Goal: Task Accomplishment & Management: Manage account settings

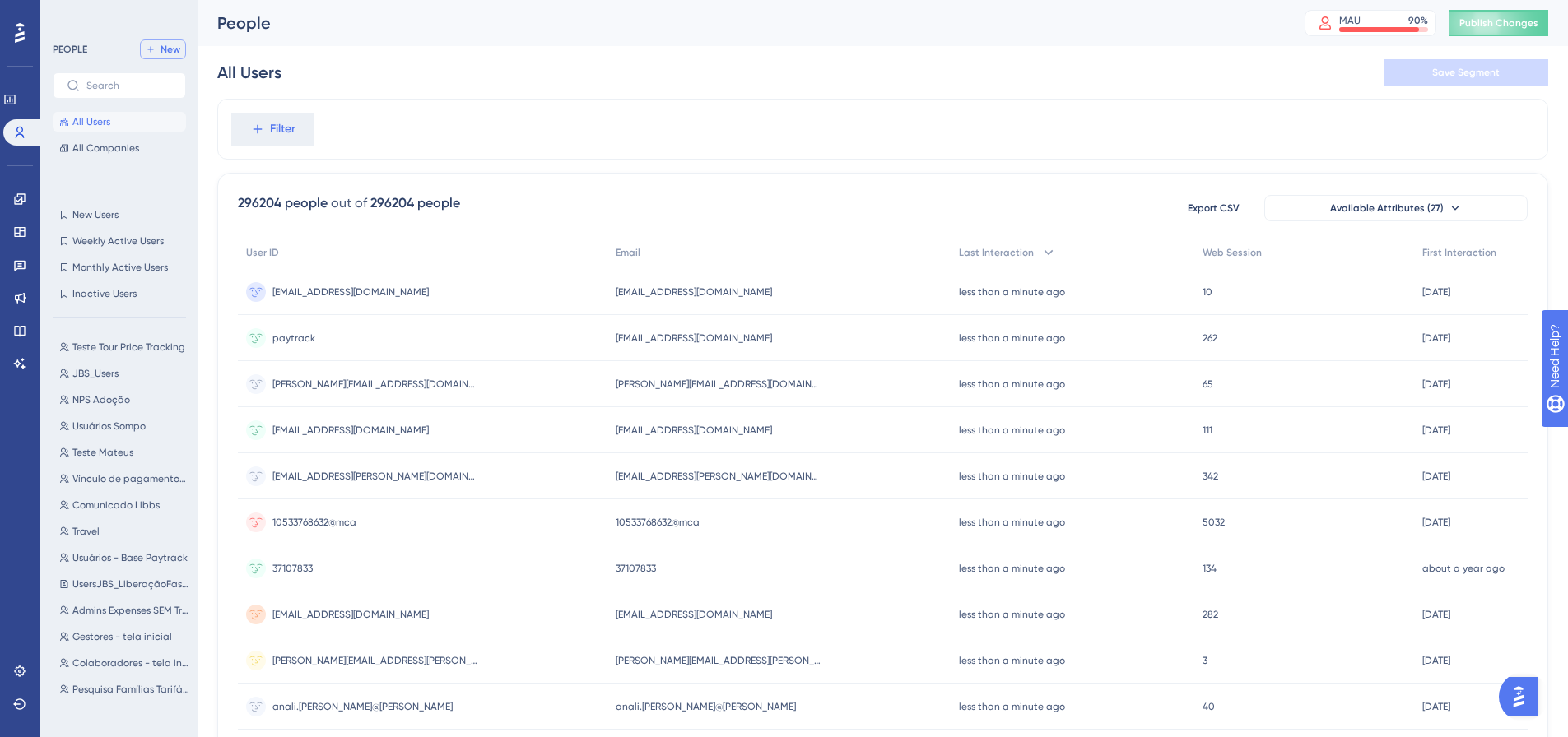
click at [166, 56] on span "New" at bounding box center [169, 49] width 19 height 13
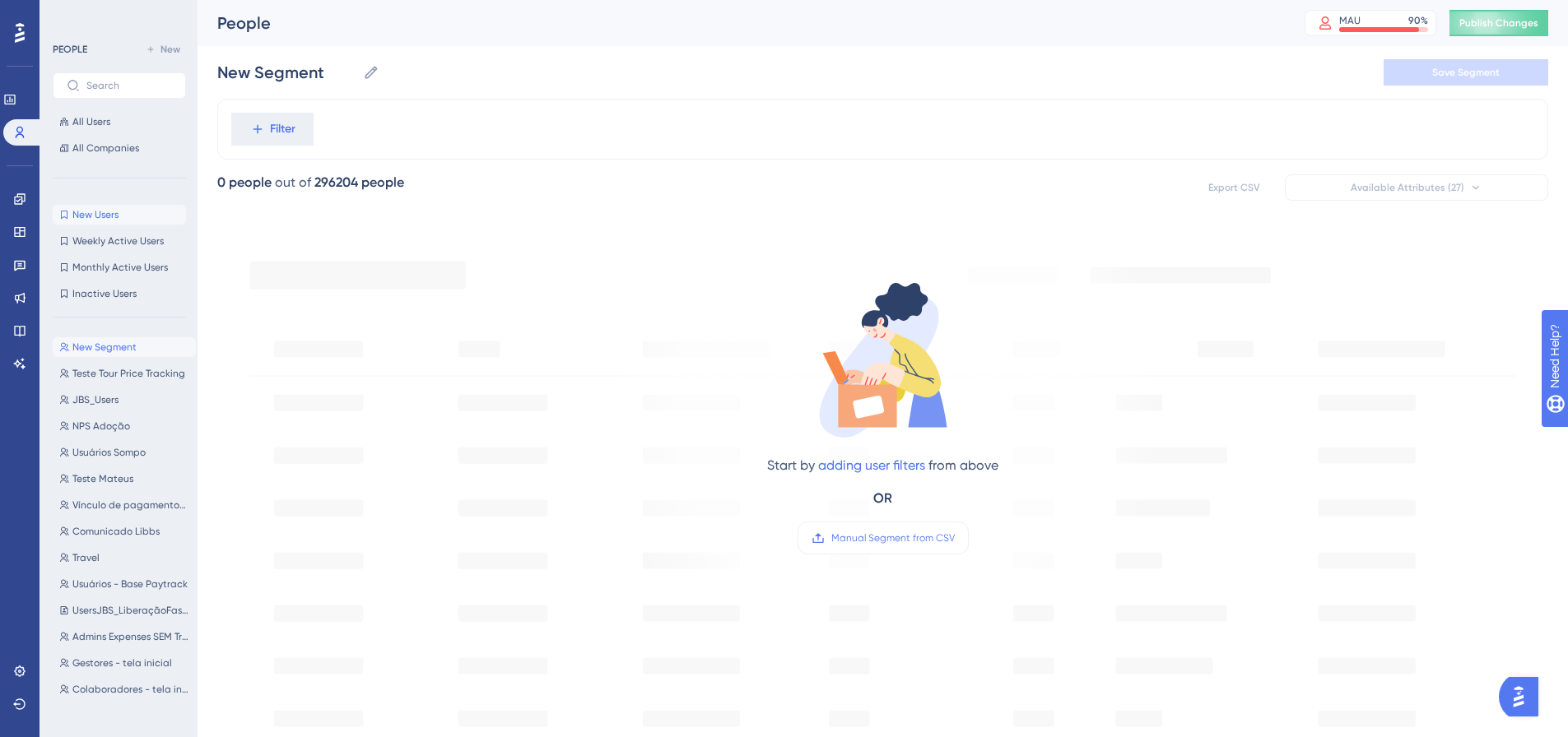
click at [85, 219] on span "New Users" at bounding box center [95, 215] width 46 height 13
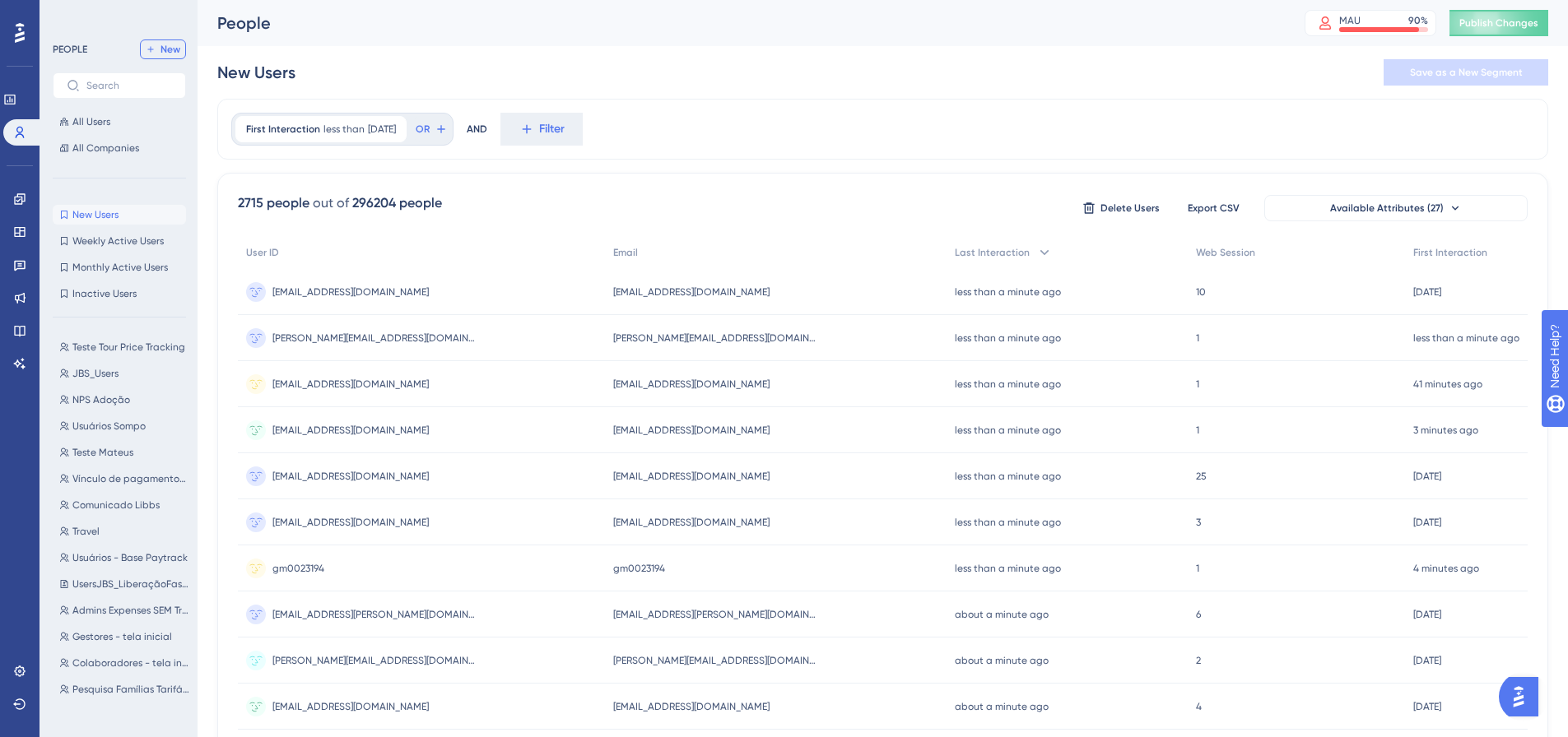
click at [173, 54] on span "New" at bounding box center [169, 49] width 19 height 13
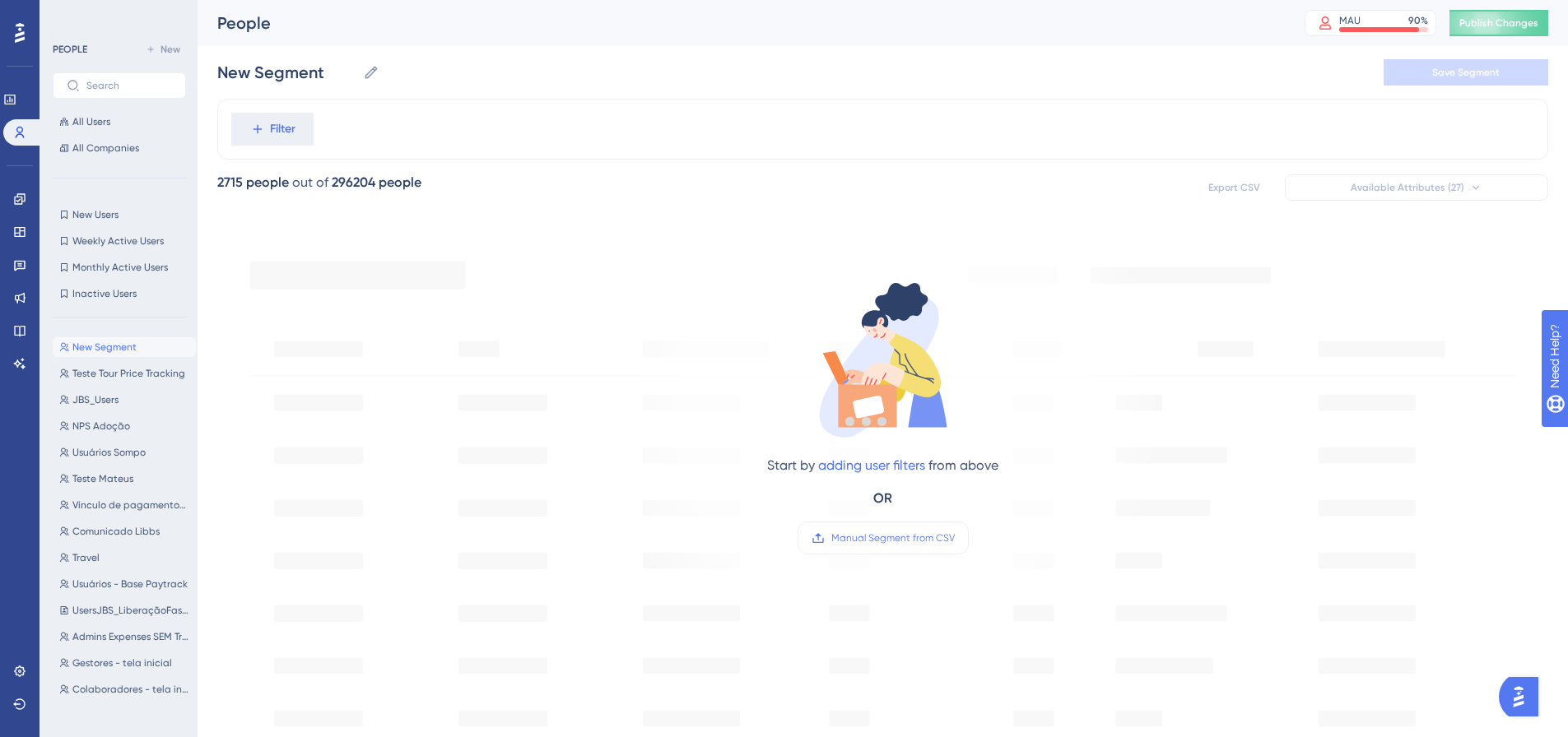
click at [273, 137] on div at bounding box center [866, 421] width 1403 height 618
click at [269, 125] on button "Filter" at bounding box center [272, 130] width 82 height 33
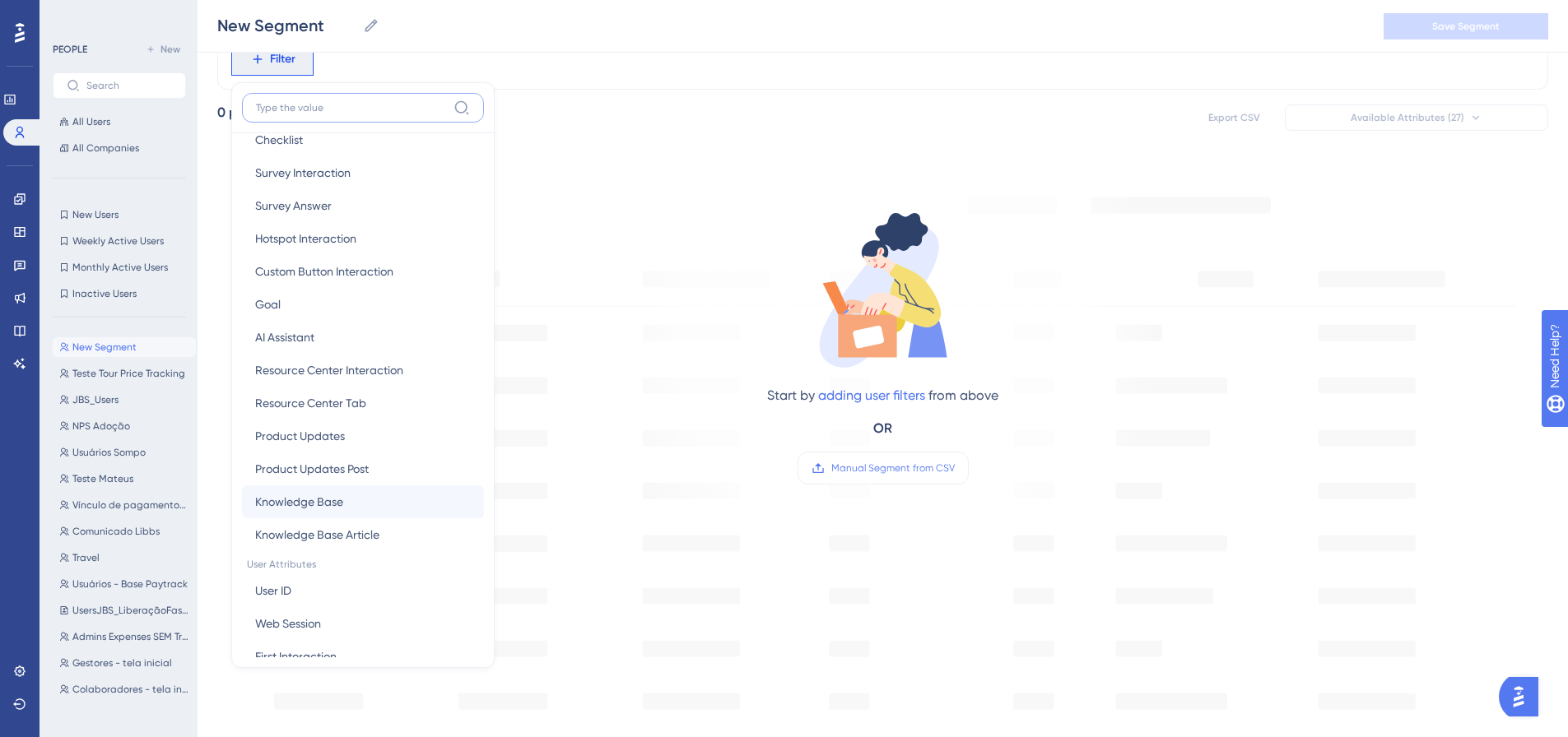
scroll to position [411, 0]
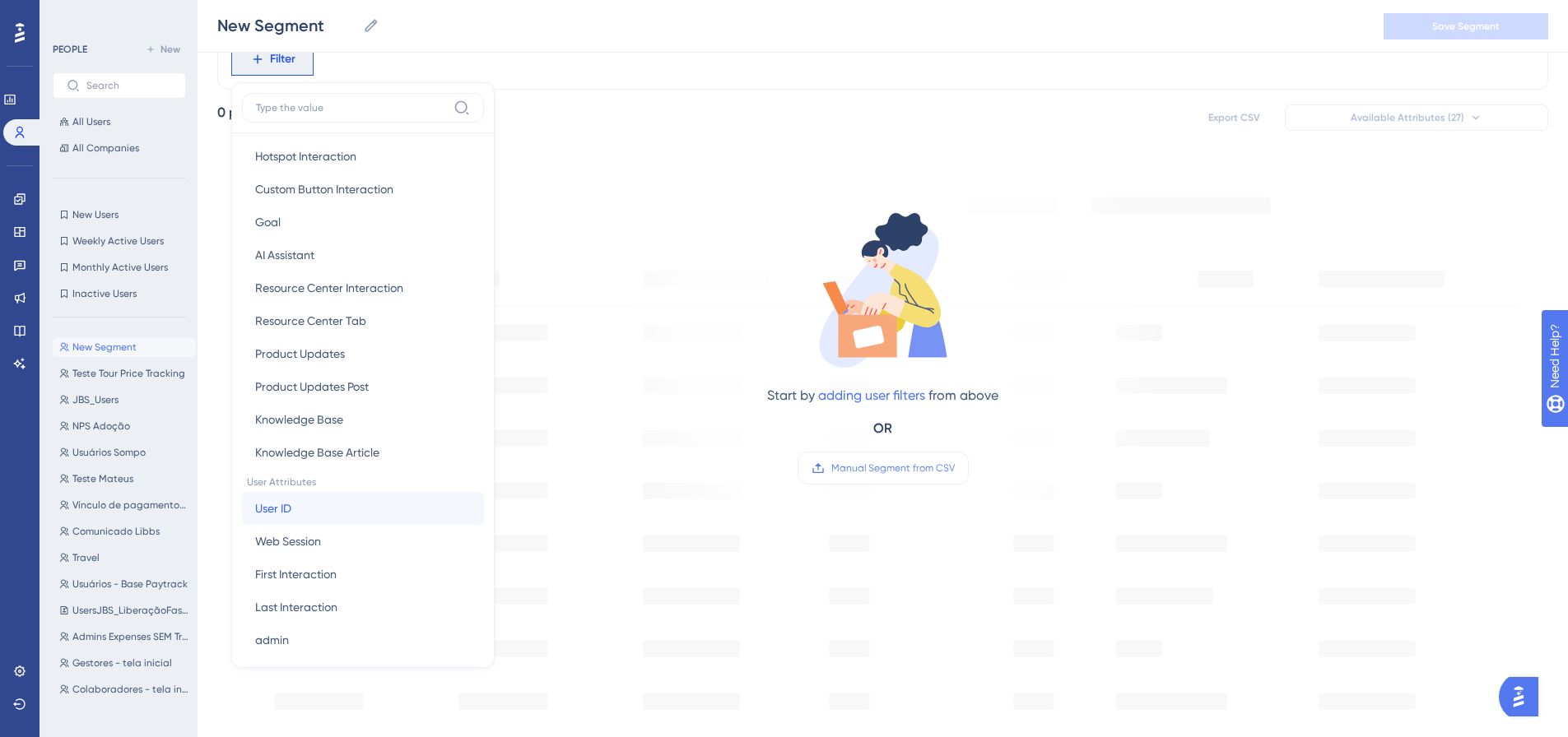
click at [297, 520] on button "User ID User ID" at bounding box center [362, 508] width 242 height 33
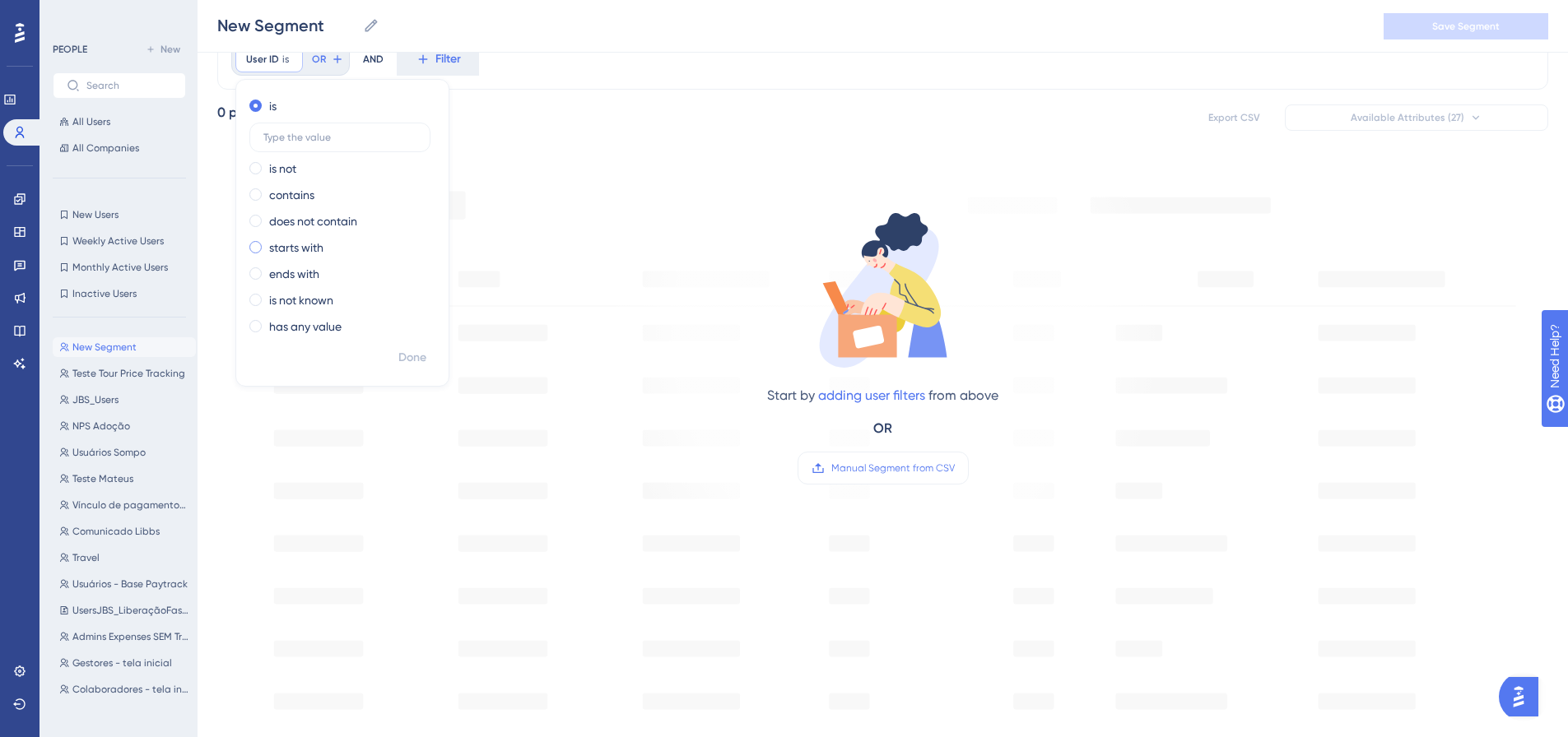
click at [263, 252] on div "starts with" at bounding box center [339, 247] width 180 height 19
type input "[PERSON_NAME][EMAIL_ADDRESS][DOMAIN_NAME]"
click at [415, 361] on span "Done" at bounding box center [412, 357] width 28 height 19
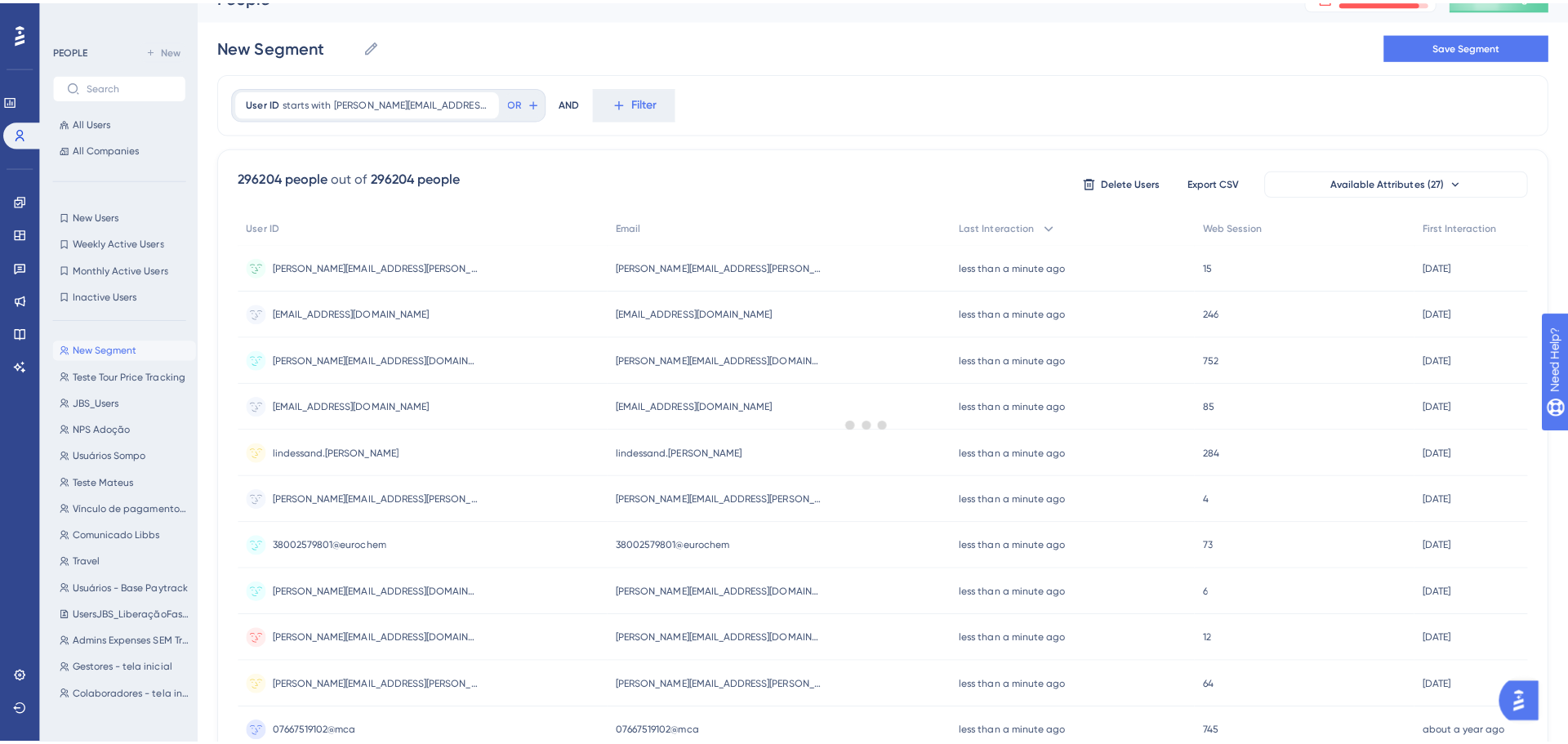
scroll to position [0, 0]
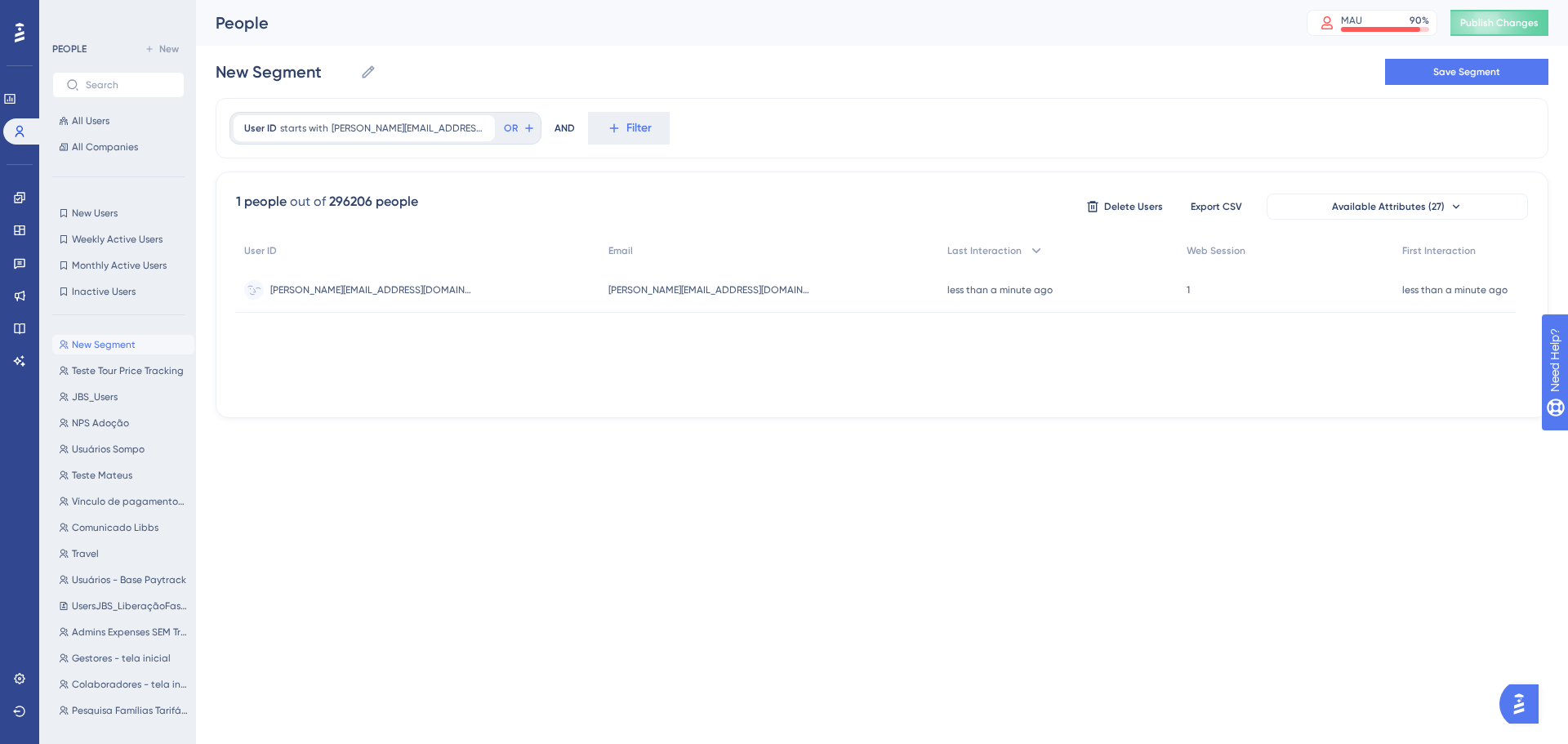
click at [768, 292] on div "vinicius.soares@paytrack.com.br vinicius.soares@paytrack.com.br" at bounding box center [769, 291] width 338 height 46
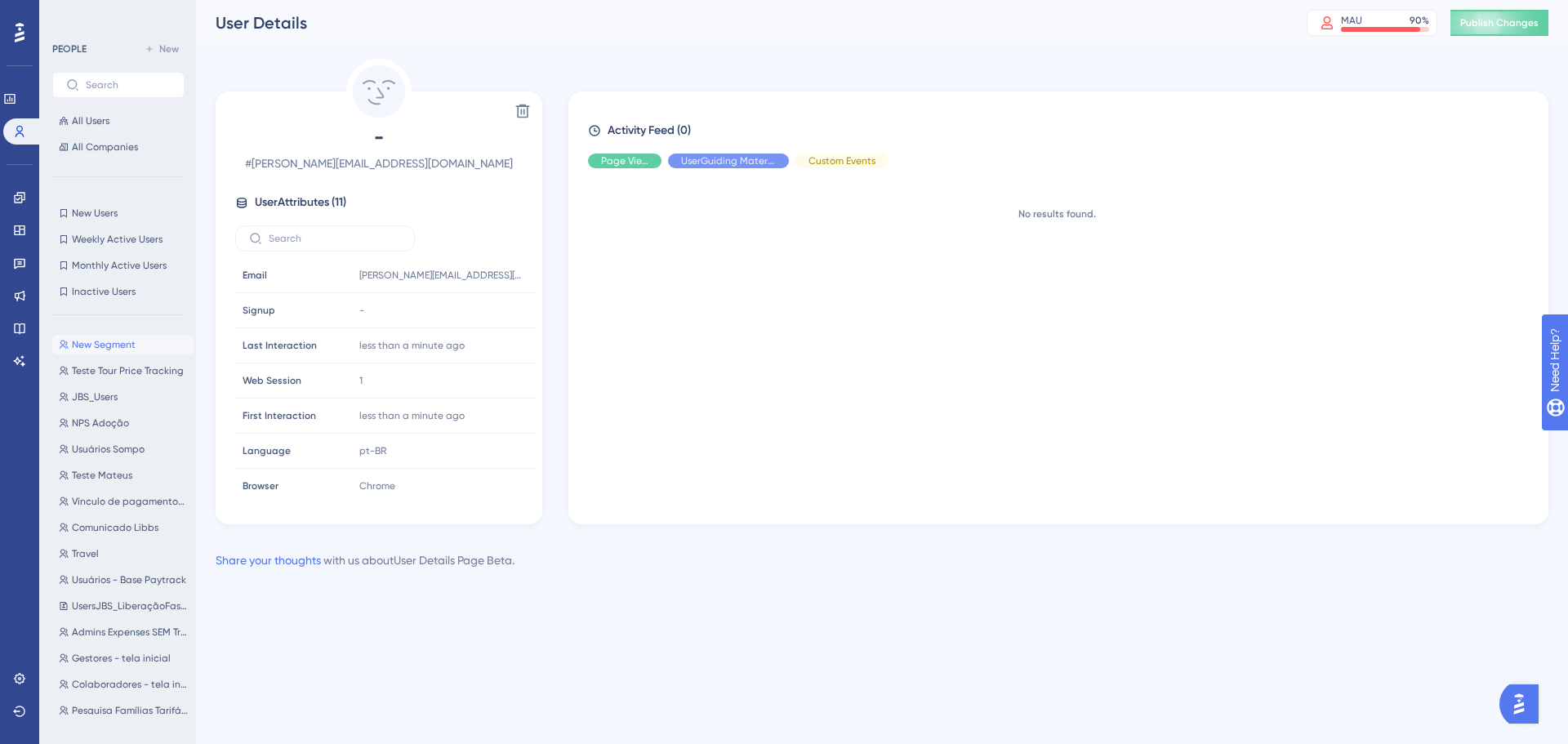
click at [94, 337] on button "New Segment New Segment" at bounding box center [123, 344] width 142 height 19
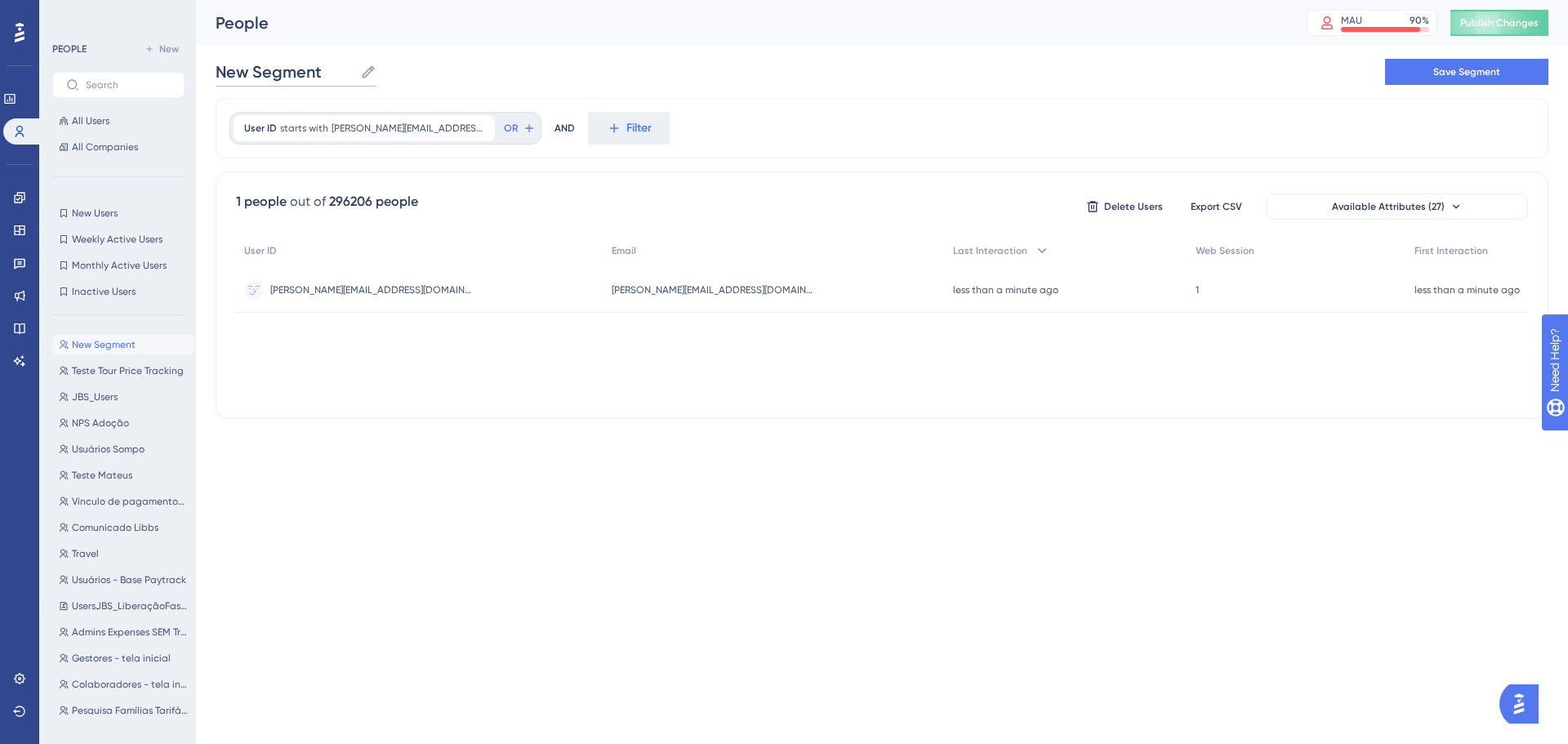
click at [288, 73] on input "New Segment" at bounding box center [285, 72] width 138 height 23
type input "Vini FF"
click at [1443, 85] on div "Vini FF Vini FF Save Segment" at bounding box center [882, 72] width 1333 height 52
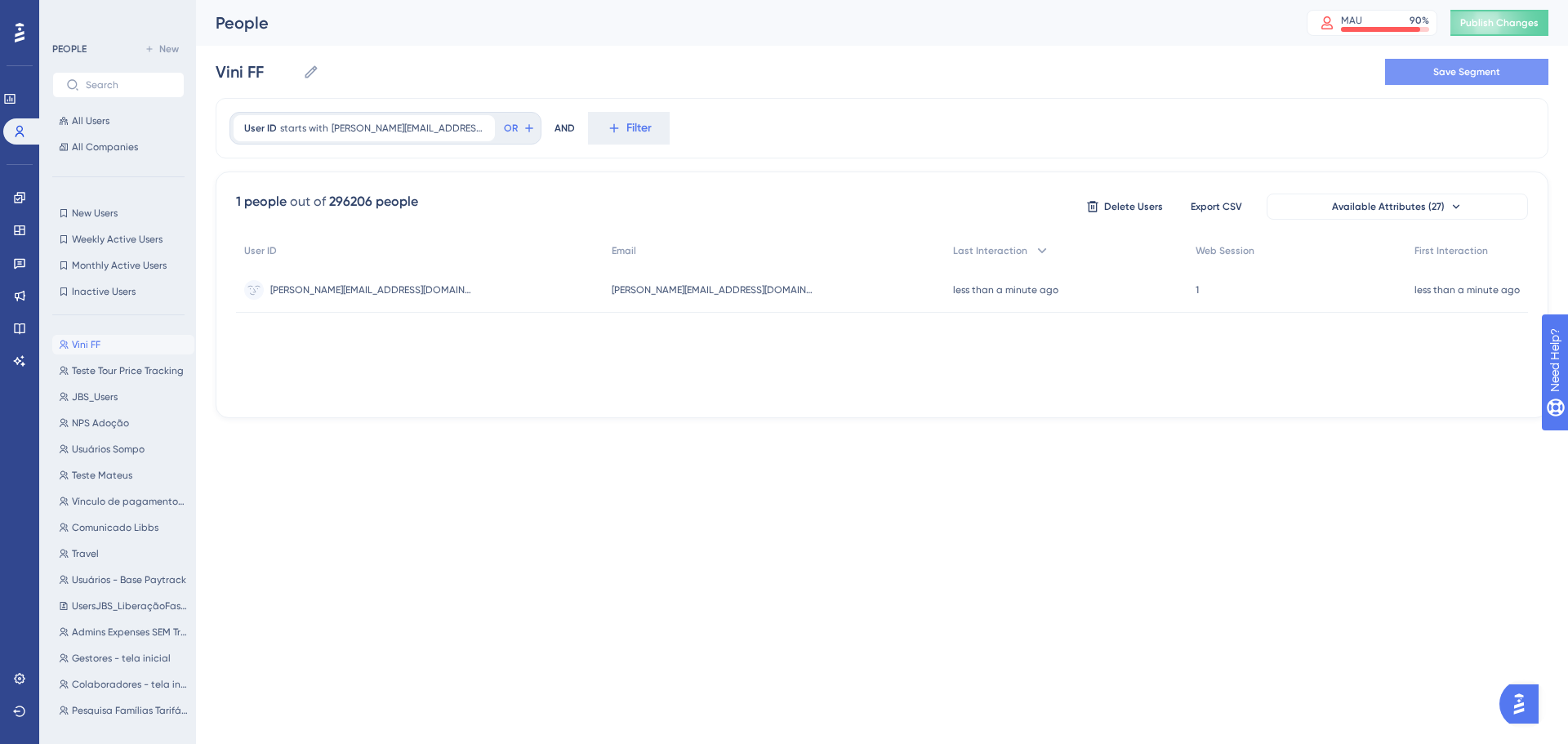
click at [1452, 66] on span "Save Segment" at bounding box center [1466, 72] width 67 height 13
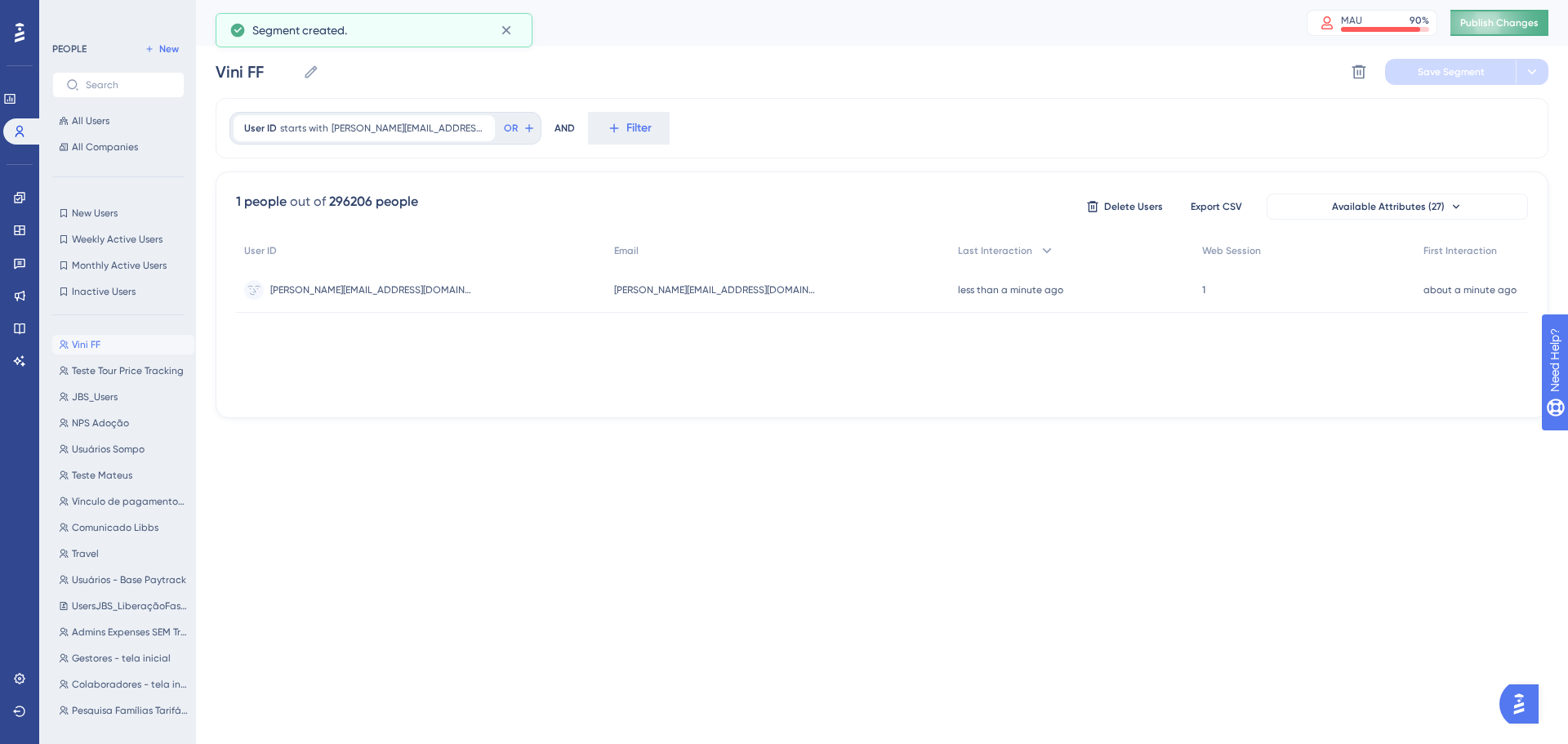
click at [1495, 25] on span "Publish Changes" at bounding box center [1499, 23] width 78 height 13
click at [607, 130] on icon at bounding box center [614, 129] width 15 height 15
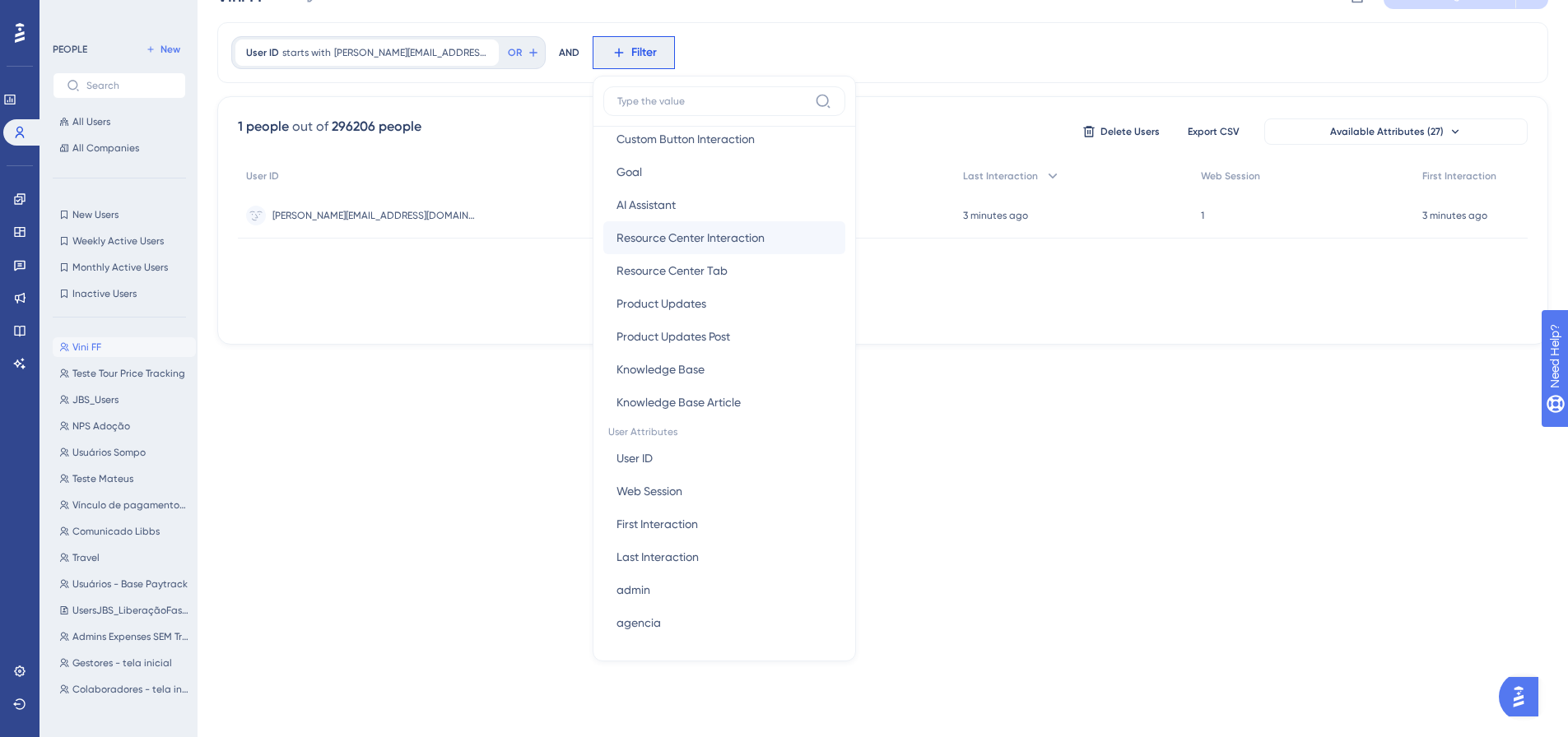
scroll to position [493, 0]
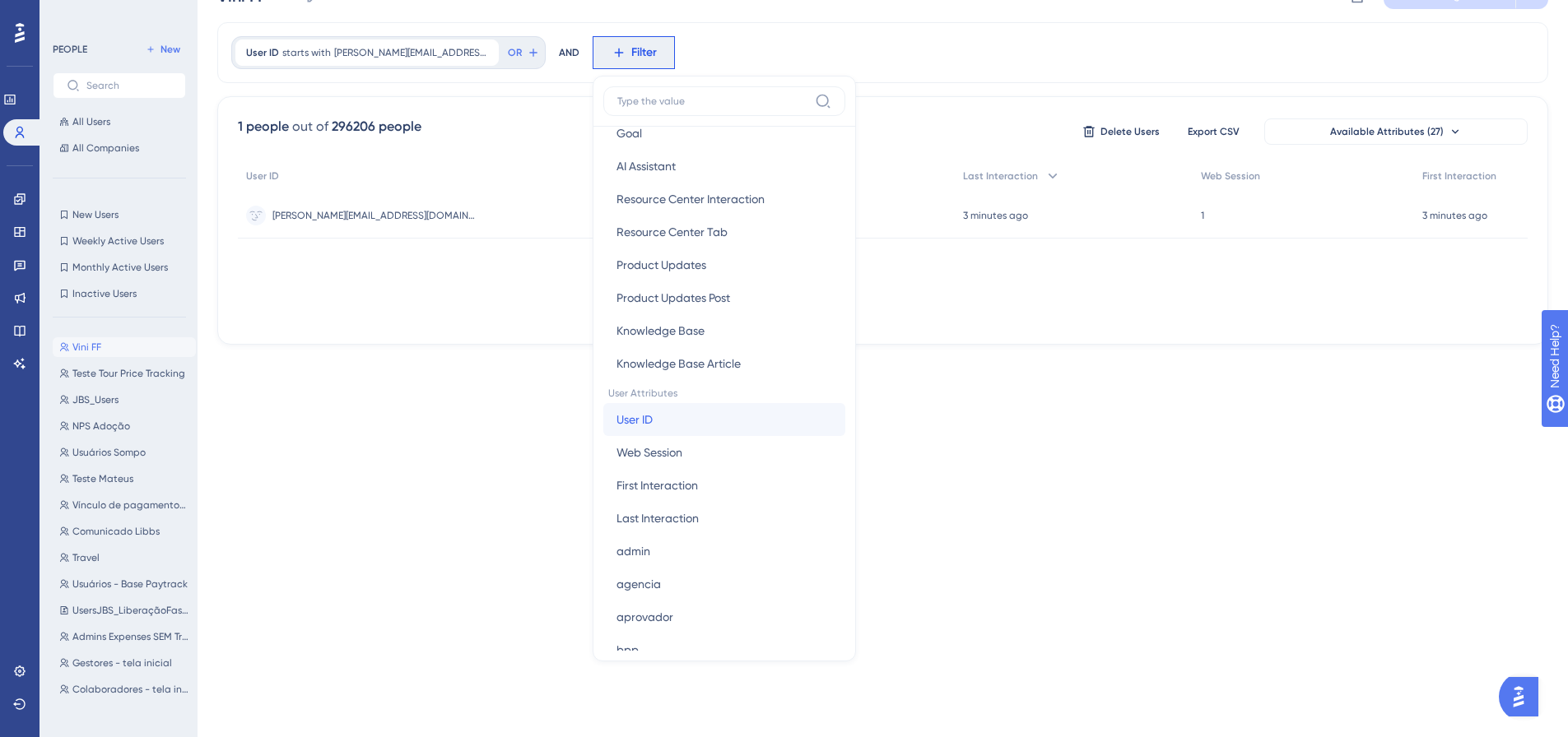
click at [633, 412] on span "User ID" at bounding box center [634, 419] width 36 height 19
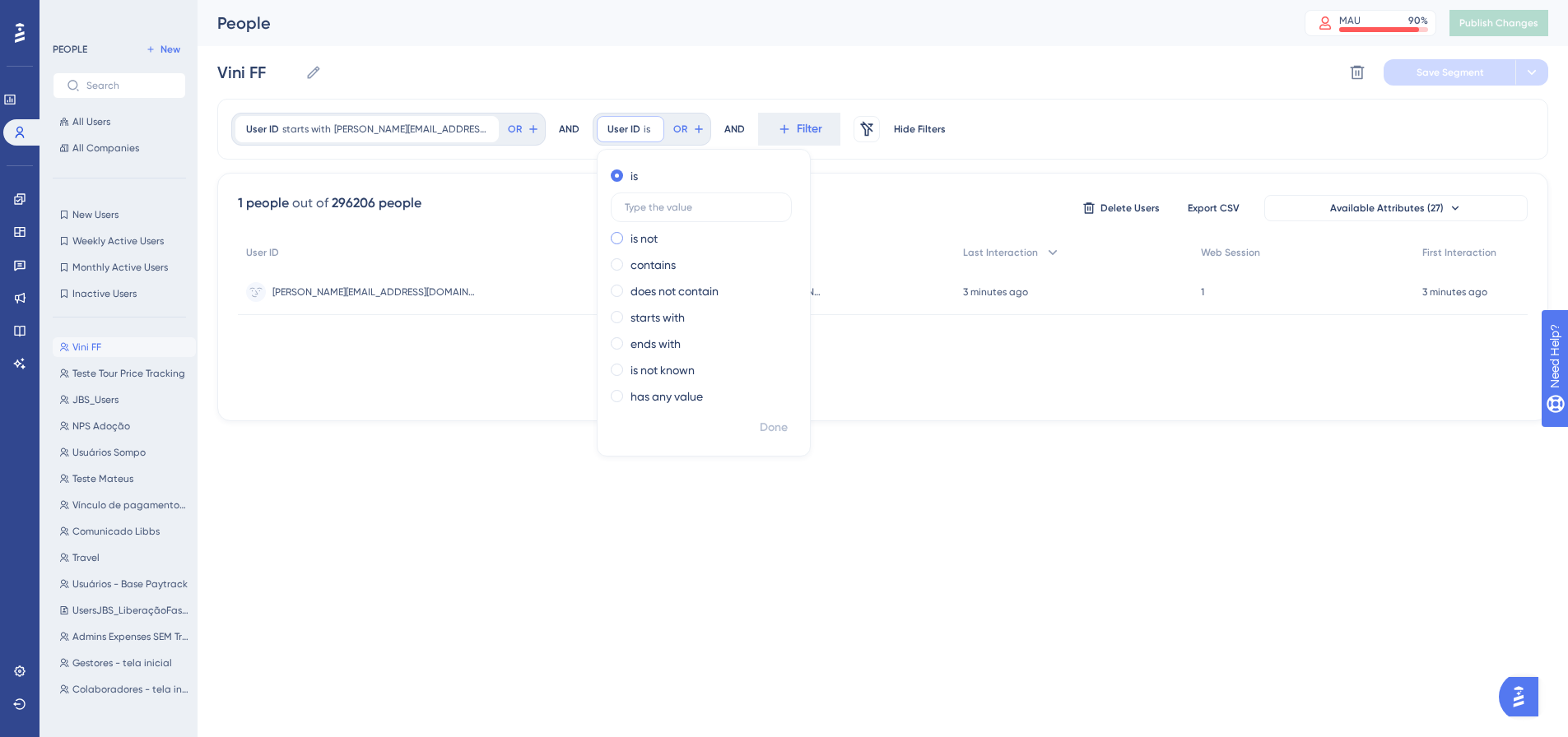
scroll to position [0, 0]
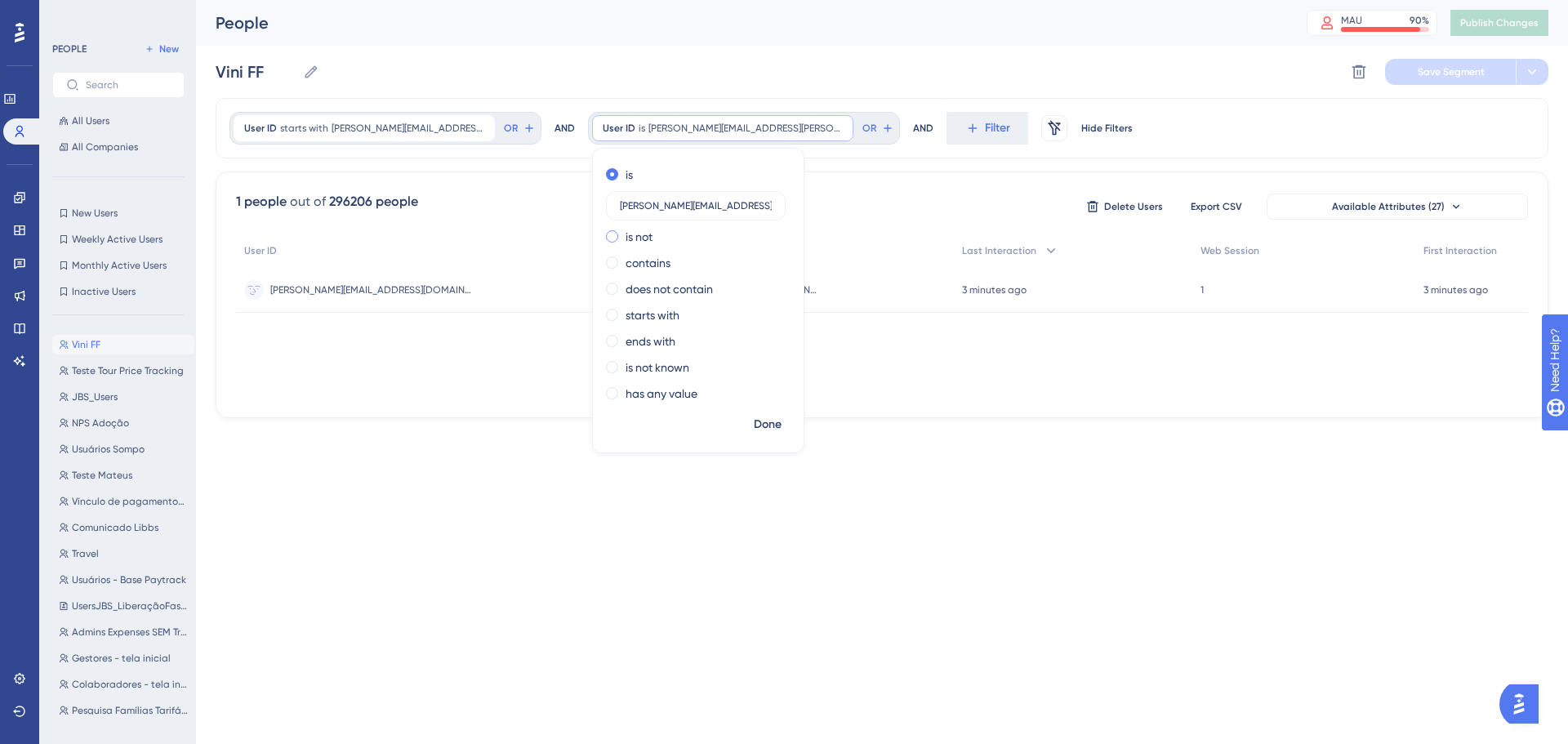
type input "isabelle.soares@paytrack.com.br"
click at [757, 435] on button "Done" at bounding box center [767, 425] width 46 height 29
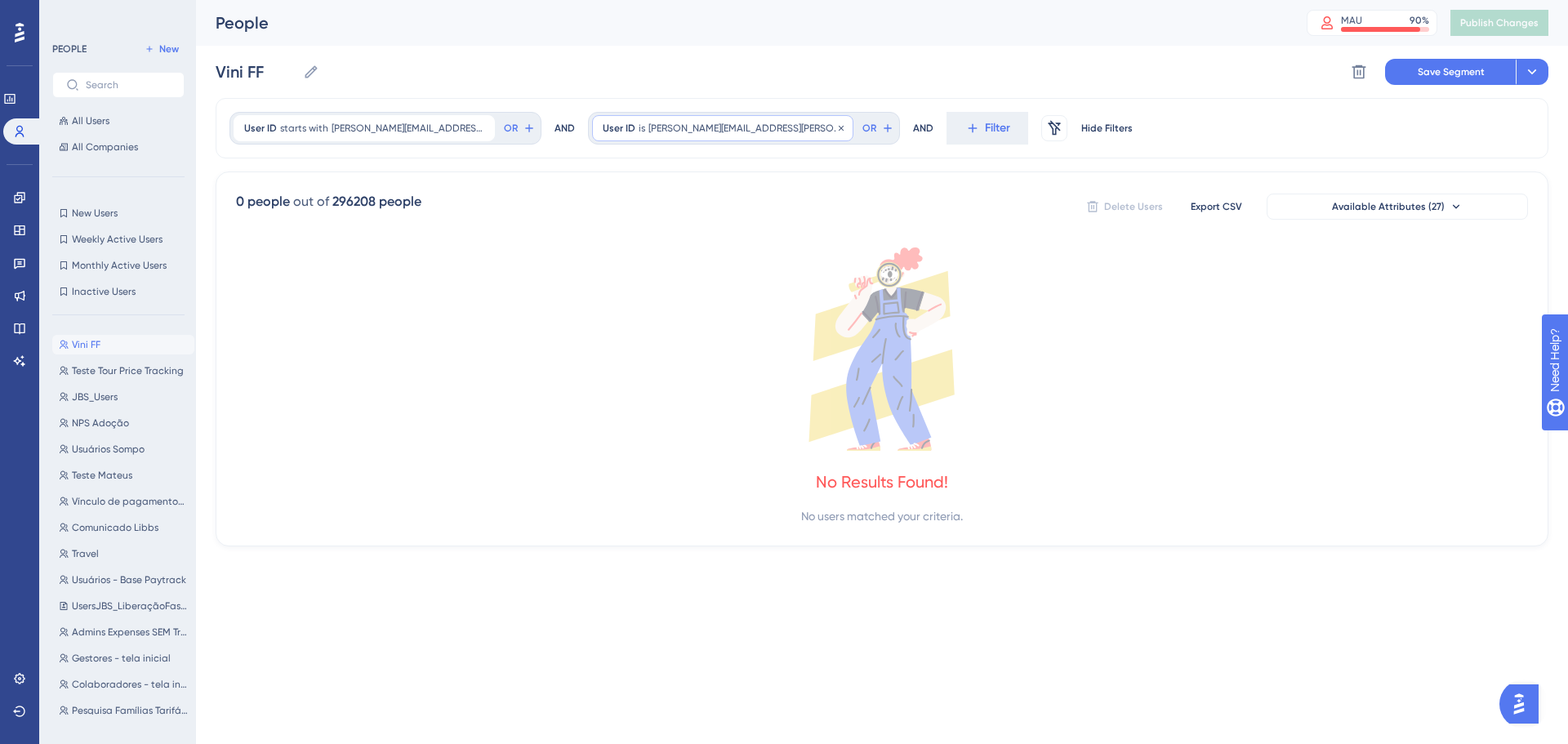
click at [720, 128] on span "isabelle.soares@paytrack.com.br" at bounding box center [745, 128] width 194 height 13
click at [649, 262] on label "contains" at bounding box center [648, 262] width 45 height 19
click at [754, 429] on span "Done" at bounding box center [767, 424] width 28 height 19
click at [639, 132] on span "contains" at bounding box center [659, 128] width 40 height 13
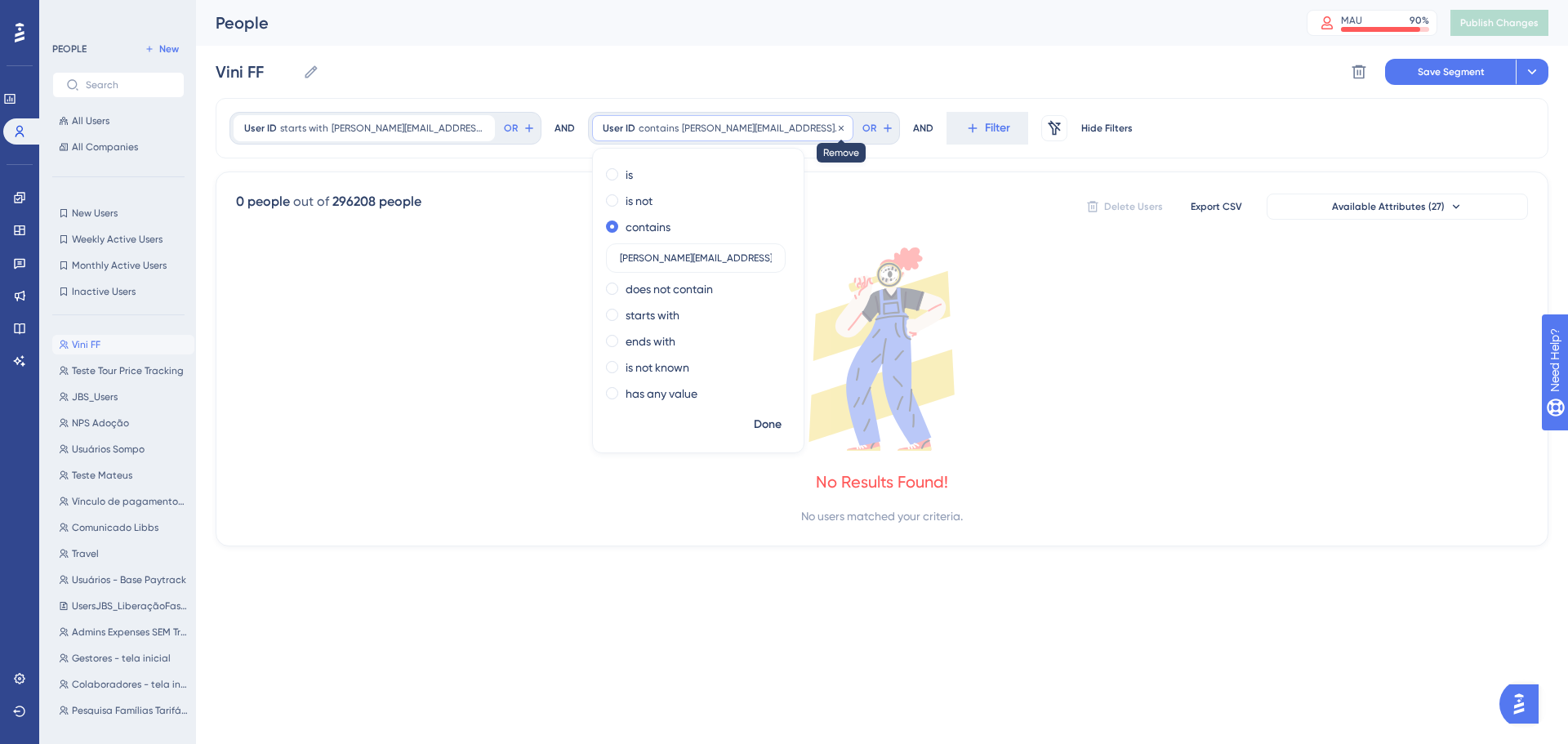
click at [839, 129] on icon at bounding box center [841, 127] width 5 height 5
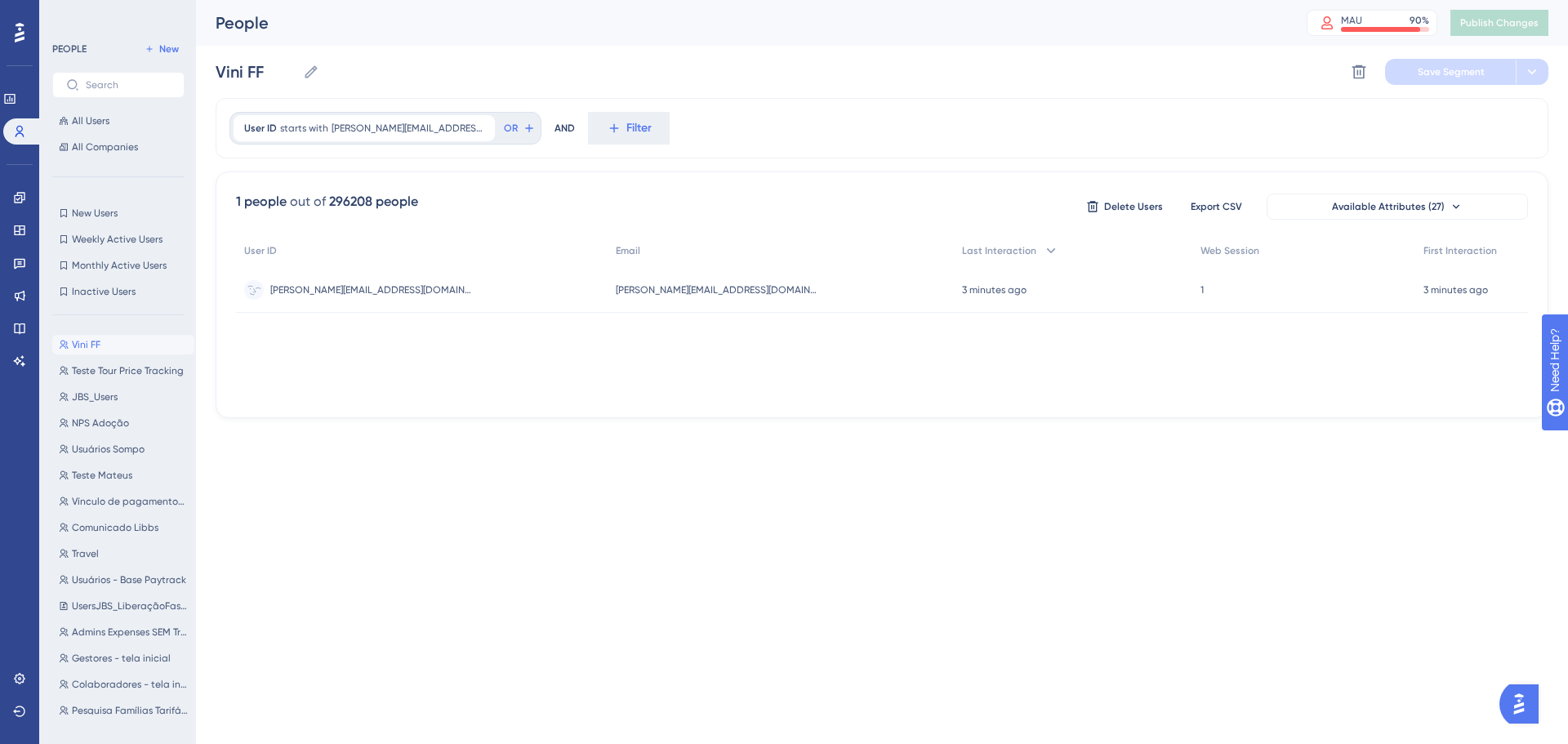
click at [421, 293] on div "vinicius.soares@paytrack.com.br vinicius.soares@paytrack.com.br" at bounding box center [422, 291] width 371 height 46
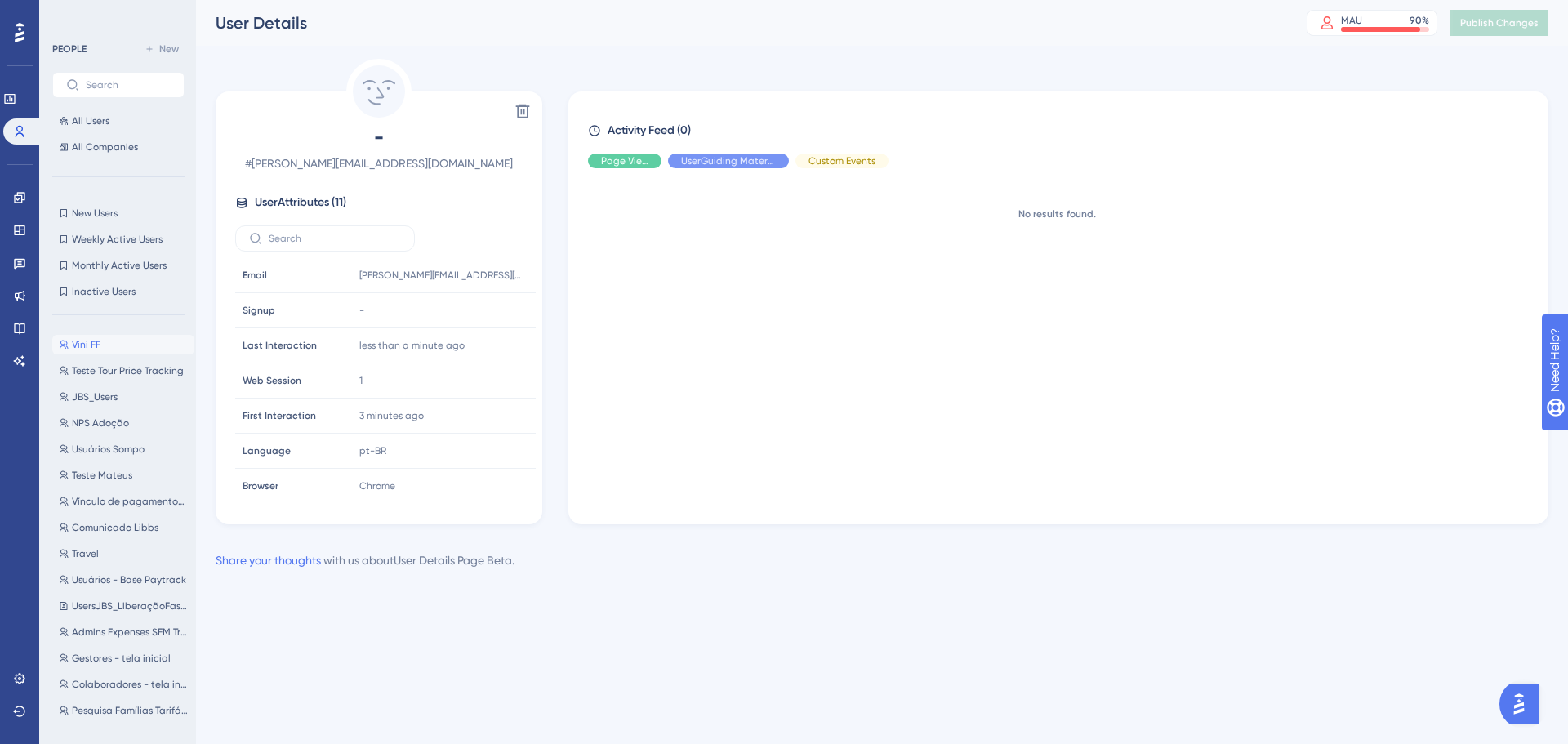
click at [107, 349] on button "Vini FF Vini FF" at bounding box center [123, 344] width 142 height 19
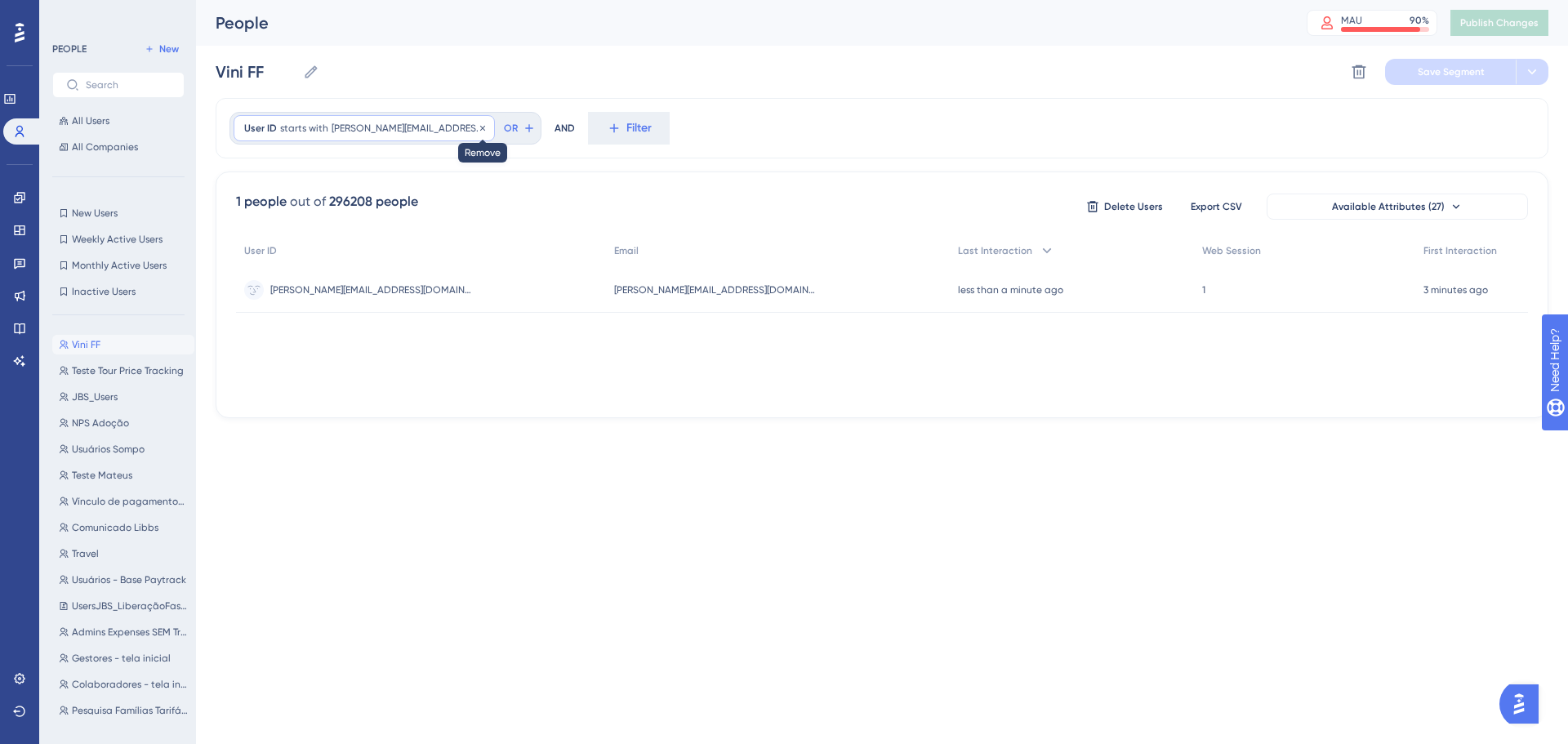
click at [478, 129] on icon at bounding box center [483, 128] width 10 height 10
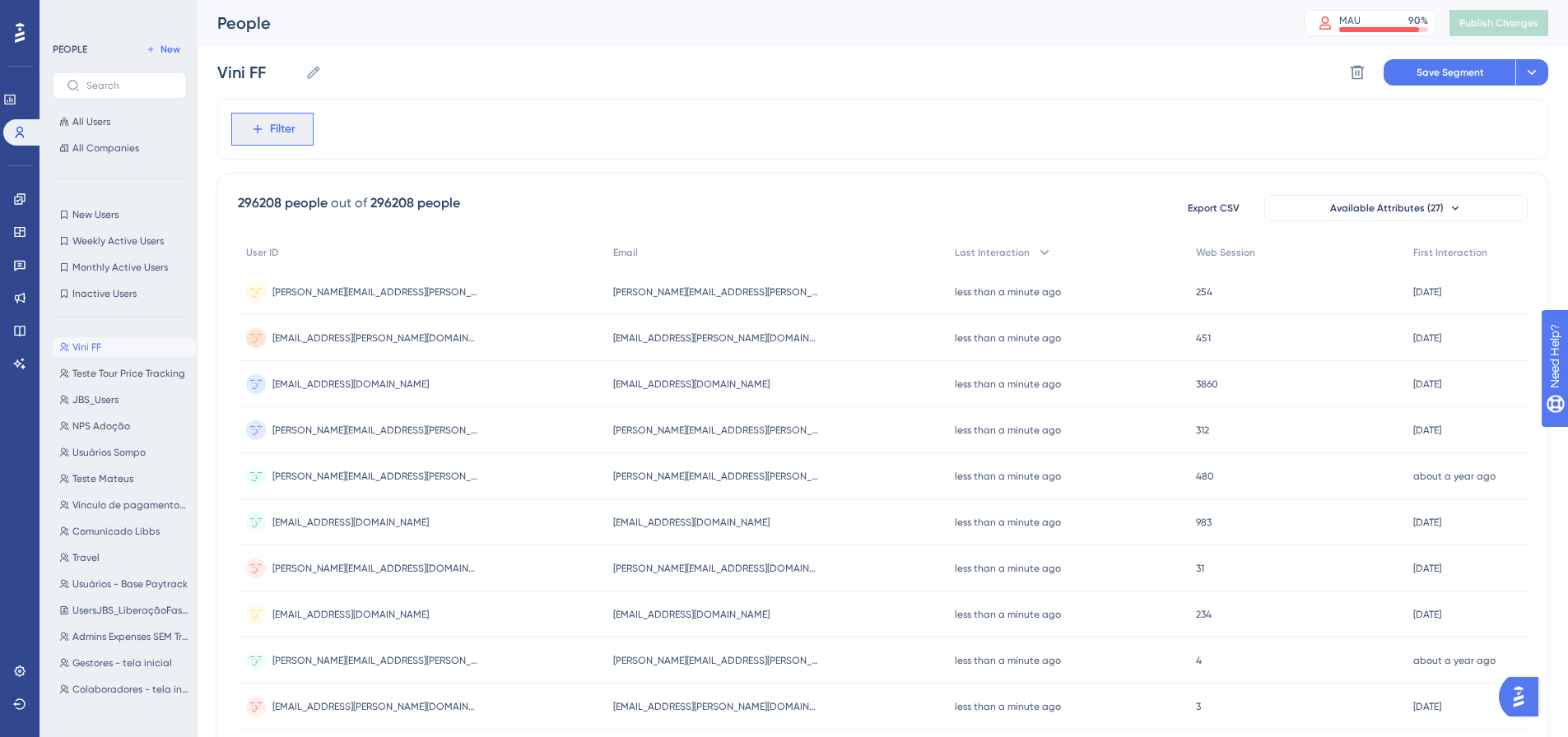
click at [257, 130] on icon at bounding box center [257, 130] width 15 height 15
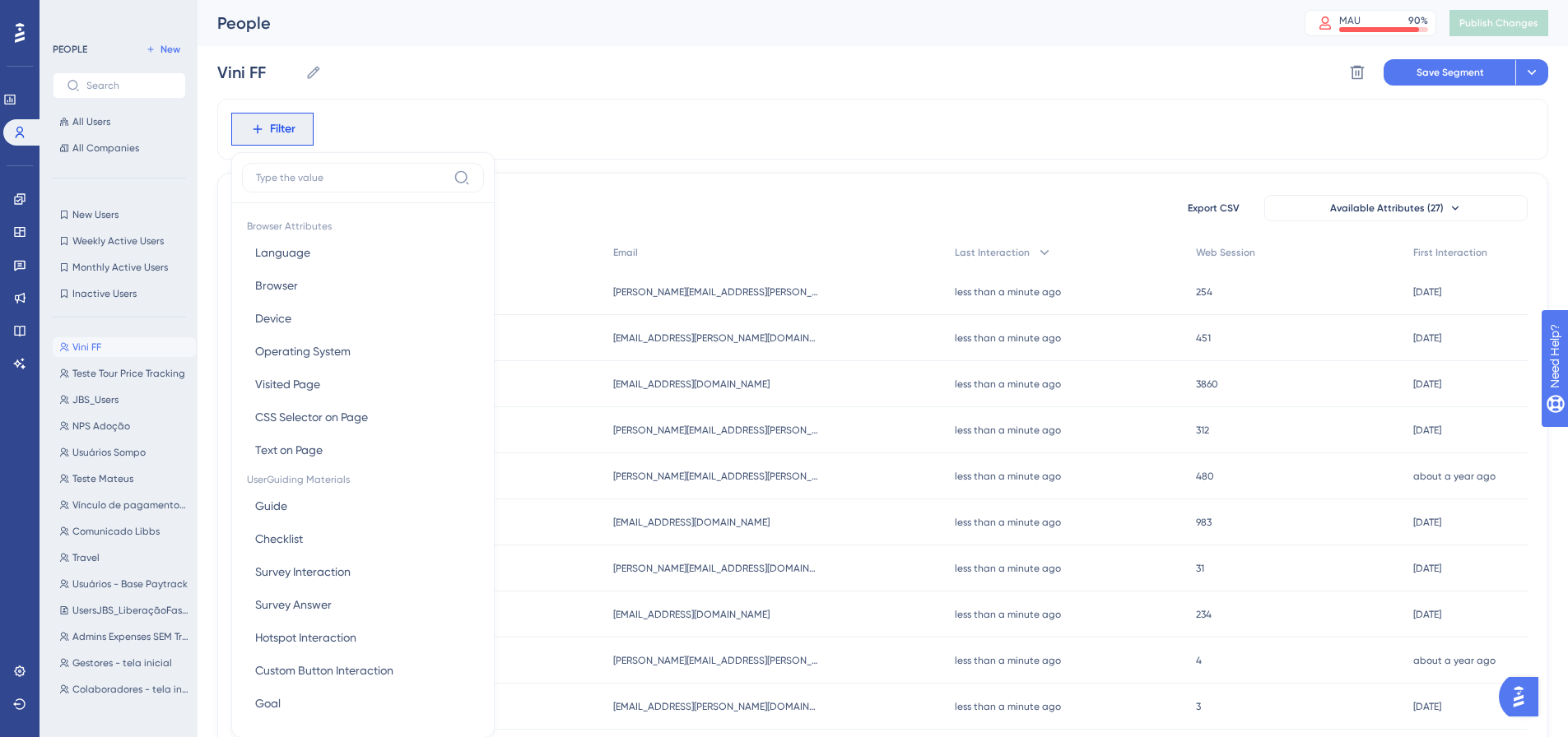
scroll to position [77, 0]
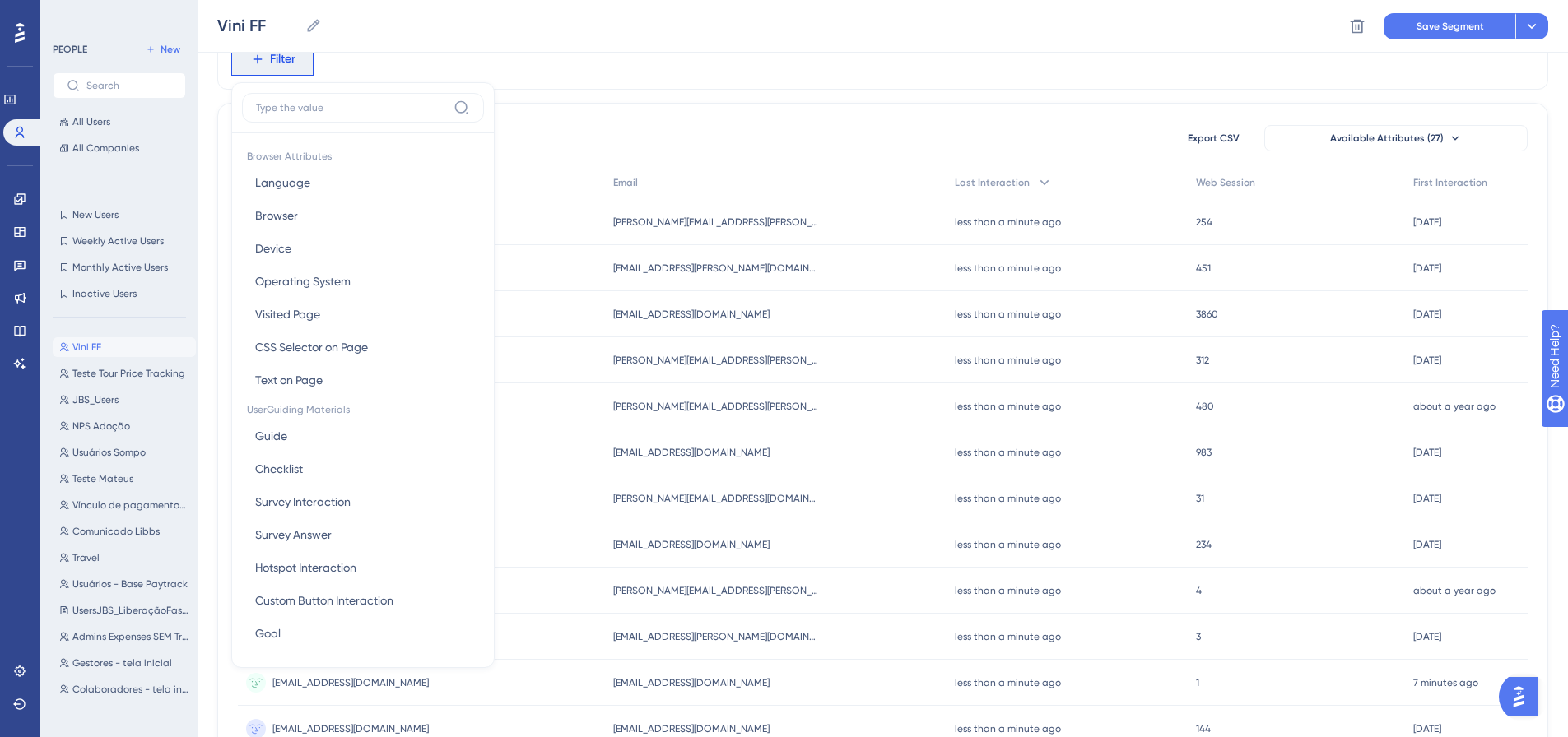
click at [817, 106] on div "296208 people out of 296208 people Export CSV Available Attributes (27) User ID…" at bounding box center [883, 648] width 1331 height 1091
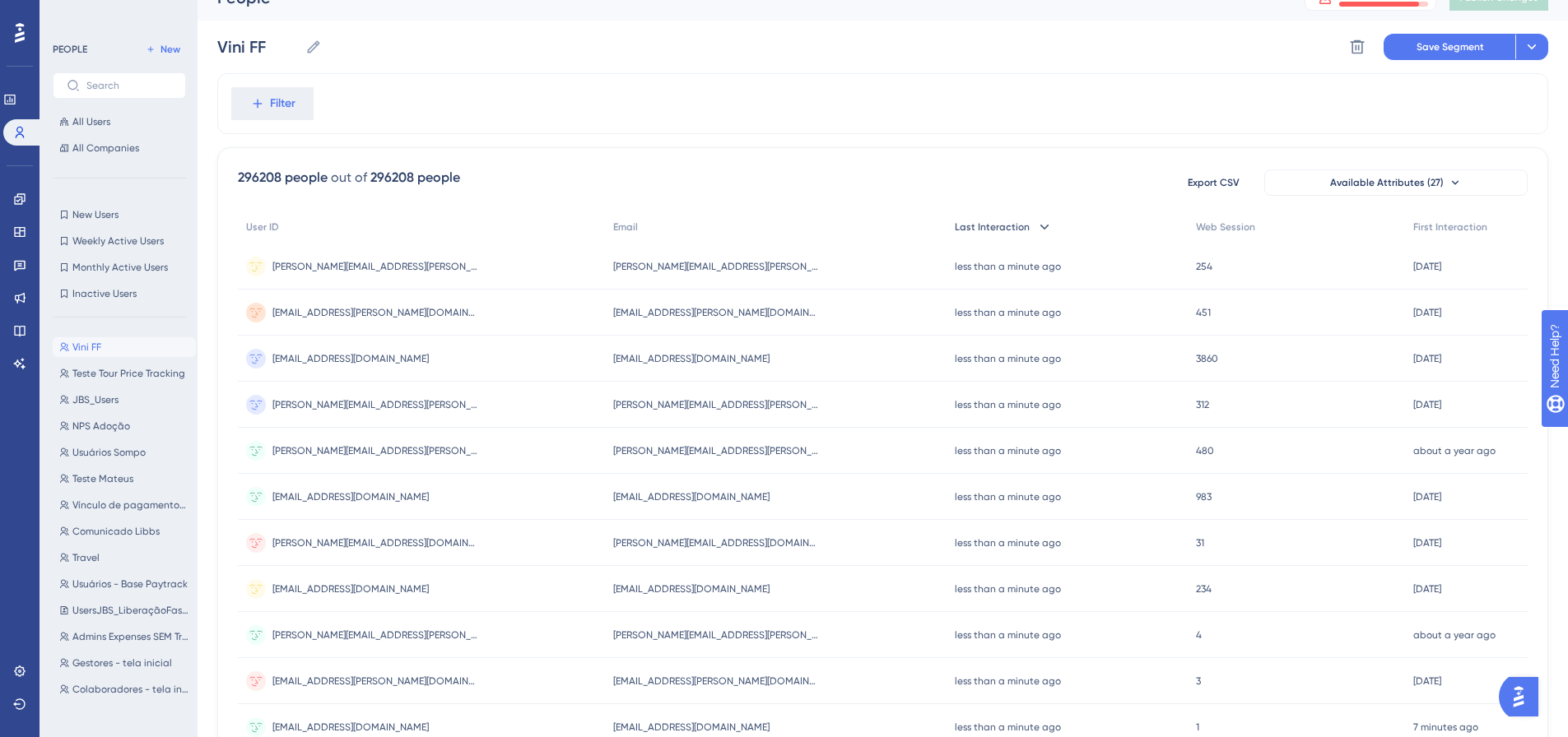
scroll to position [0, 0]
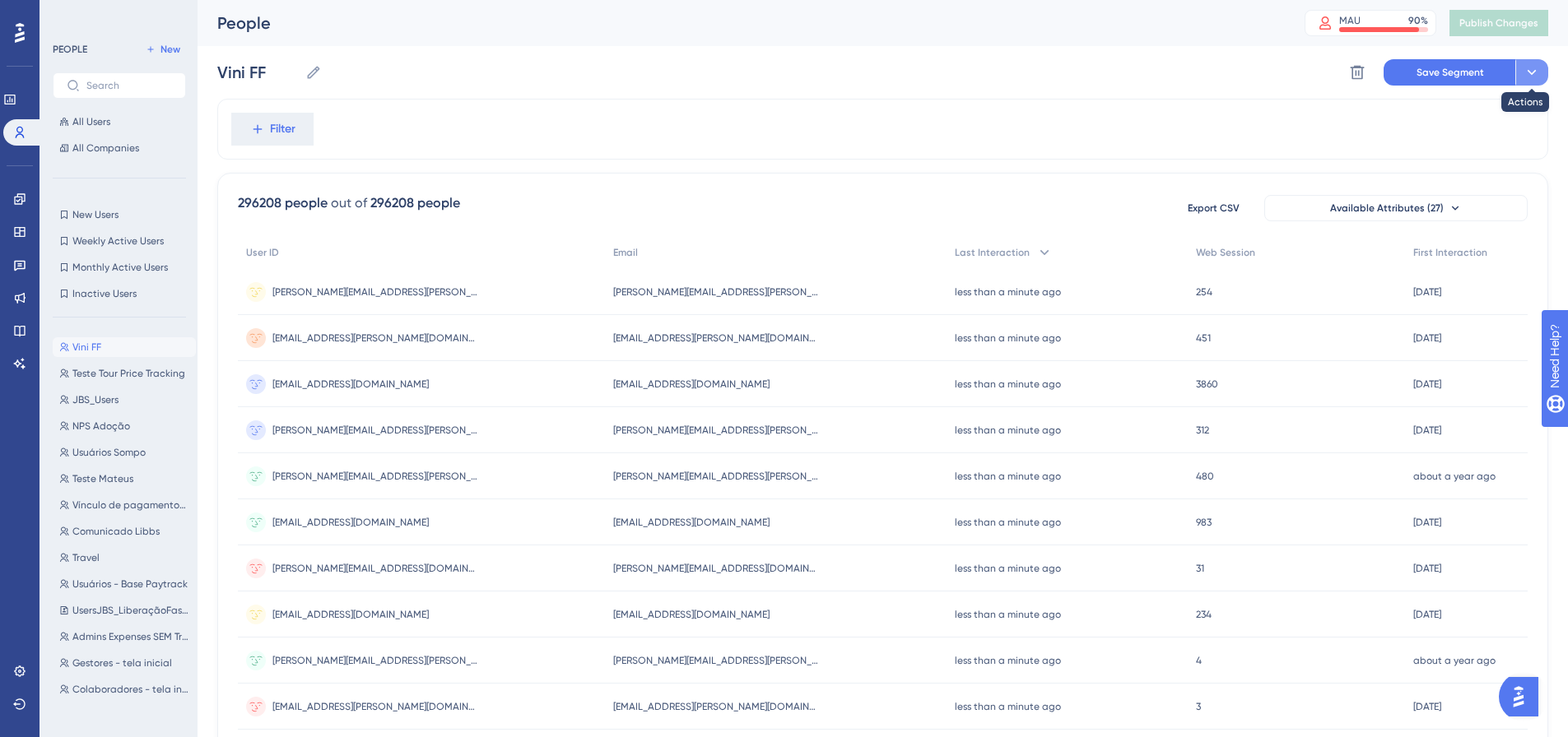
click at [1530, 66] on icon at bounding box center [1532, 72] width 17 height 17
click at [1346, 76] on button at bounding box center [1357, 72] width 26 height 26
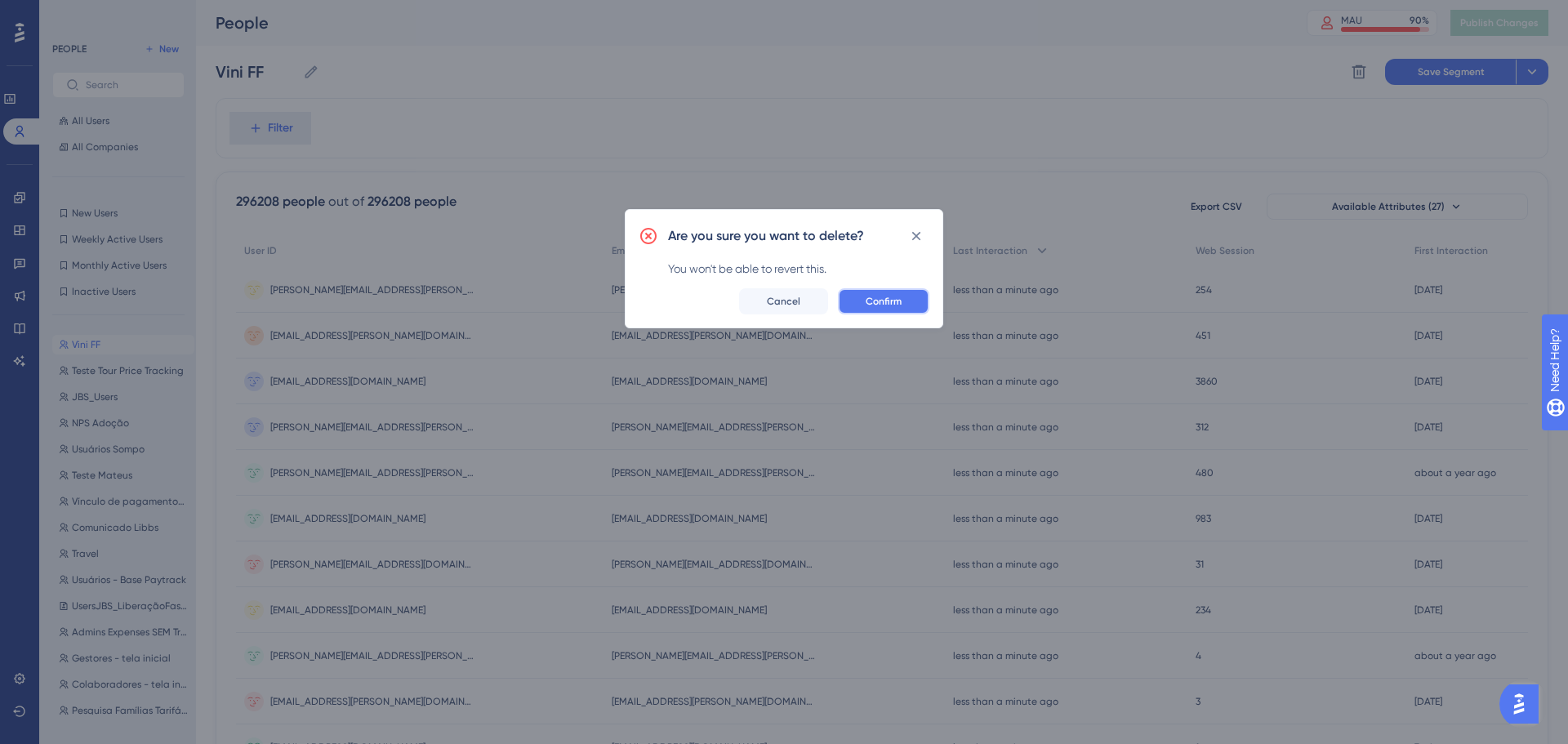
click at [895, 307] on span "Confirm" at bounding box center [883, 302] width 36 height 13
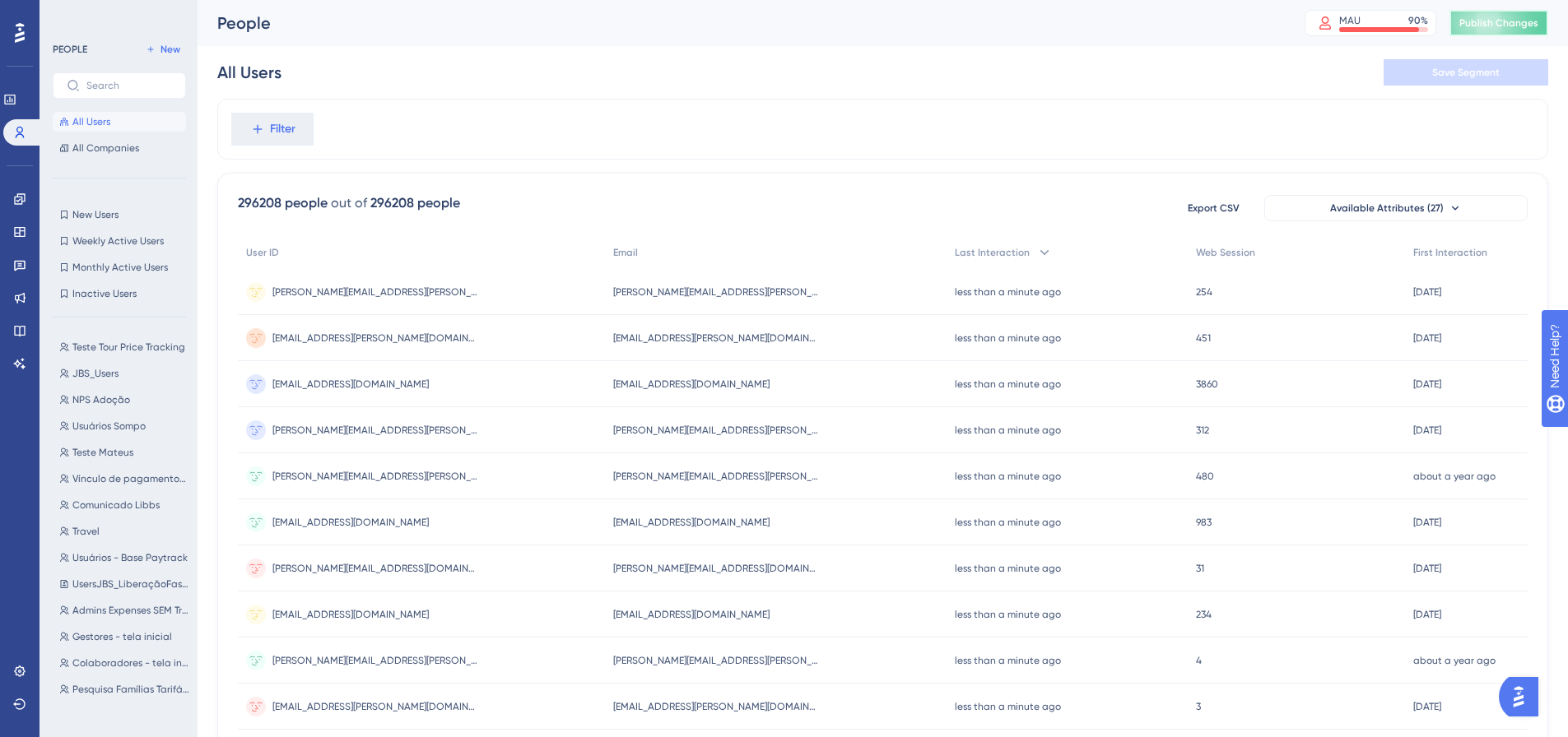
click at [1484, 25] on span "Publish Changes" at bounding box center [1498, 23] width 79 height 13
click at [158, 51] on button "New" at bounding box center [163, 49] width 46 height 19
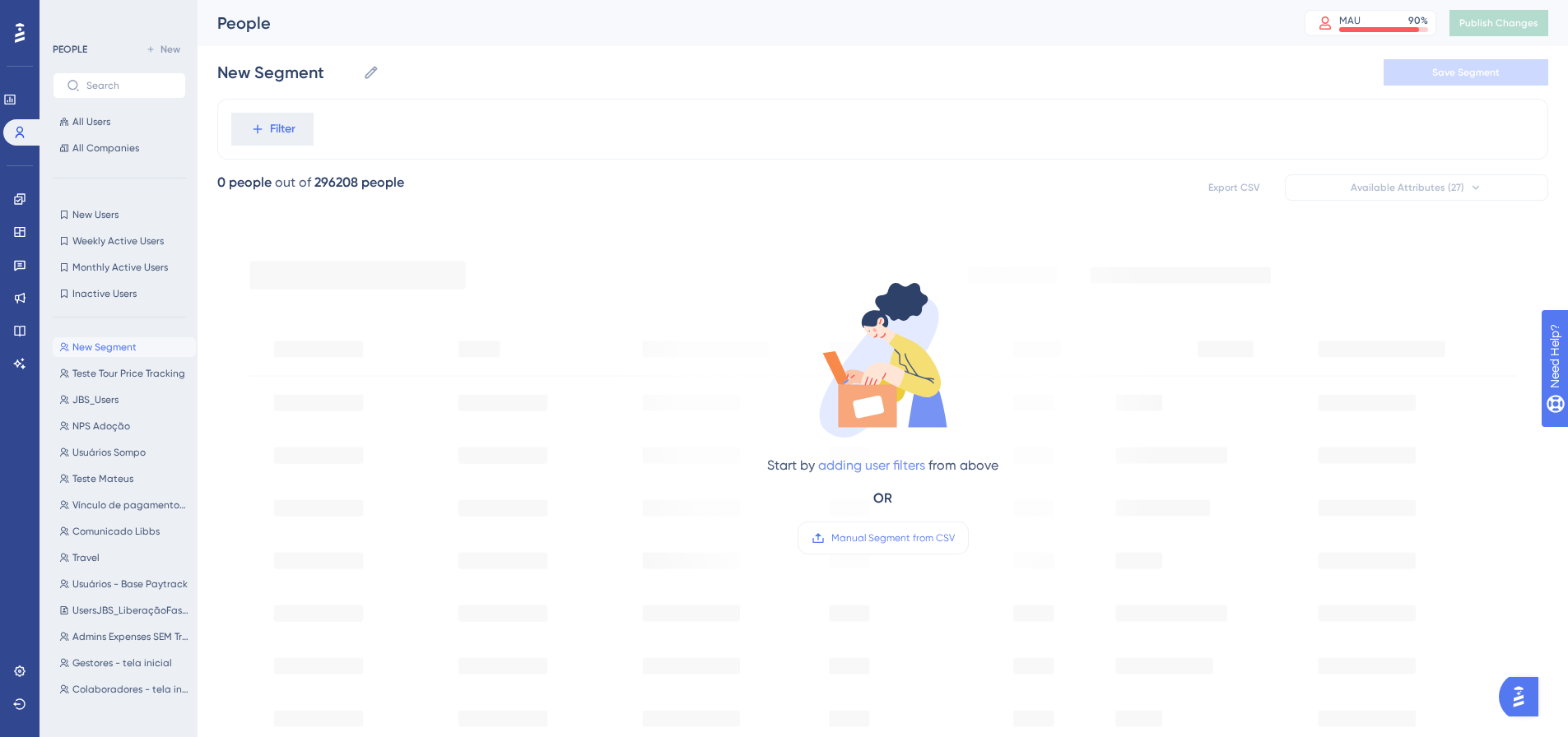
click at [863, 460] on link "adding user filters" at bounding box center [872, 465] width 107 height 16
click at [232, 113] on button "Filter" at bounding box center [272, 130] width 82 height 33
click at [259, 119] on button "Filter" at bounding box center [272, 130] width 82 height 33
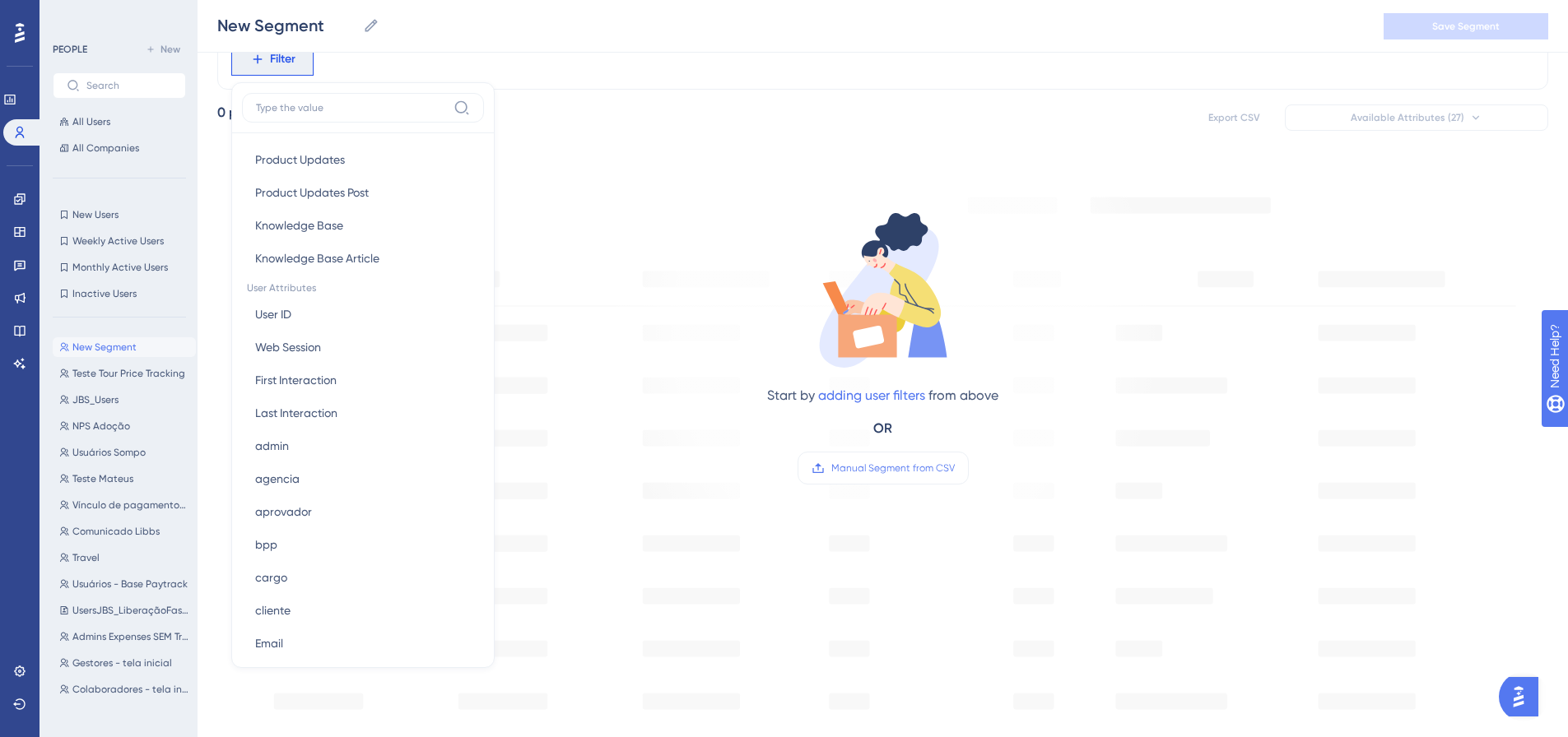
scroll to position [592, 0]
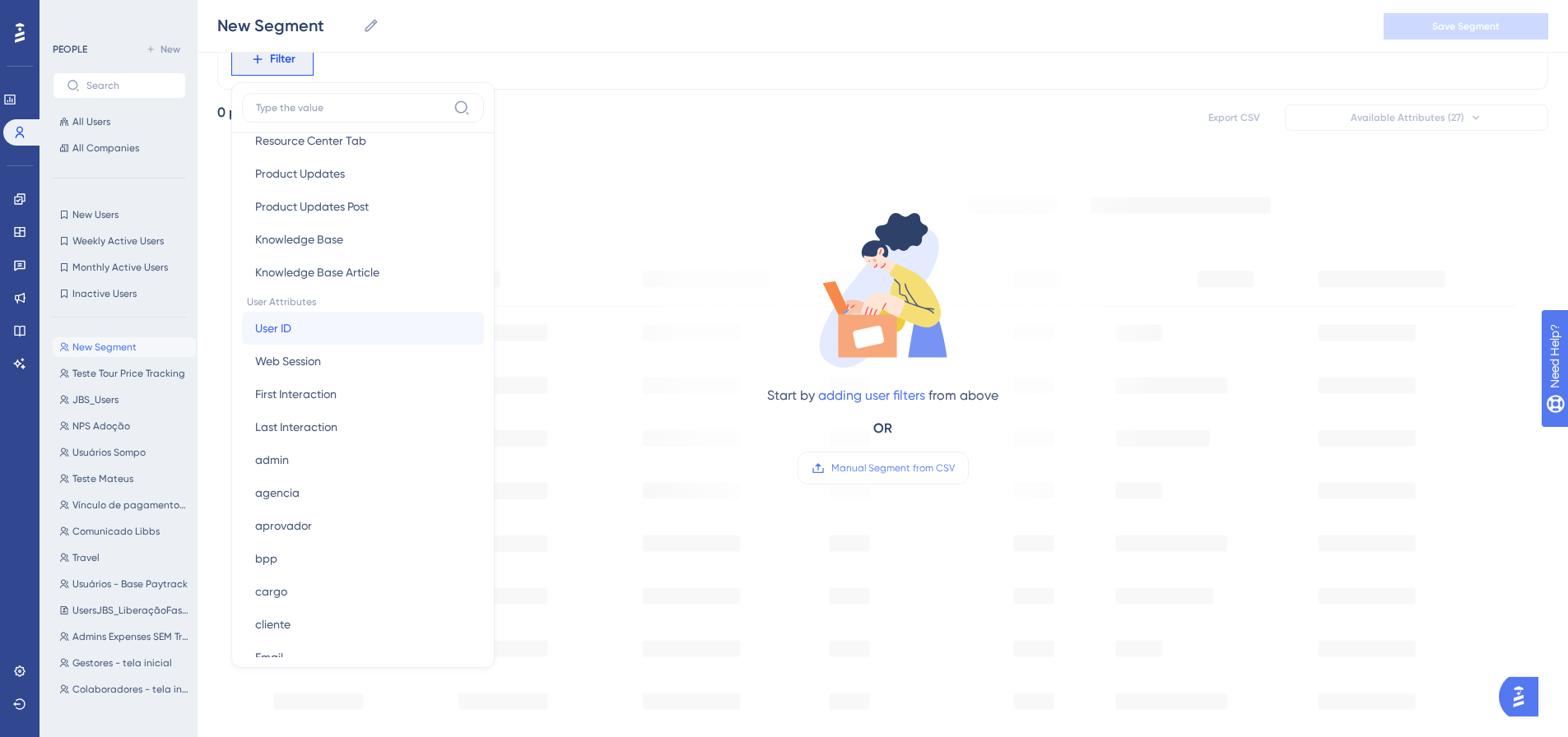
click at [284, 336] on span "User ID" at bounding box center [272, 328] width 36 height 19
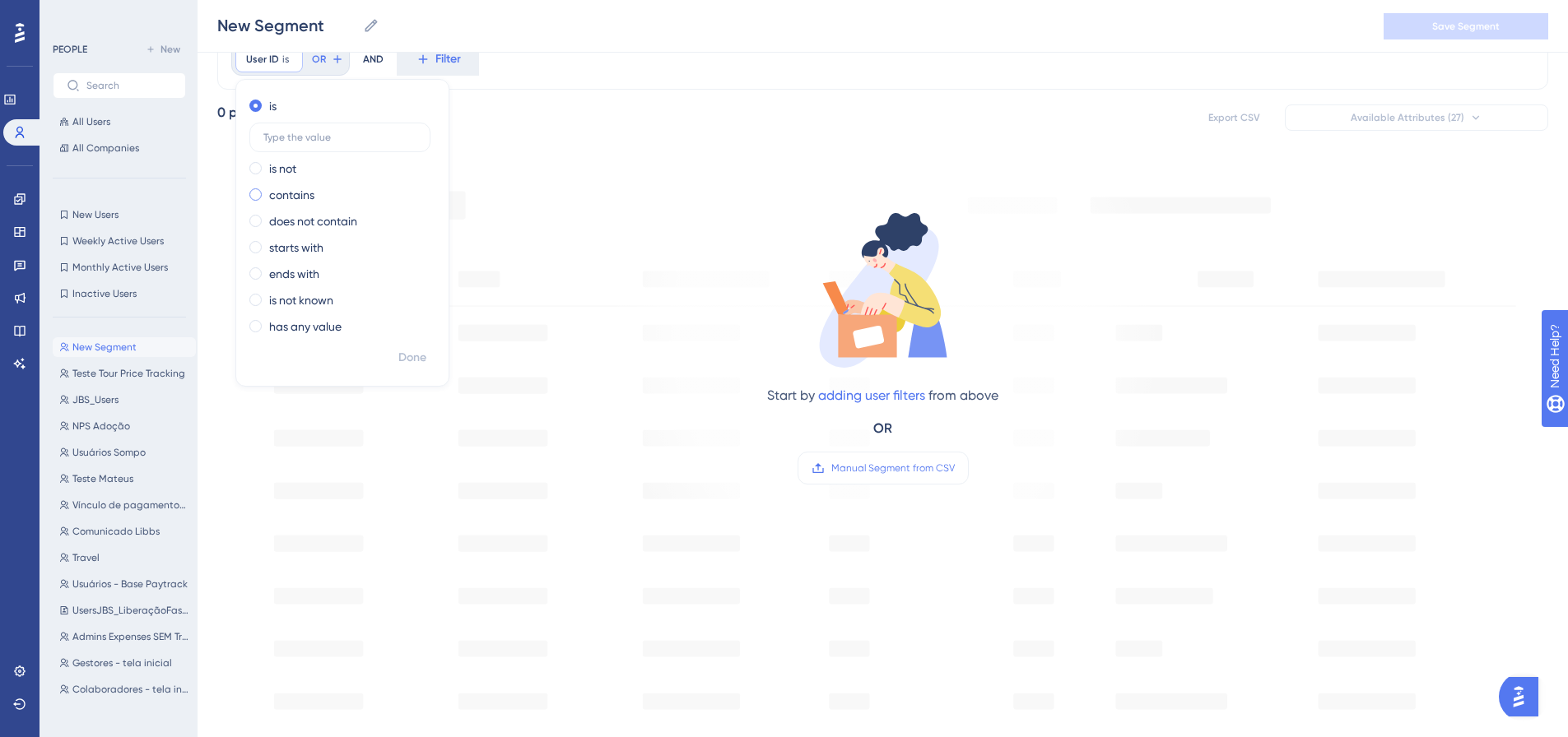
click at [274, 194] on label "contains" at bounding box center [292, 194] width 45 height 19
type input "vinicius.soares@paytrack.com.br"
click at [395, 351] on button "Done" at bounding box center [412, 358] width 46 height 30
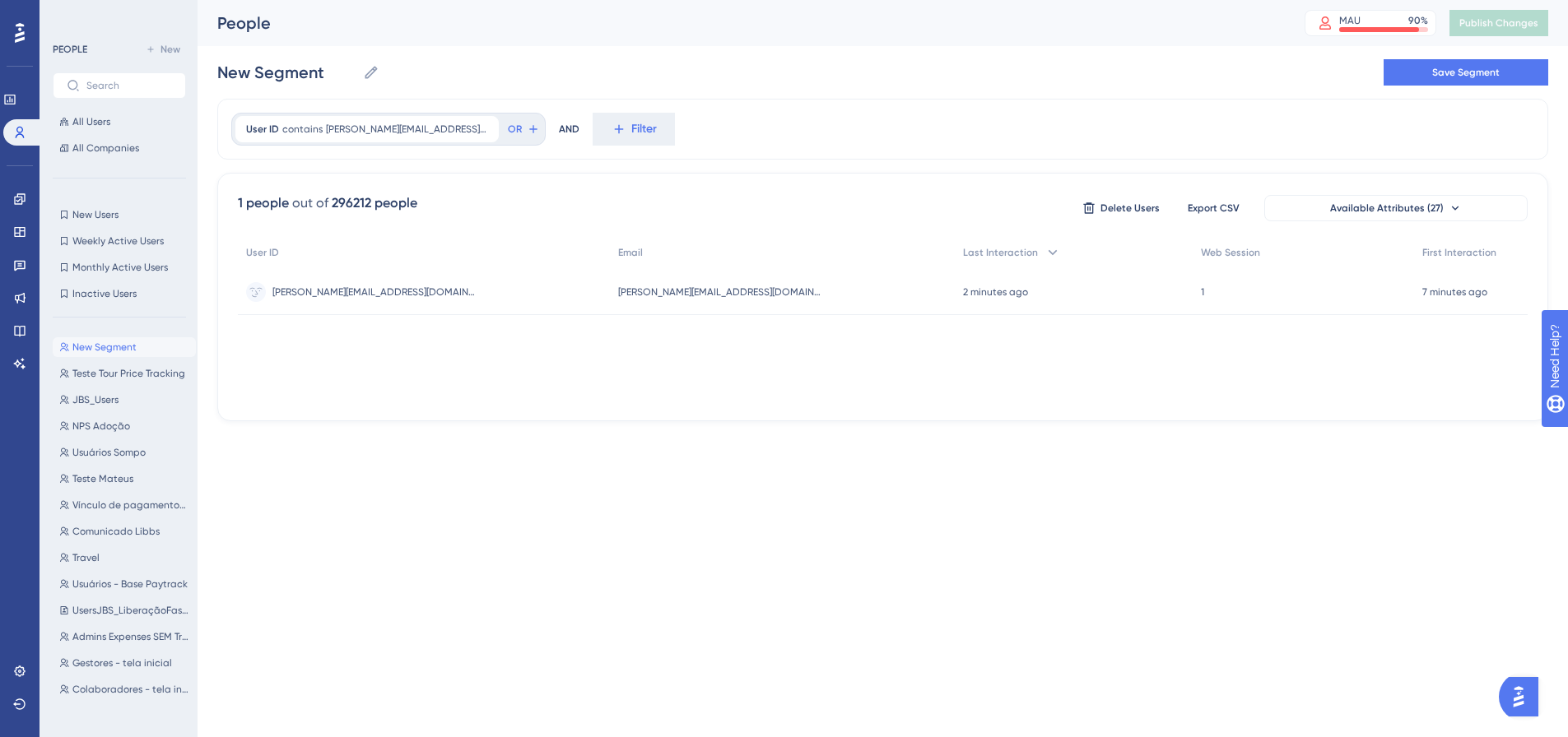
scroll to position [0, 0]
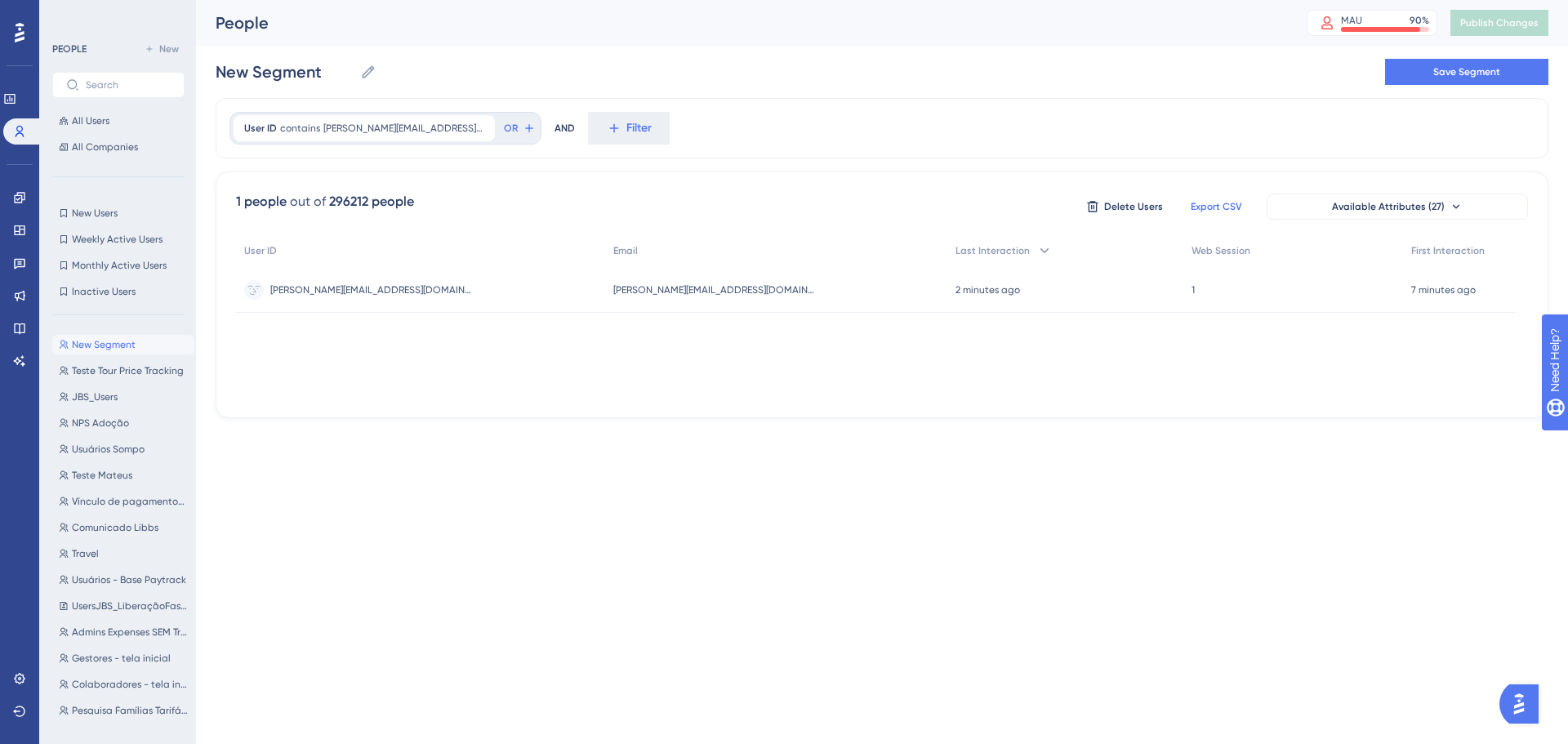
click at [1197, 208] on span "Export CSV" at bounding box center [1217, 207] width 51 height 13
click at [478, 129] on icon at bounding box center [483, 128] width 10 height 10
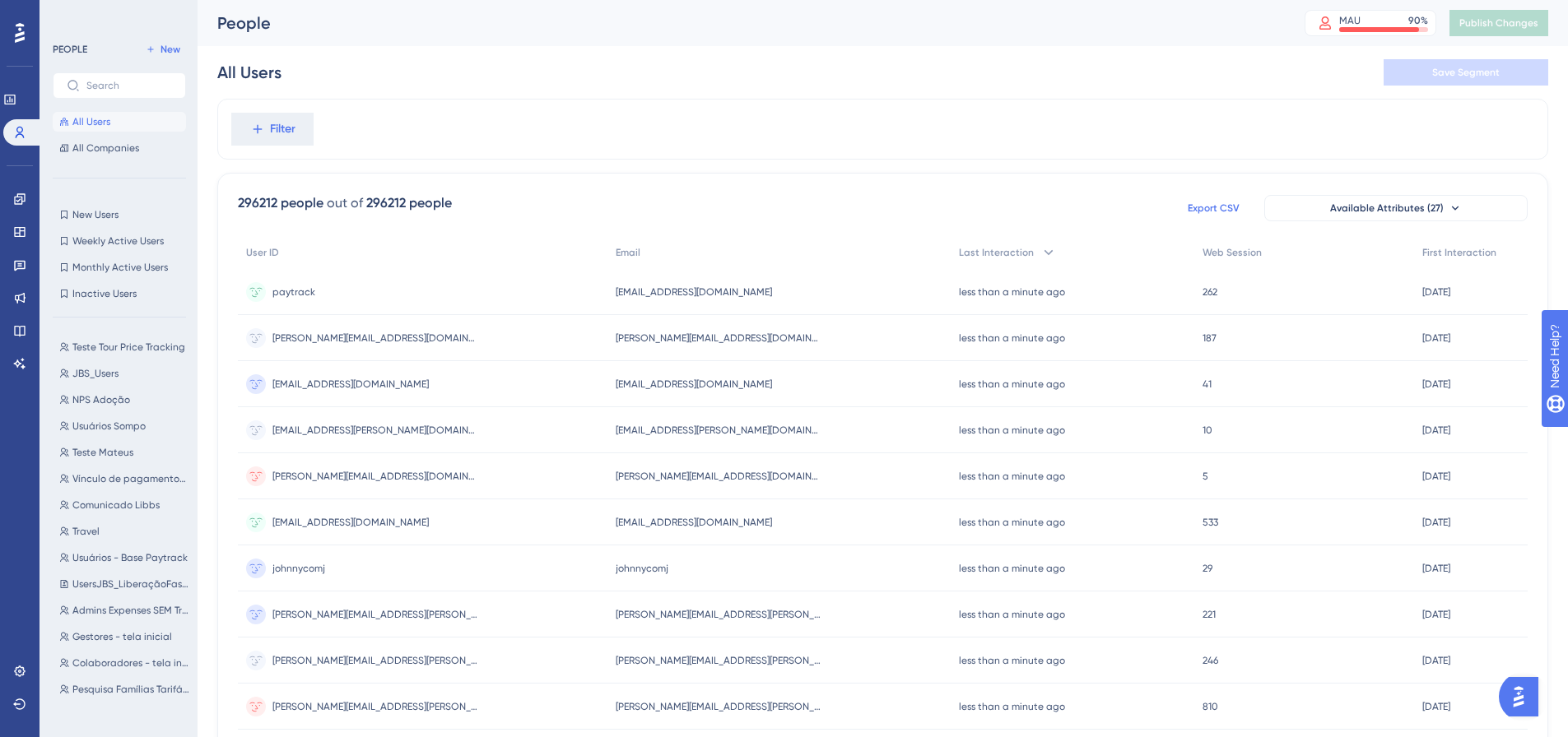
click at [1195, 204] on span "Export CSV" at bounding box center [1213, 208] width 52 height 13
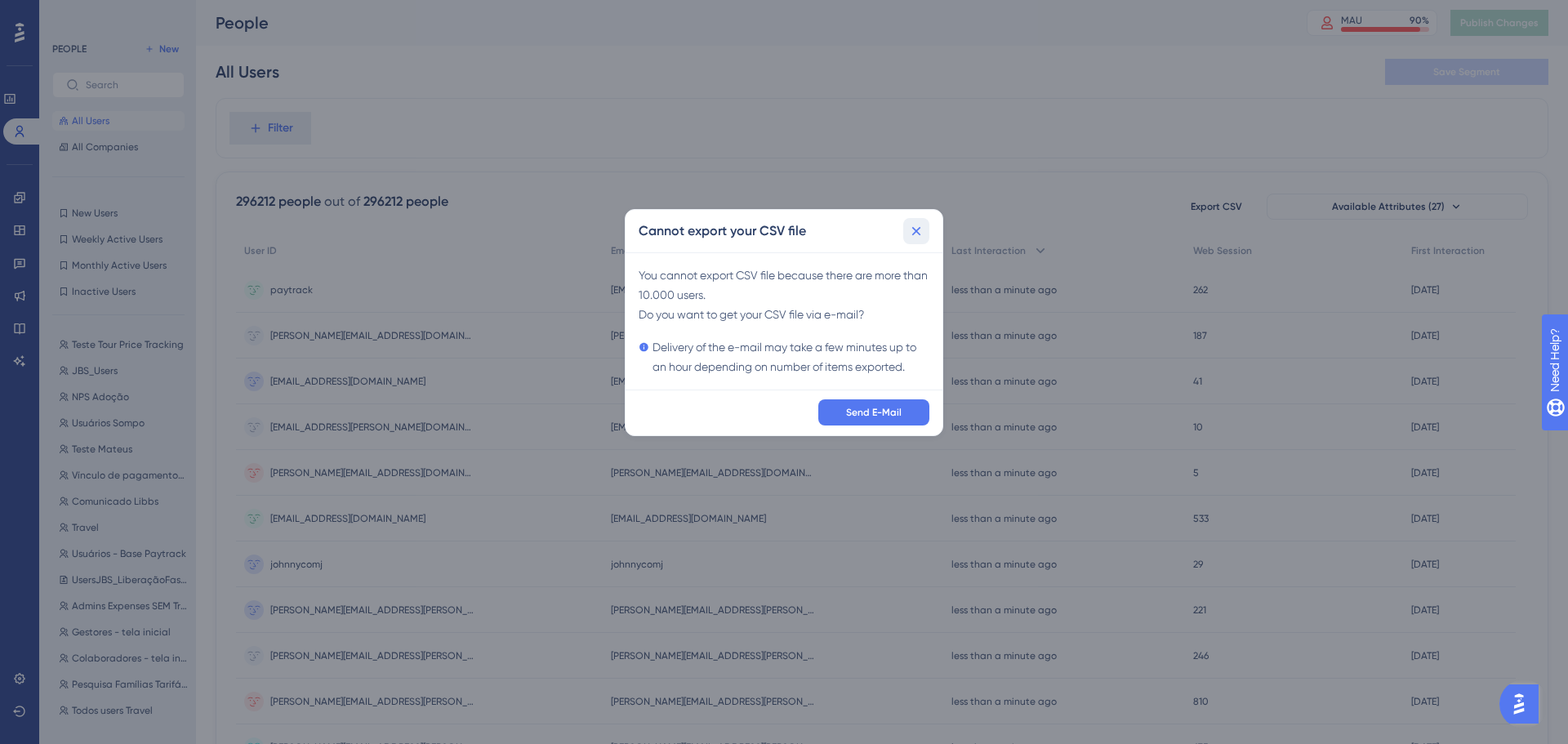
click at [916, 231] on icon at bounding box center [917, 231] width 9 height 9
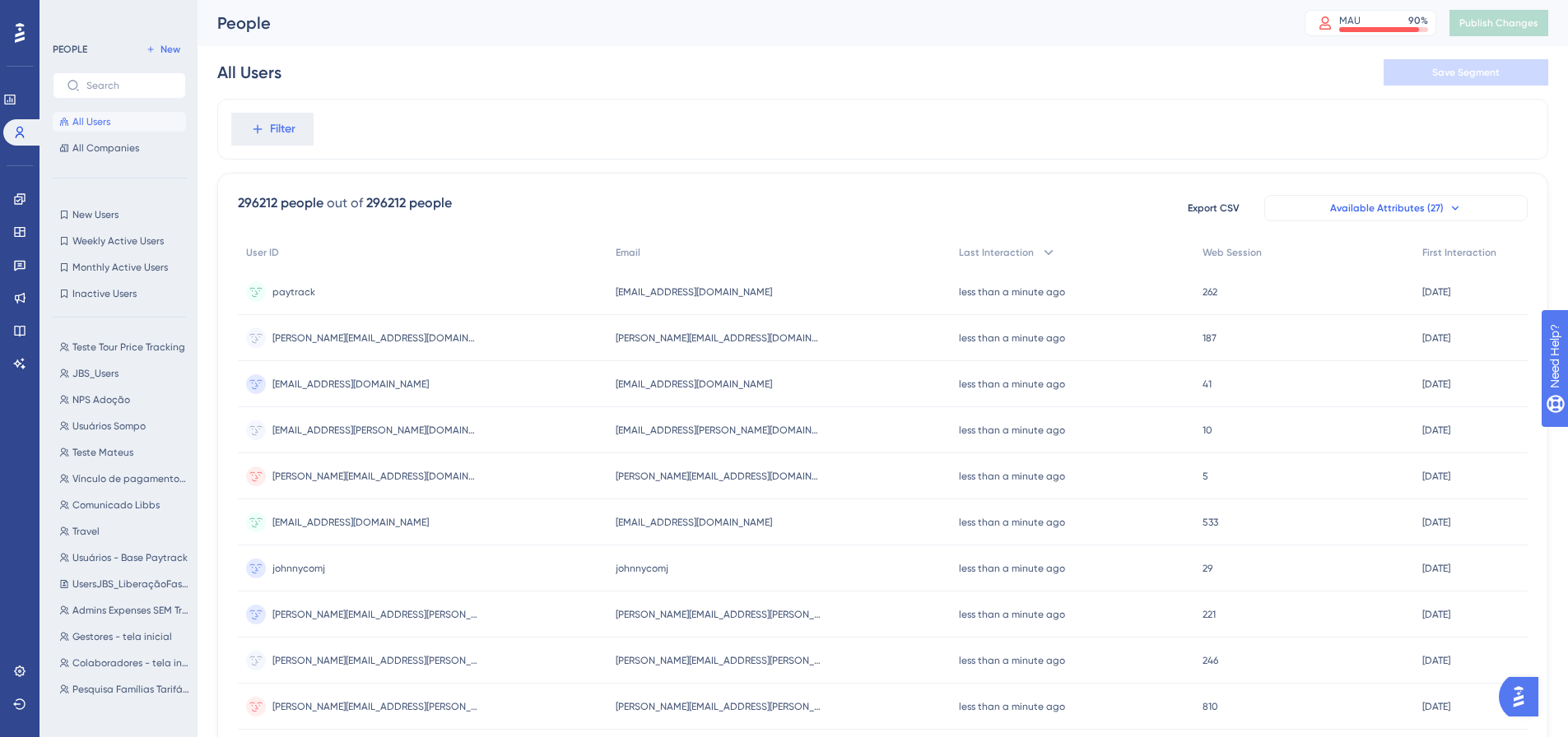
click at [1491, 201] on button "Available Attributes (27)" at bounding box center [1396, 208] width 263 height 26
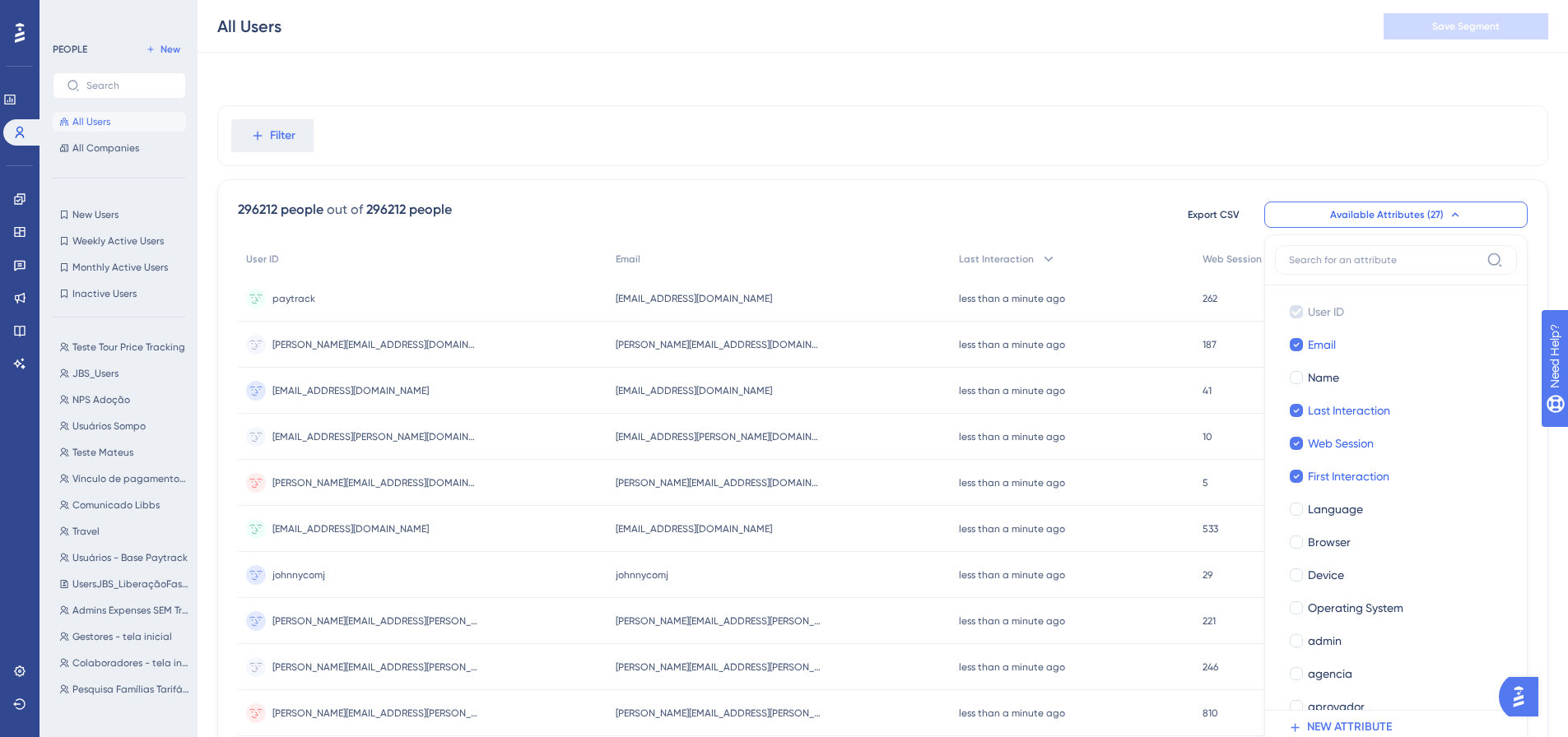
scroll to position [115, 0]
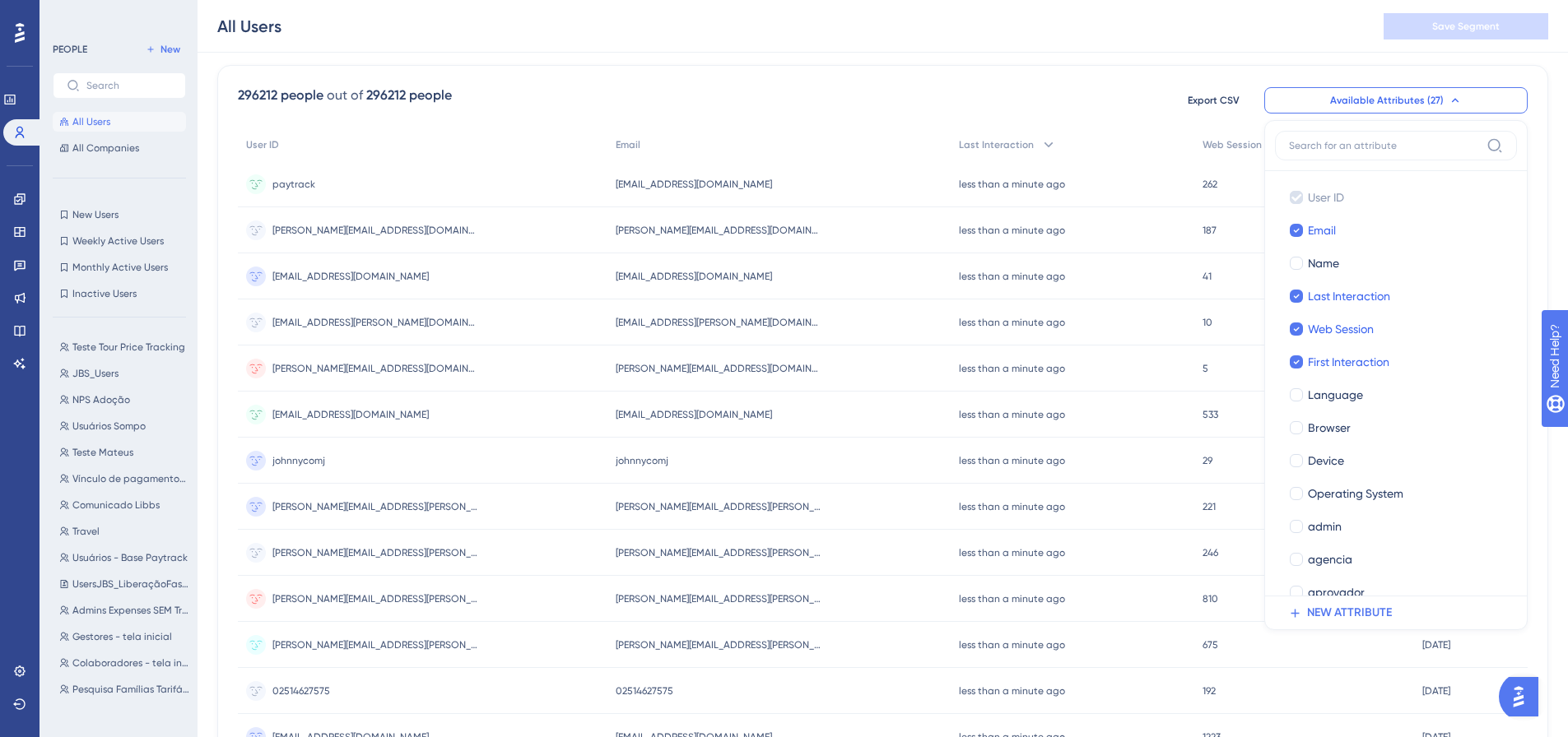
click at [759, 100] on div "296212 people out of 296212 people Export CSV Available Attributes (27) User ID…" at bounding box center [883, 100] width 1289 height 30
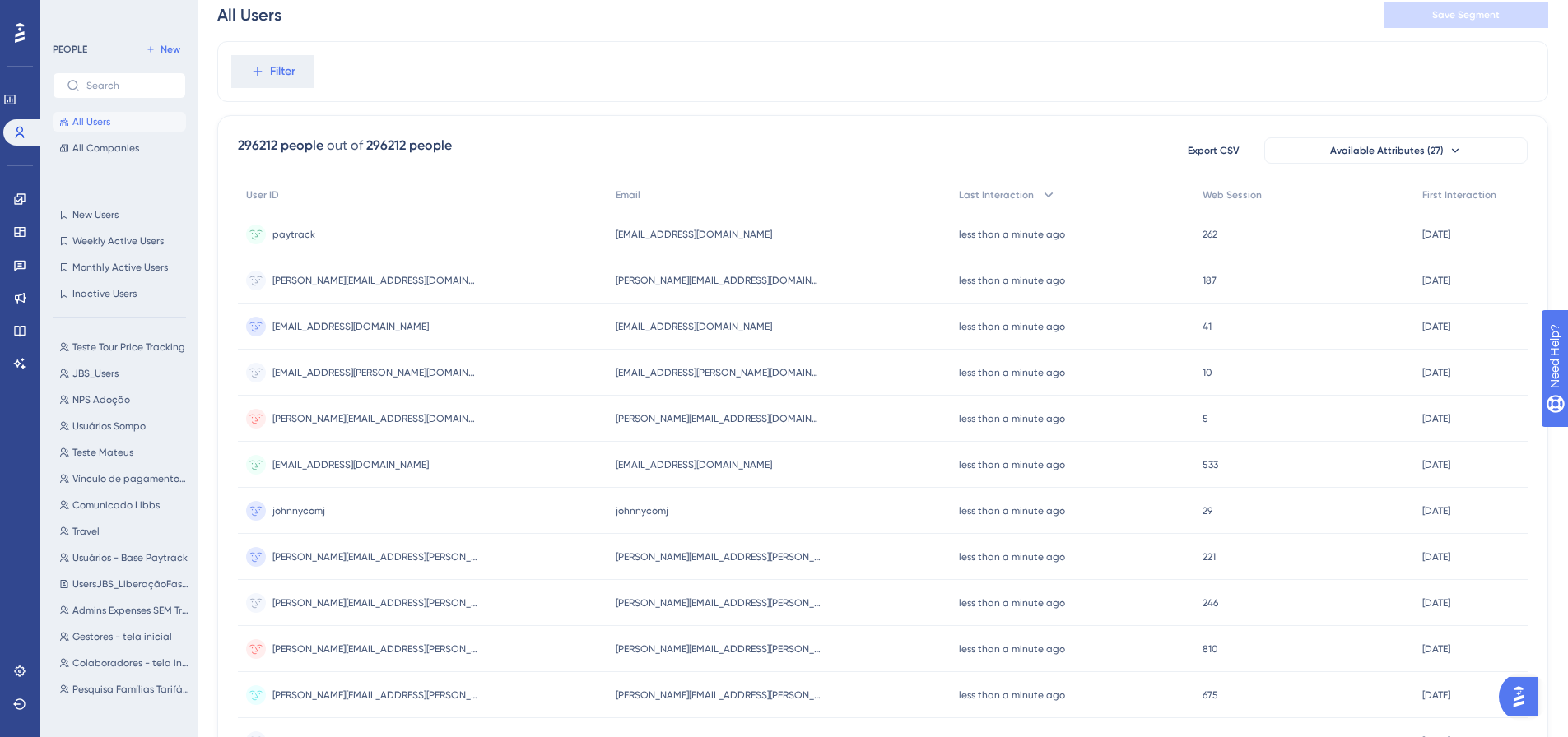
scroll to position [0, 0]
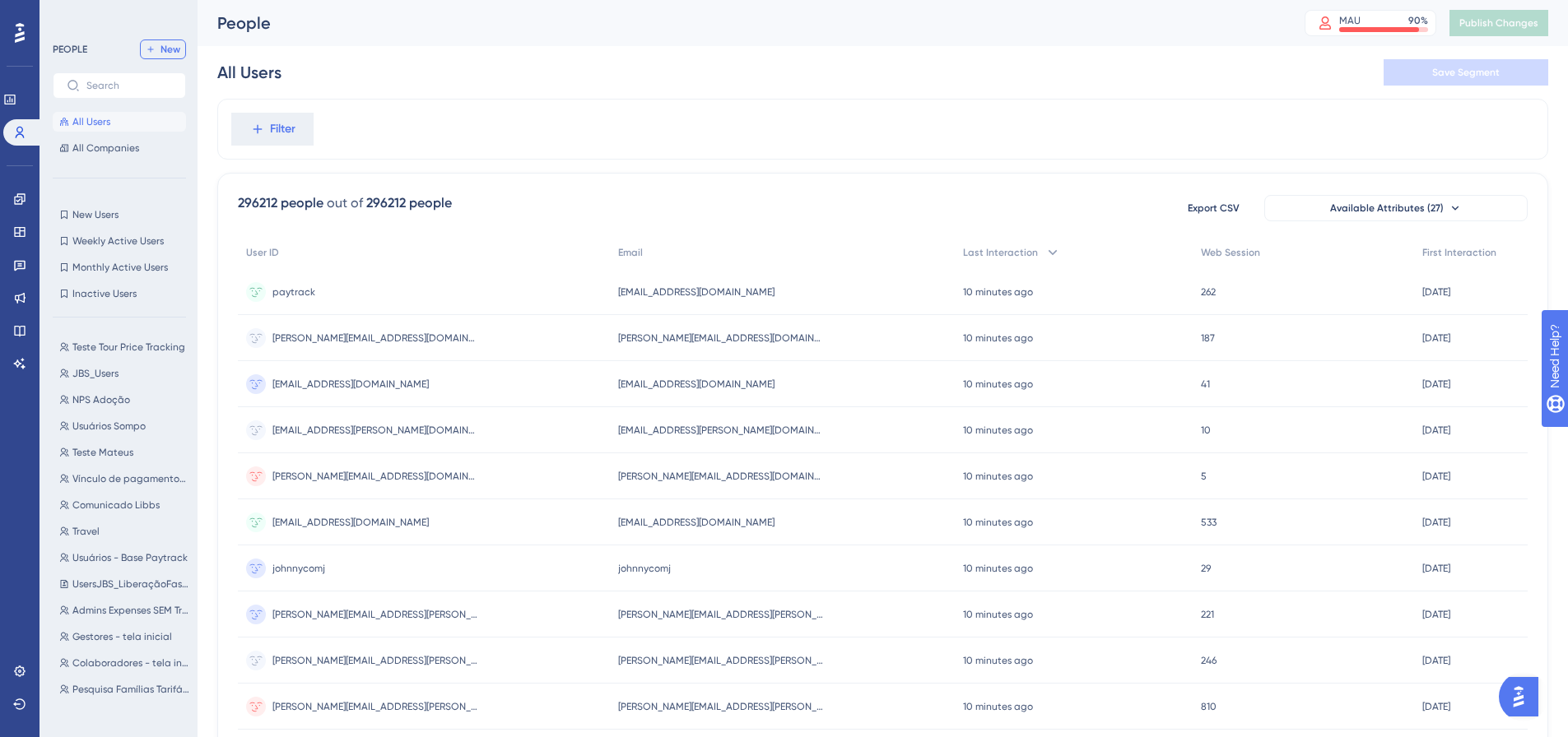
click at [166, 48] on span "New" at bounding box center [169, 49] width 19 height 13
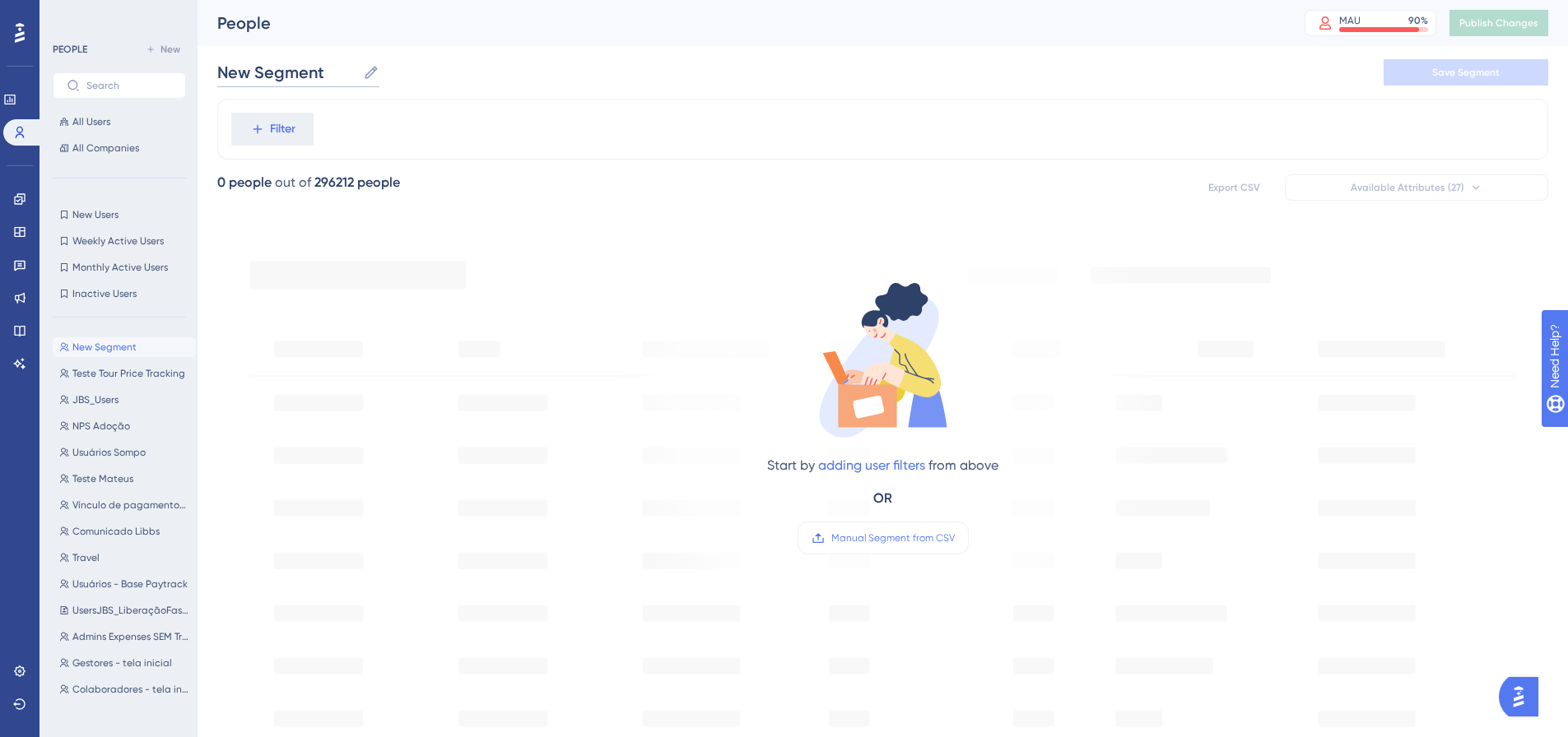
click at [299, 69] on input "New Segment" at bounding box center [287, 72] width 139 height 23
type input "Teste vini FF"
click at [261, 130] on icon at bounding box center [257, 130] width 9 height 9
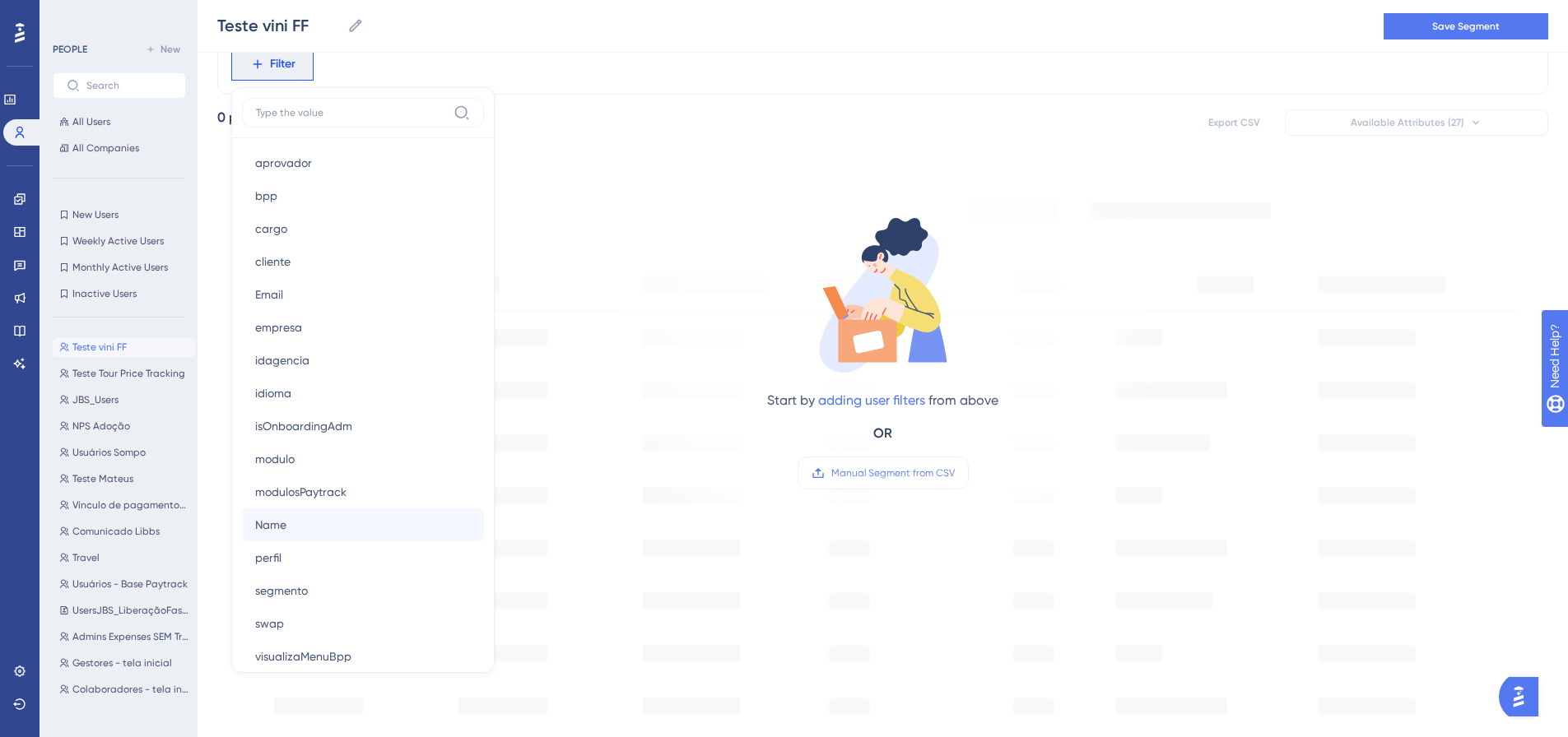
scroll to position [987, 0]
click at [277, 538] on span "perfil" at bounding box center [268, 530] width 26 height 19
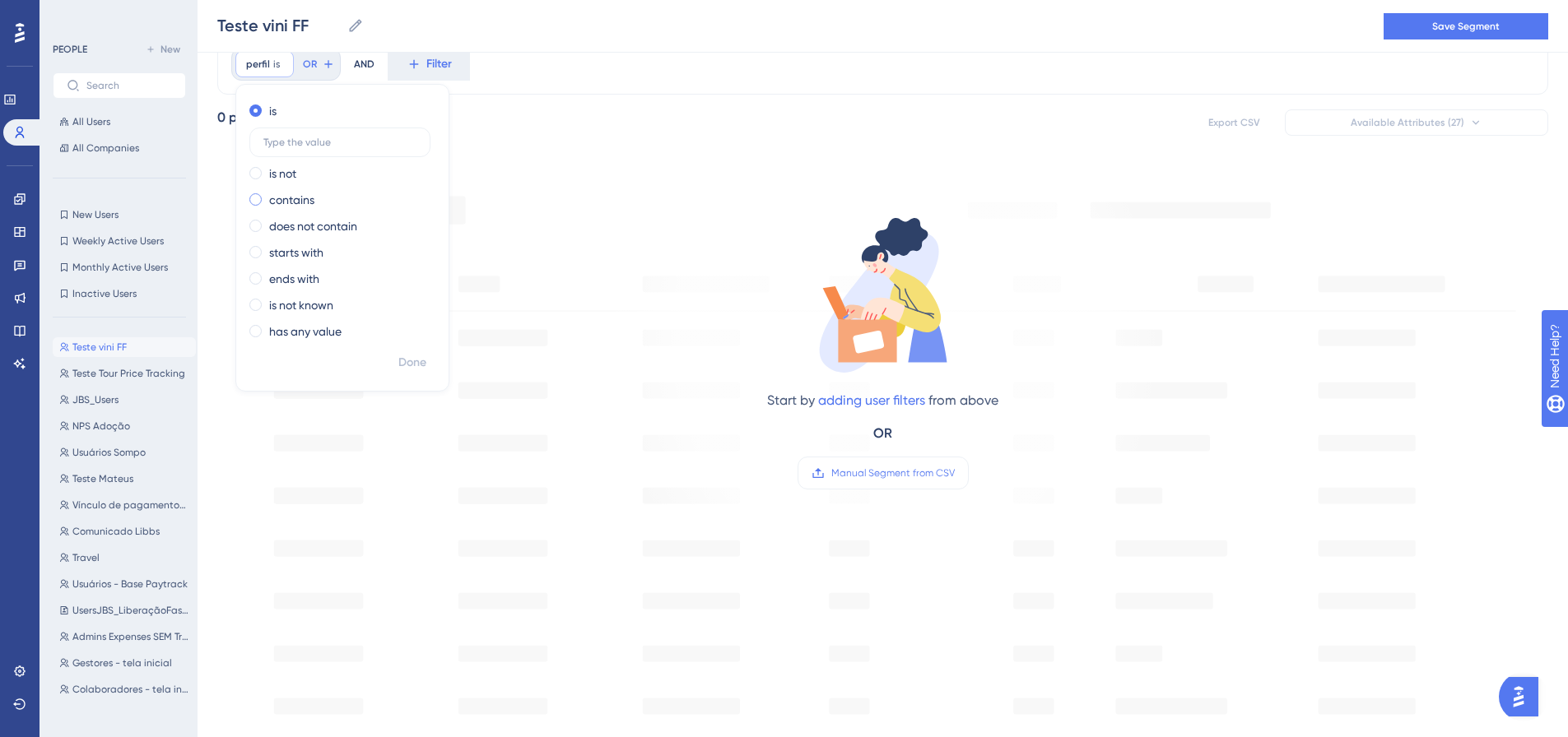
click at [277, 203] on label "contains" at bounding box center [292, 199] width 45 height 19
type input "V"
type input "vinicius.soares@paytrack.com.br"
click at [398, 363] on span "Done" at bounding box center [412, 362] width 28 height 19
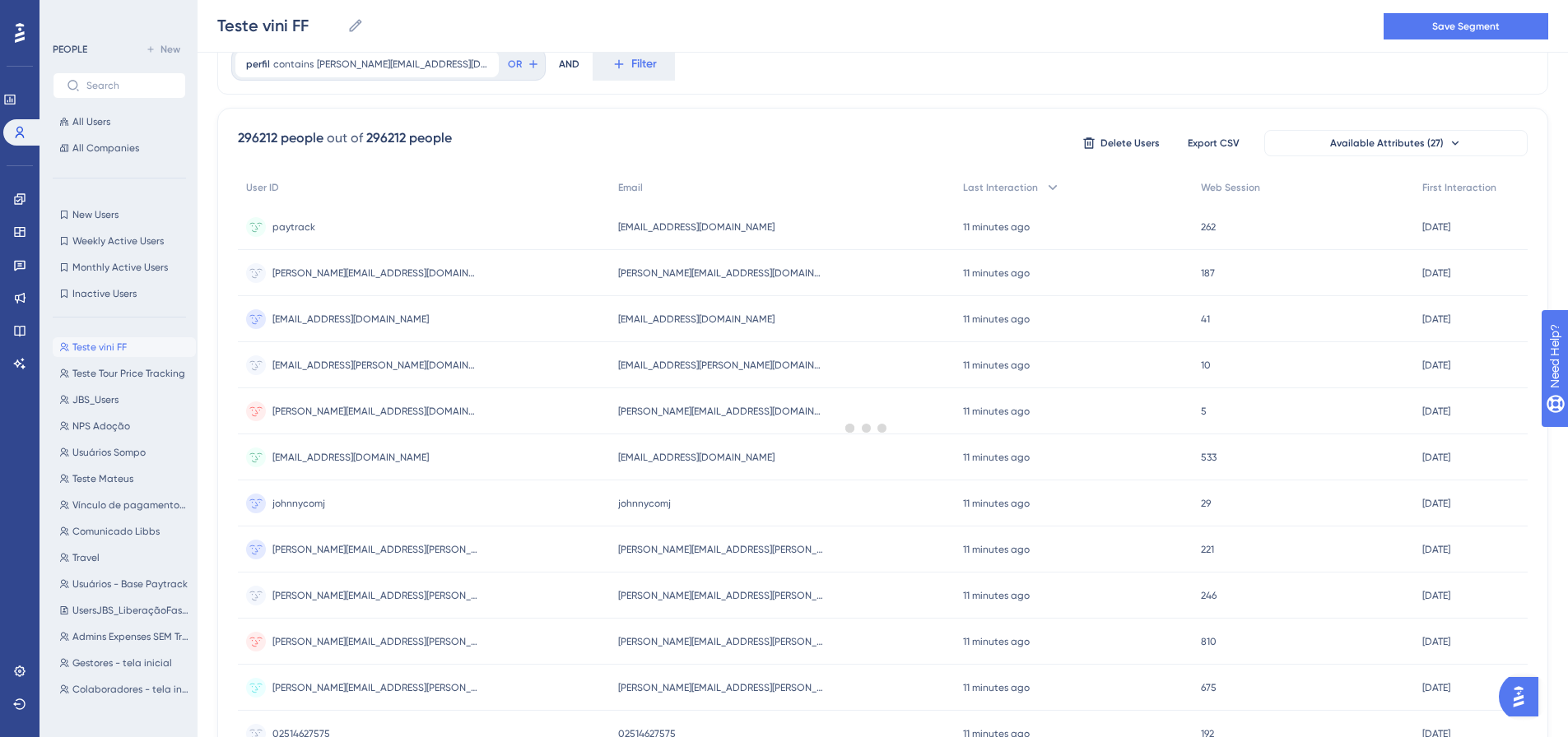
scroll to position [0, 0]
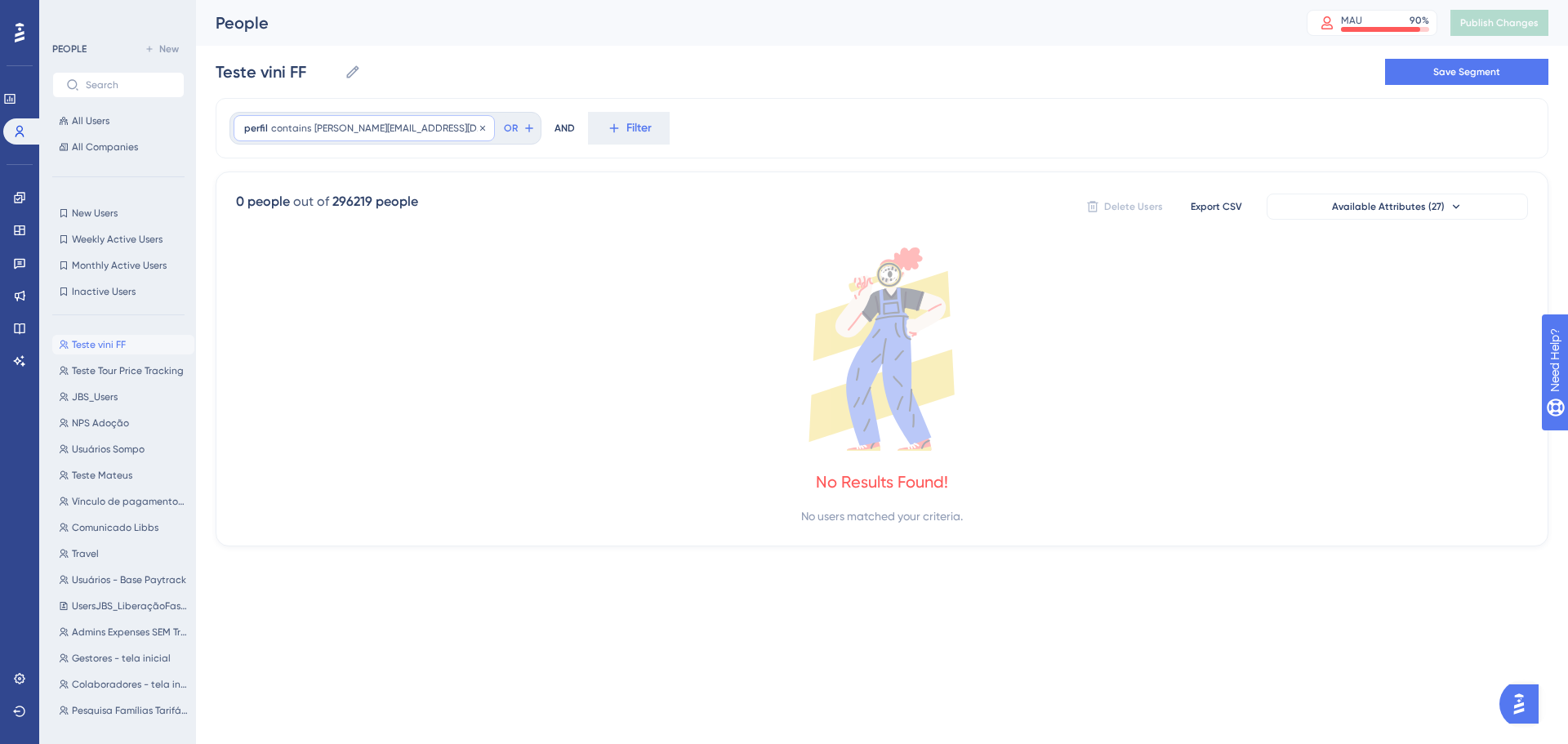
click at [247, 134] on span "perfil" at bounding box center [256, 128] width 24 height 13
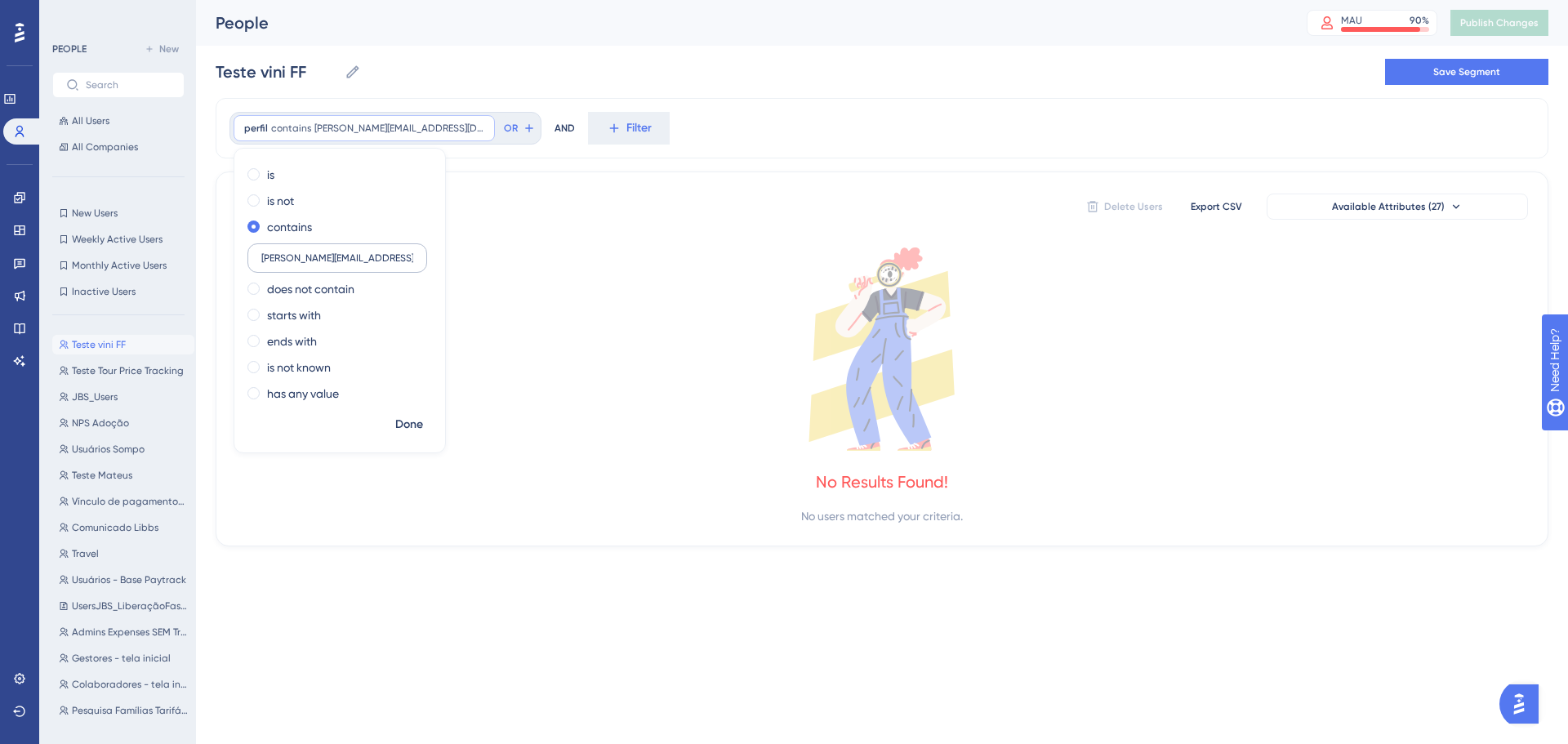
click at [273, 254] on input "vinicius.soares@paytrack.com.br" at bounding box center [336, 258] width 152 height 11
click at [253, 224] on span at bounding box center [253, 226] width 12 height 12
click at [265, 223] on input "radio" at bounding box center [265, 223] width 0 height 0
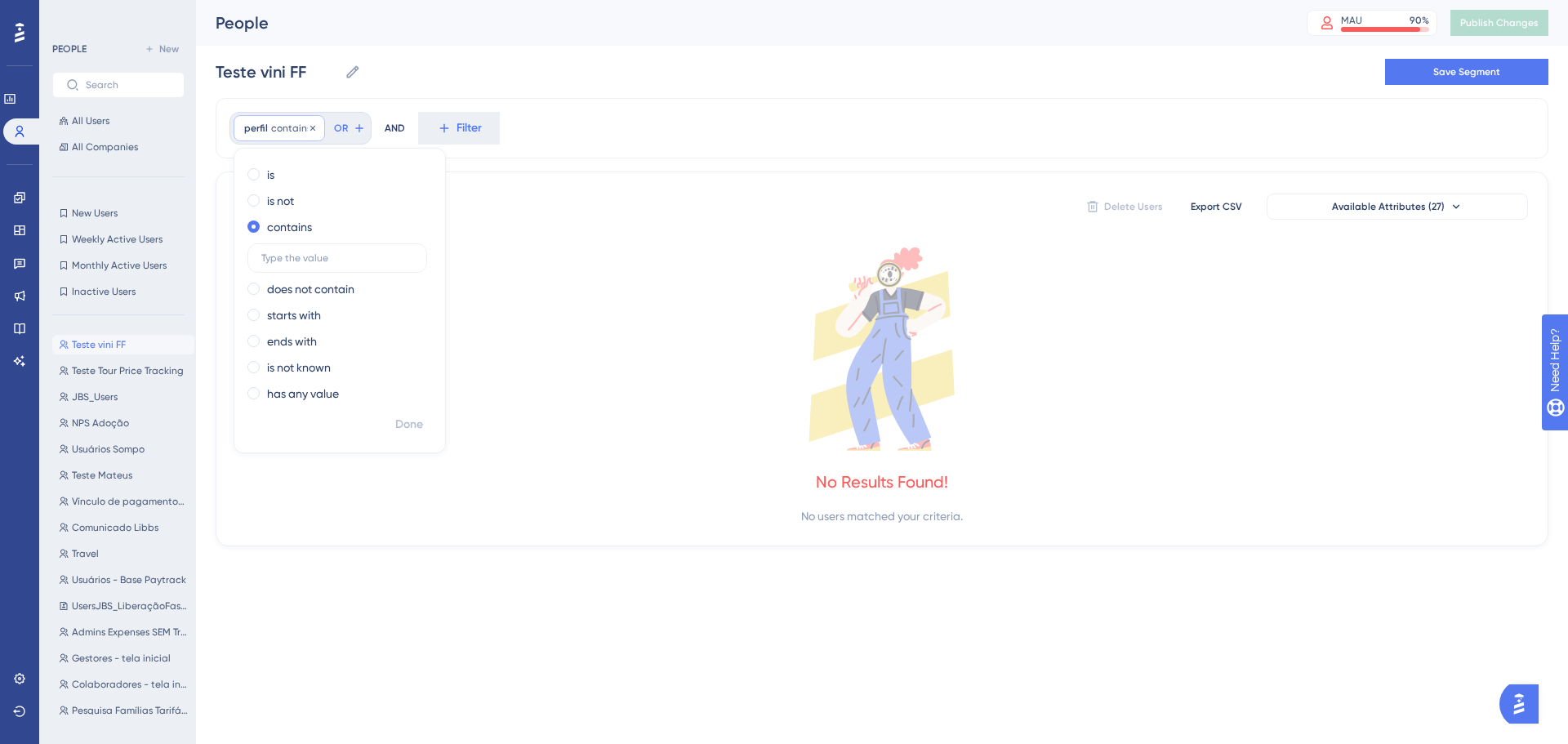
click at [256, 122] on span "perfil" at bounding box center [256, 128] width 24 height 13
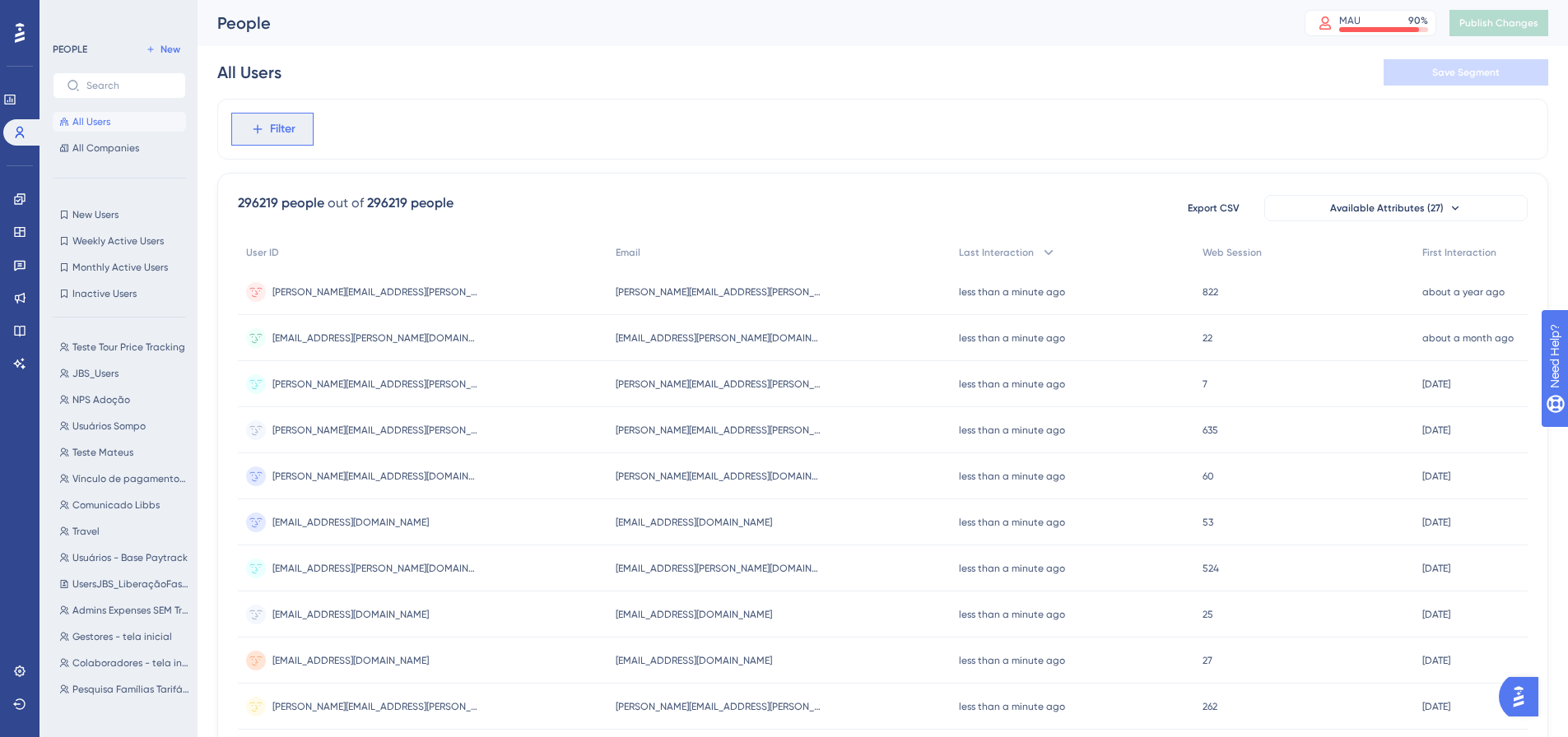
click at [257, 136] on icon at bounding box center [257, 130] width 15 height 15
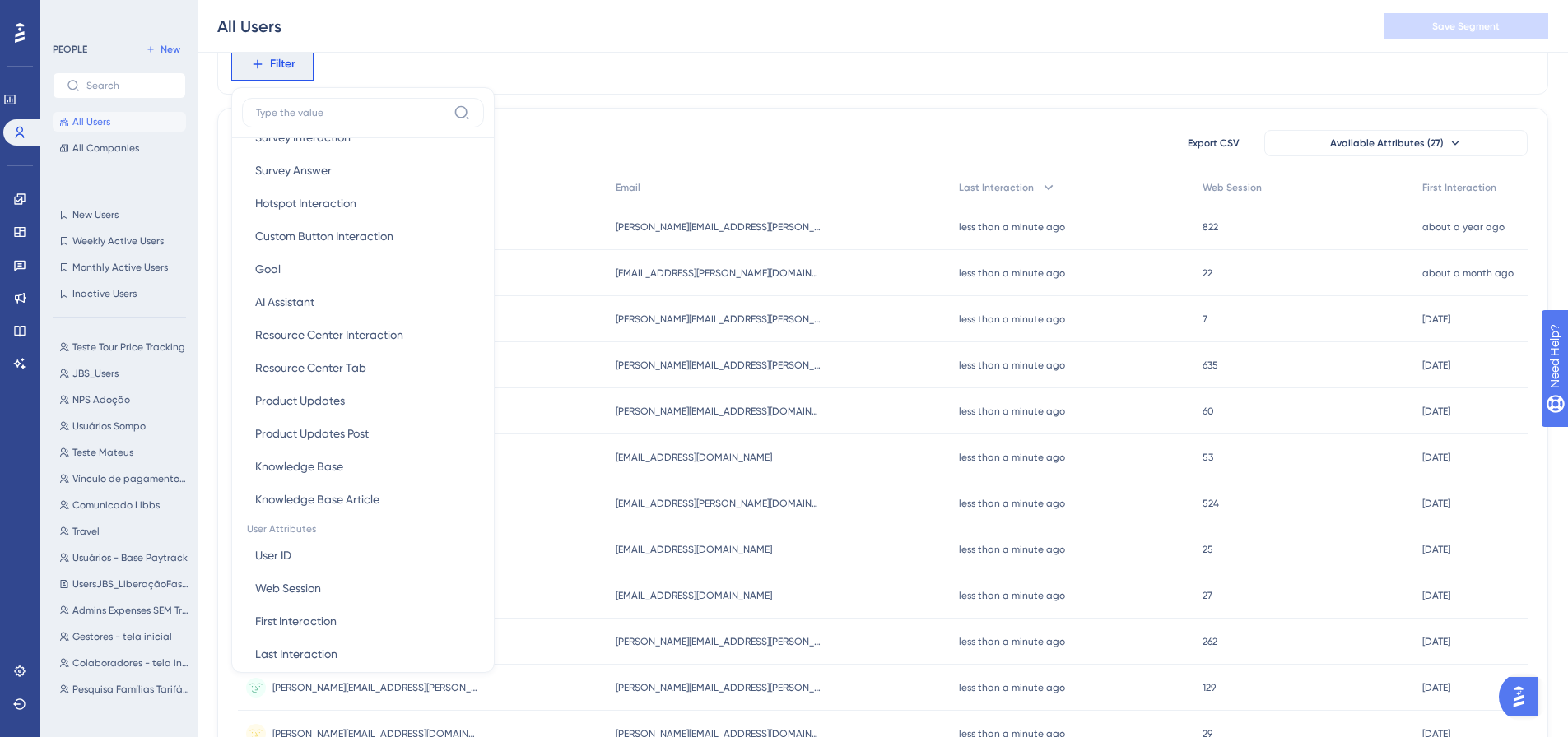
scroll to position [411, 0]
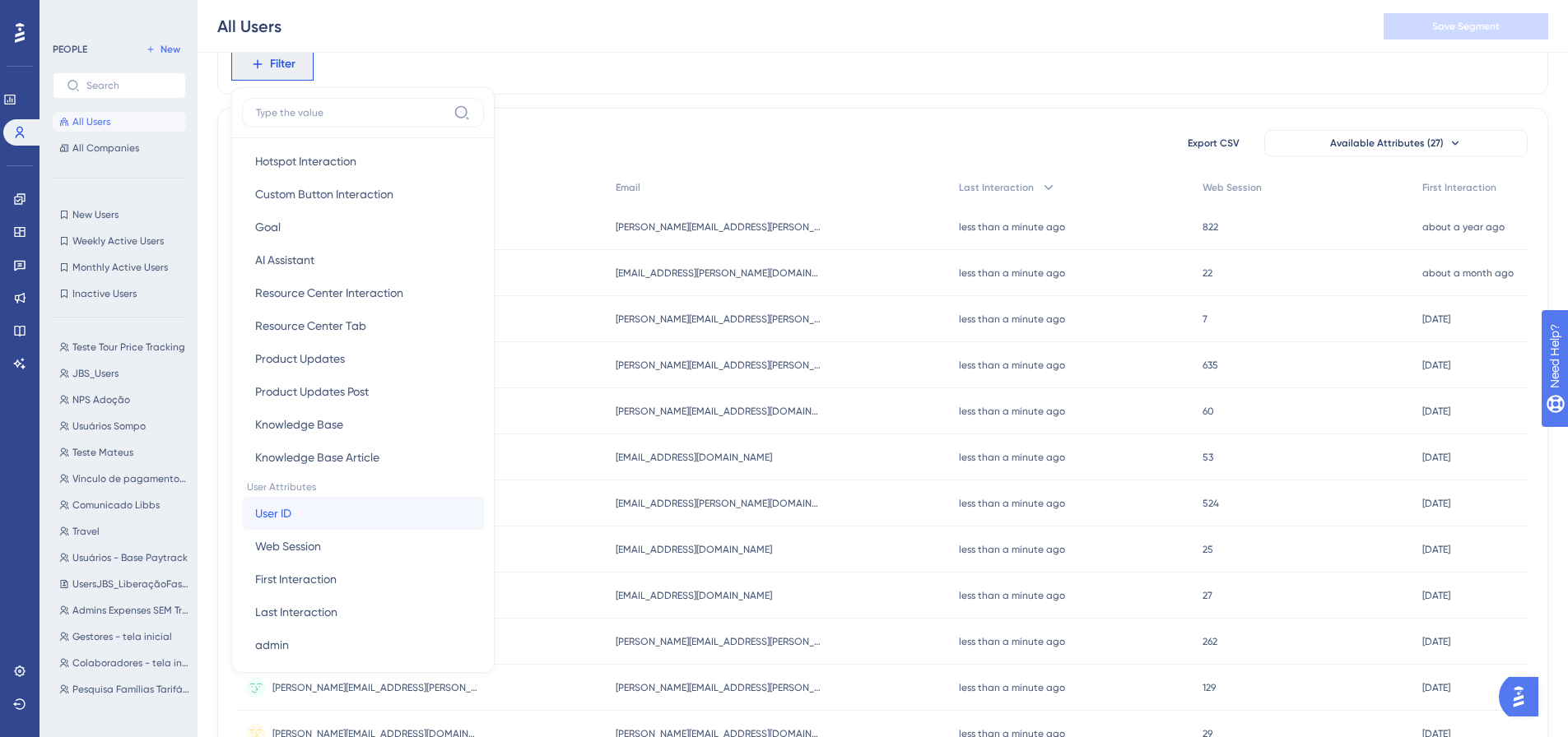
click at [283, 514] on span "User ID" at bounding box center [272, 513] width 36 height 19
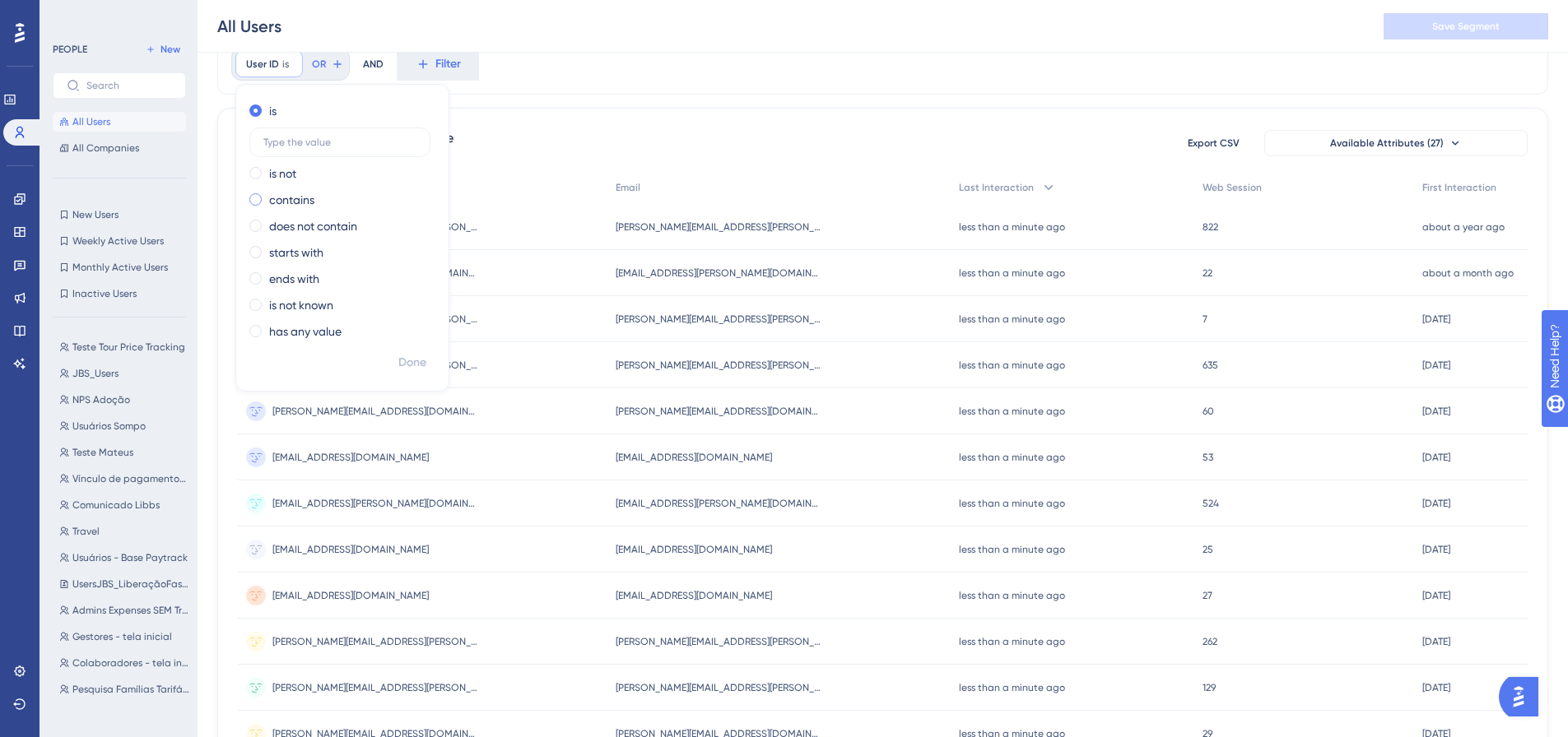
click at [280, 196] on label "contains" at bounding box center [292, 199] width 45 height 19
type input "vinicius.soares@paytrack.com.br"
click at [421, 369] on span "Done" at bounding box center [412, 362] width 28 height 19
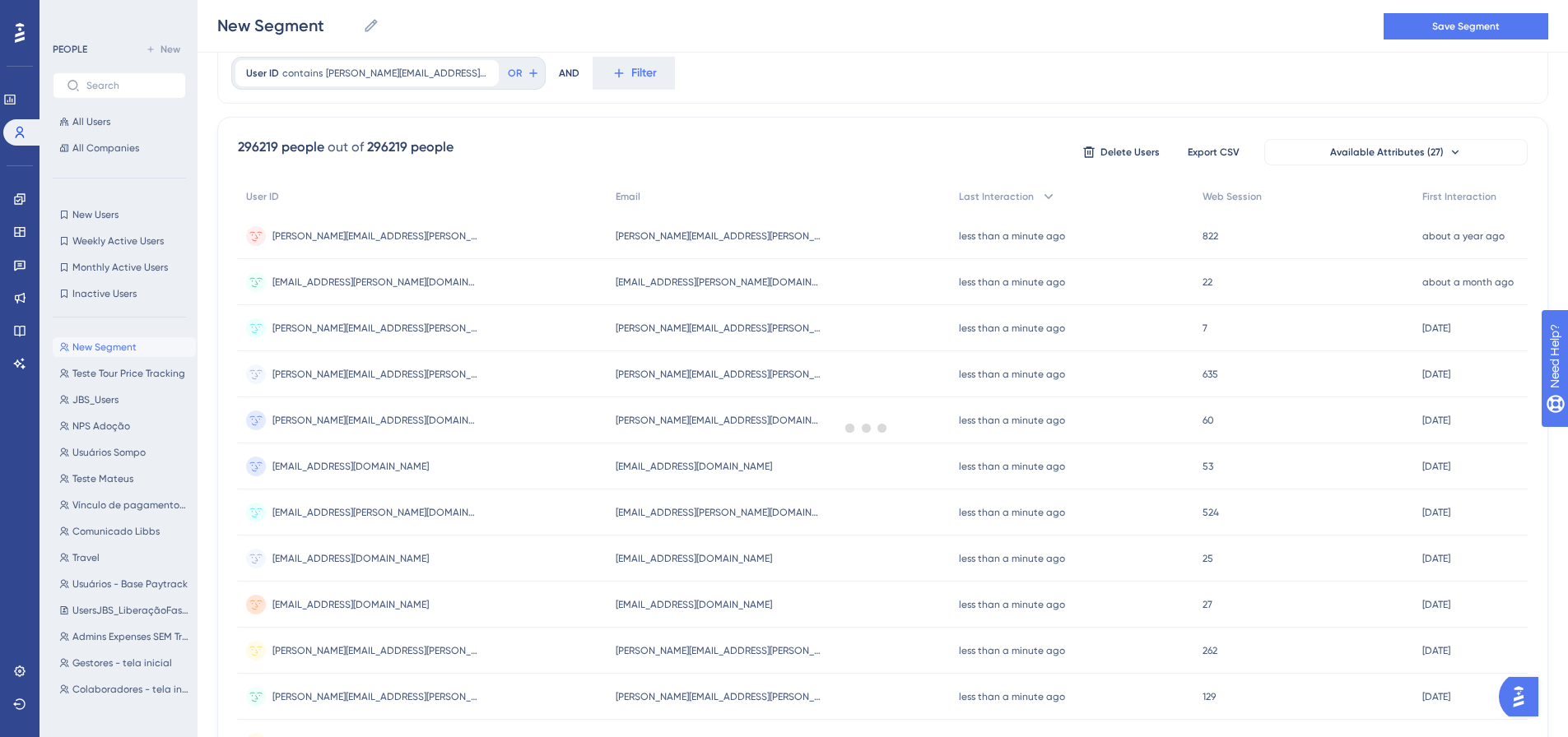
scroll to position [0, 0]
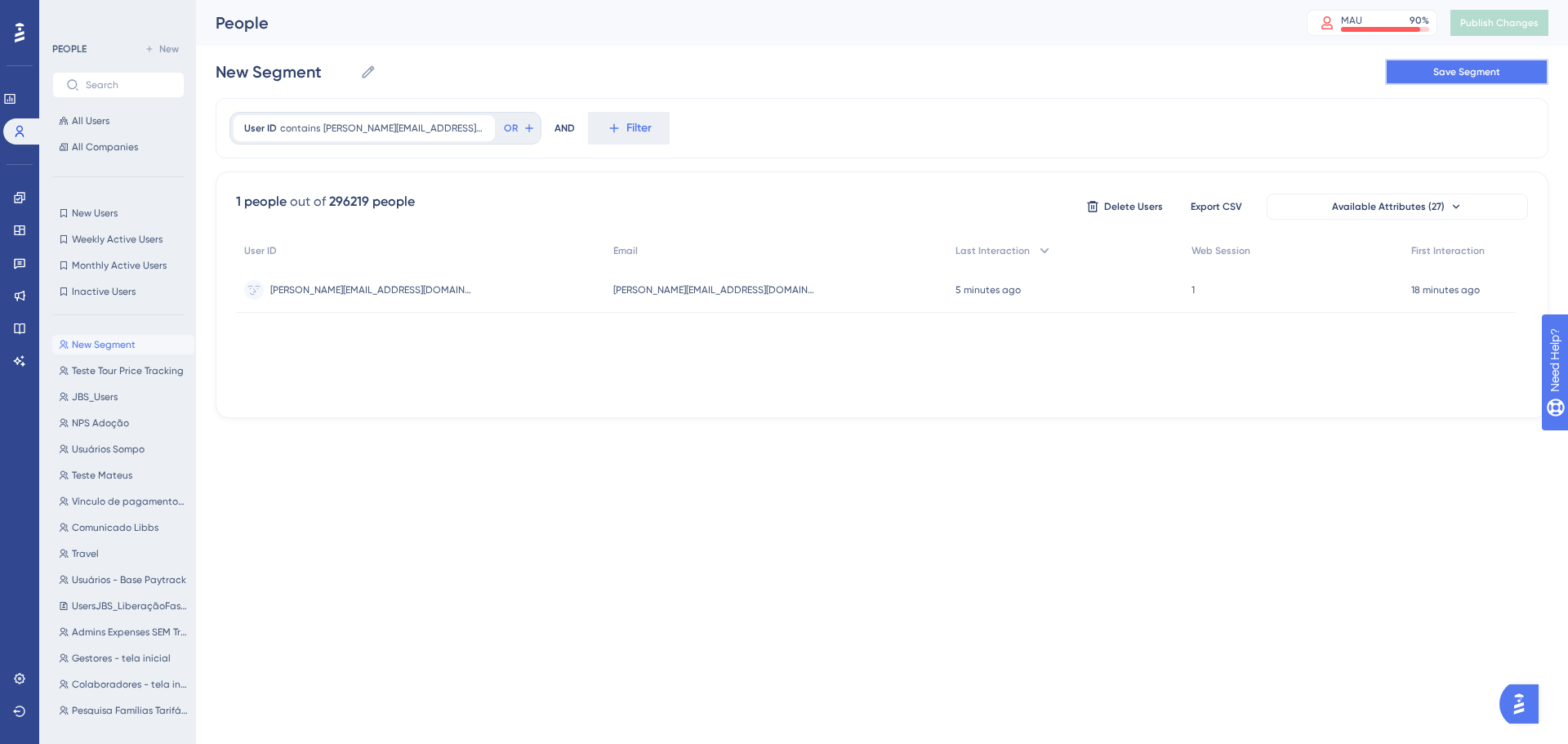
drag, startPoint x: 1474, startPoint y: 72, endPoint x: 1378, endPoint y: 70, distance: 96.0
click at [1408, 71] on button "Save Segment" at bounding box center [1467, 72] width 164 height 26
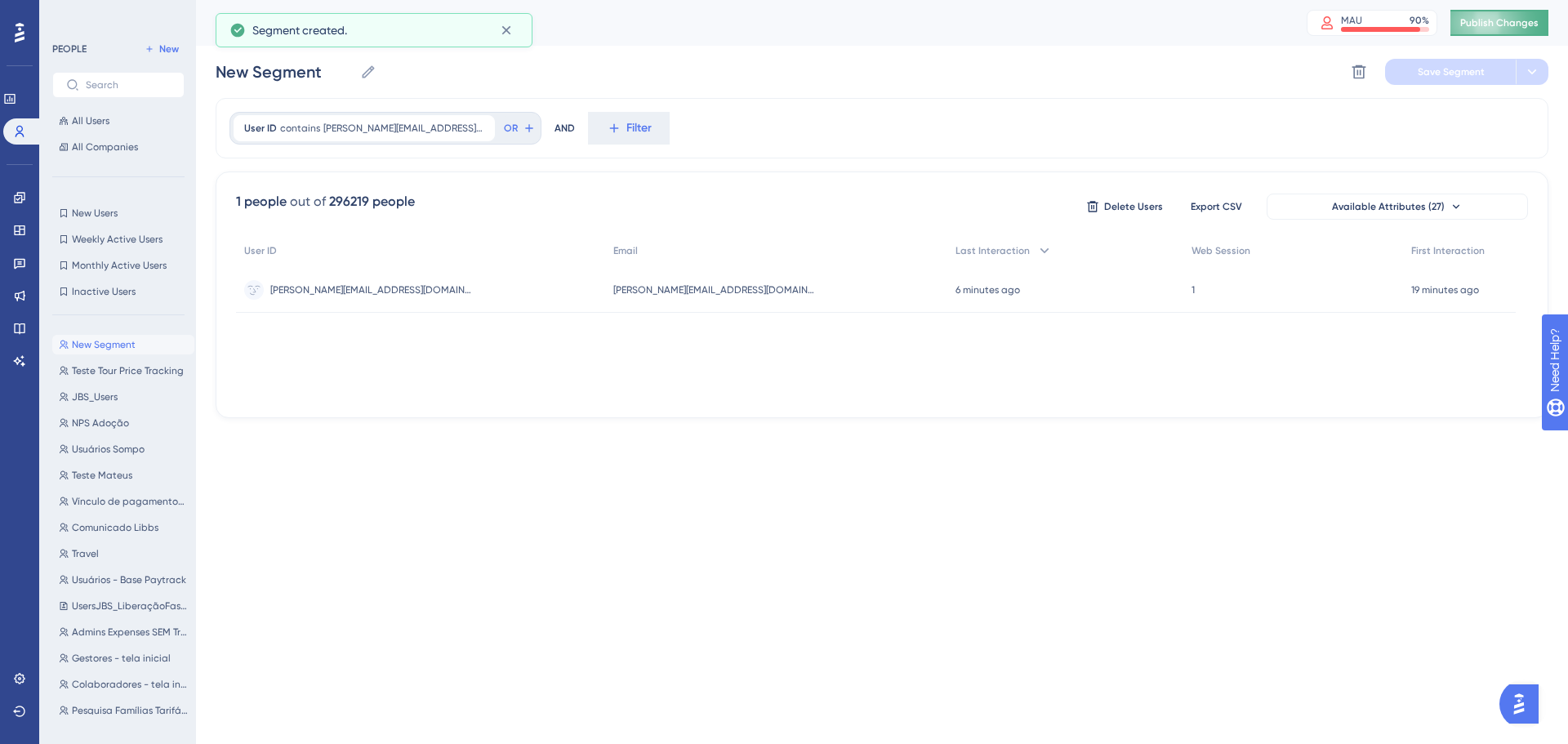
click at [1492, 13] on button "Publish Changes" at bounding box center [1499, 23] width 98 height 26
click at [267, 71] on input "New Segment" at bounding box center [285, 72] width 138 height 23
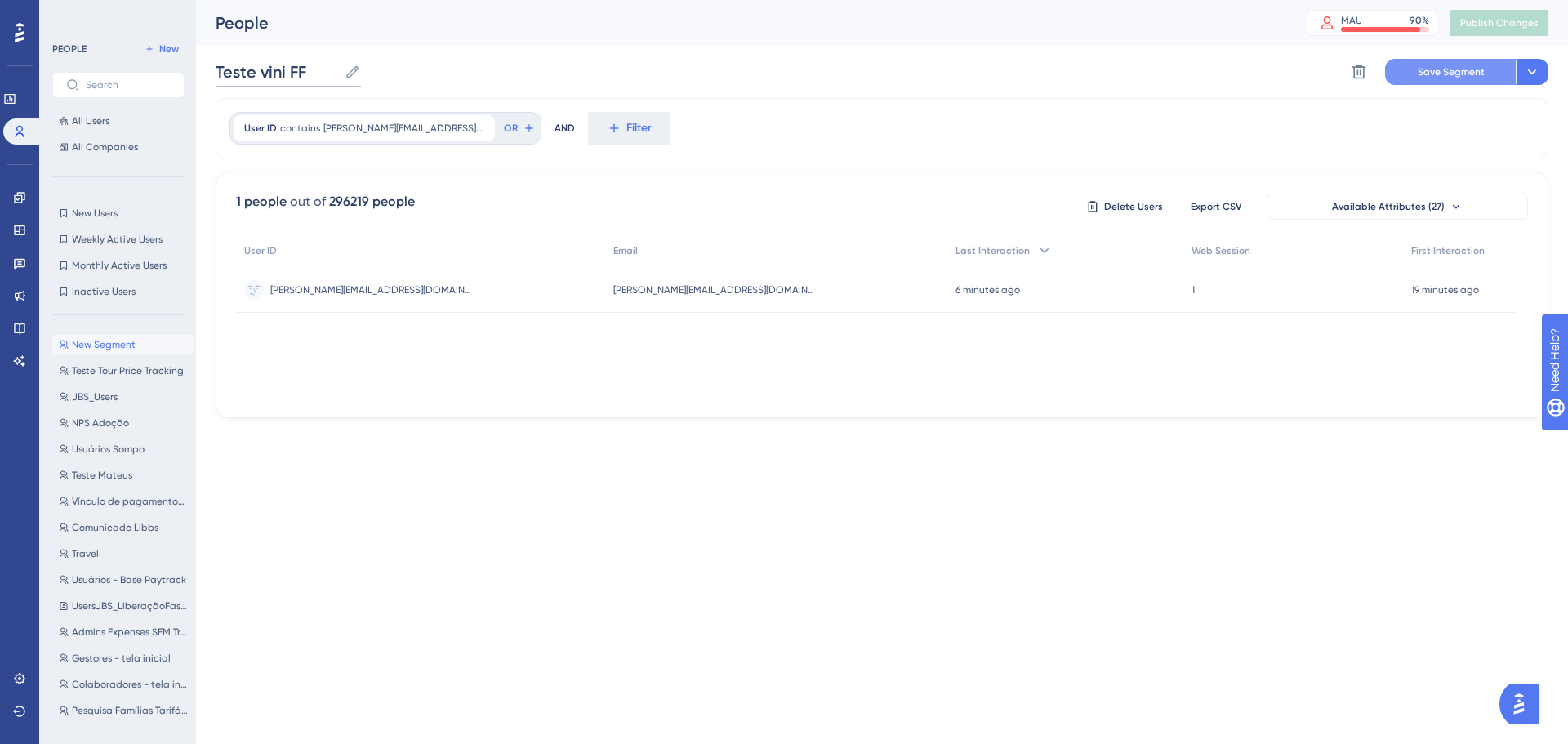
type input "Teste vini FF"
click at [1451, 75] on span "Save Segment" at bounding box center [1451, 72] width 67 height 13
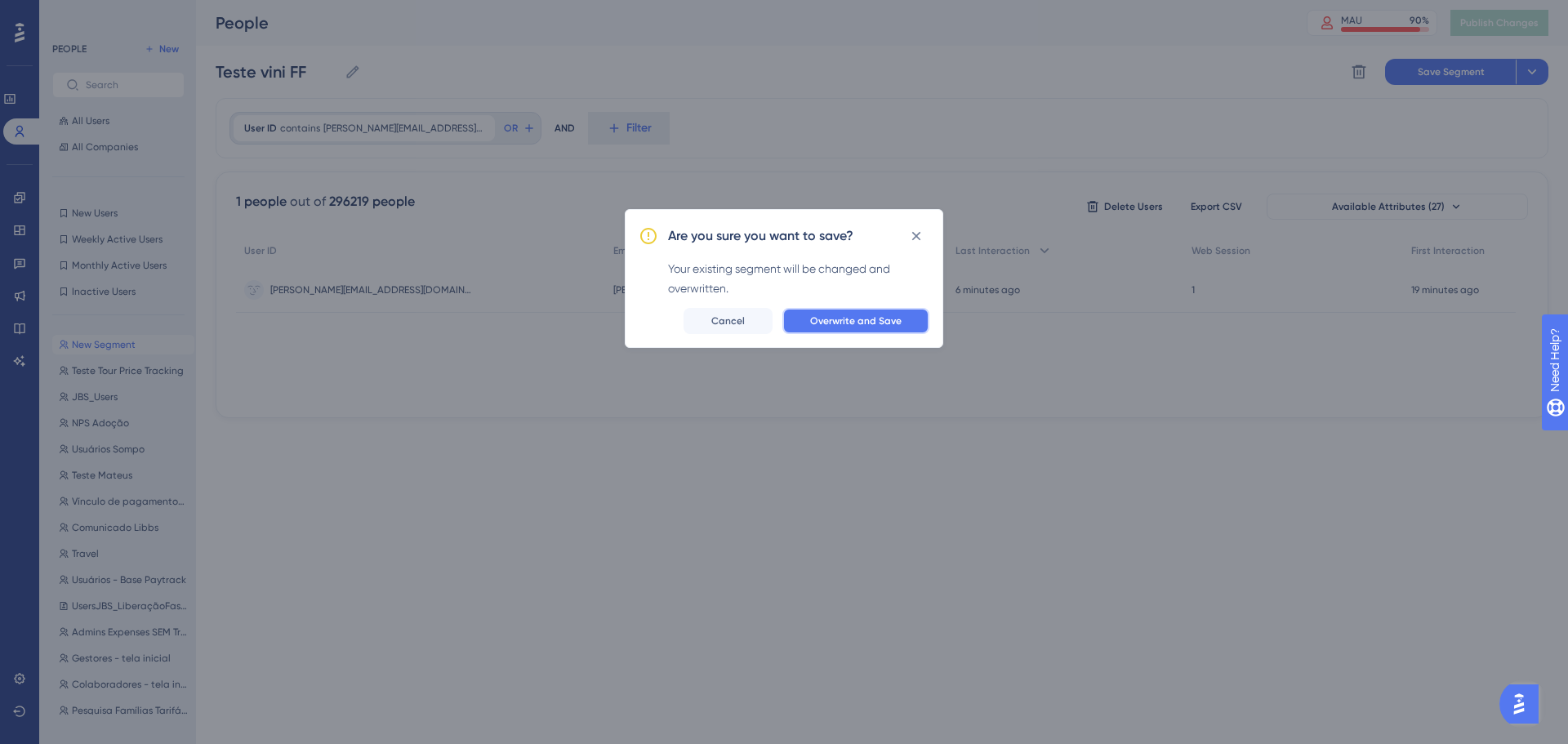
click at [869, 324] on span "Overwrite and Save" at bounding box center [856, 321] width 92 height 13
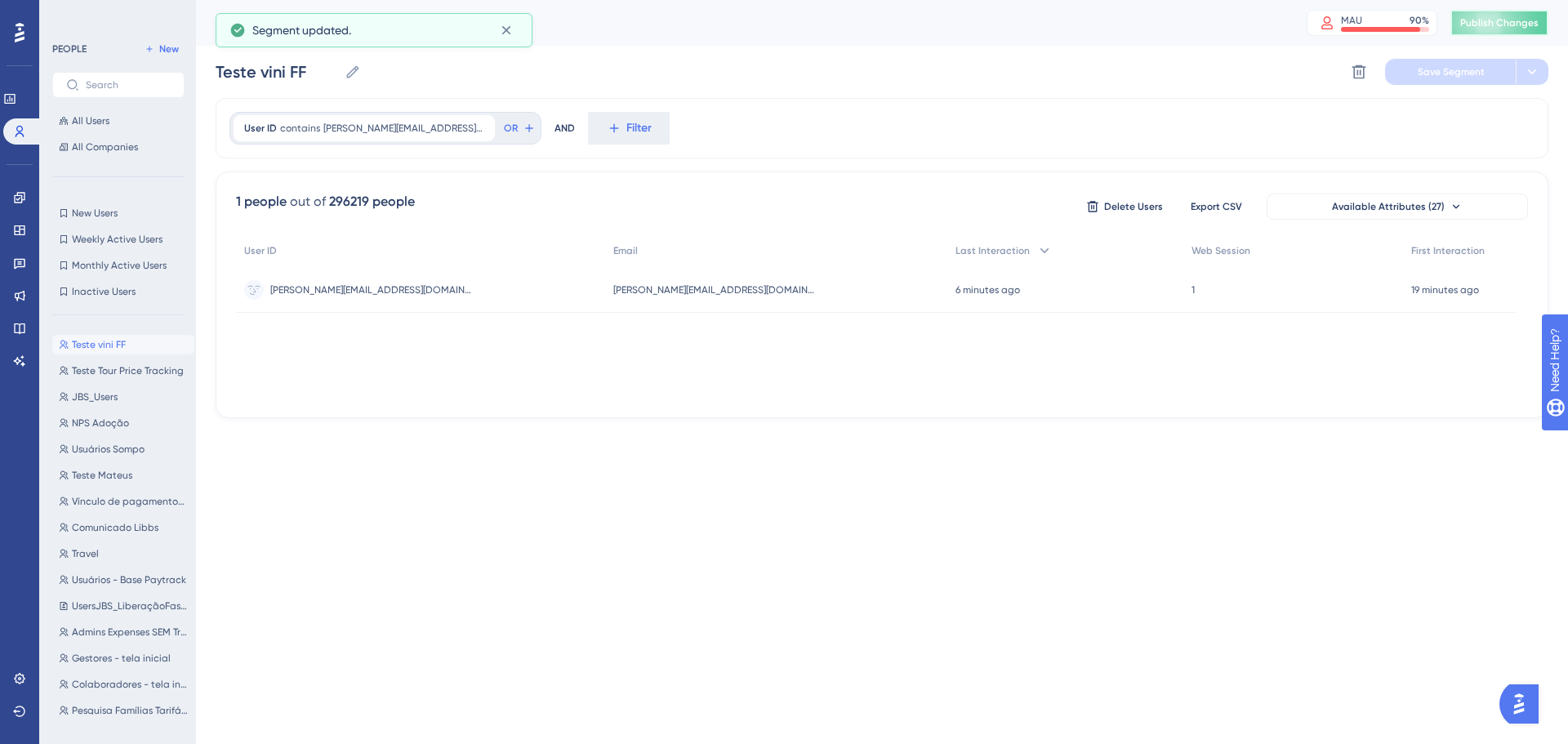
click at [1494, 23] on span "Publish Changes" at bounding box center [1499, 23] width 78 height 13
click at [16, 272] on link at bounding box center [19, 263] width 13 height 26
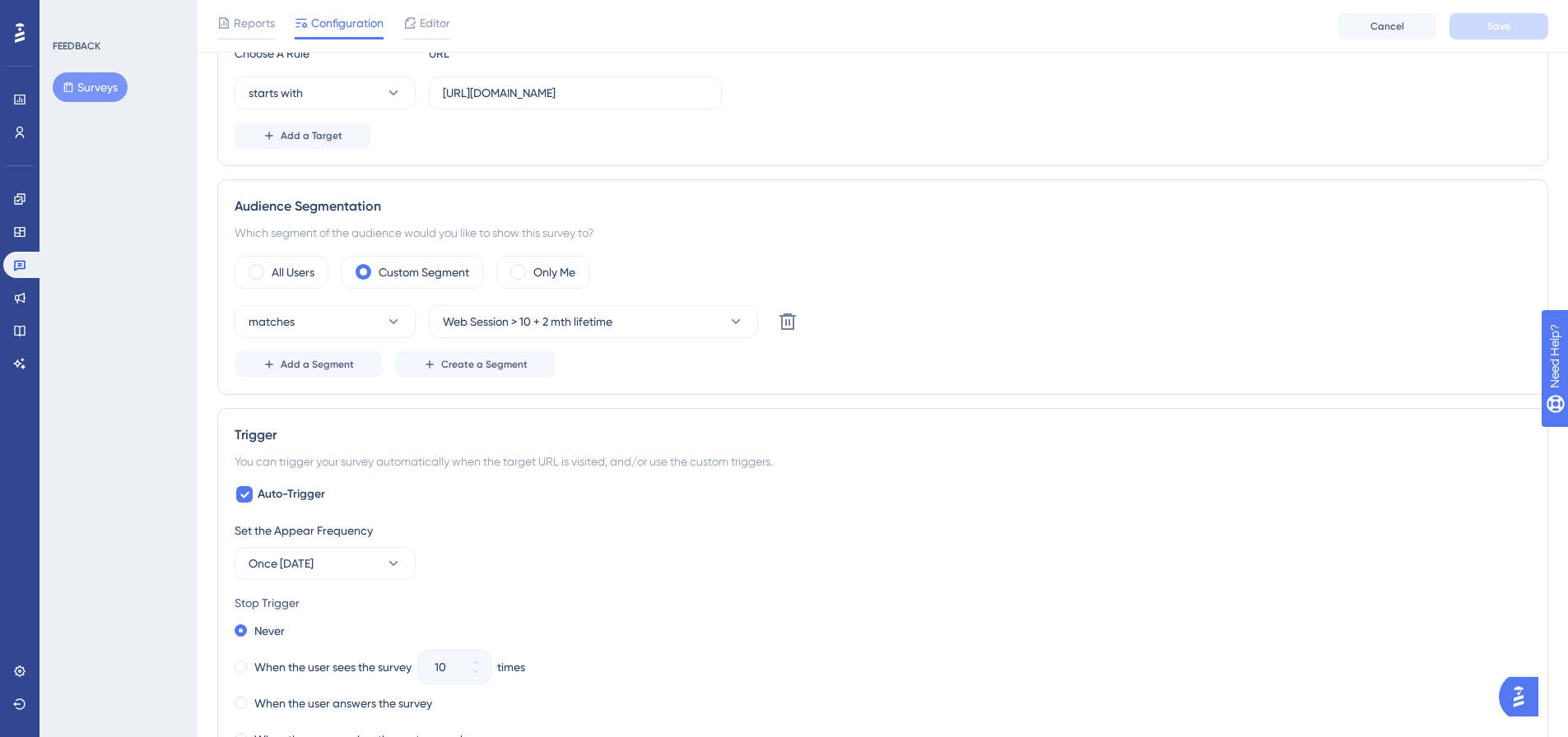
scroll to position [294, 0]
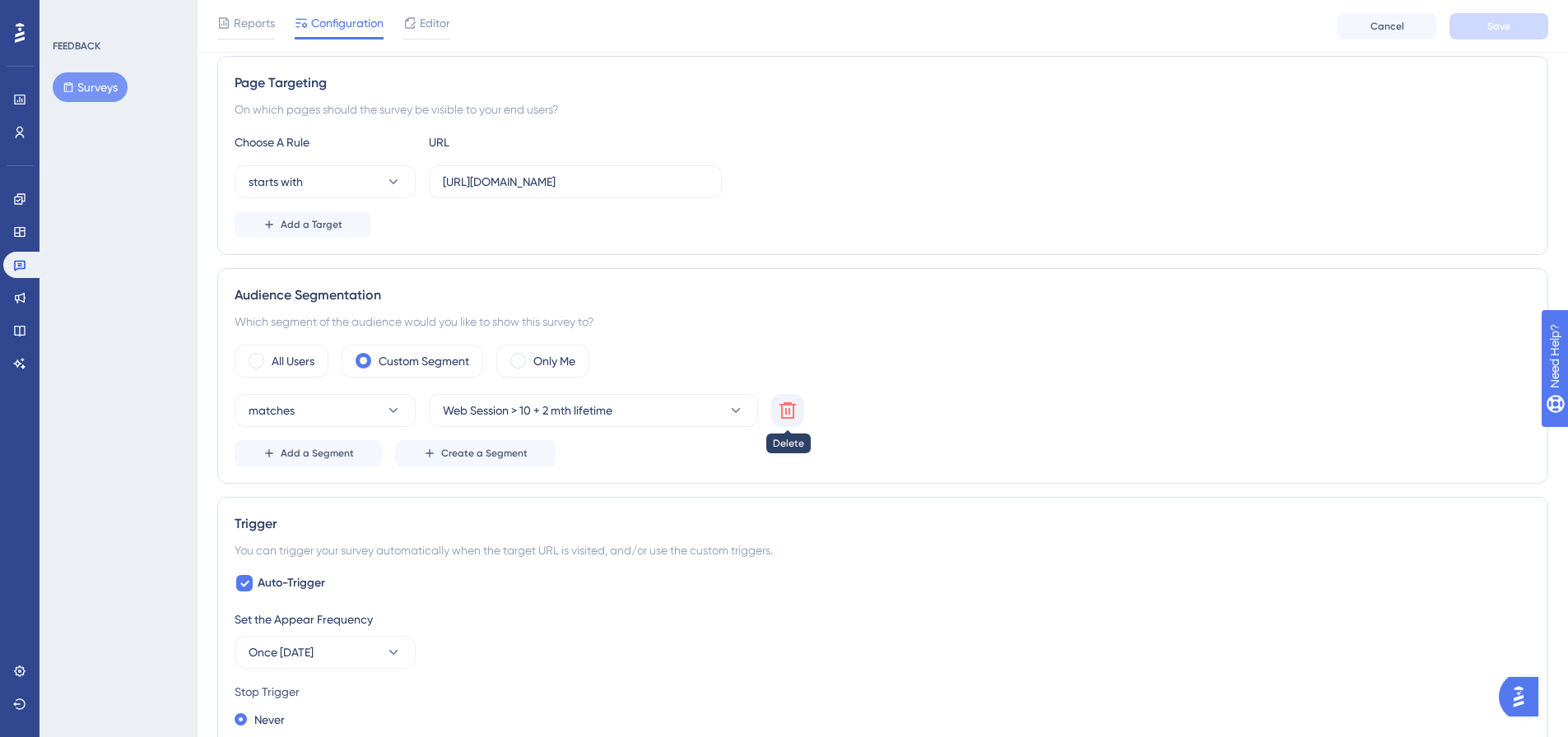
click at [796, 410] on icon at bounding box center [787, 410] width 19 height 19
click at [611, 412] on button "Choose a segment" at bounding box center [593, 411] width 329 height 33
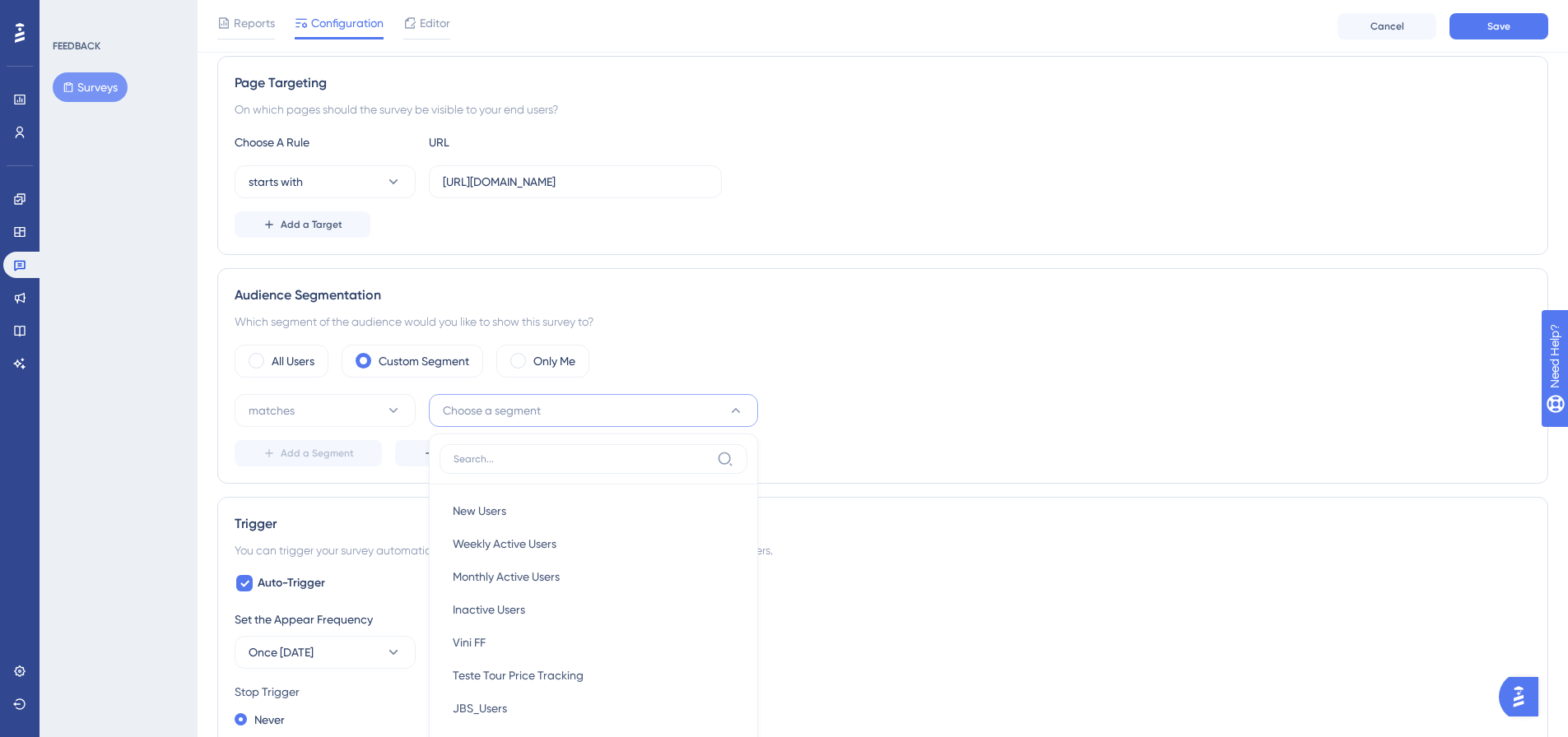
scroll to position [458, 0]
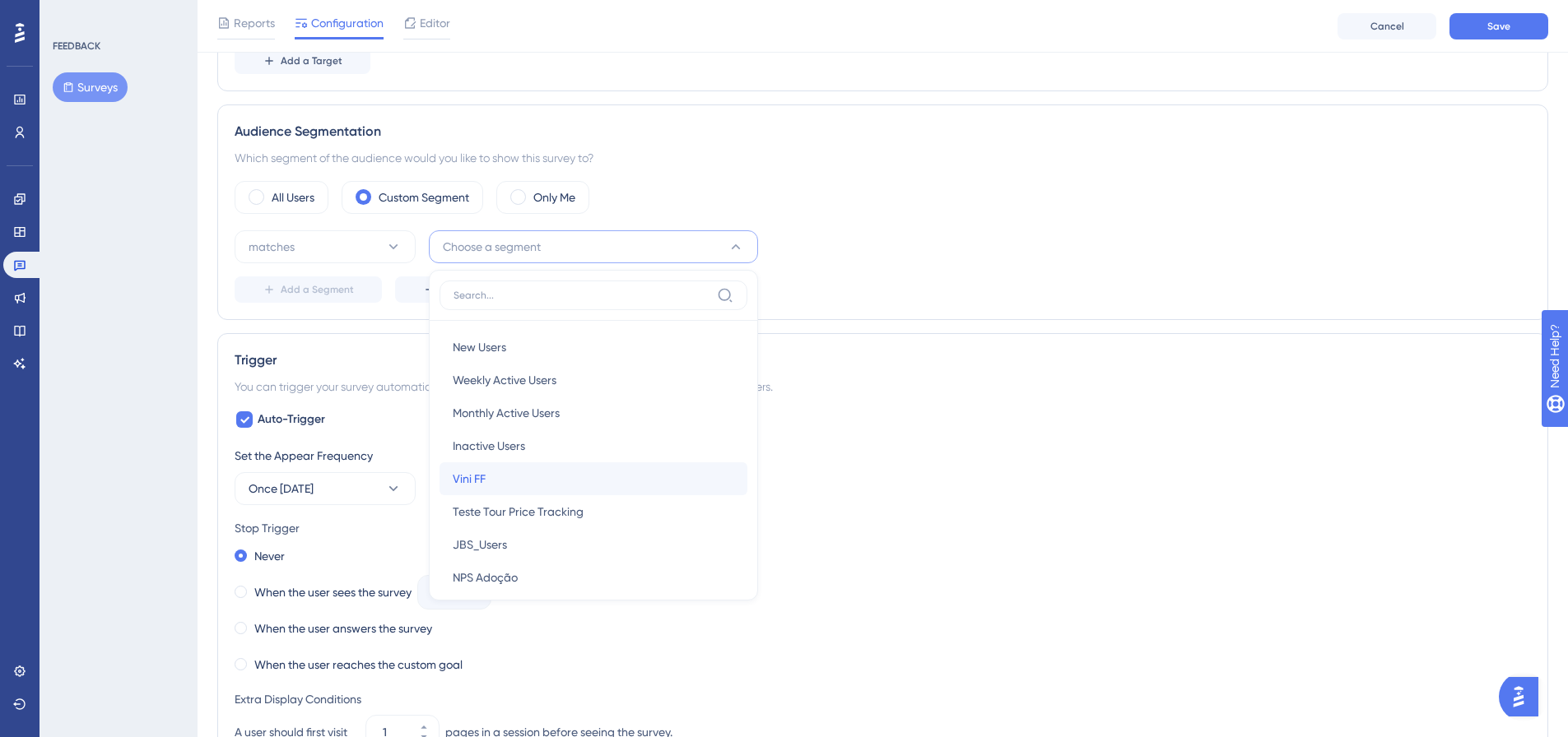
click at [483, 469] on span "Vini FF" at bounding box center [470, 478] width 33 height 19
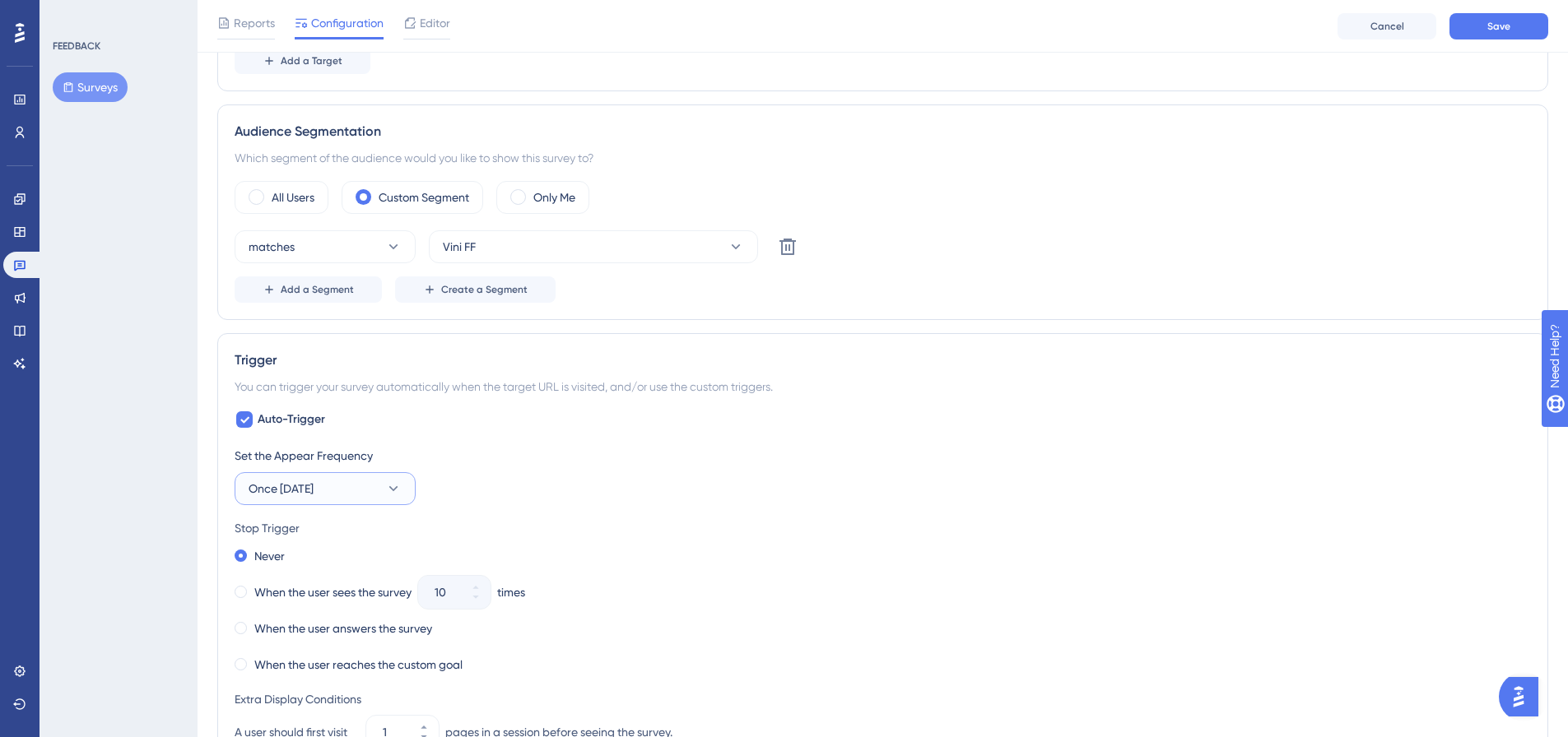
click at [365, 491] on button "Once in 90 days" at bounding box center [324, 489] width 181 height 33
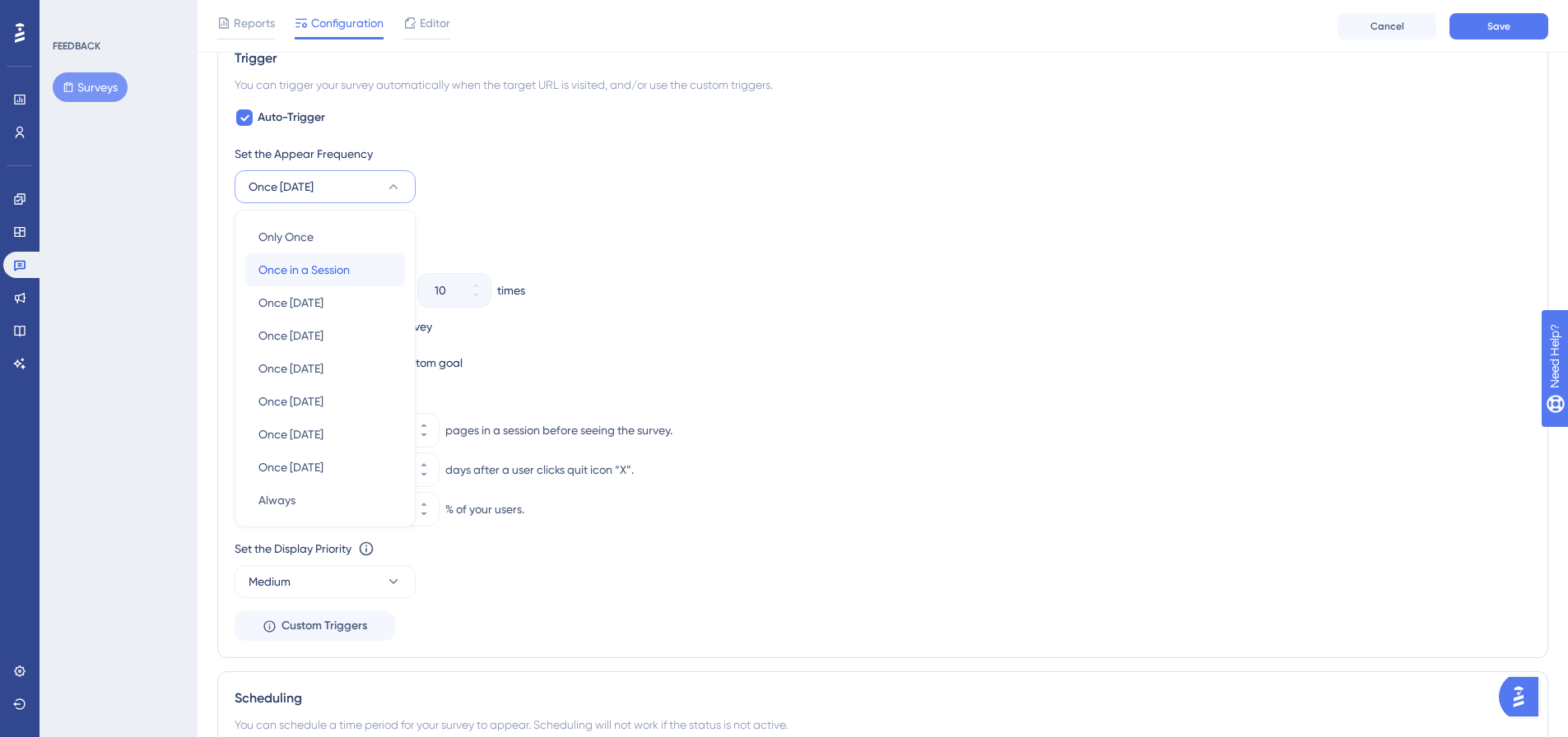
click at [291, 269] on span "Once in a Session" at bounding box center [304, 269] width 92 height 19
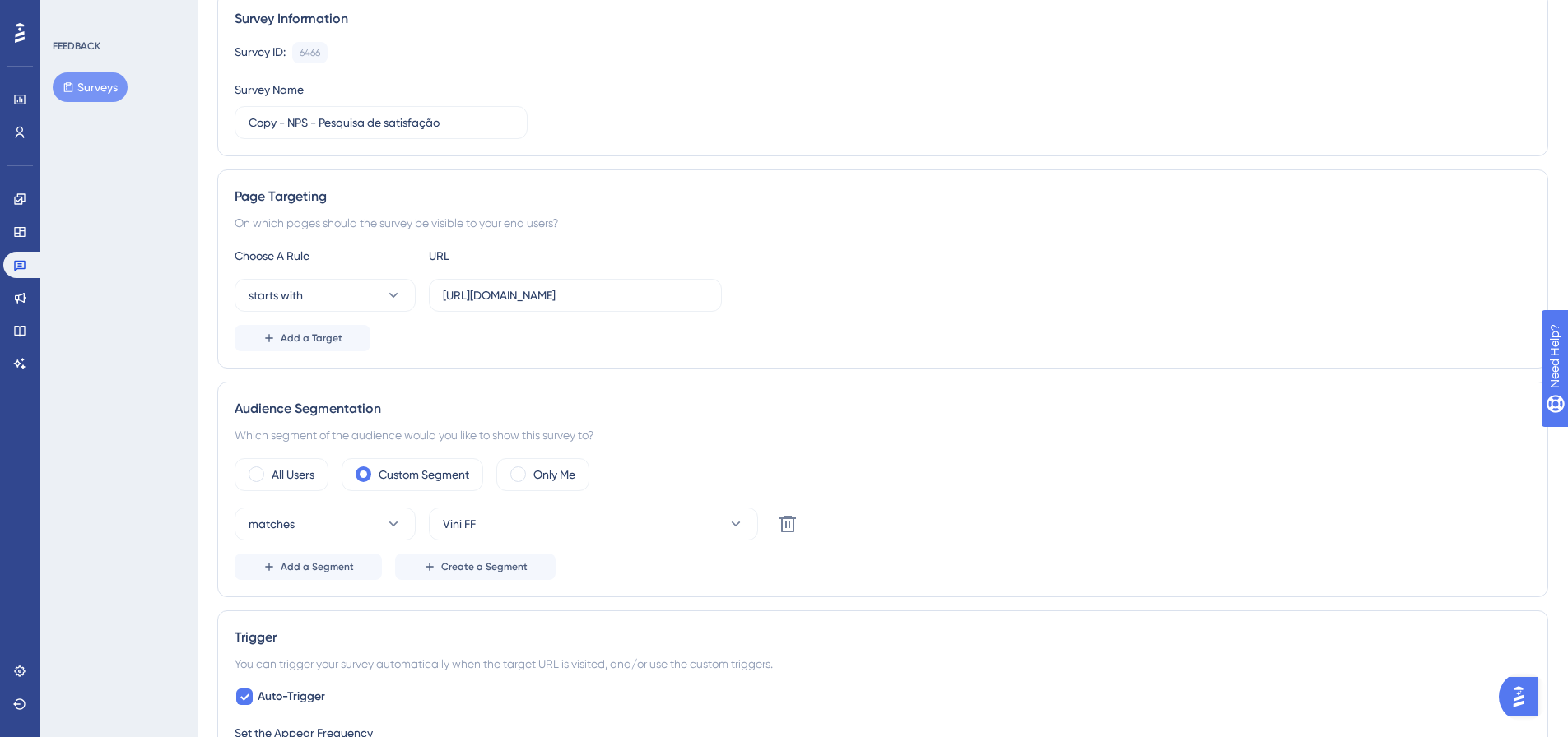
scroll to position [0, 0]
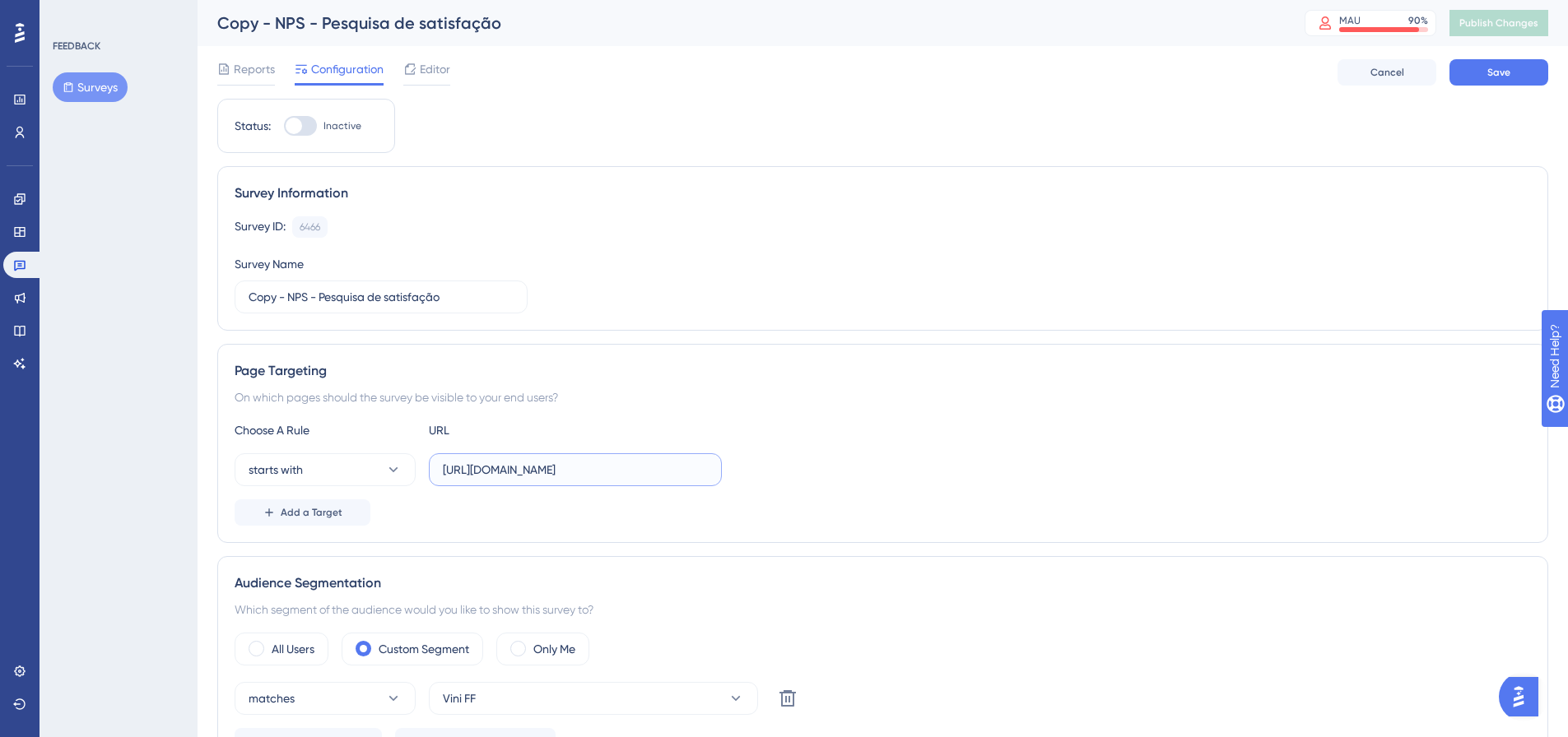
click at [528, 467] on input "https://app.paytrack.com.br/#/dashboard" at bounding box center [575, 470] width 265 height 19
paste input "financeflow.paytrack.com.br/"
type input "[URL][DOMAIN_NAME]"
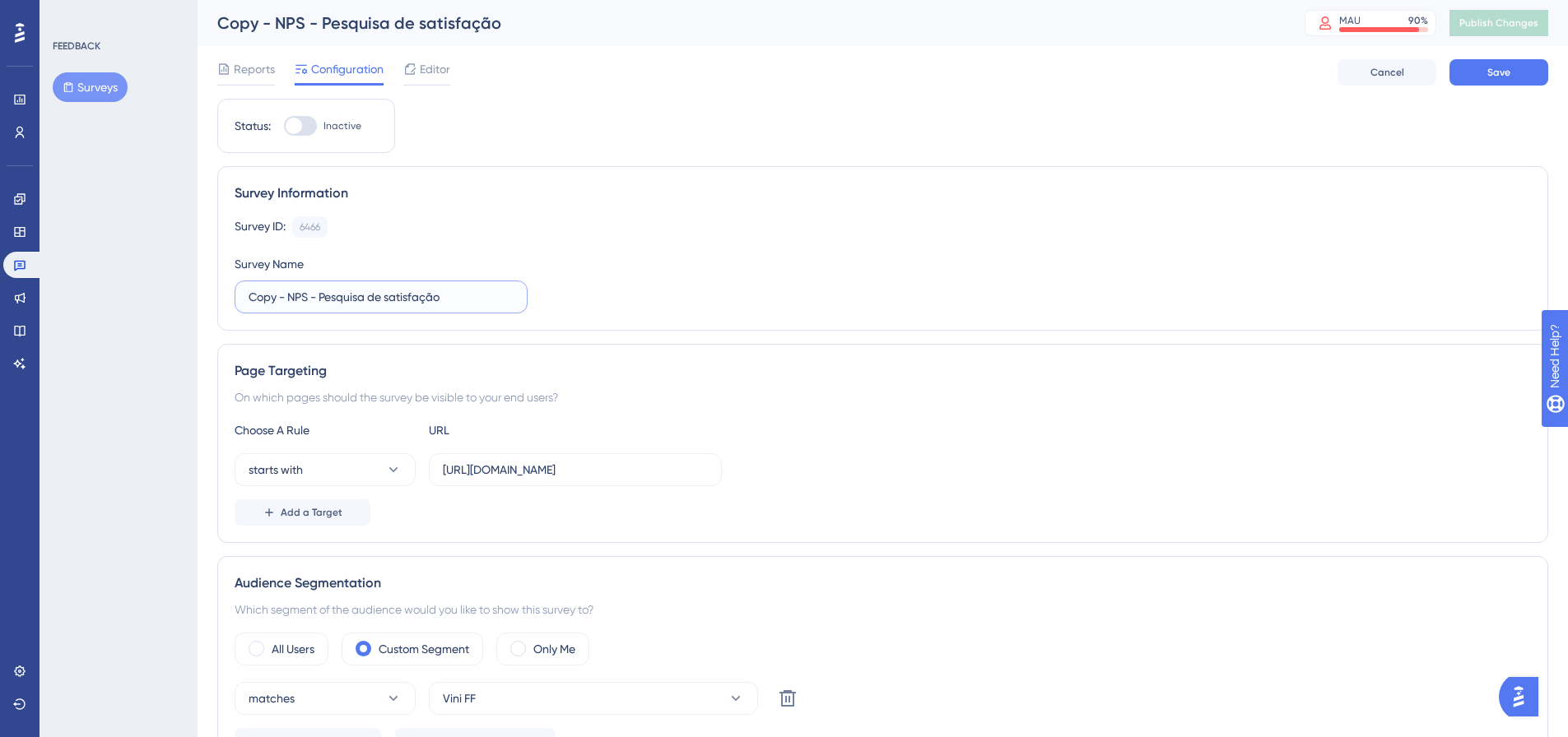
drag, startPoint x: 290, startPoint y: 294, endPoint x: 105, endPoint y: 297, distance: 185.0
drag, startPoint x: 417, startPoint y: 295, endPoint x: 284, endPoint y: 306, distance: 133.5
click at [284, 306] on label "NPS - Pesquisa de satisfação" at bounding box center [381, 297] width 293 height 33
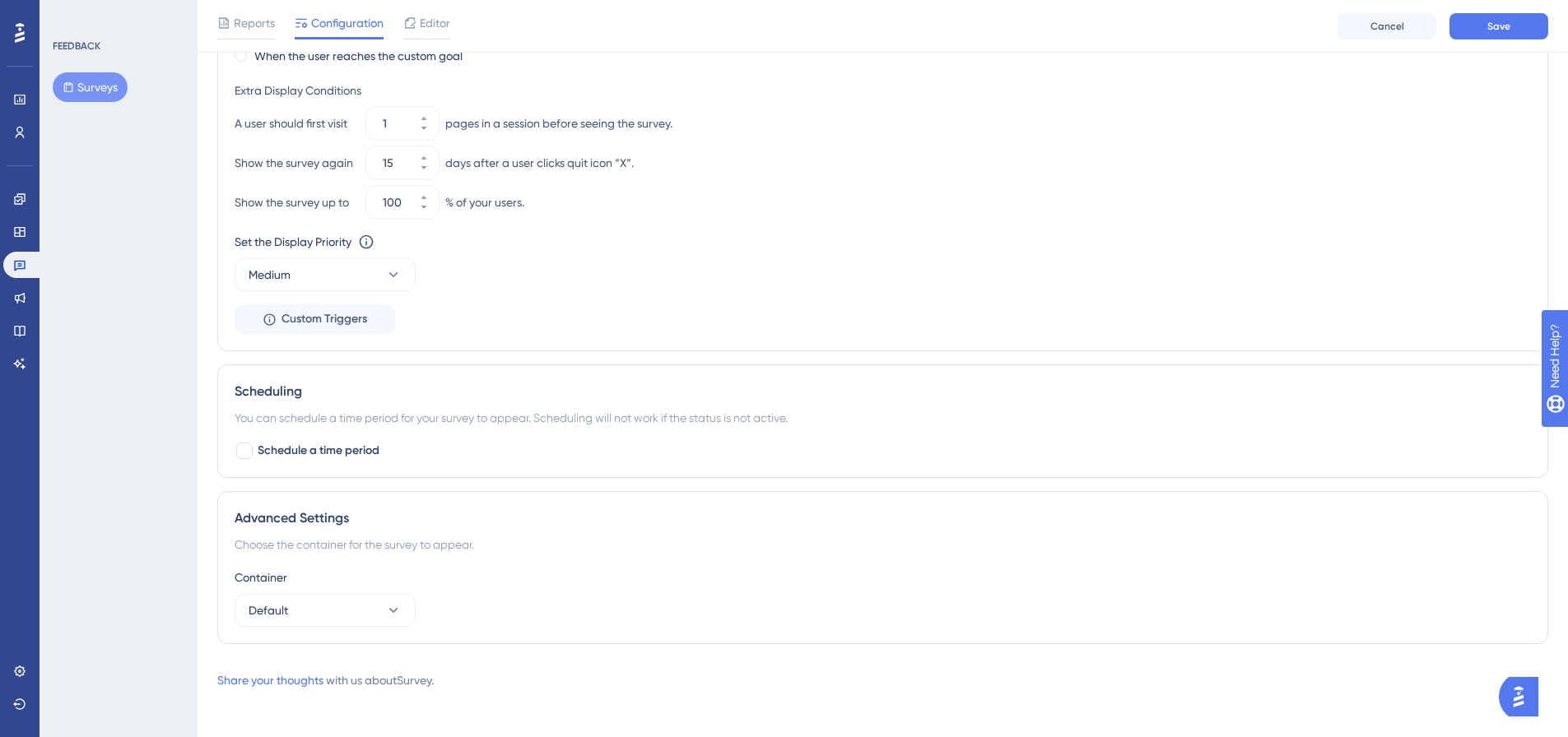
scroll to position [1073, 0]
type input "NPS - FinanceFlow"
click at [1521, 27] on button "Save" at bounding box center [1499, 26] width 99 height 26
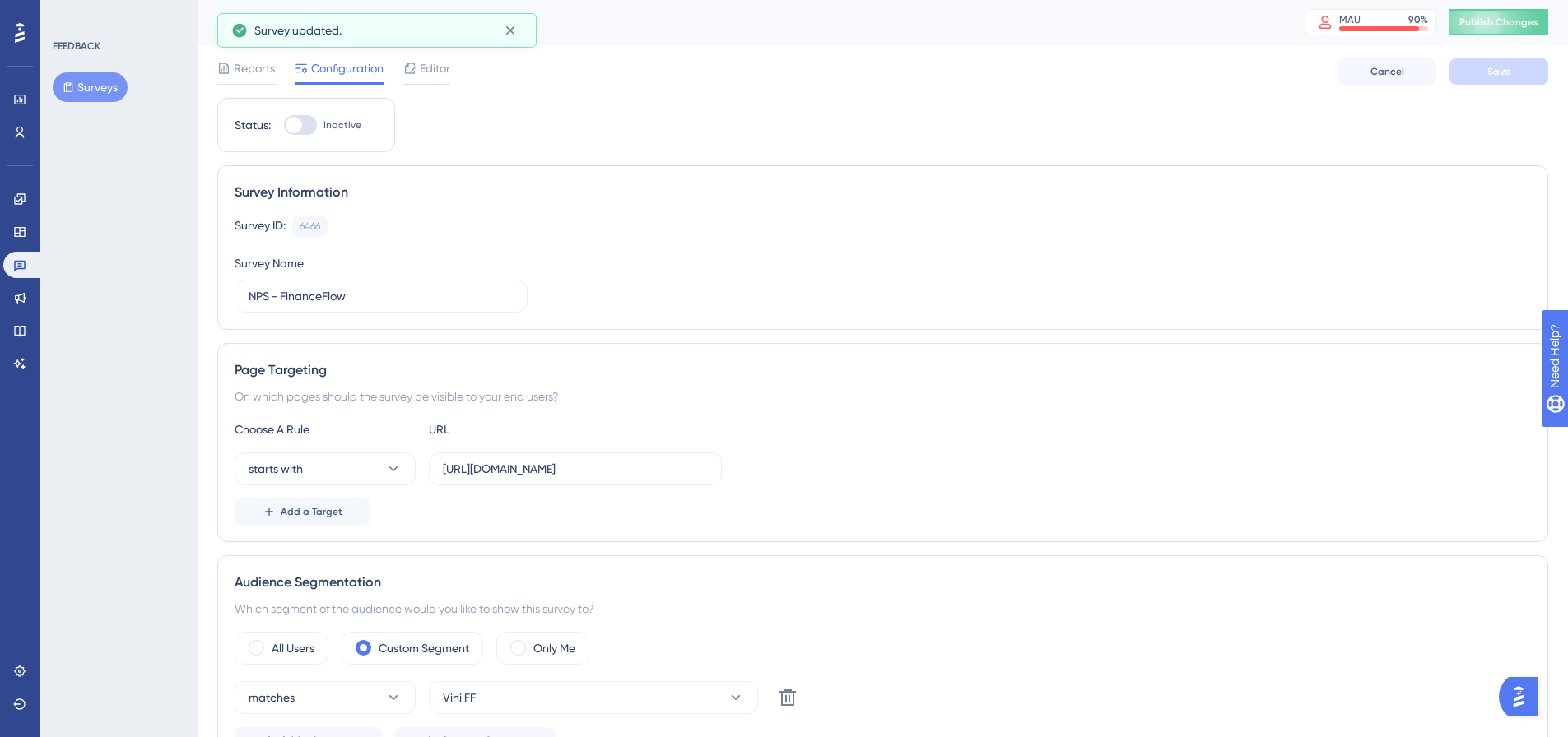
scroll to position [0, 0]
click at [1520, 25] on button "Publish Changes" at bounding box center [1499, 23] width 99 height 26
click at [295, 121] on div at bounding box center [294, 126] width 17 height 17
click at [284, 126] on input "Inactive" at bounding box center [283, 126] width 1 height 1
click at [1515, 72] on button "Save" at bounding box center [1499, 72] width 99 height 26
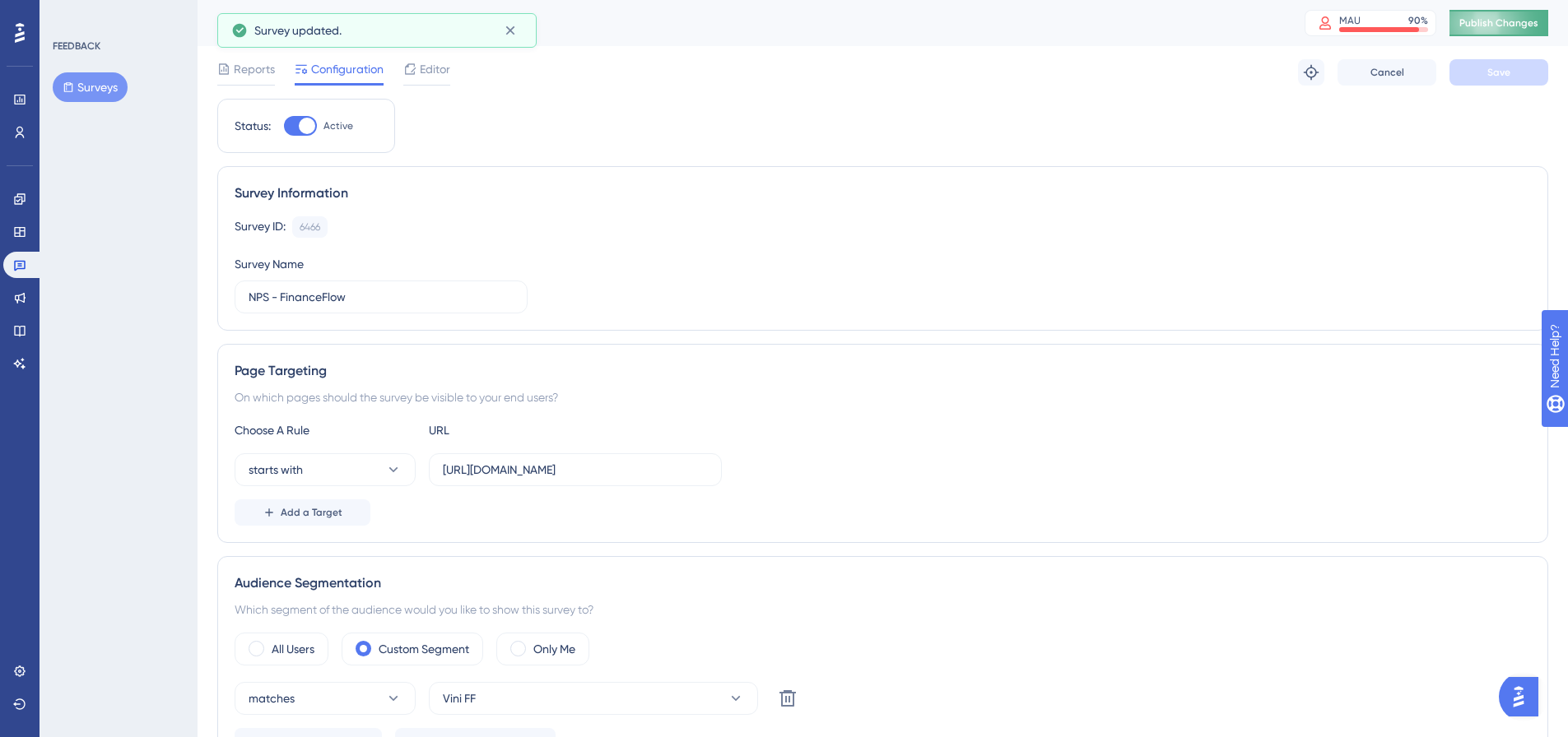
click at [1515, 21] on span "Publish Changes" at bounding box center [1498, 23] width 79 height 13
click at [305, 124] on div at bounding box center [307, 126] width 17 height 17
click at [284, 126] on input "Active" at bounding box center [283, 126] width 1 height 1
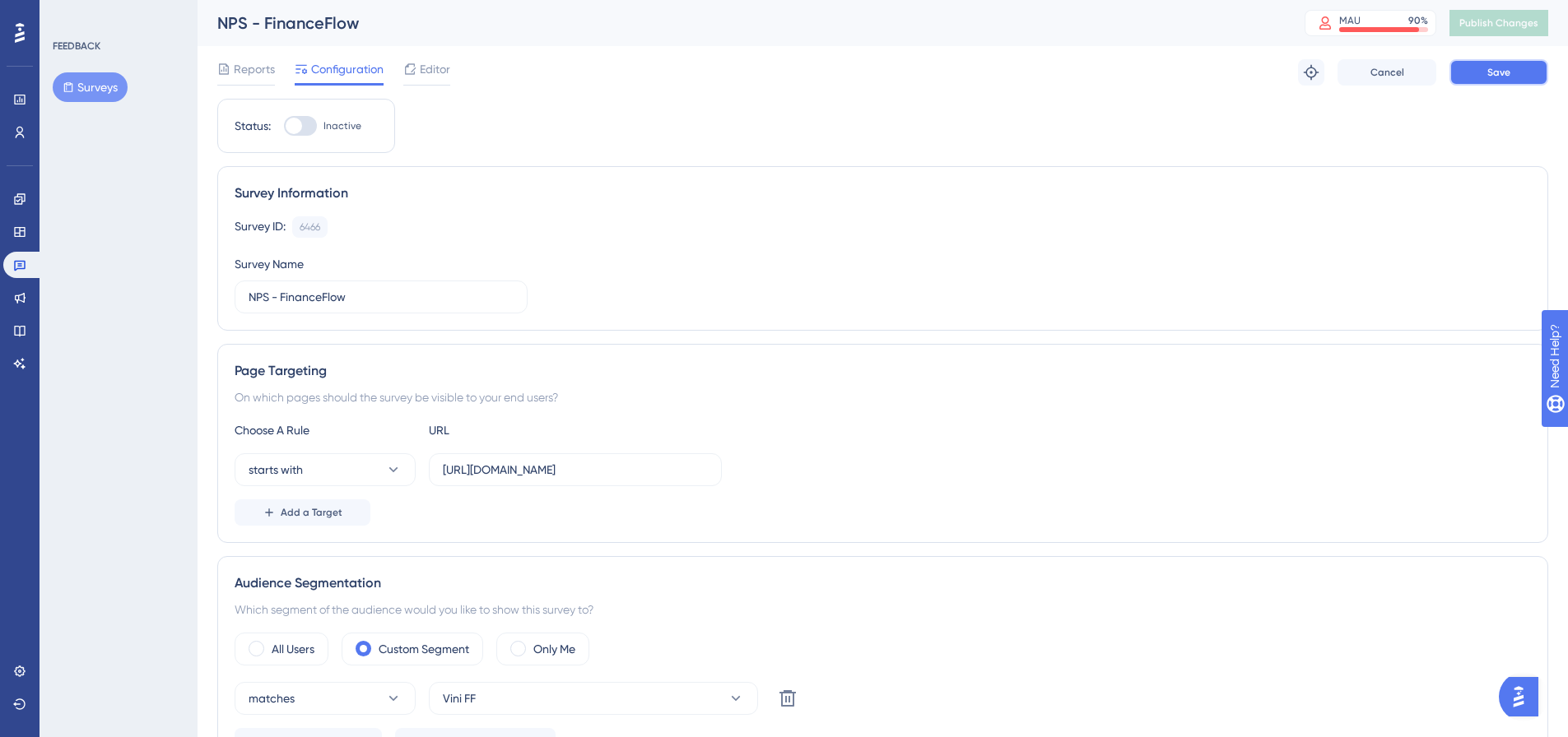
click at [1498, 64] on button "Save" at bounding box center [1499, 72] width 99 height 26
click at [1532, 70] on button "Save" at bounding box center [1499, 72] width 99 height 26
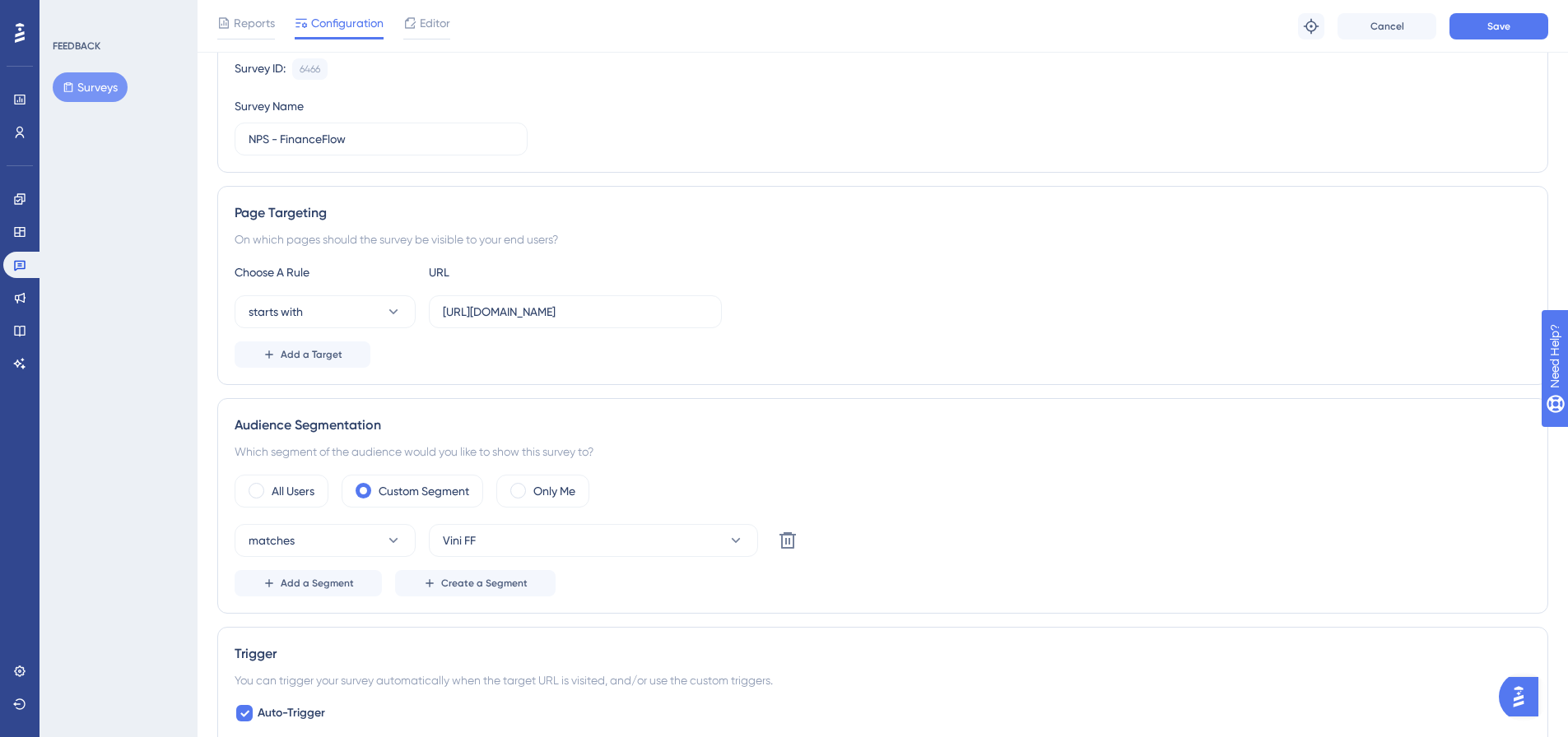
scroll to position [247, 0]
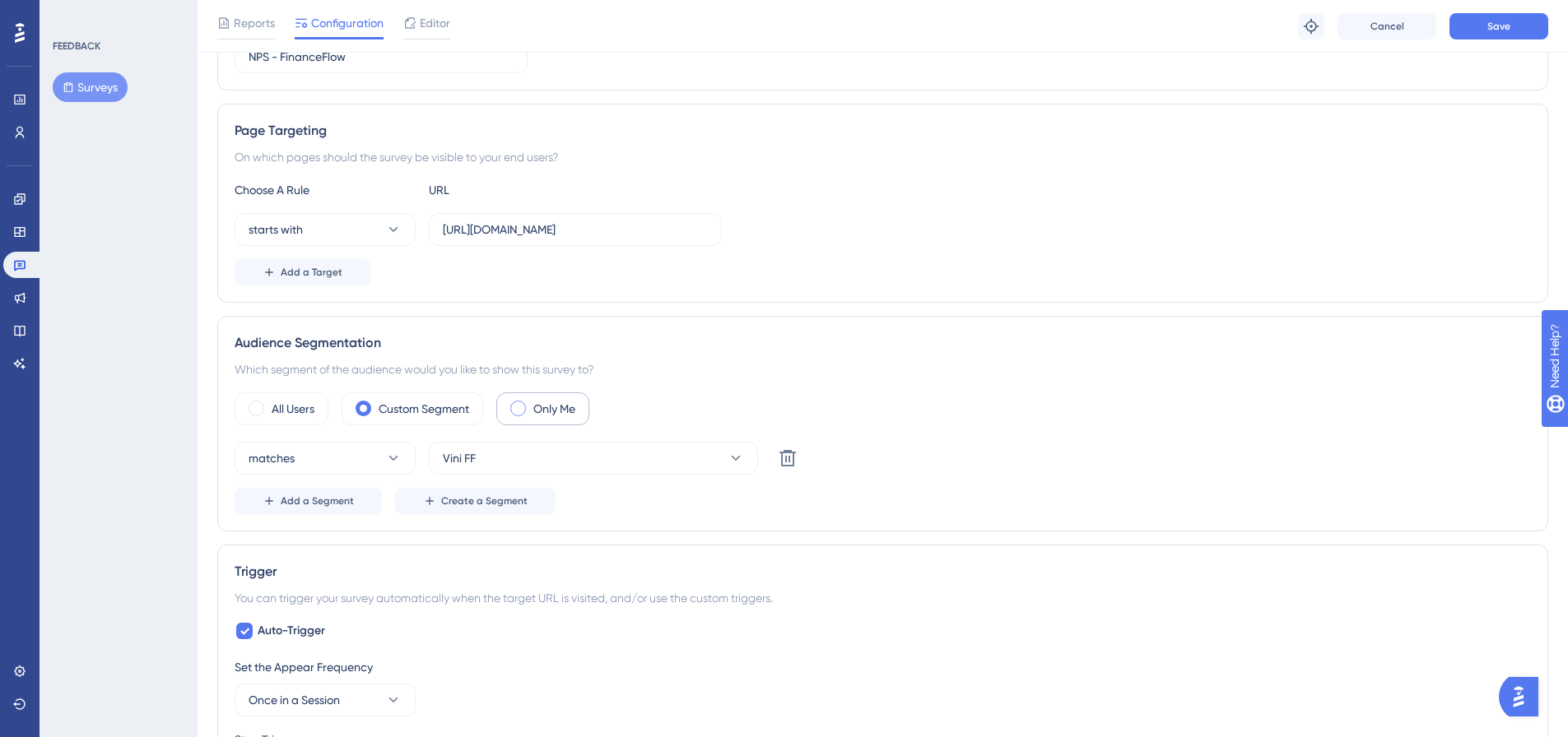
click at [521, 401] on span at bounding box center [518, 408] width 16 height 16
click at [531, 403] on input "radio" at bounding box center [531, 403] width 0 height 0
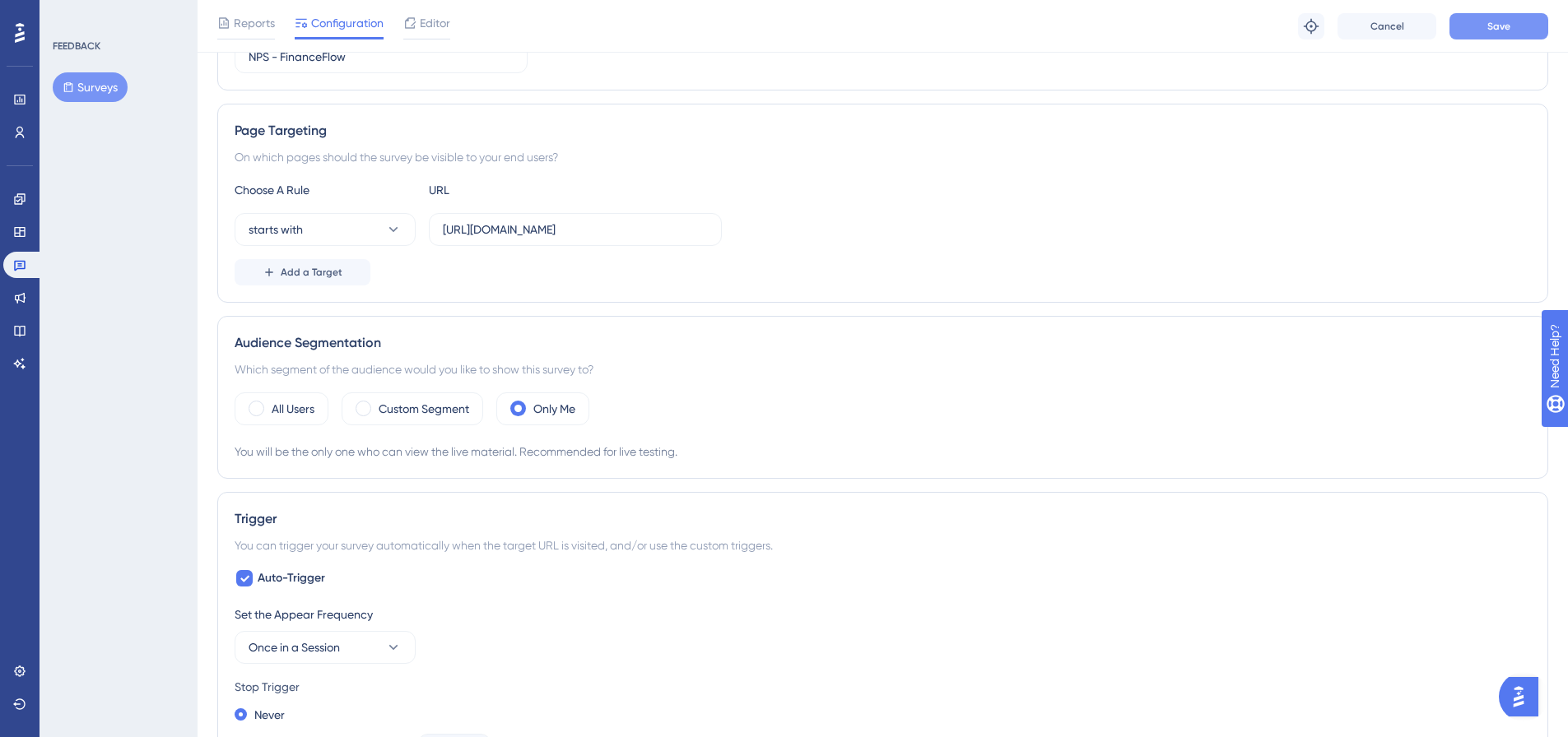
click at [1496, 27] on span "Save" at bounding box center [1499, 26] width 23 height 13
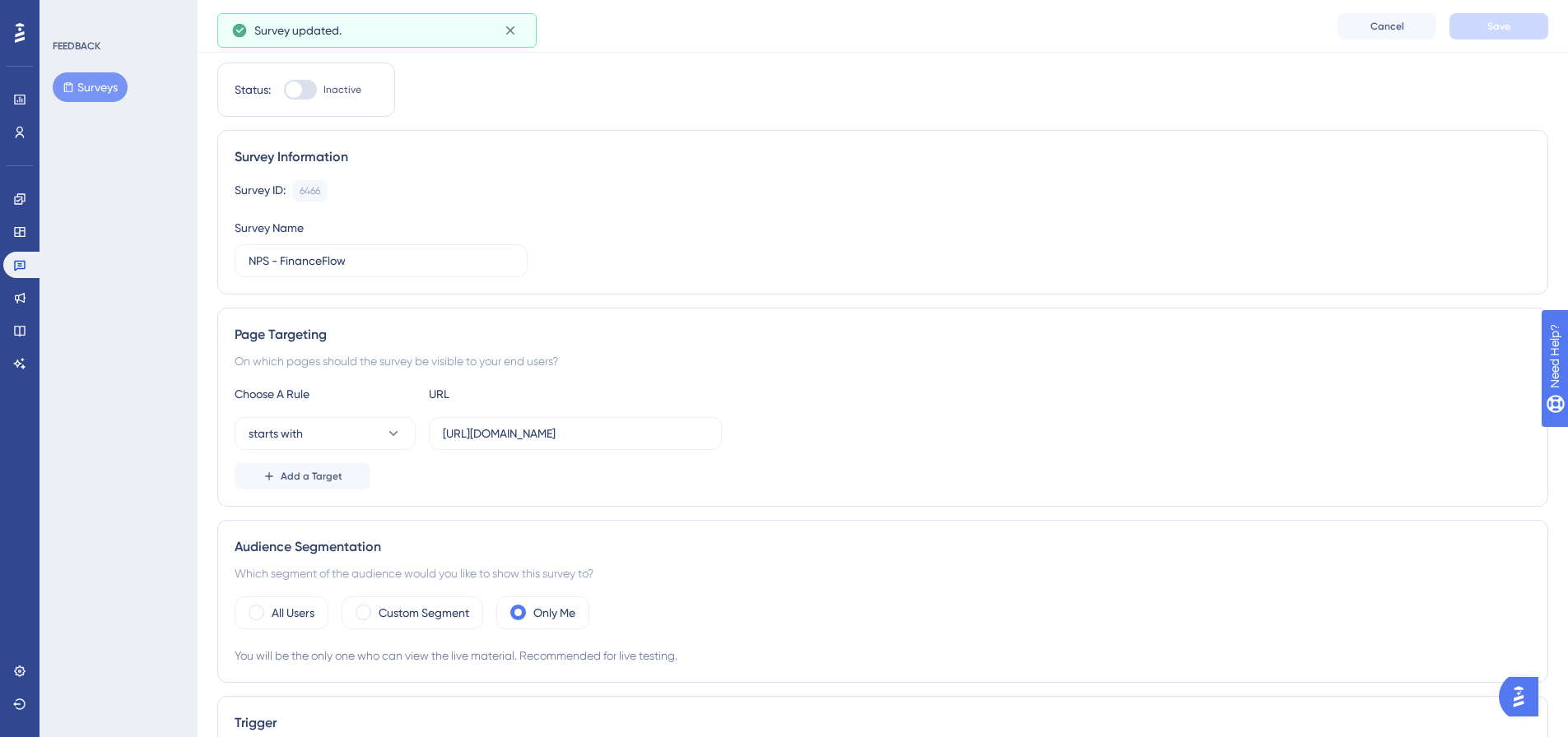
scroll to position [0, 0]
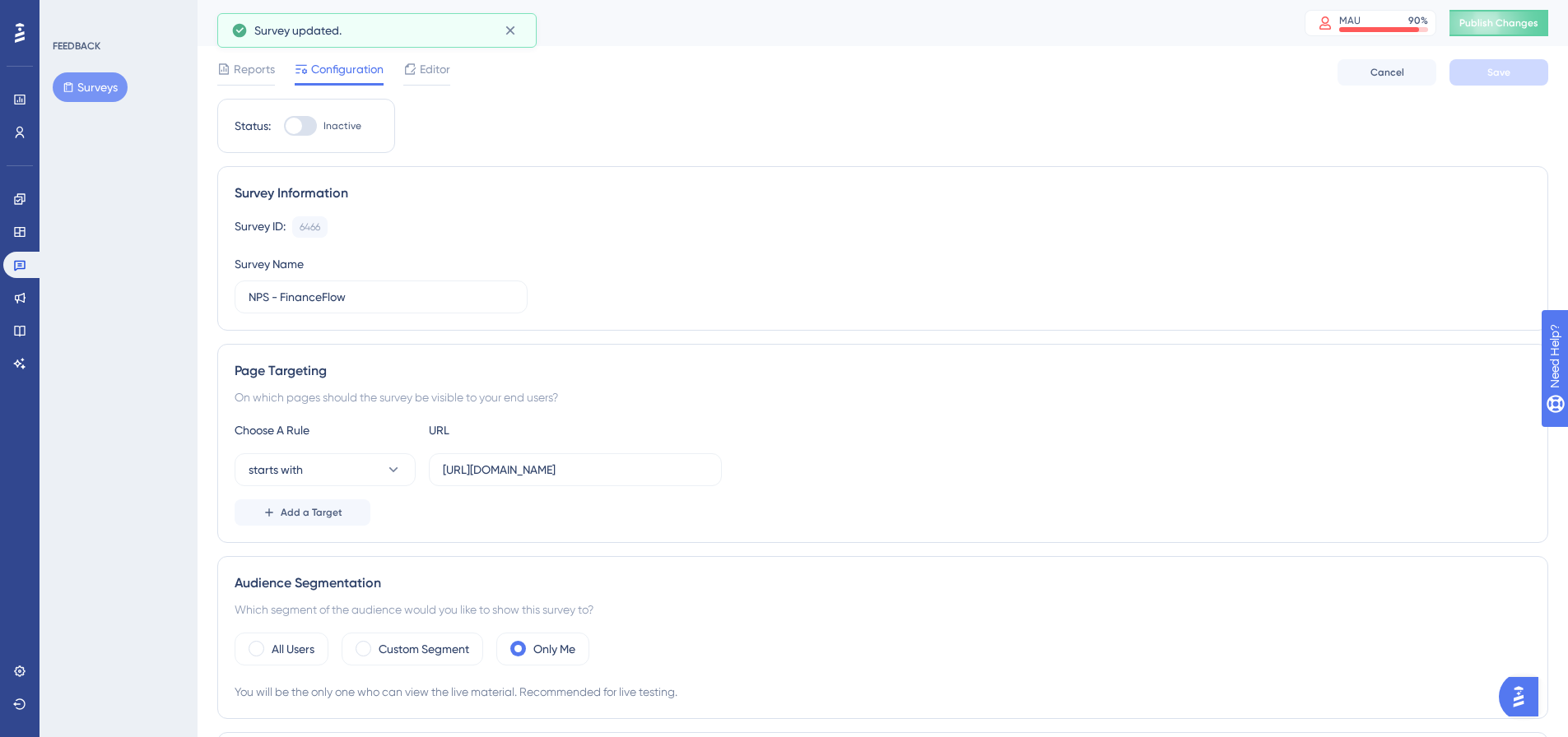
click at [311, 126] on div at bounding box center [301, 125] width 33 height 19
click at [284, 126] on input "Inactive" at bounding box center [283, 126] width 1 height 1
checkbox input "true"
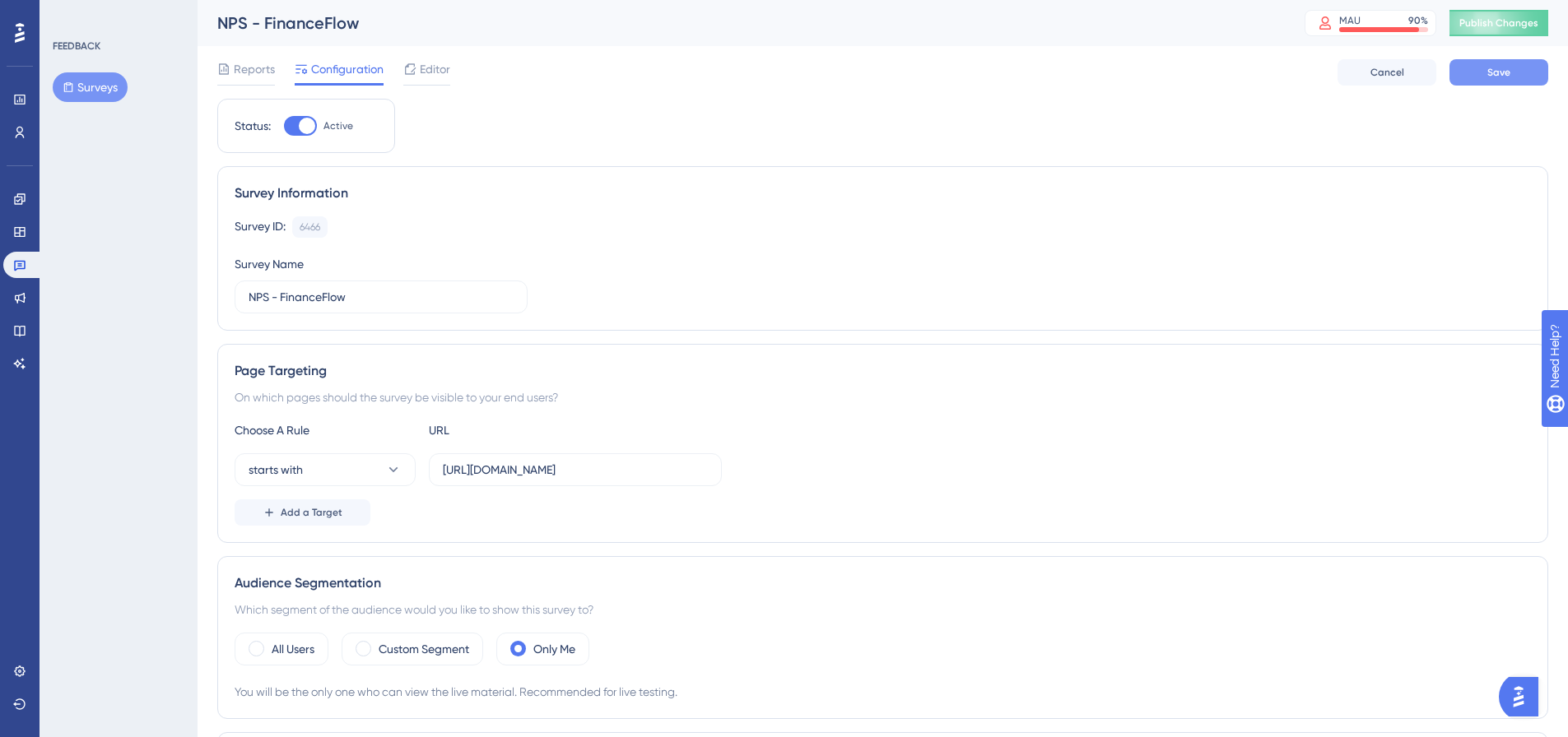
click at [1511, 71] on button "Save" at bounding box center [1499, 72] width 99 height 26
click at [1524, 2] on div "NPS - FinanceFlow MAU 90 % Click to see add-on and upgrade options Publish Chan…" at bounding box center [882, 23] width 1370 height 46
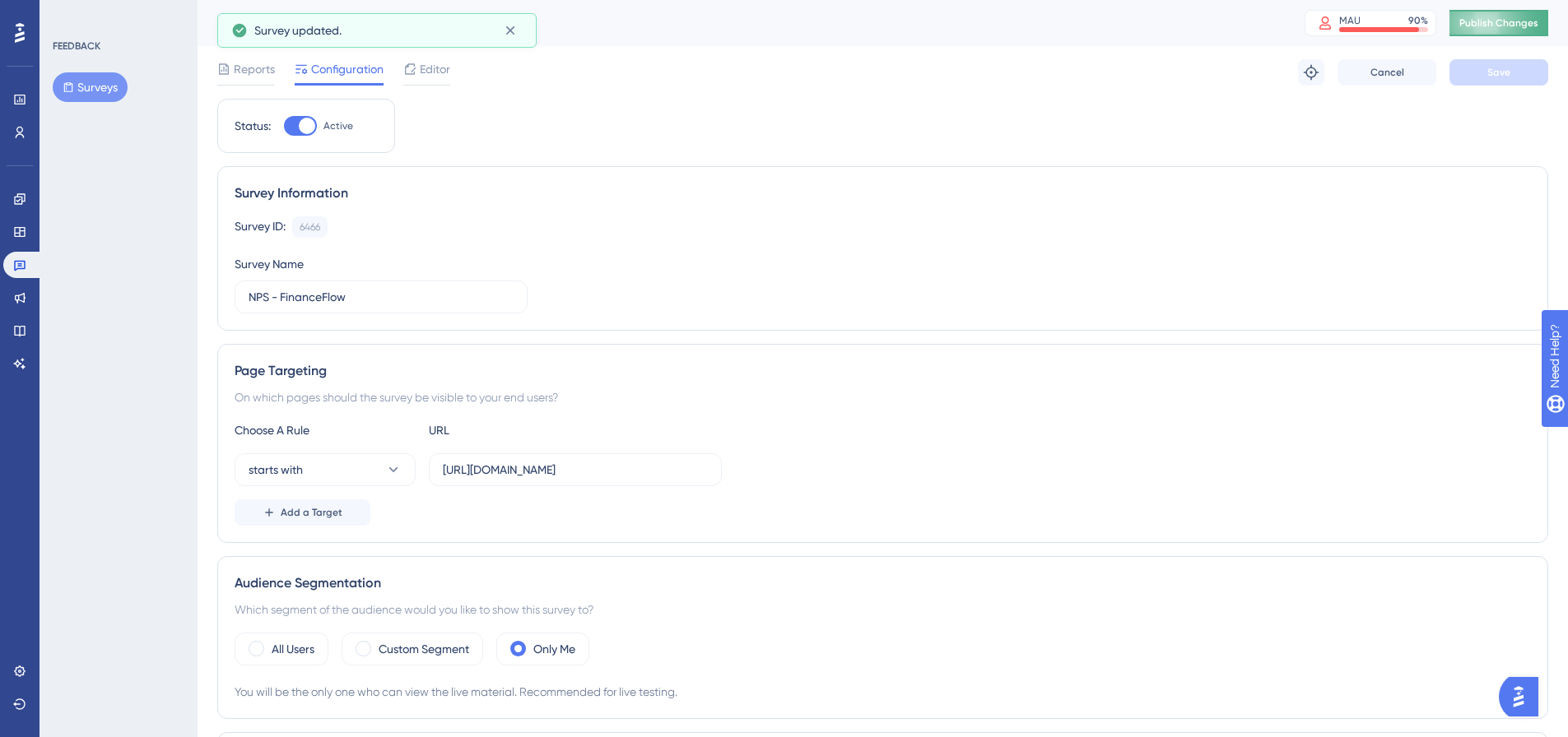
click at [1500, 28] on span "Publish Changes" at bounding box center [1498, 23] width 79 height 13
click at [325, 465] on button "starts with" at bounding box center [324, 470] width 181 height 33
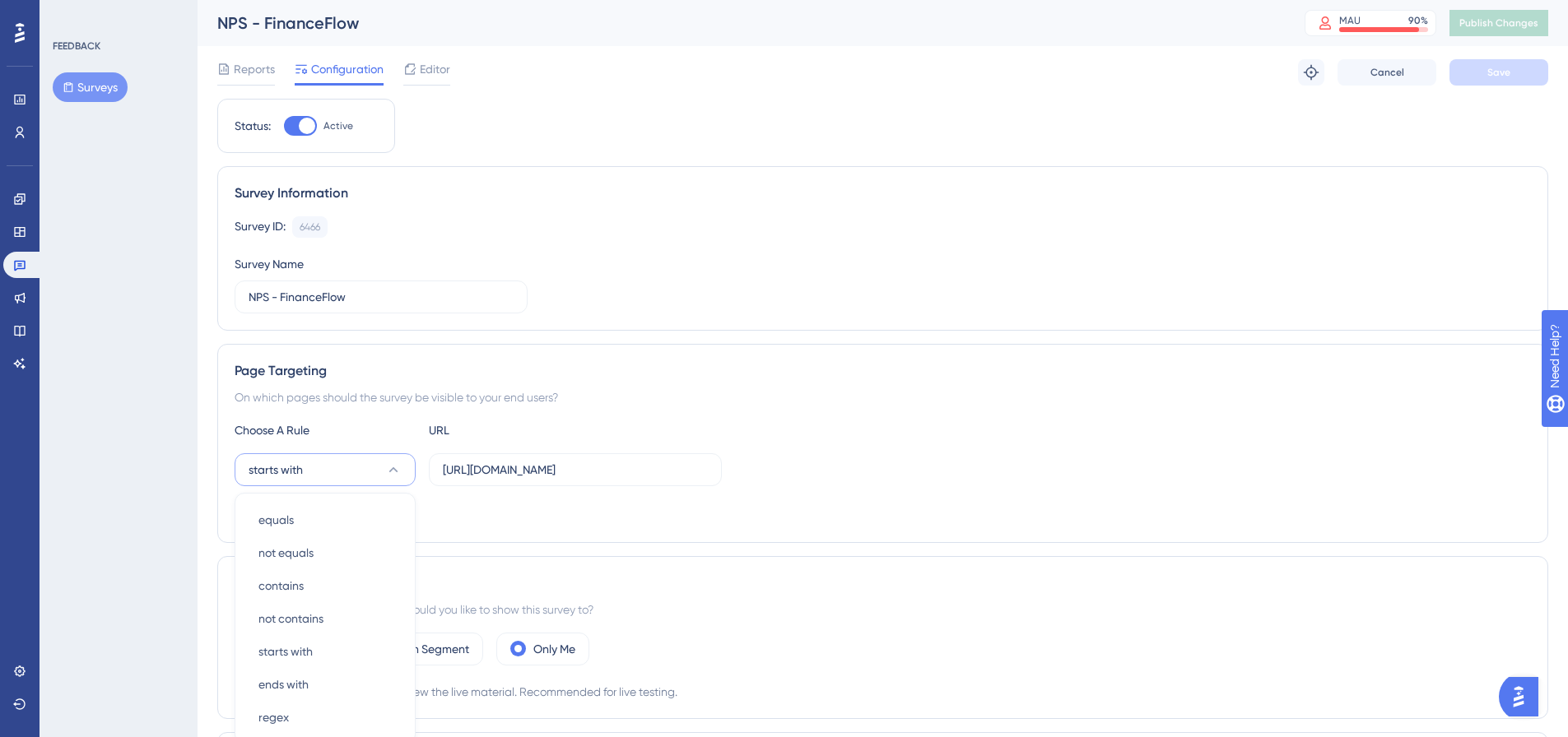
scroll to position [250, 0]
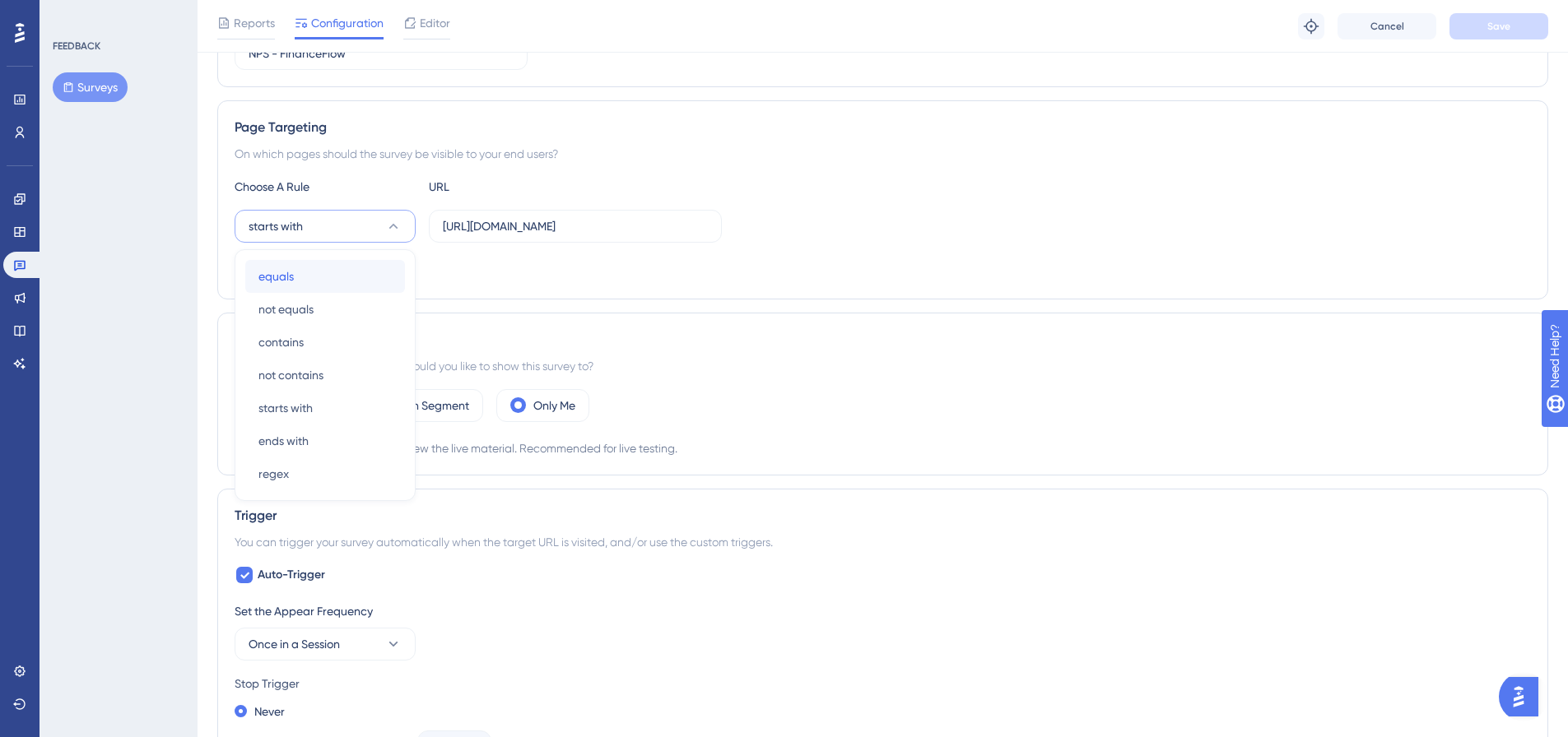
click at [319, 276] on div "equals equals" at bounding box center [325, 277] width 133 height 33
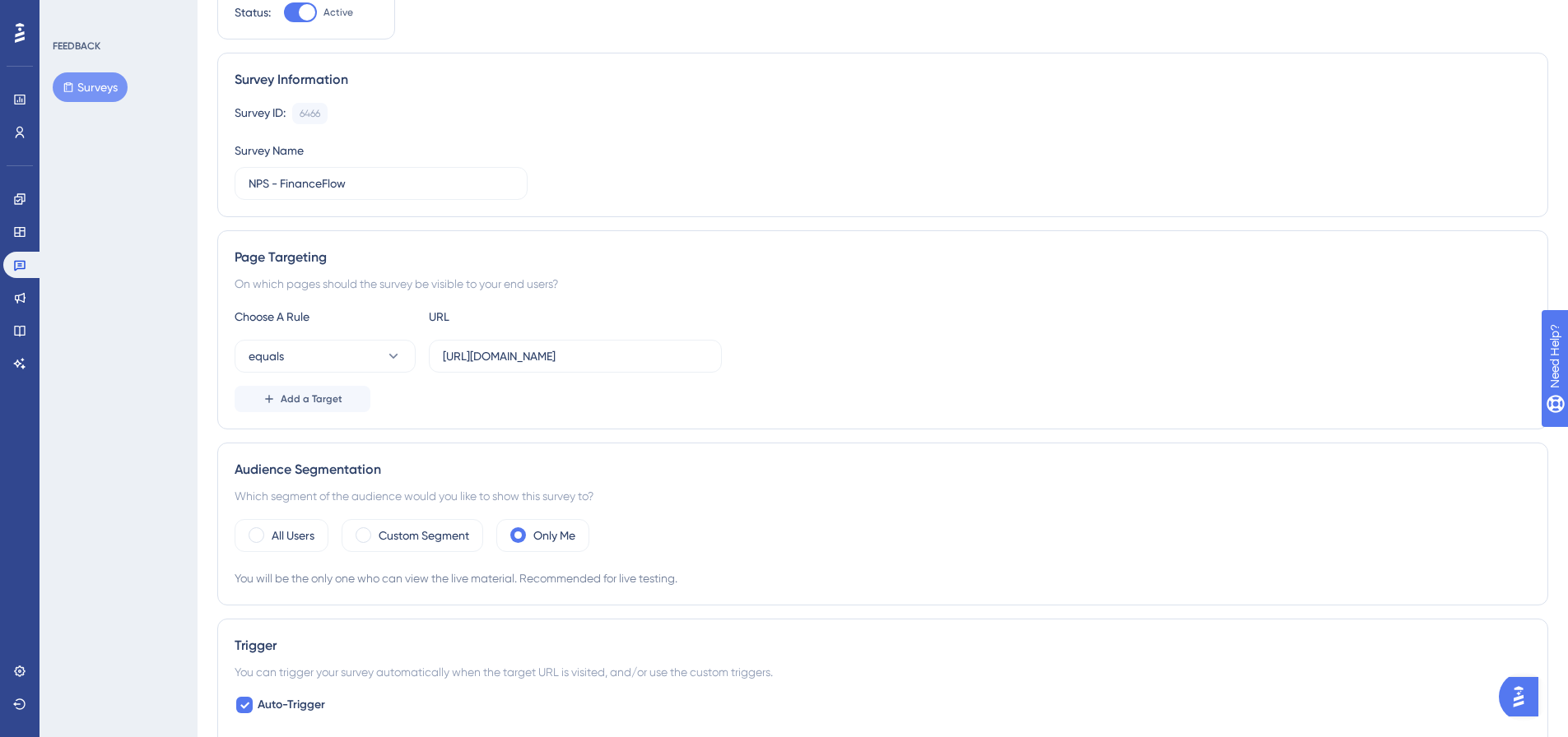
scroll to position [0, 0]
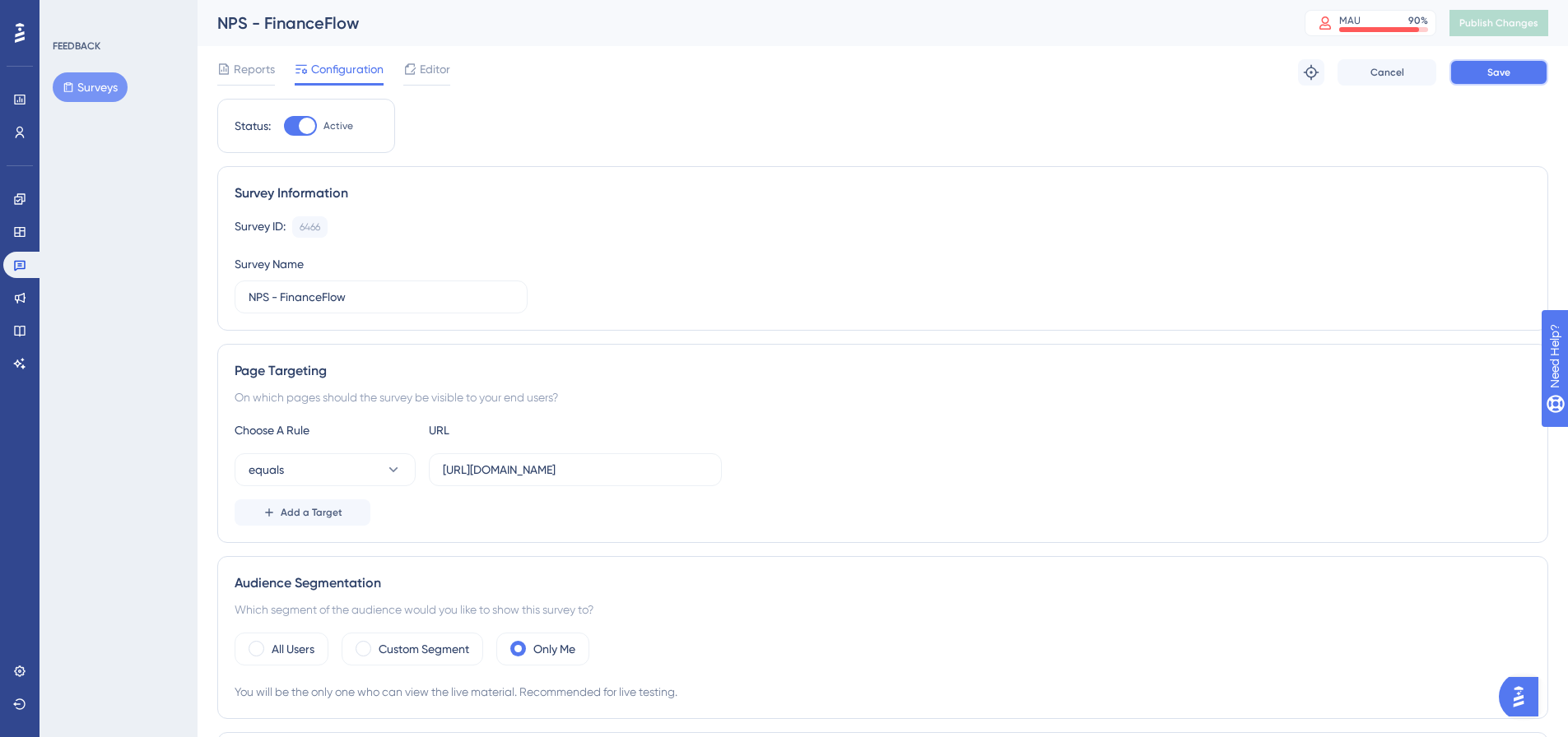
click at [1488, 68] on span "Save" at bounding box center [1499, 72] width 23 height 13
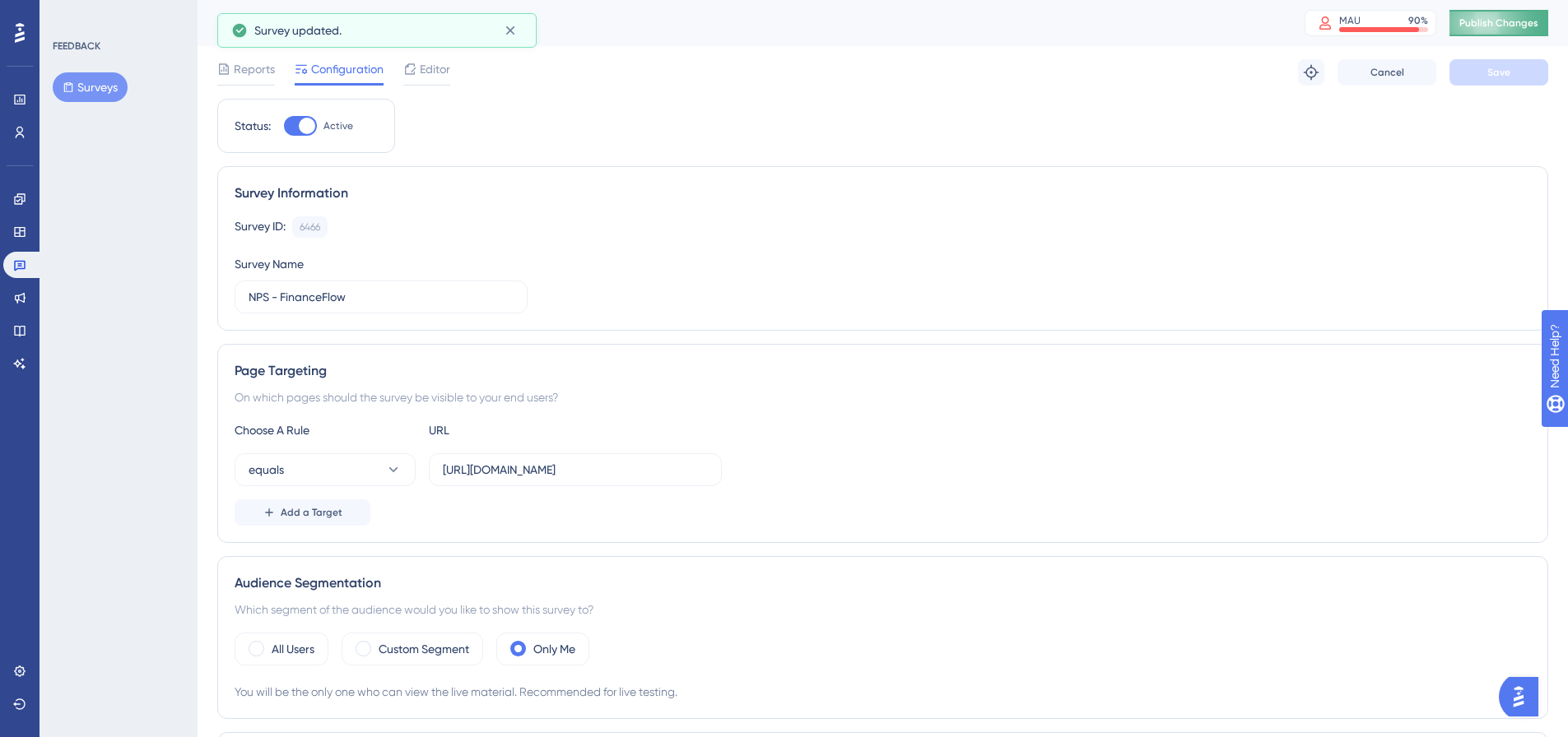
click at [1516, 19] on span "Publish Changes" at bounding box center [1498, 23] width 79 height 13
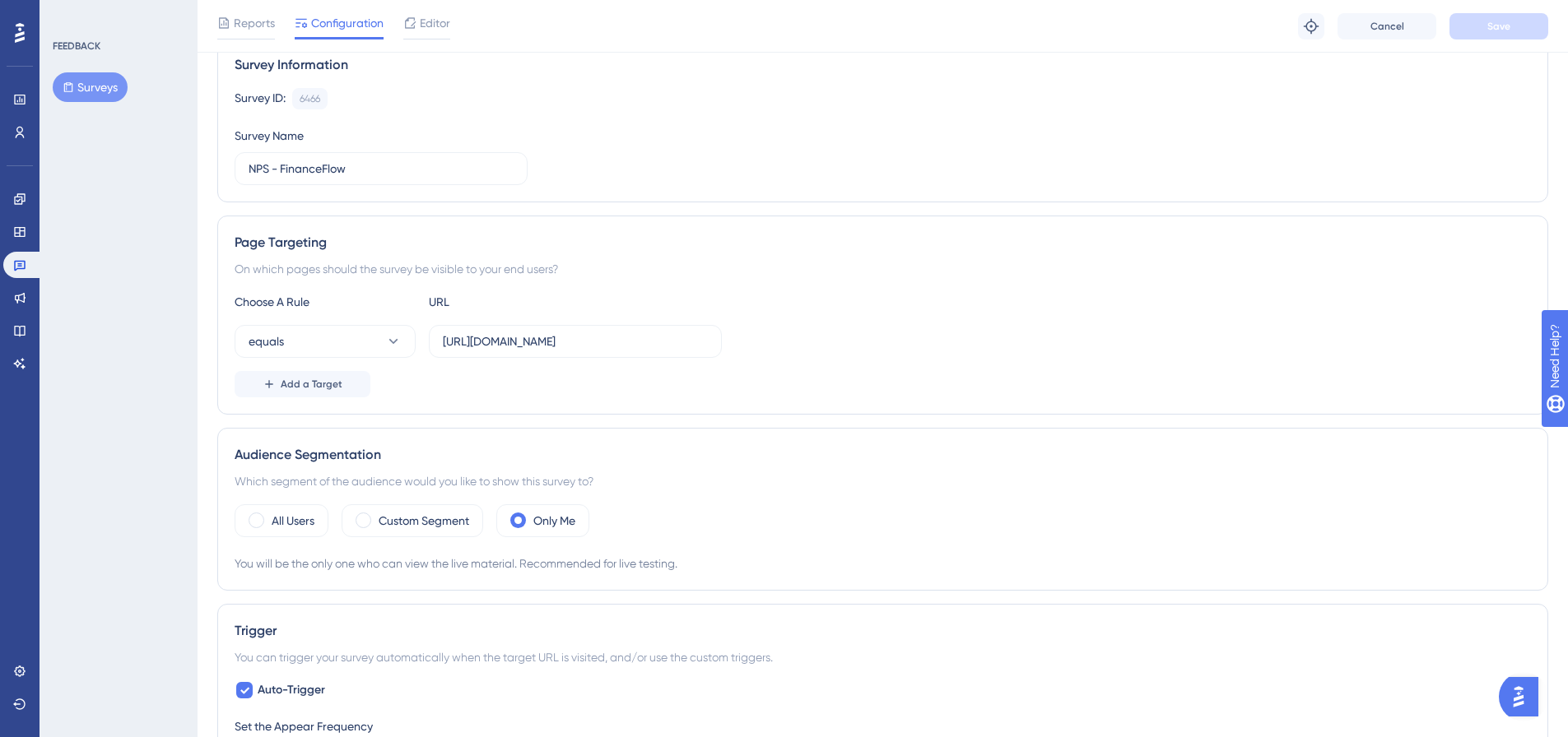
scroll to position [165, 0]
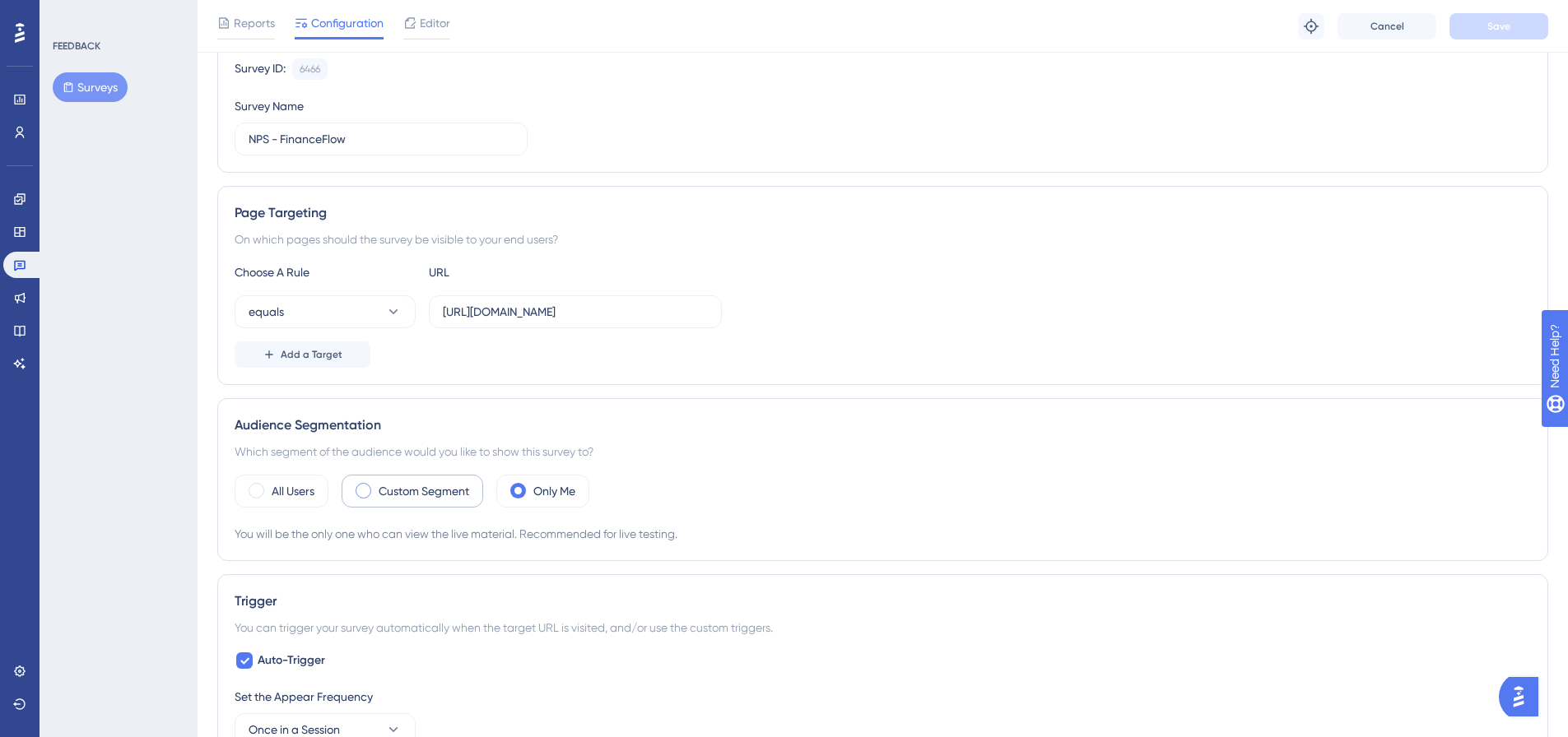
click at [366, 486] on span at bounding box center [363, 491] width 16 height 16
click at [376, 485] on input "radio" at bounding box center [376, 485] width 0 height 0
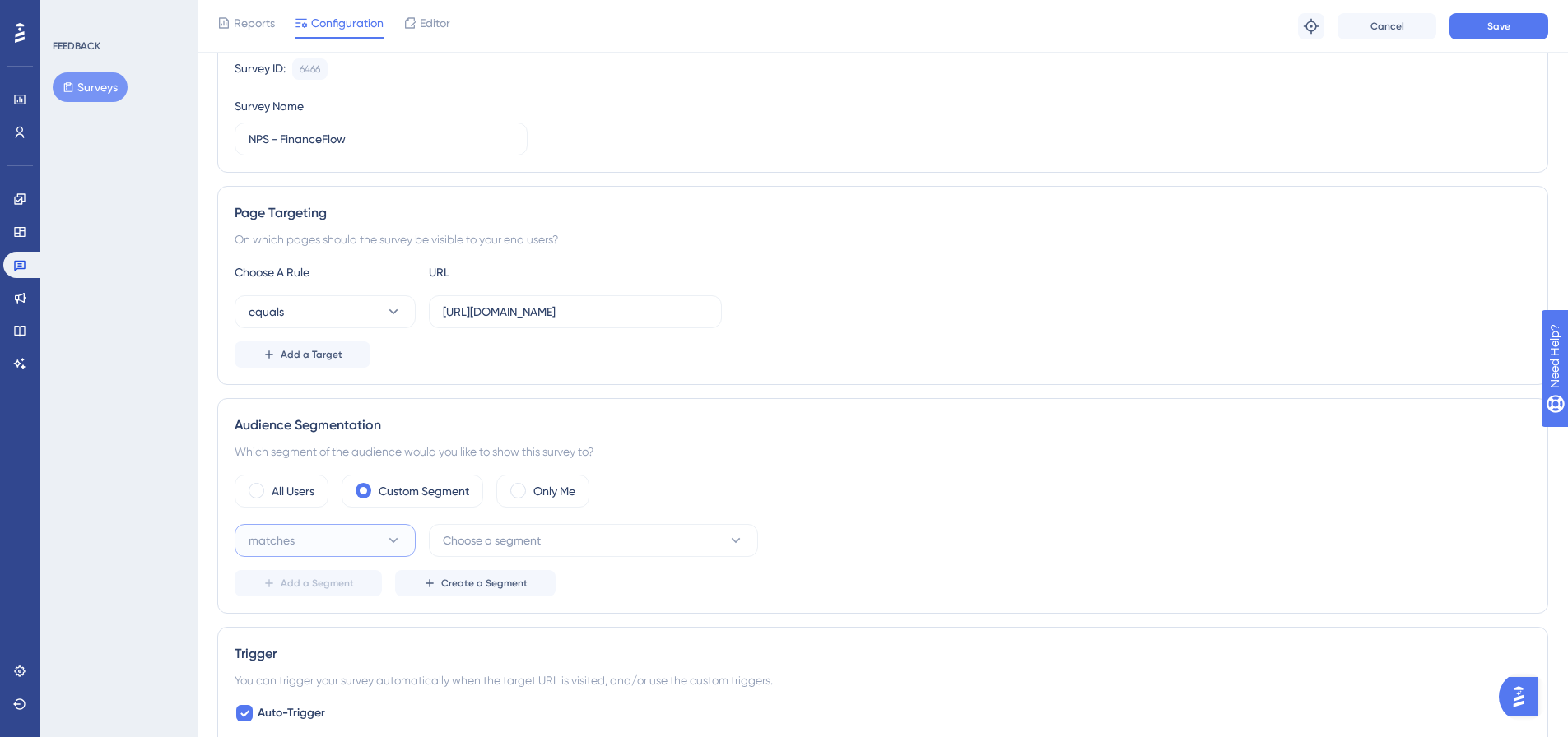
click at [345, 542] on button "matches" at bounding box center [324, 541] width 181 height 33
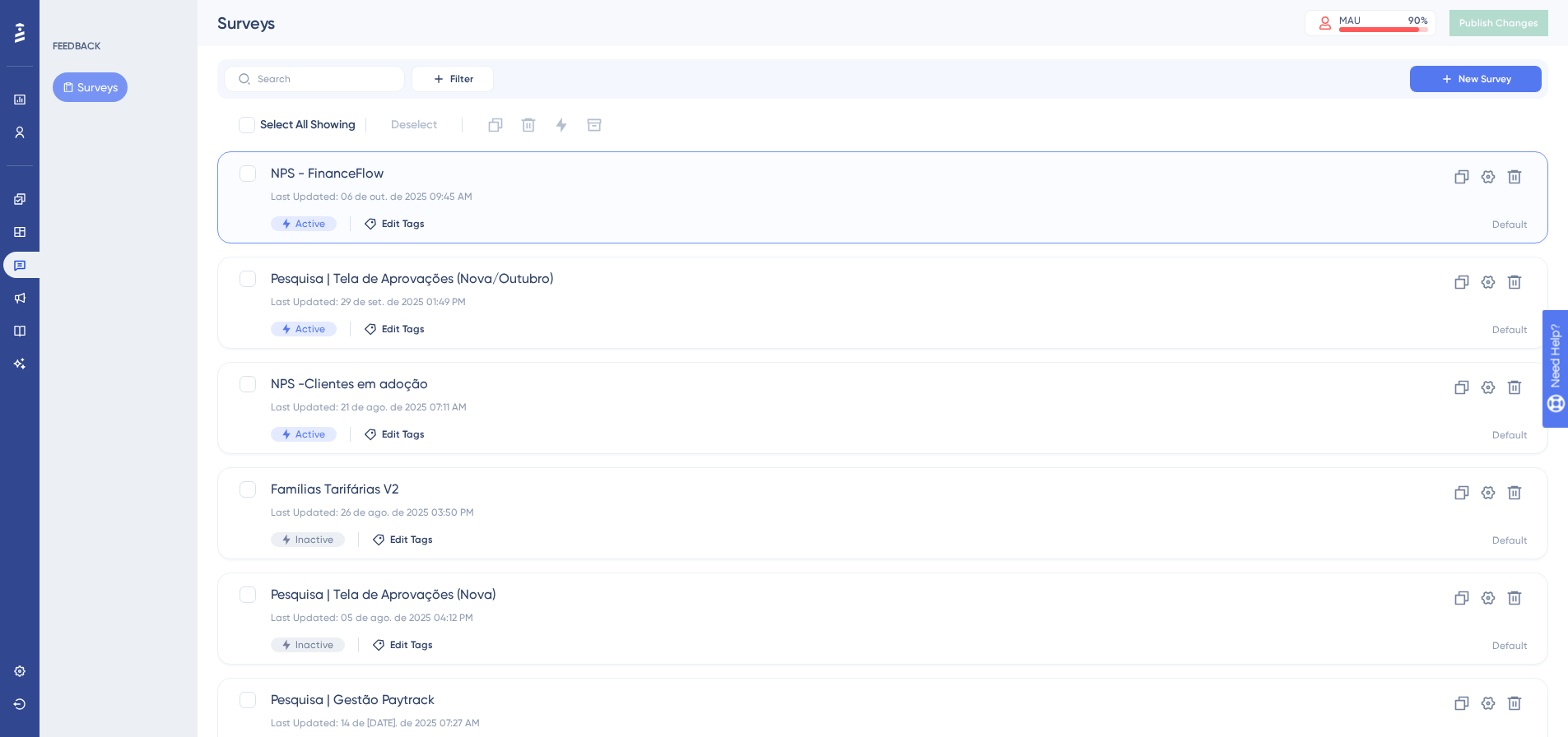
click at [377, 176] on span "NPS - FinanceFlow" at bounding box center [816, 173] width 1092 height 19
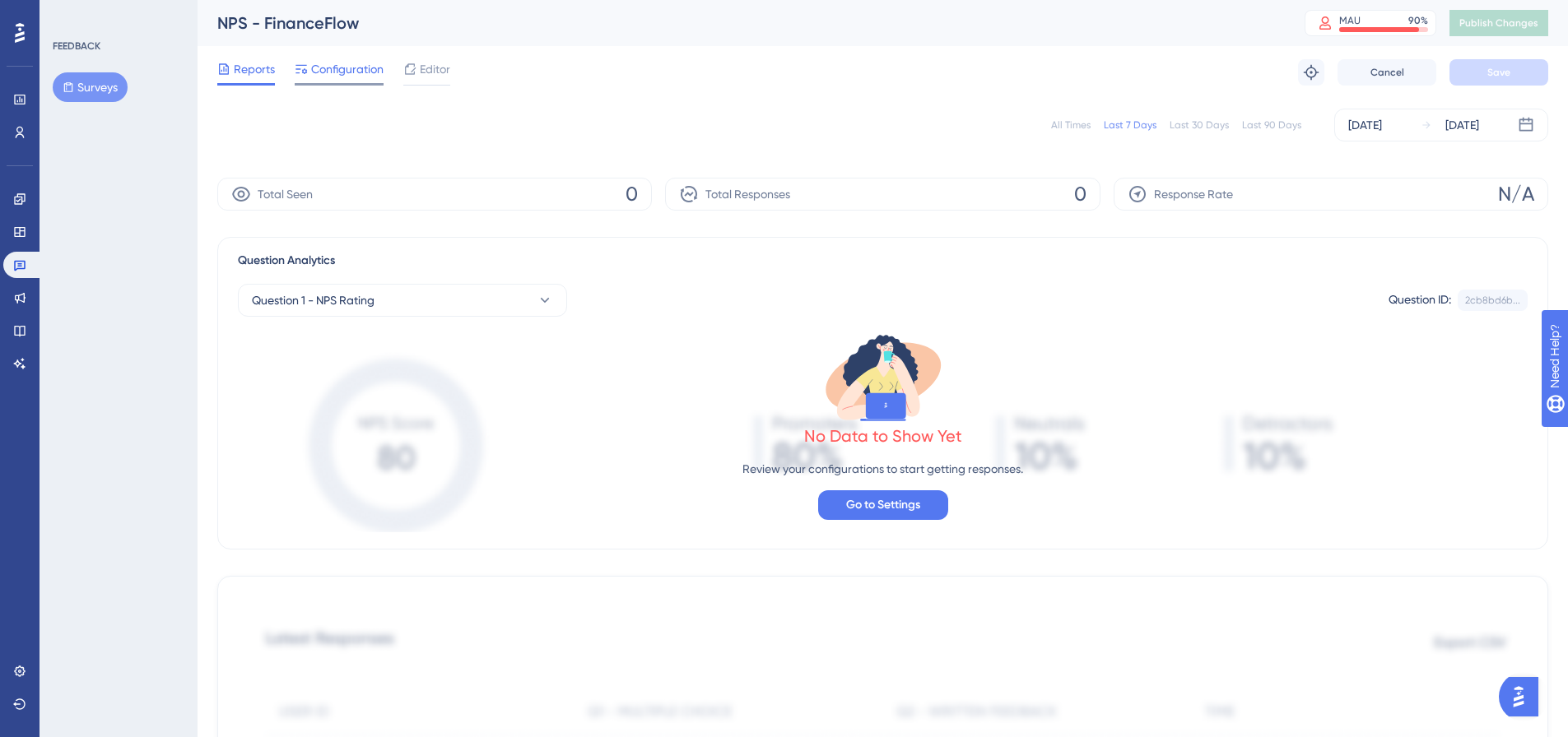
click at [322, 66] on span "Configuration" at bounding box center [347, 69] width 72 height 19
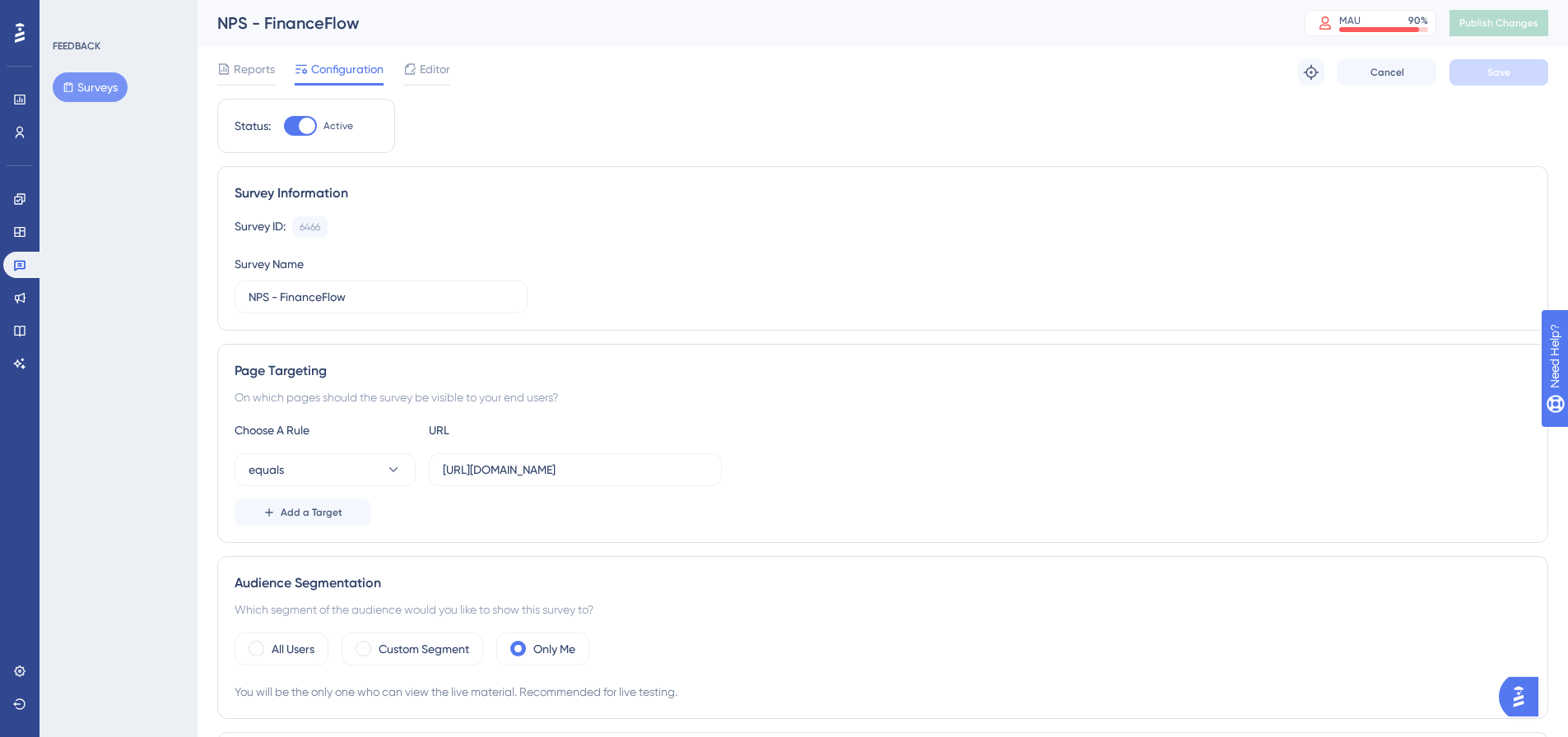
scroll to position [247, 0]
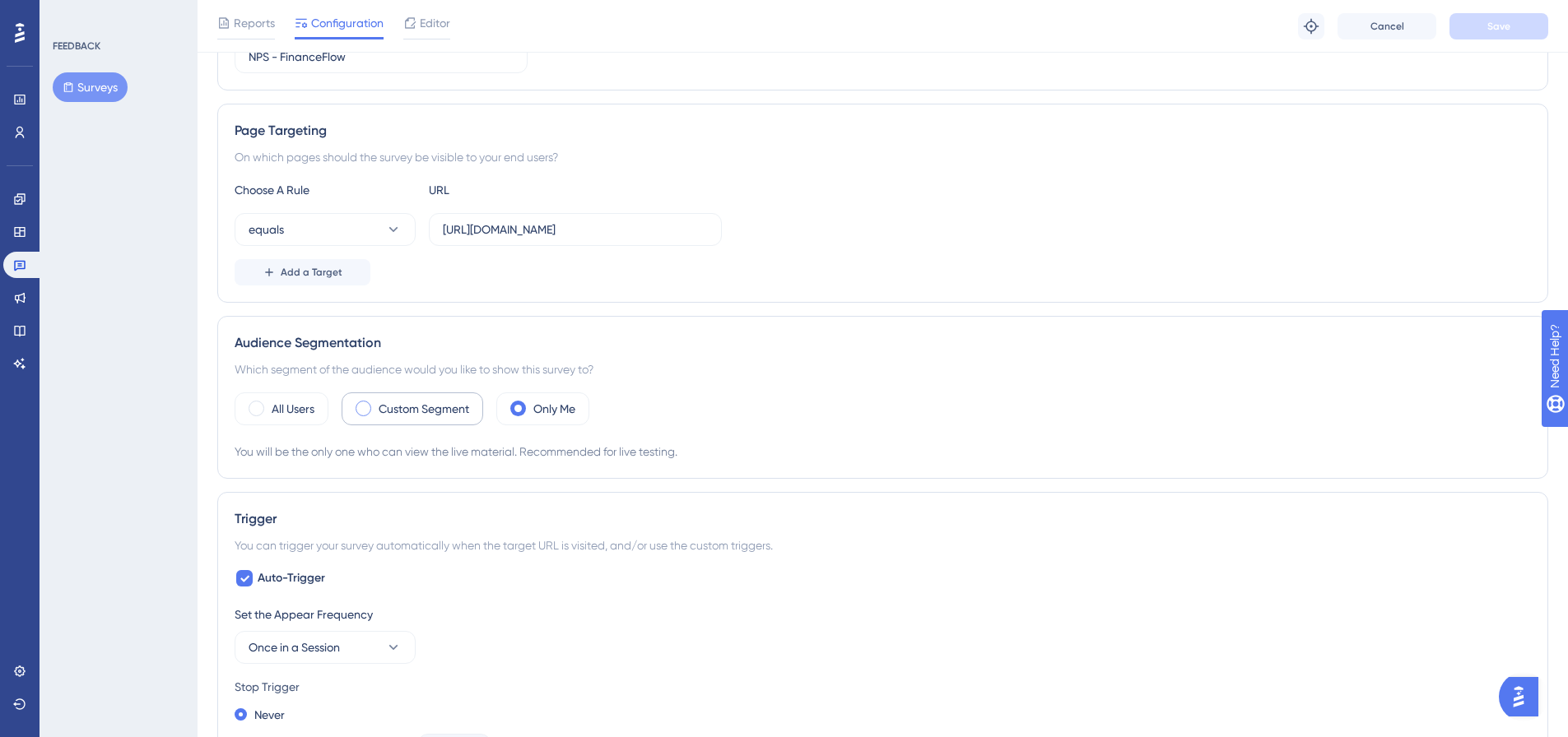
click at [420, 409] on label "Custom Segment" at bounding box center [424, 408] width 91 height 19
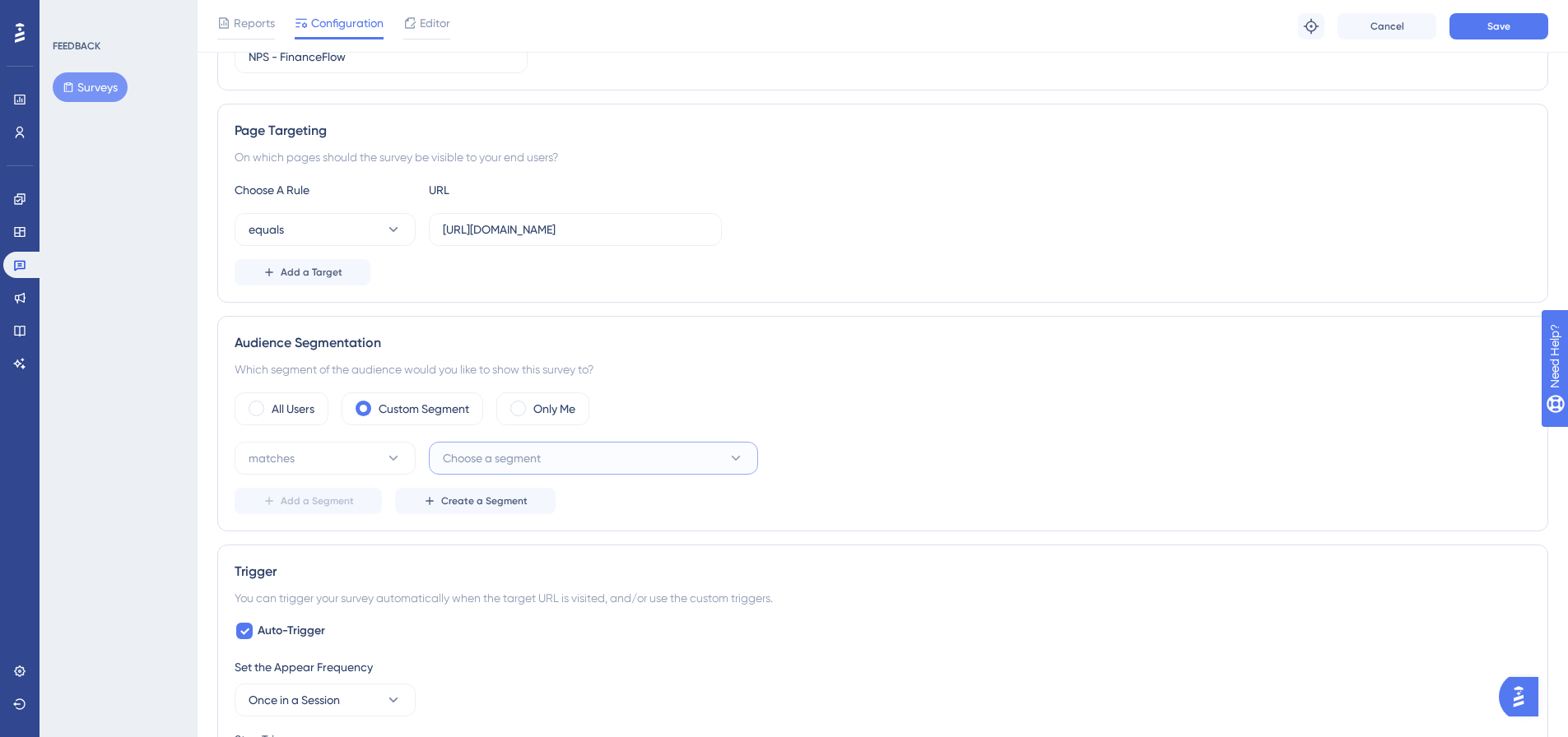
click at [510, 458] on span "Choose a segment" at bounding box center [492, 457] width 98 height 19
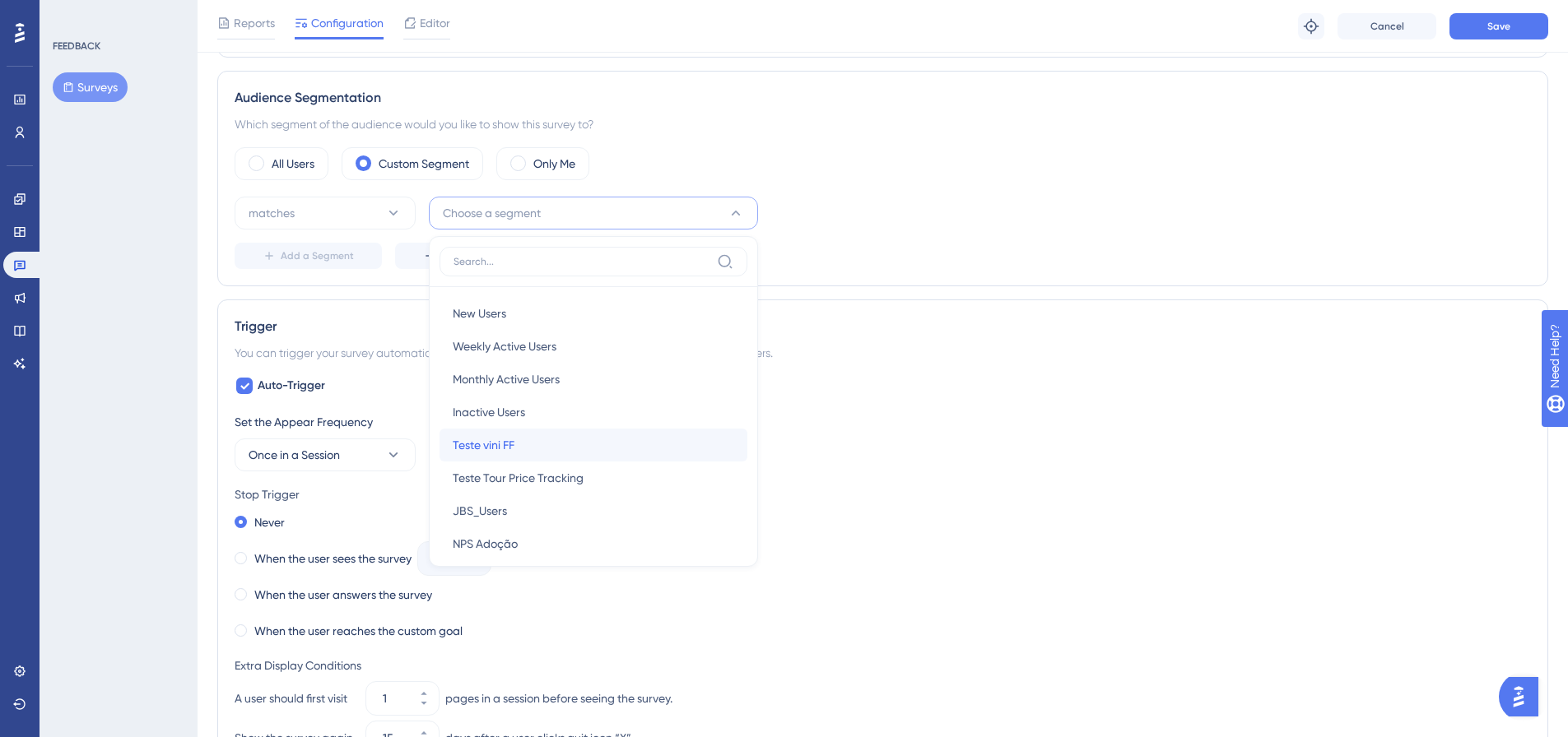
click at [487, 447] on span "Teste vini FF" at bounding box center [483, 444] width 62 height 19
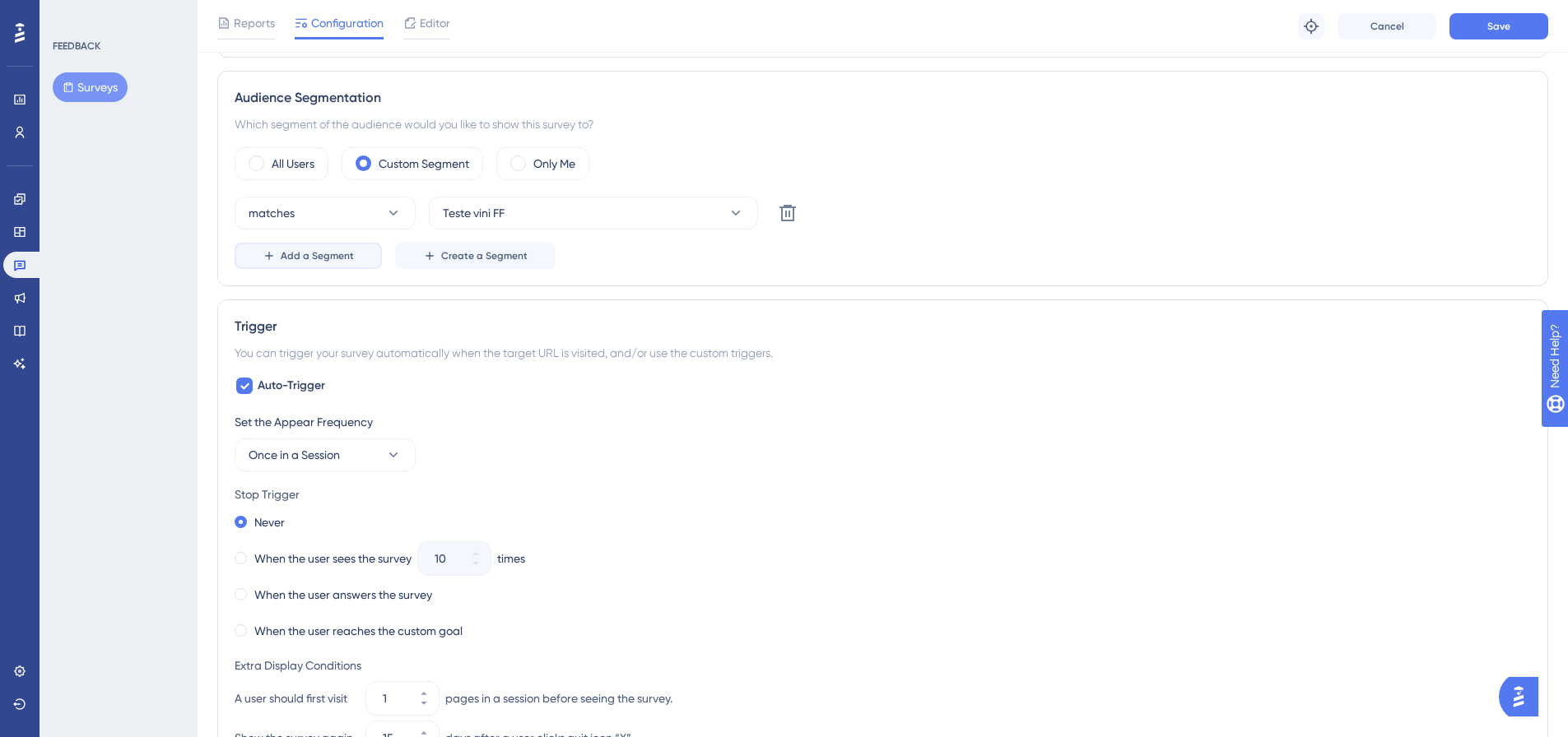
click at [327, 268] on button "Add a Segment" at bounding box center [307, 256] width 147 height 26
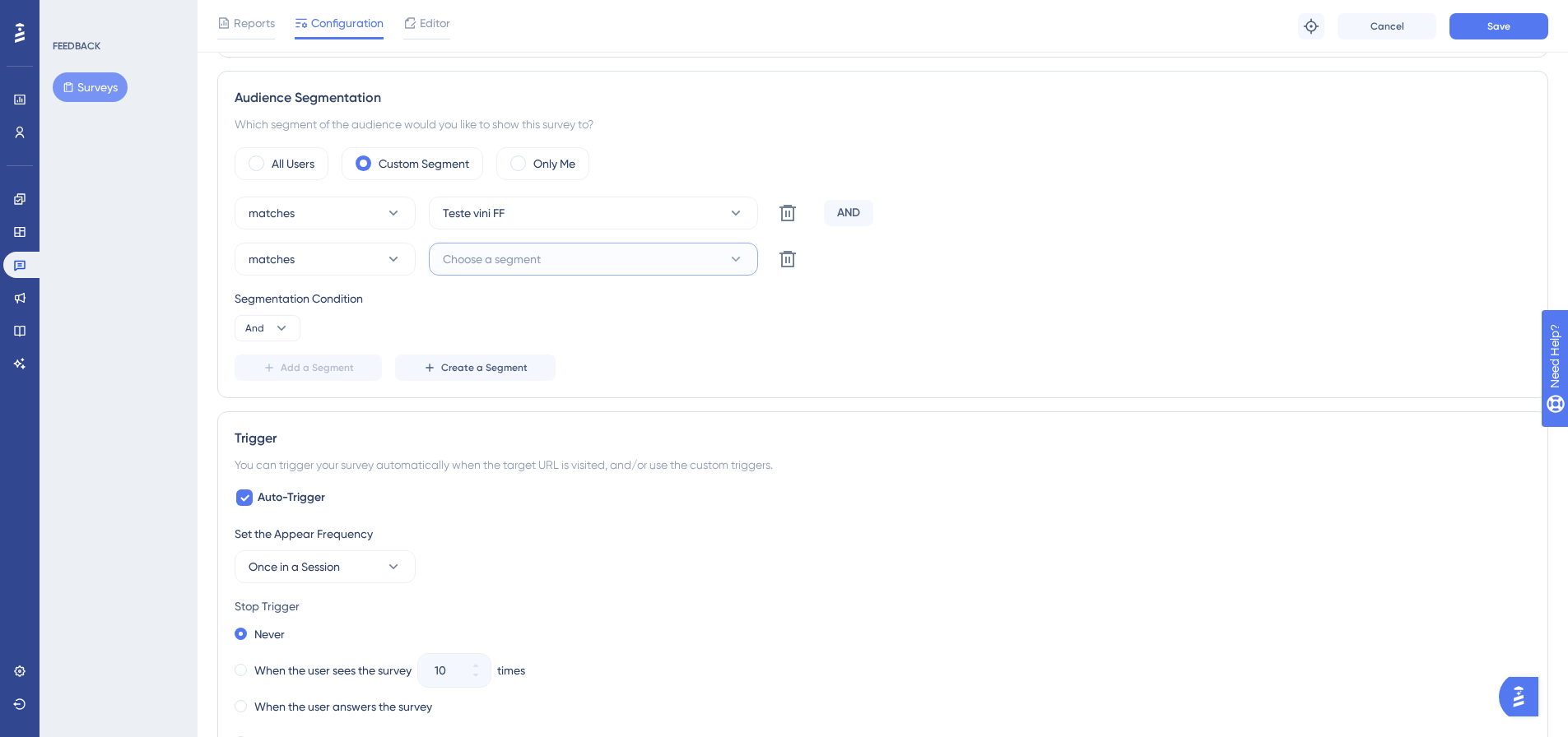
click at [507, 262] on span "Choose a segment" at bounding box center [492, 258] width 98 height 19
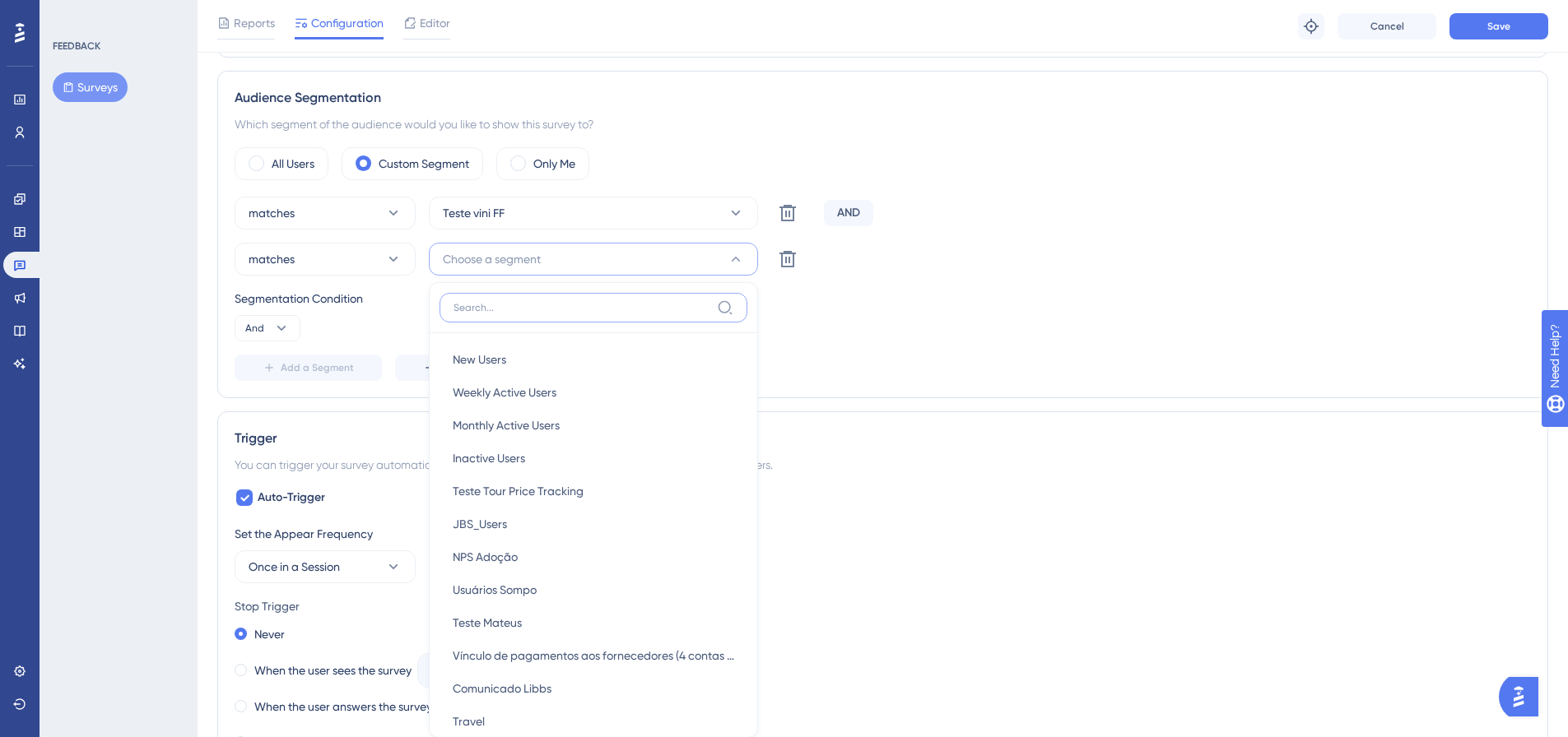
scroll to position [536, 0]
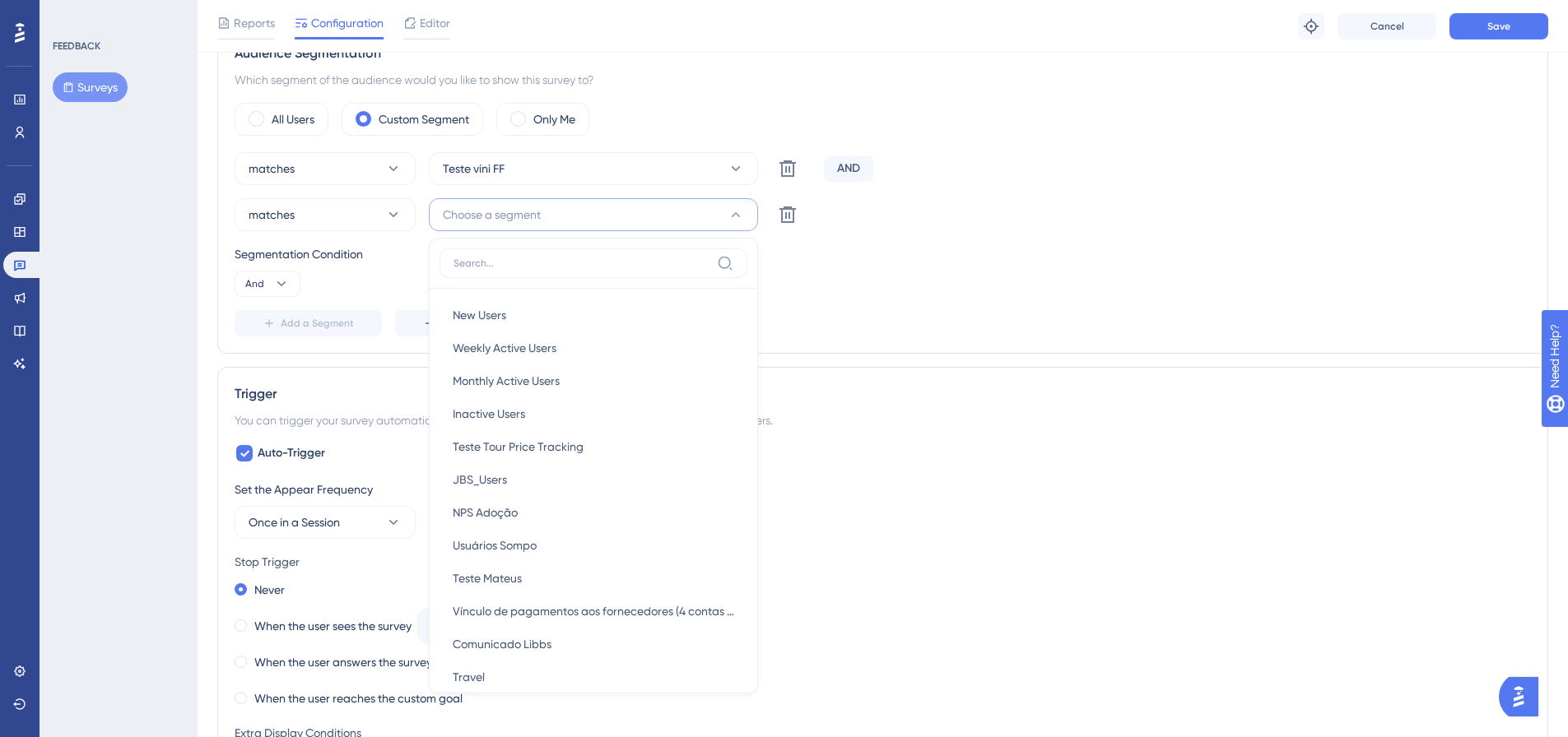
click at [947, 246] on div "Segmentation Condition" at bounding box center [883, 254] width 1297 height 19
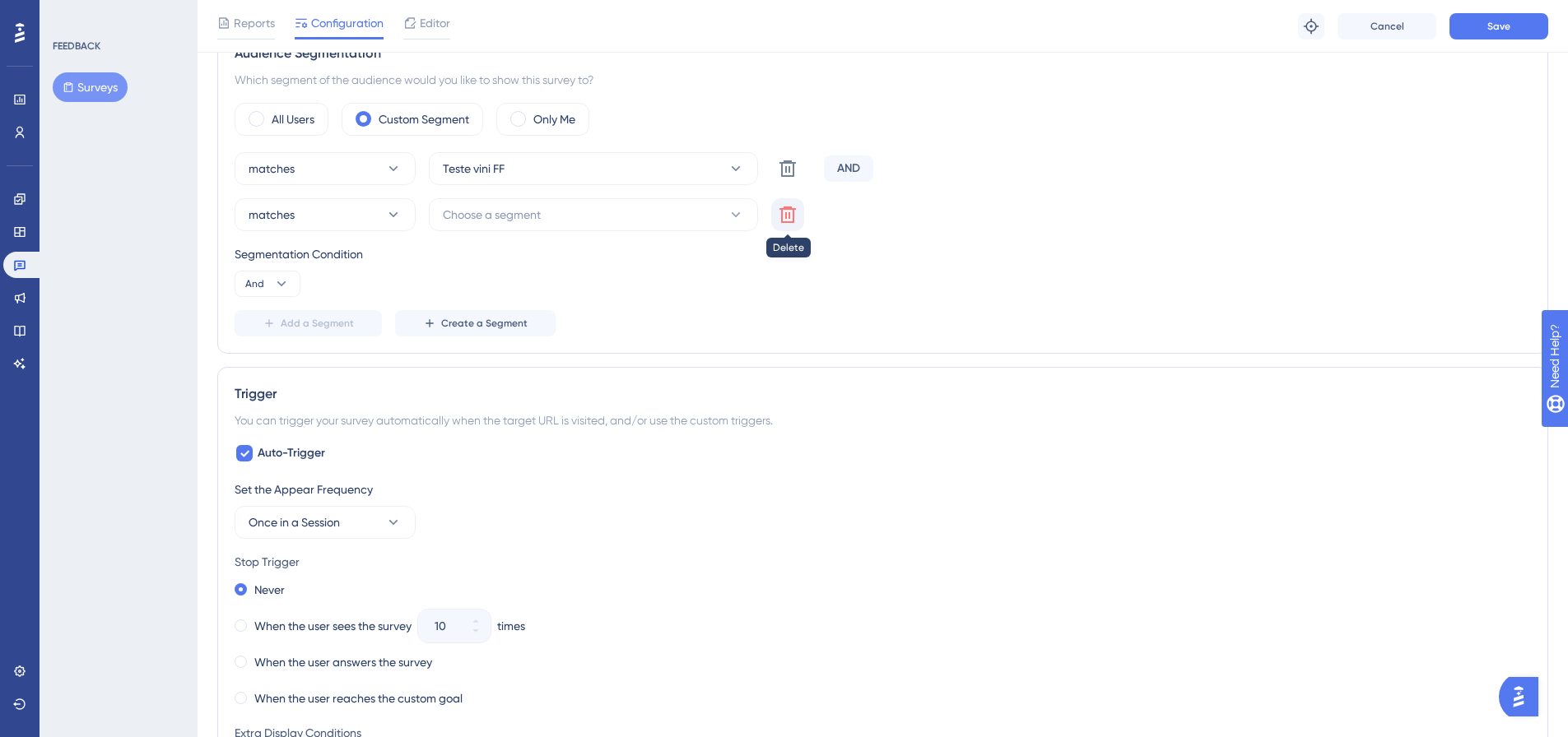
click at [796, 223] on icon at bounding box center [787, 214] width 19 height 19
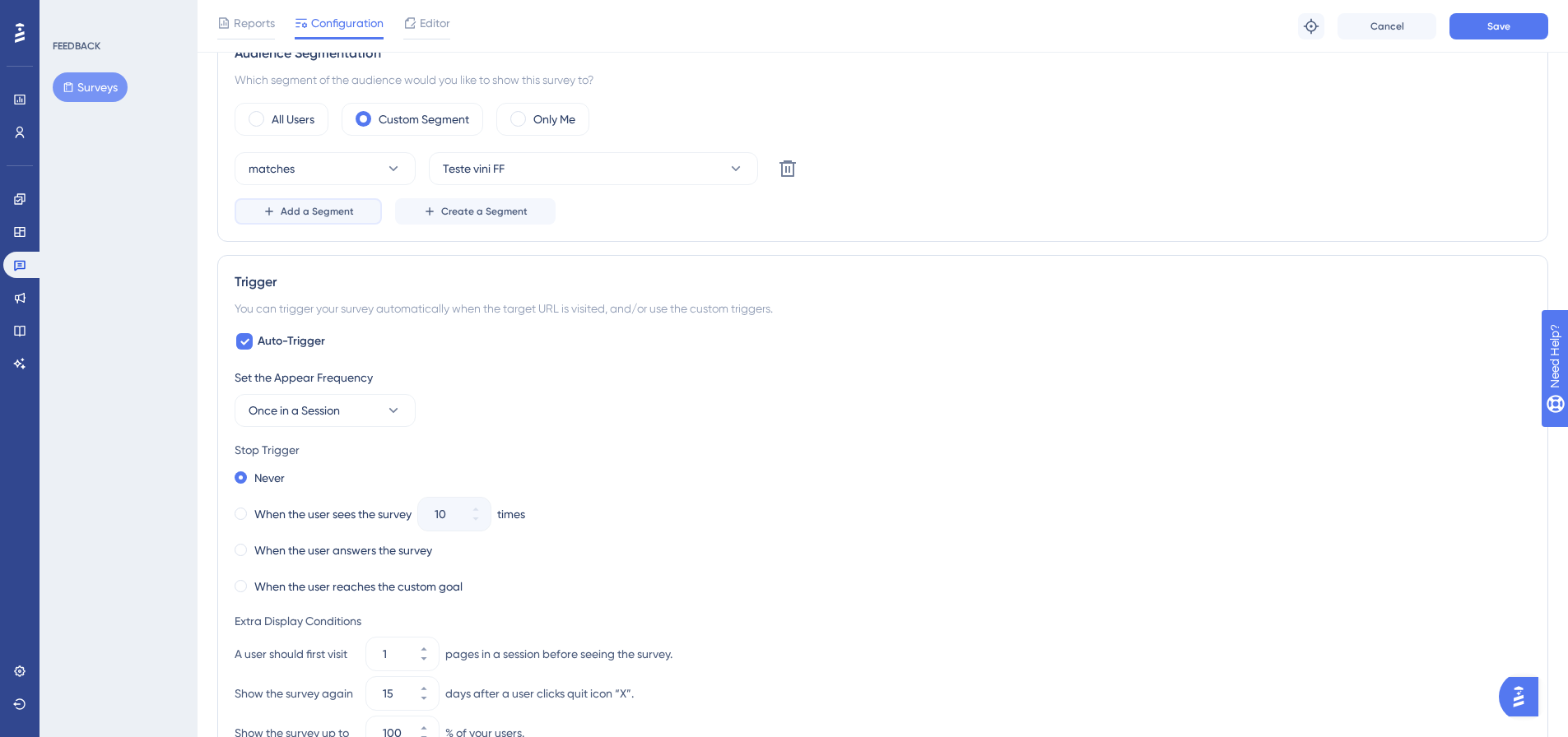
click at [275, 214] on icon at bounding box center [269, 211] width 13 height 13
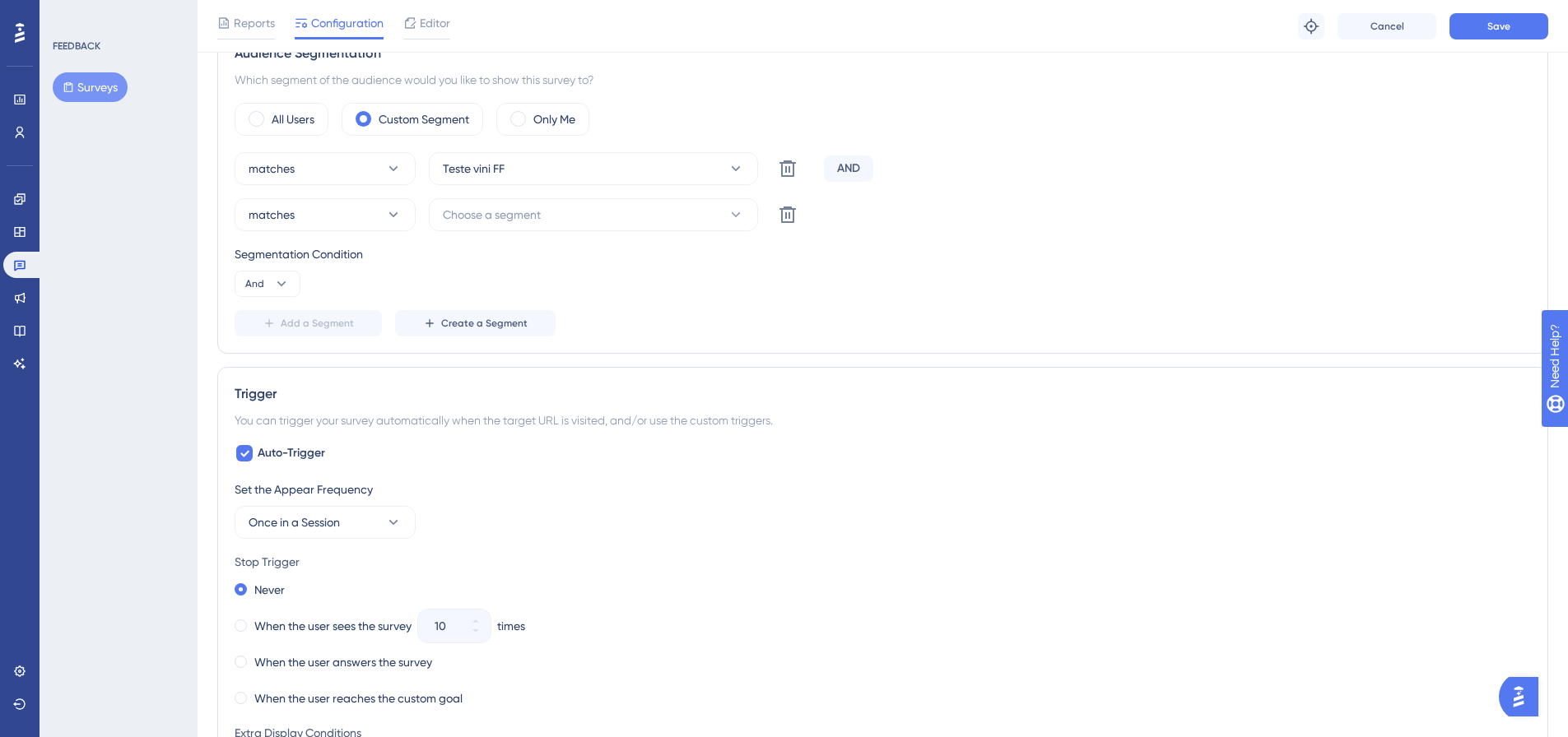
click at [859, 163] on div "AND" at bounding box center [847, 169] width 49 height 26
click at [284, 218] on span "matches" at bounding box center [271, 214] width 46 height 19
click at [533, 205] on span "Choose a segment" at bounding box center [492, 214] width 98 height 19
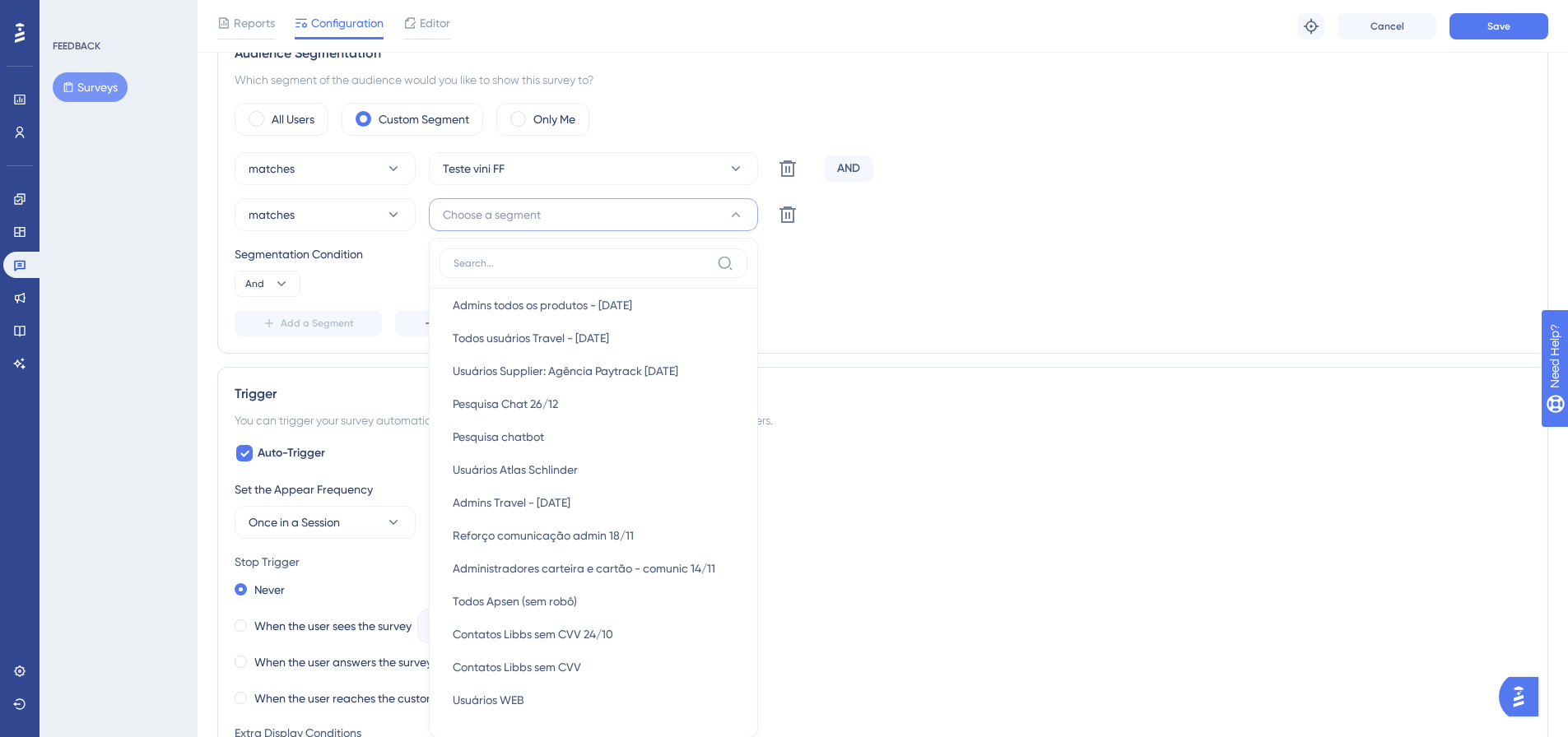
scroll to position [1480, 0]
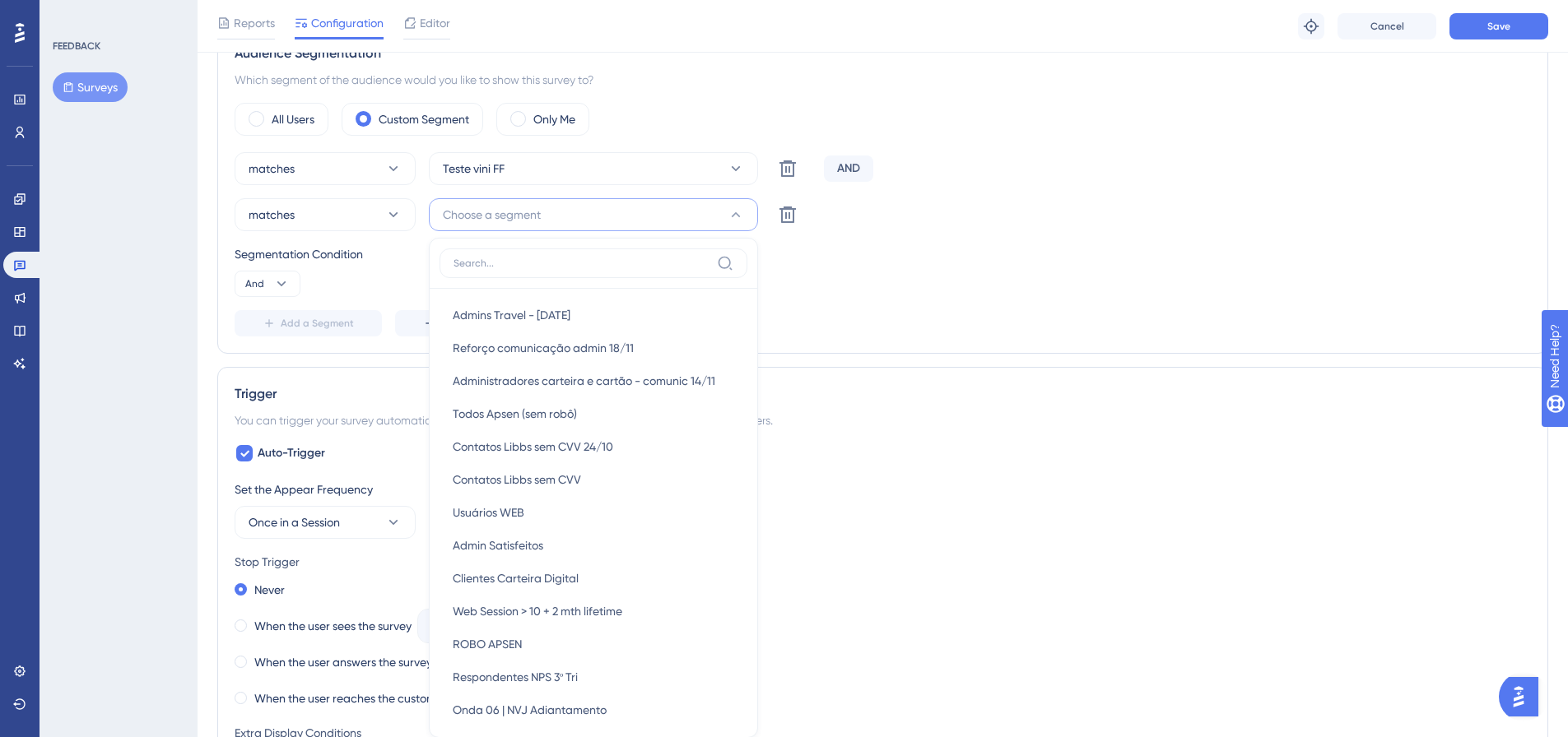
click at [957, 256] on div "Segmentation Condition" at bounding box center [883, 254] width 1297 height 19
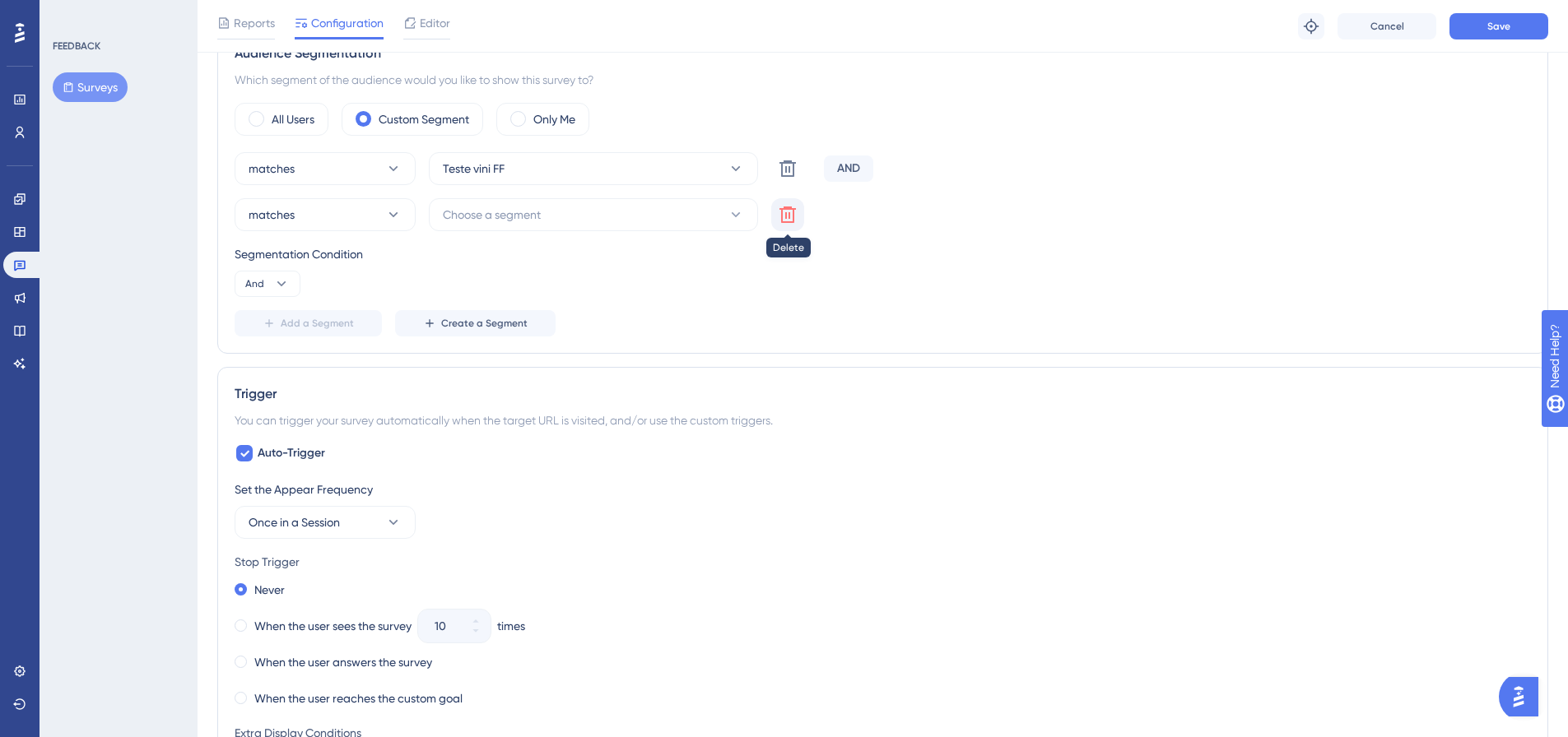
click at [784, 223] on icon at bounding box center [787, 215] width 17 height 17
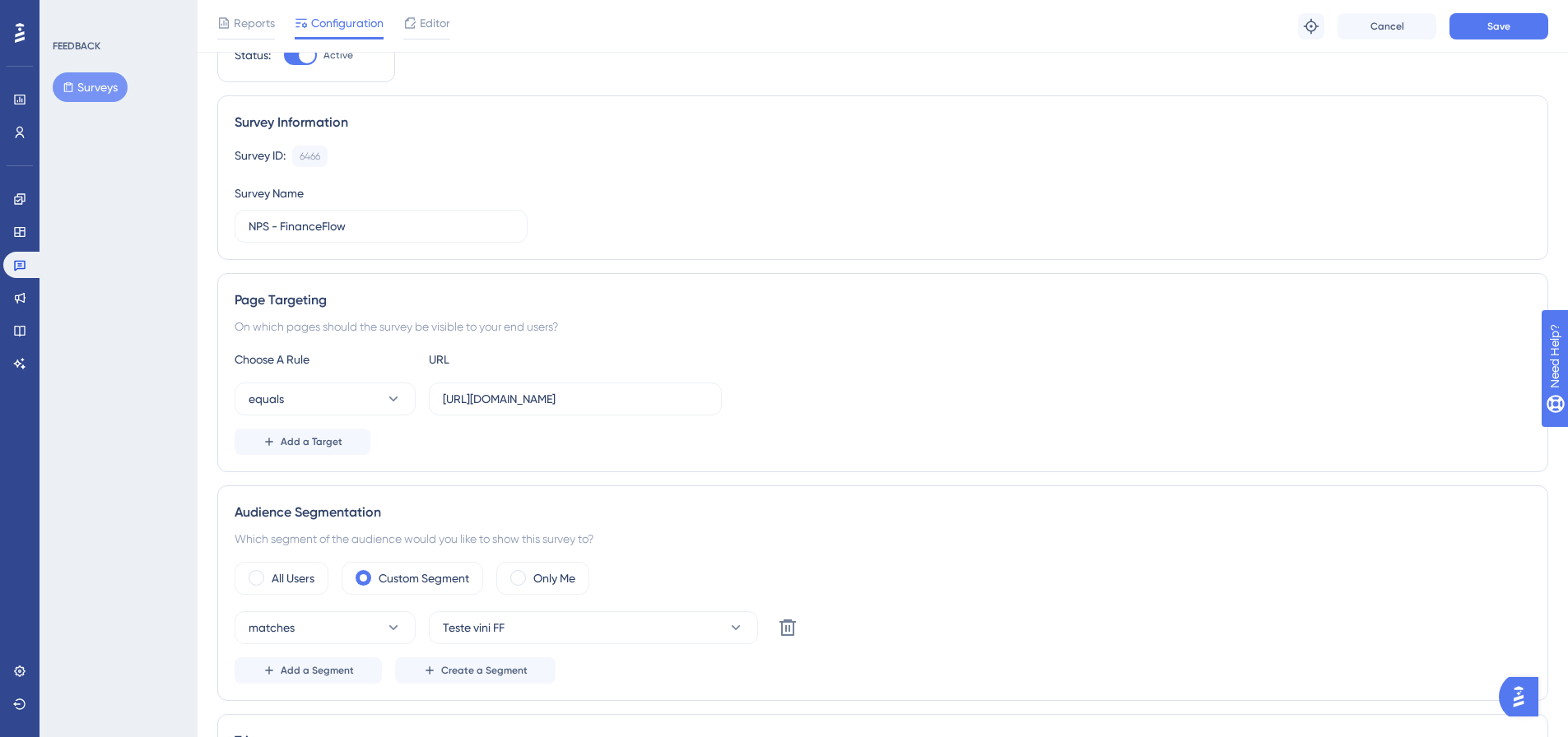
scroll to position [0, 0]
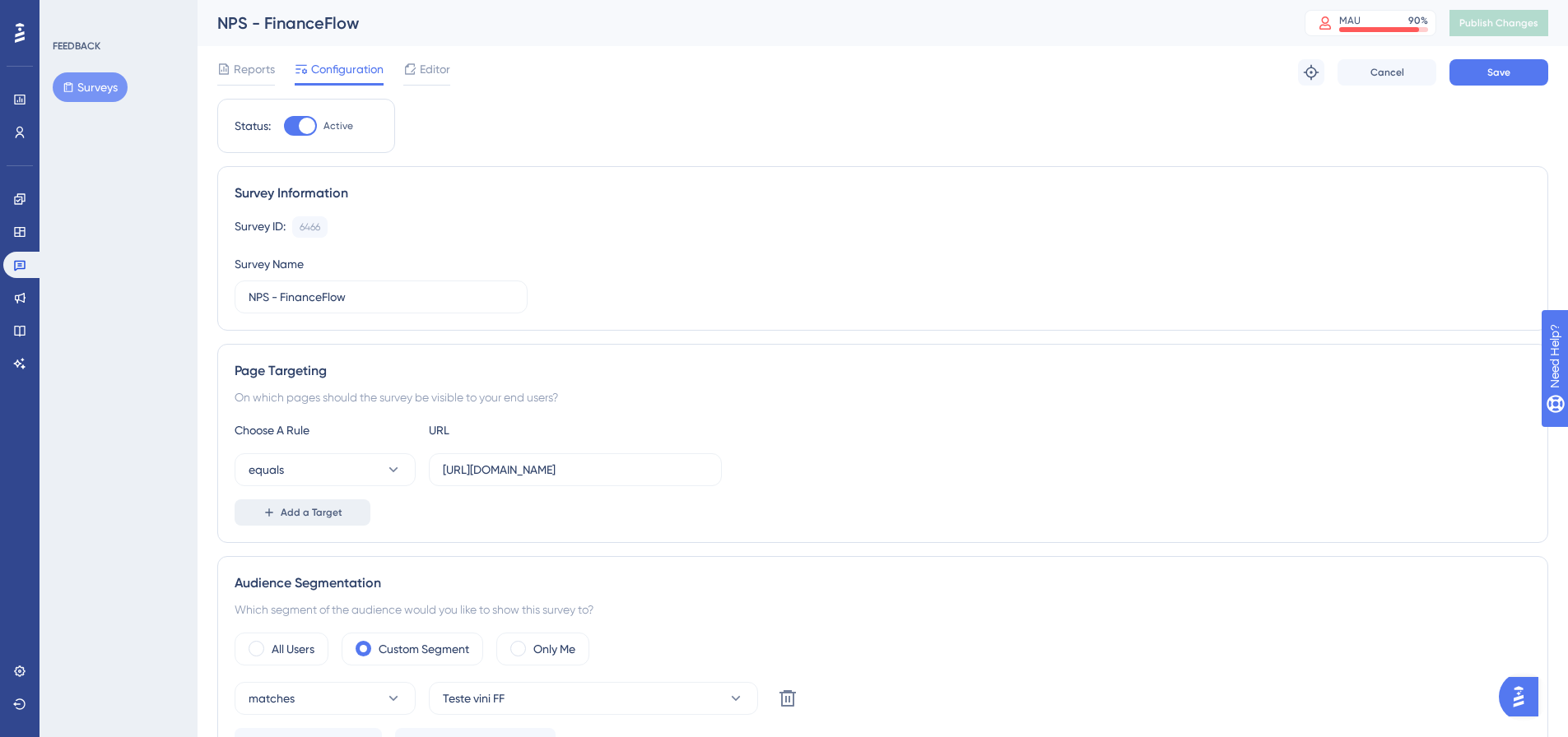
click at [281, 518] on span "Add a Target" at bounding box center [311, 512] width 62 height 13
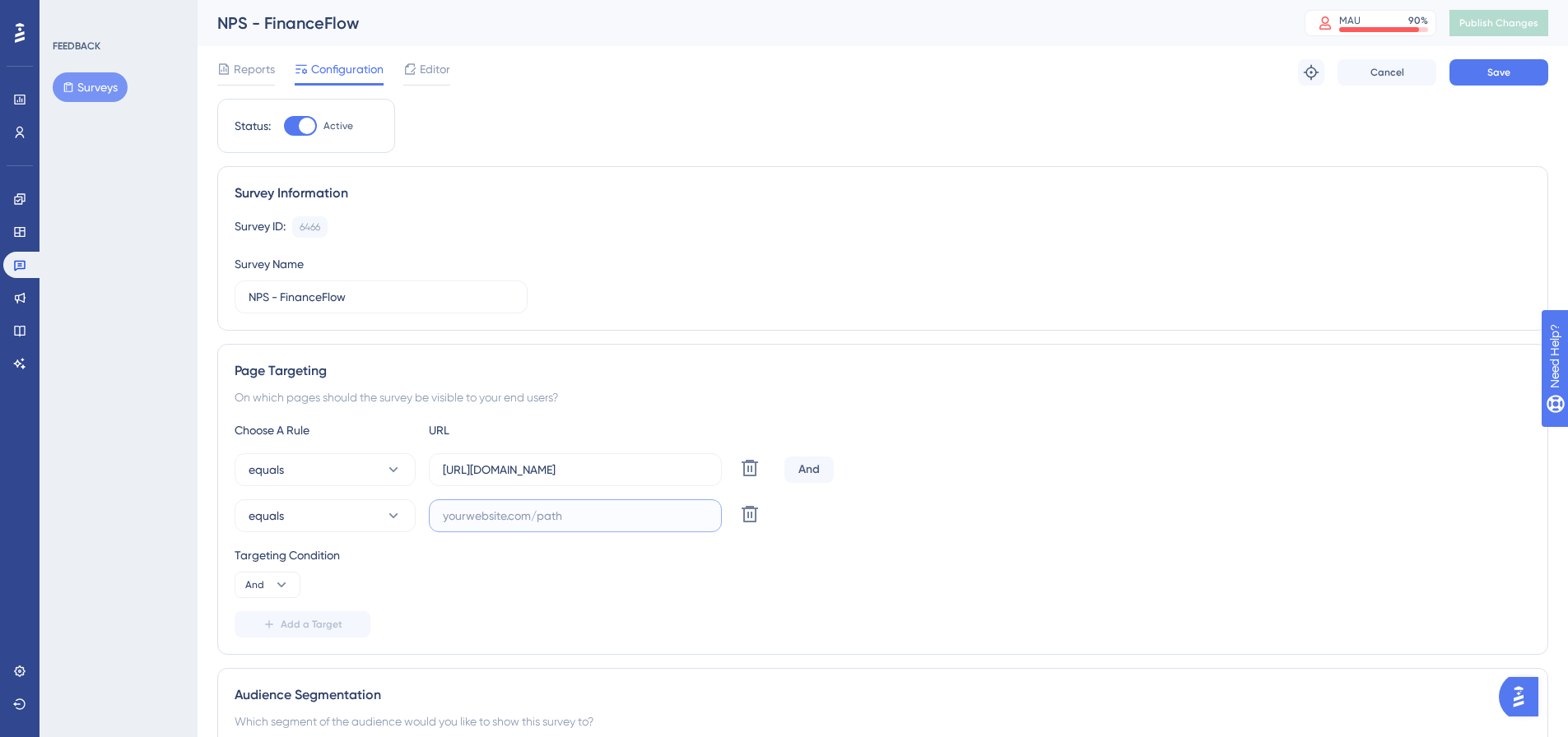
click at [474, 519] on input "text" at bounding box center [575, 516] width 265 height 19
paste input "https://financeflow.paytrack.com.br/#/clientes"
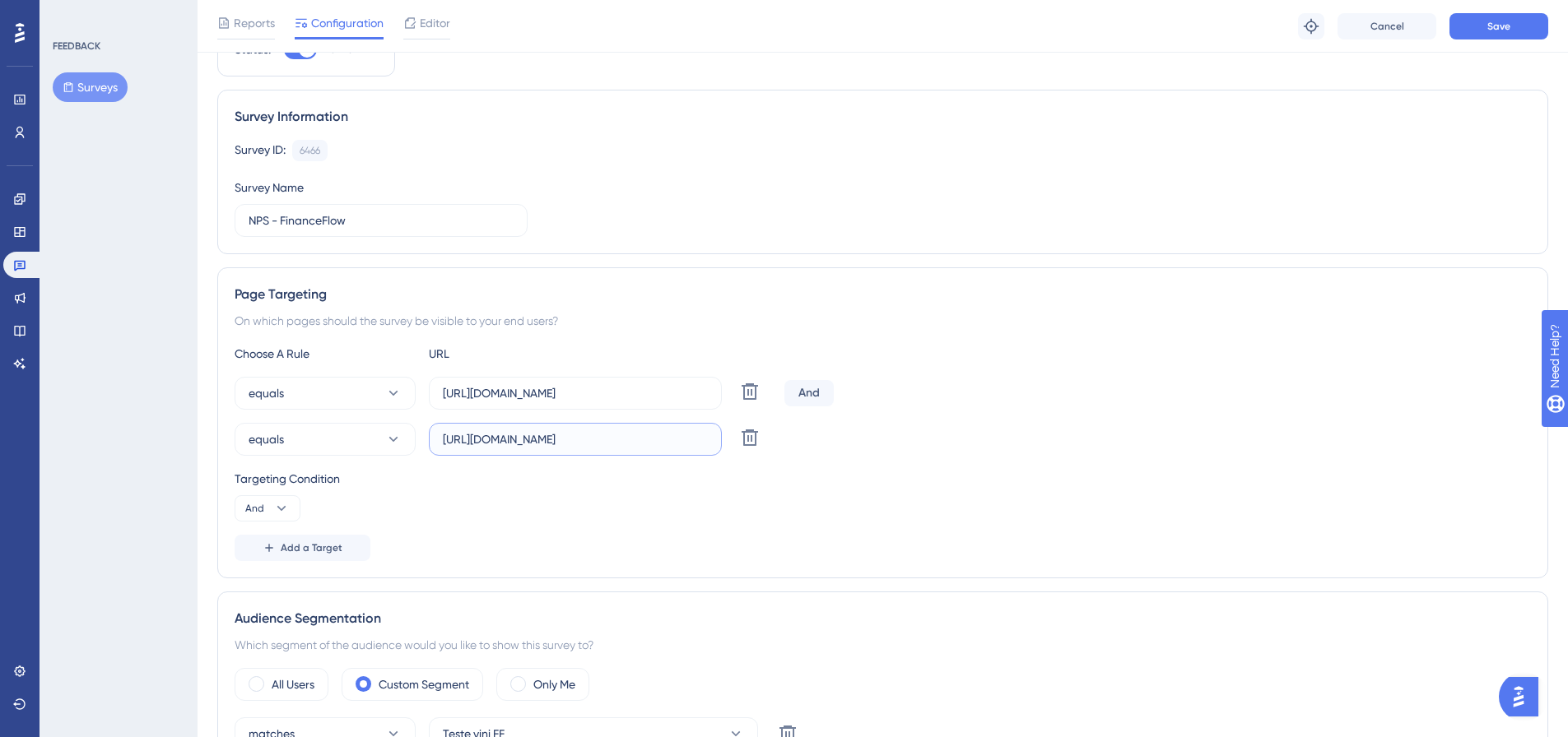
scroll to position [82, 0]
type input "https://financeflow.paytrack.com.br/#/clientes"
click at [1496, 16] on button "Save" at bounding box center [1499, 26] width 99 height 26
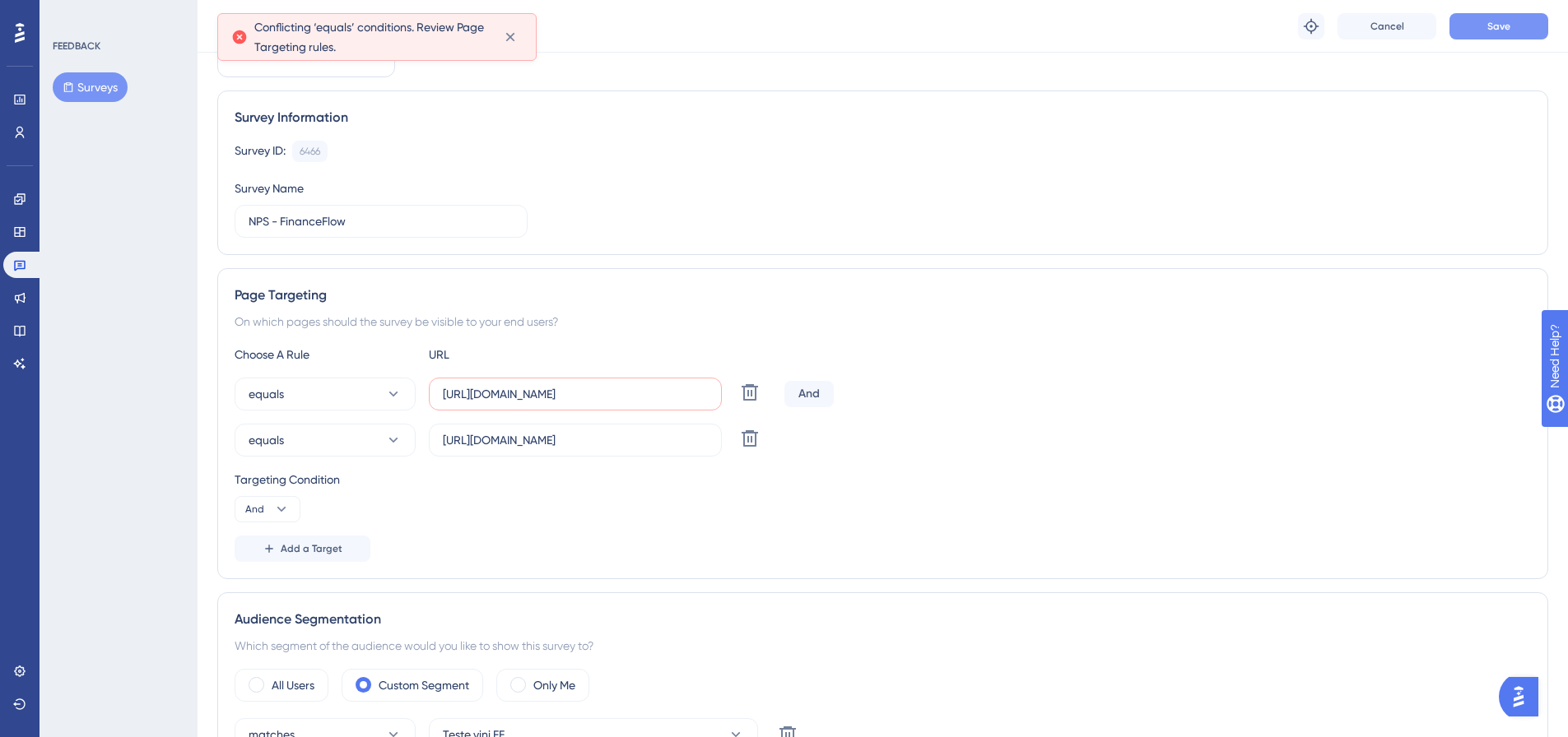
scroll to position [107, 0]
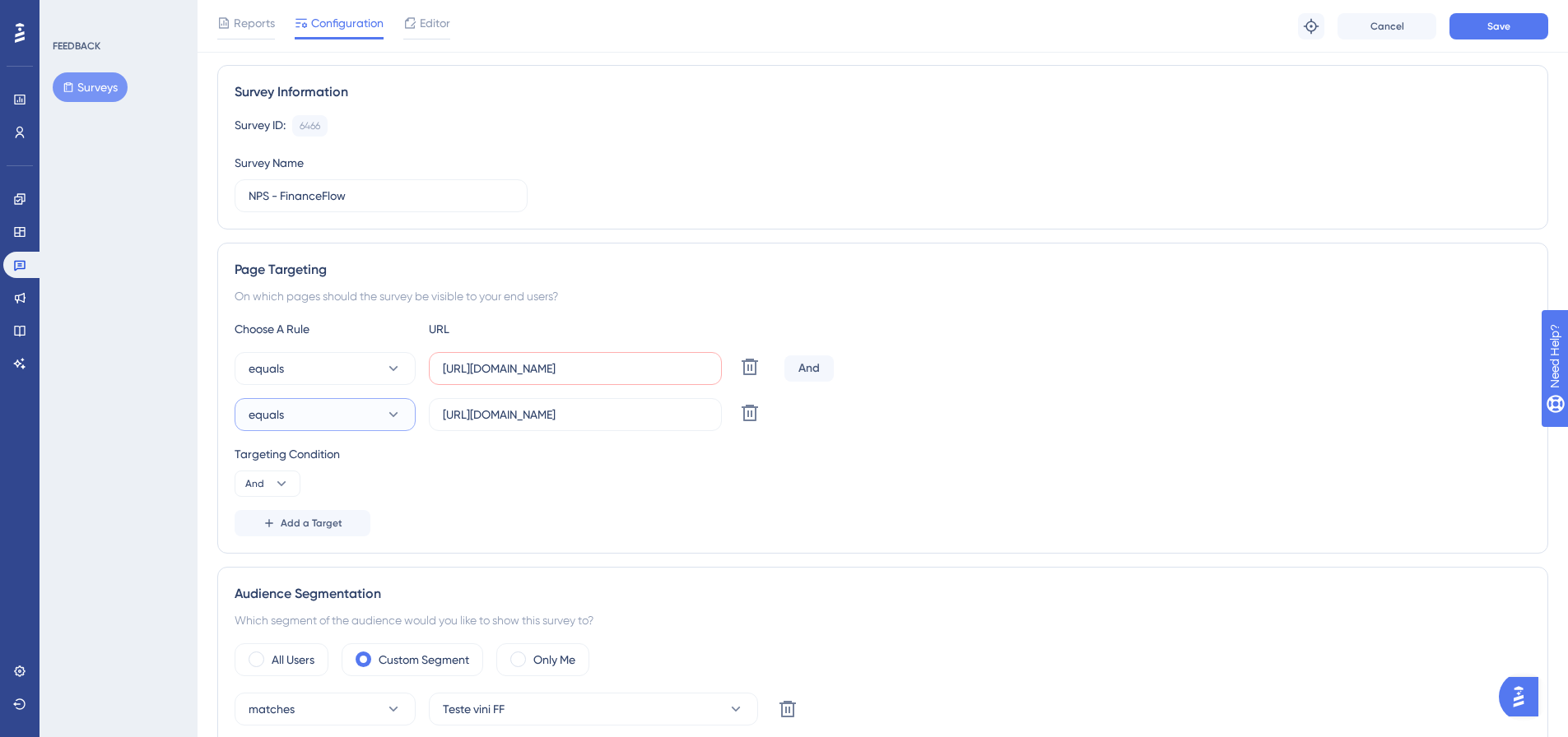
click at [378, 421] on button "equals" at bounding box center [324, 415] width 181 height 33
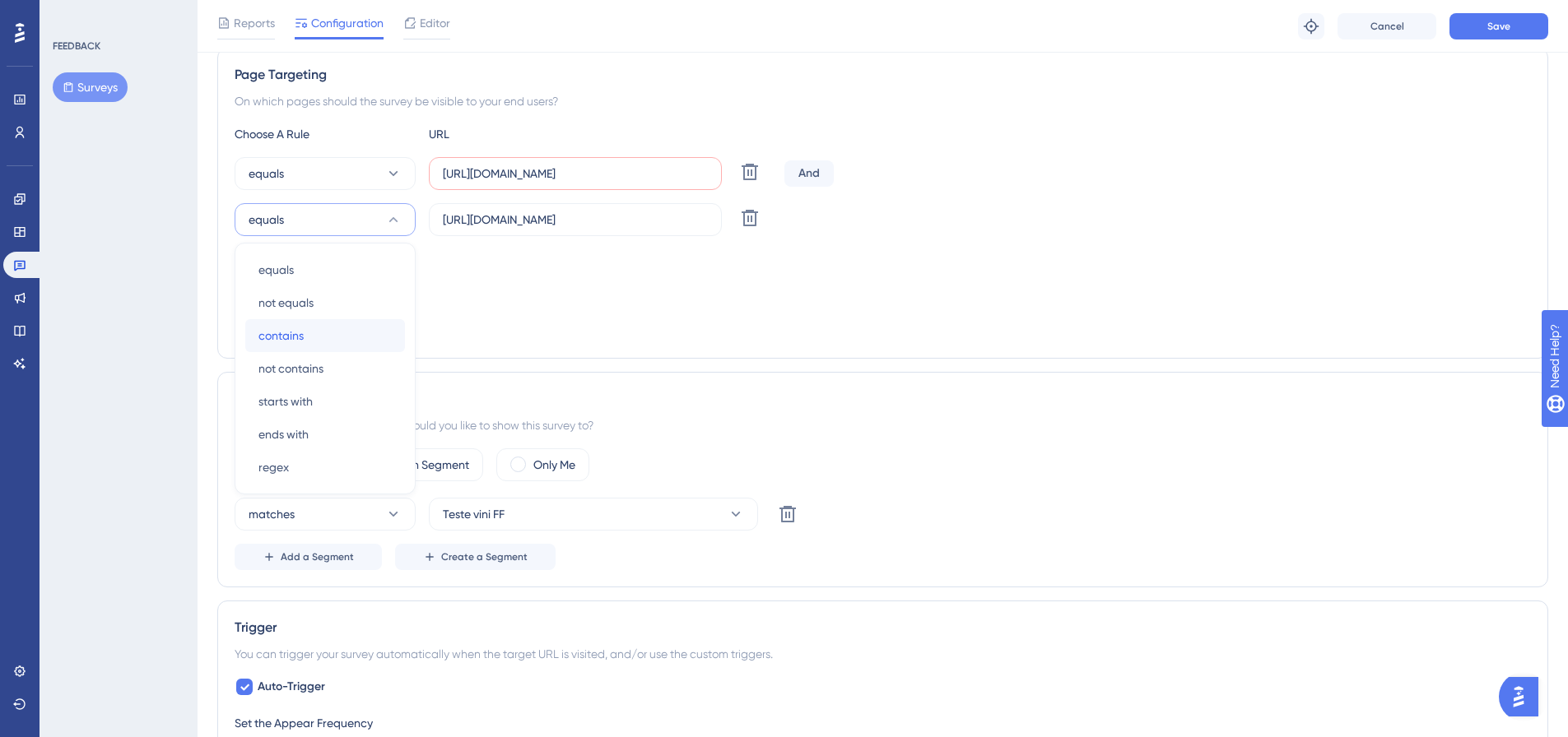
click at [291, 331] on span "contains" at bounding box center [281, 335] width 45 height 19
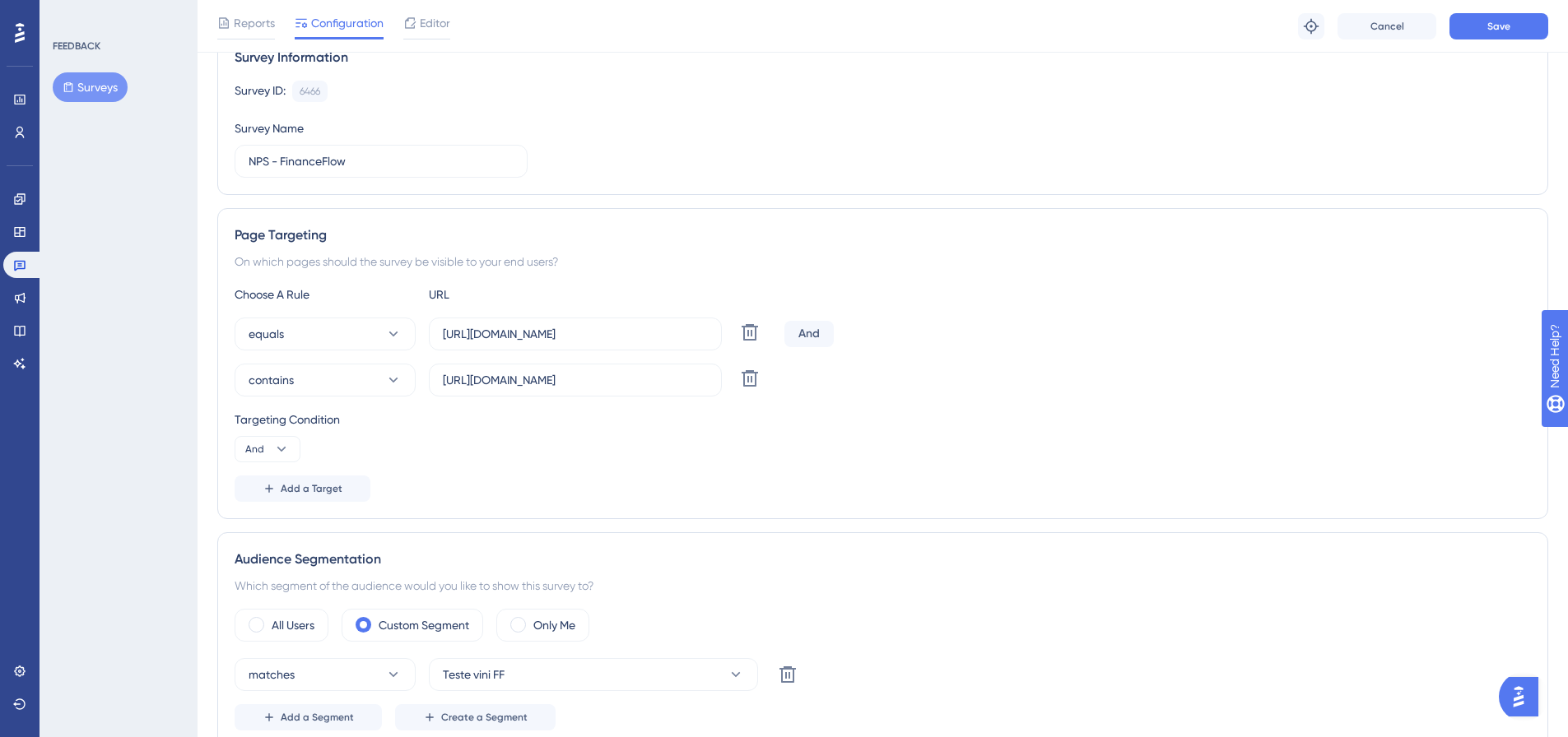
scroll to position [107, 0]
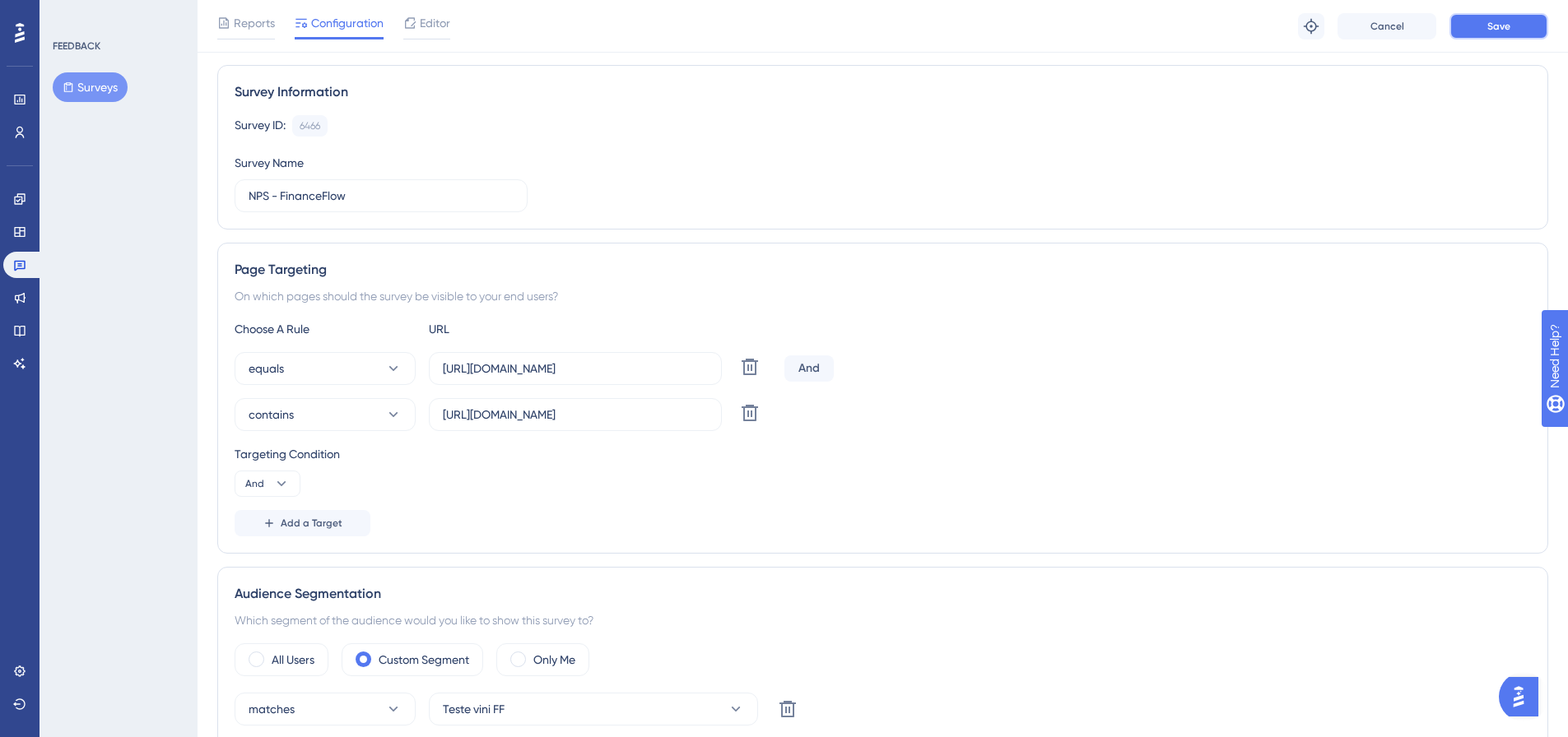
click at [1516, 25] on button "Save" at bounding box center [1499, 26] width 99 height 26
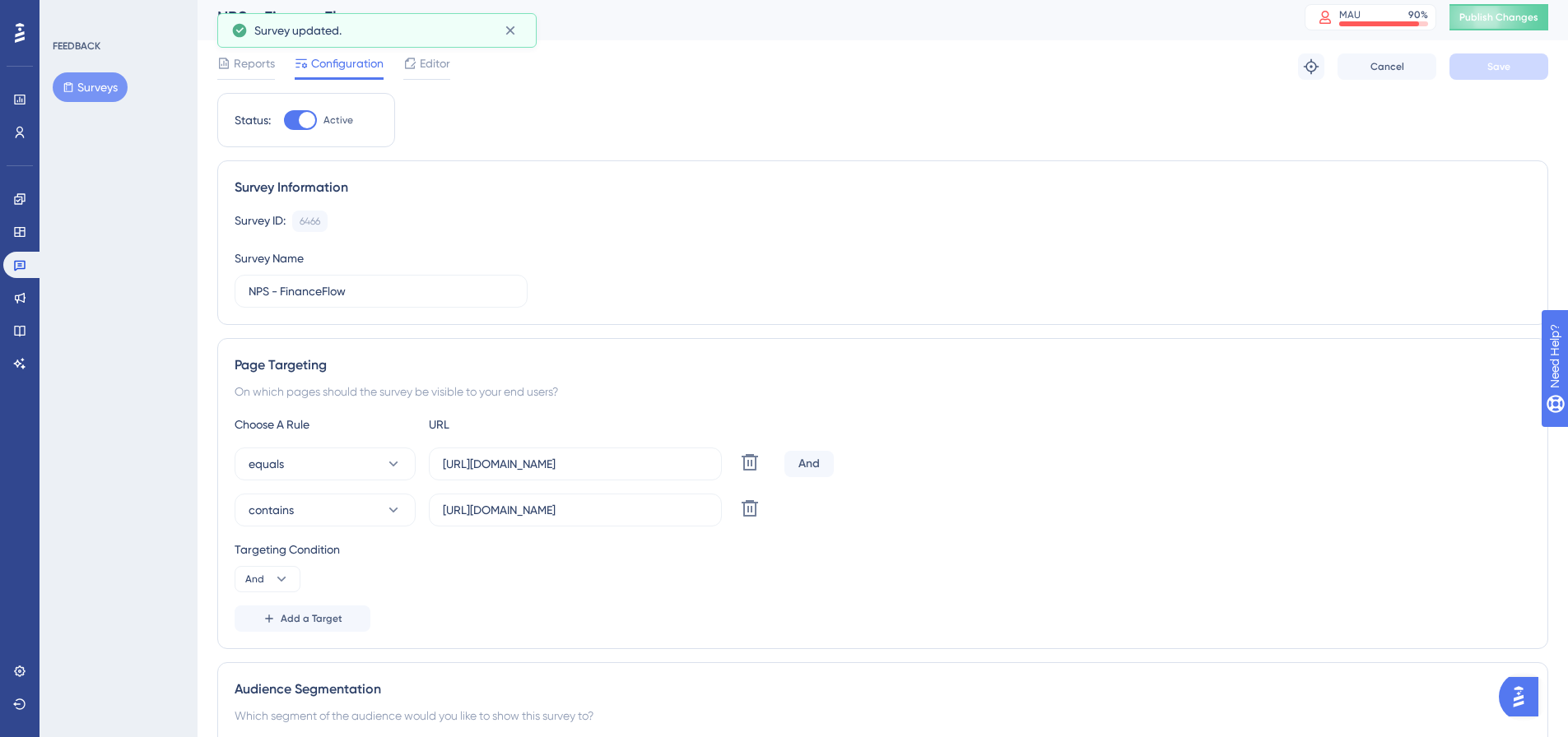
scroll to position [0, 0]
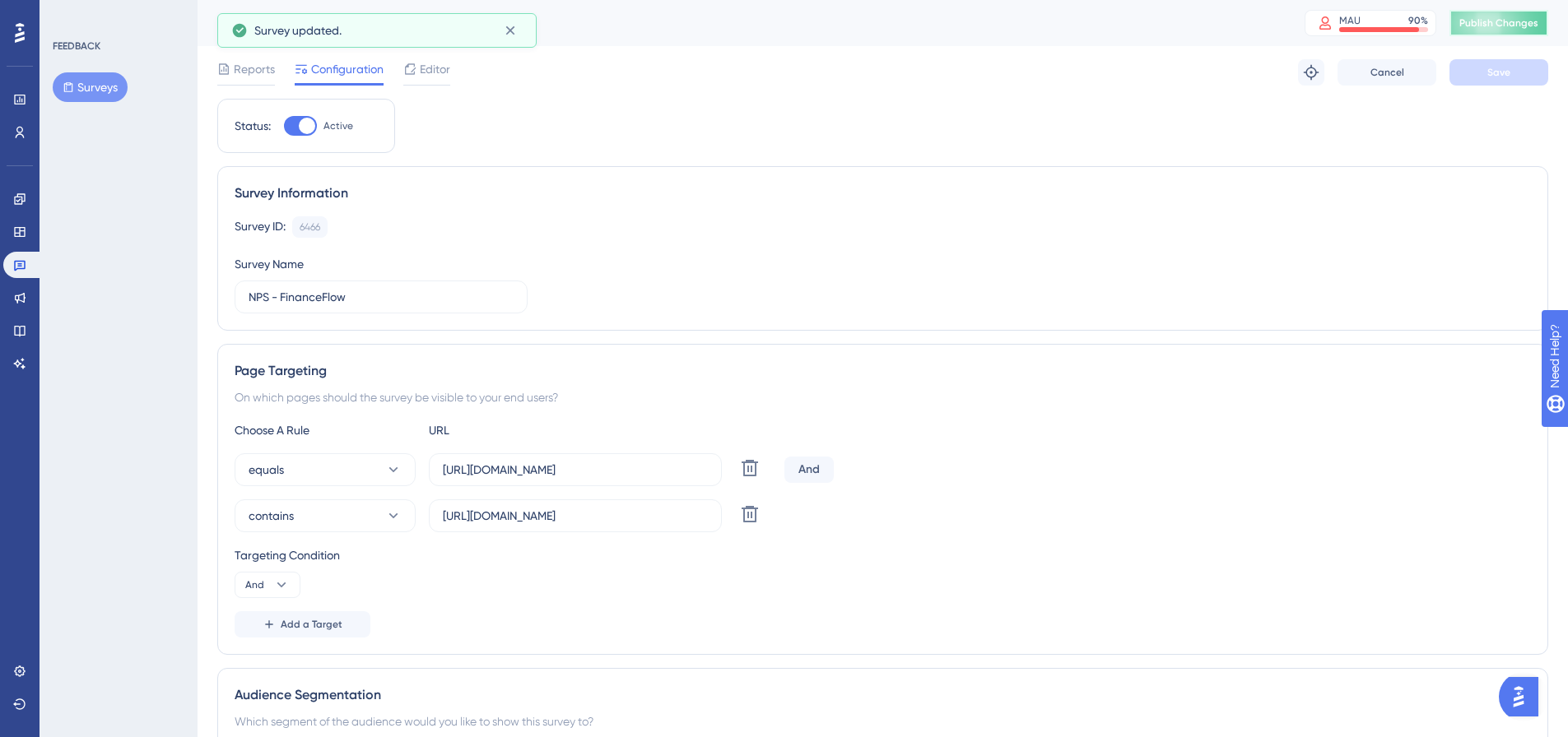
click at [1513, 29] on span "Publish Changes" at bounding box center [1498, 23] width 79 height 13
click at [423, 64] on span "Editor" at bounding box center [434, 69] width 31 height 19
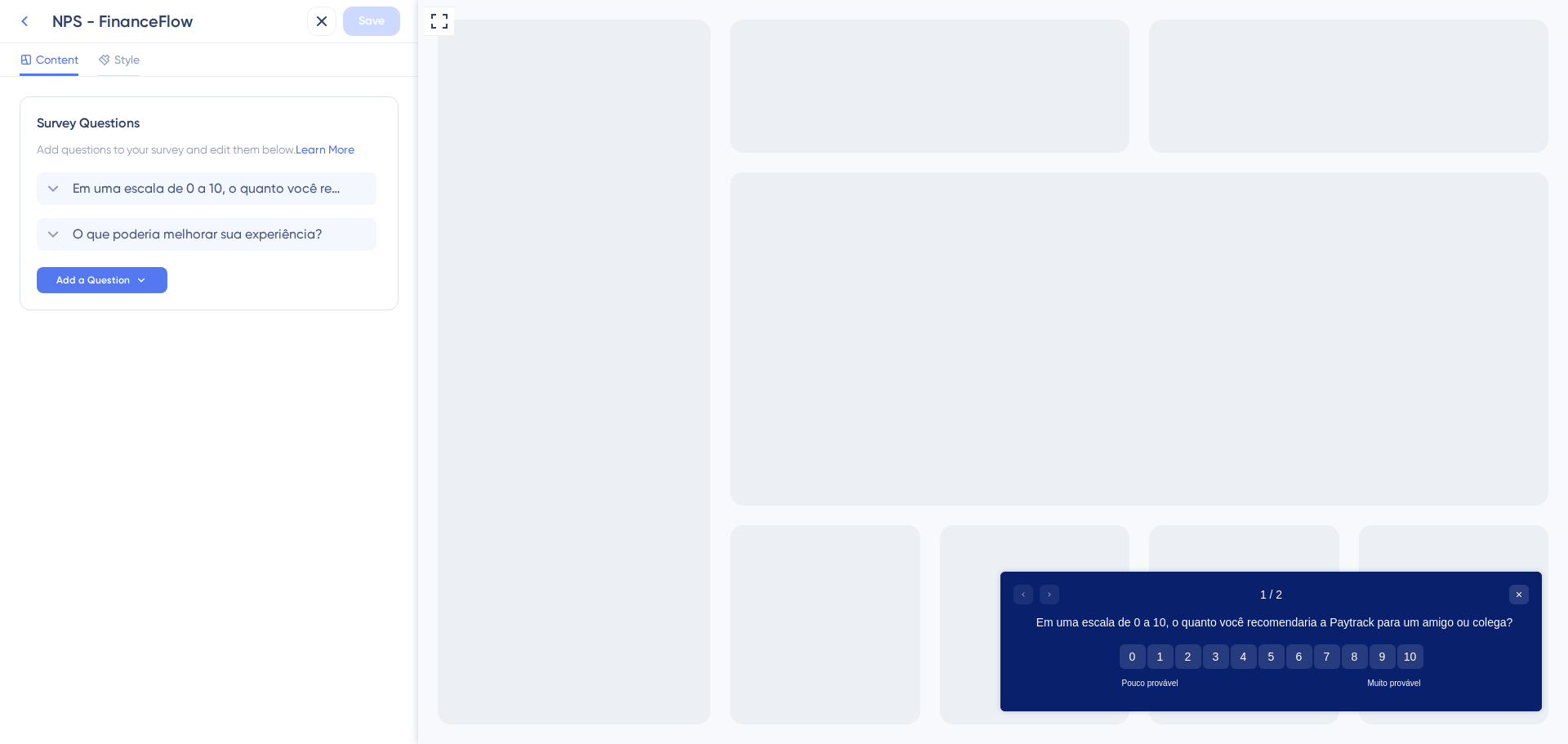
click at [13, 29] on button at bounding box center [25, 21] width 29 height 29
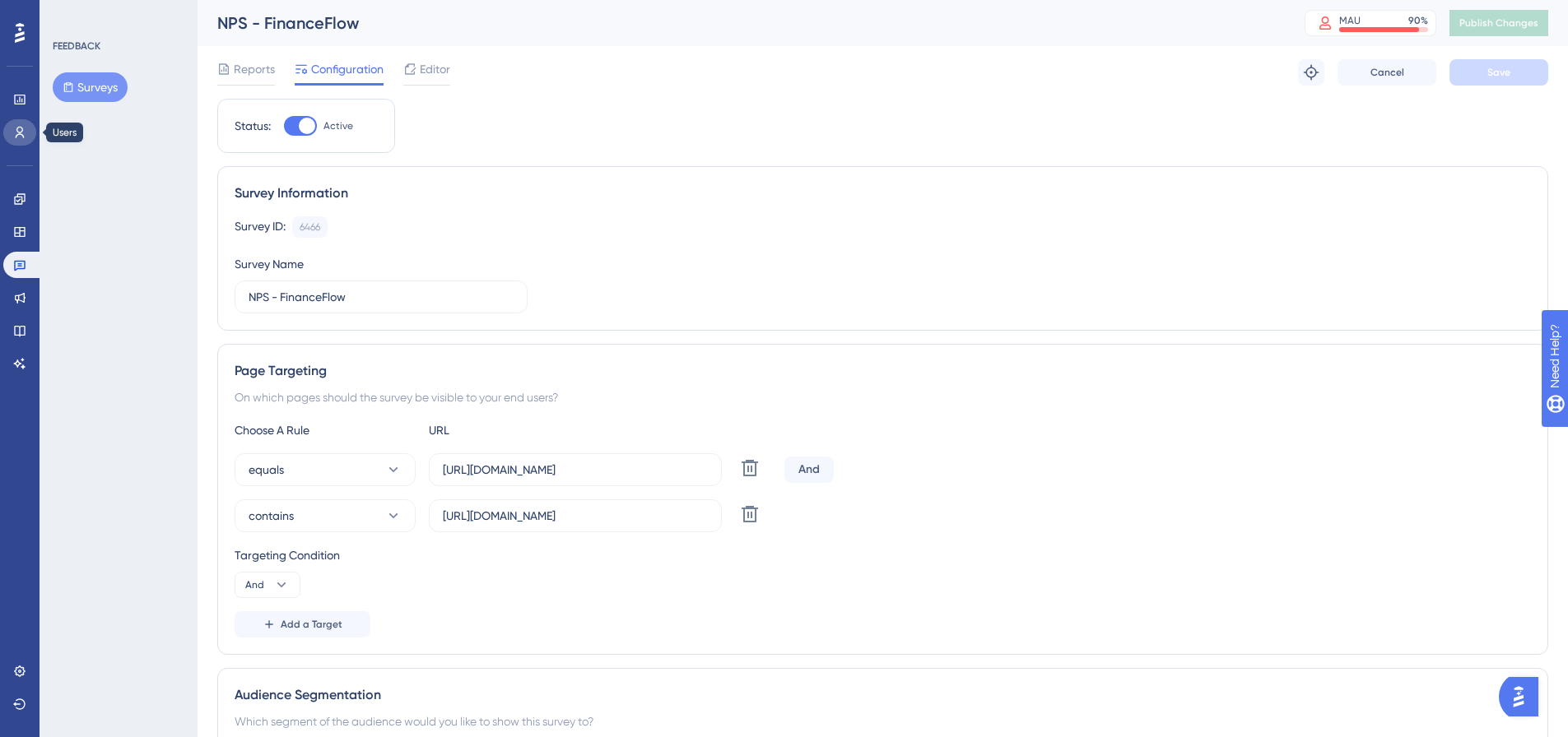
click at [11, 122] on link at bounding box center [20, 132] width 33 height 26
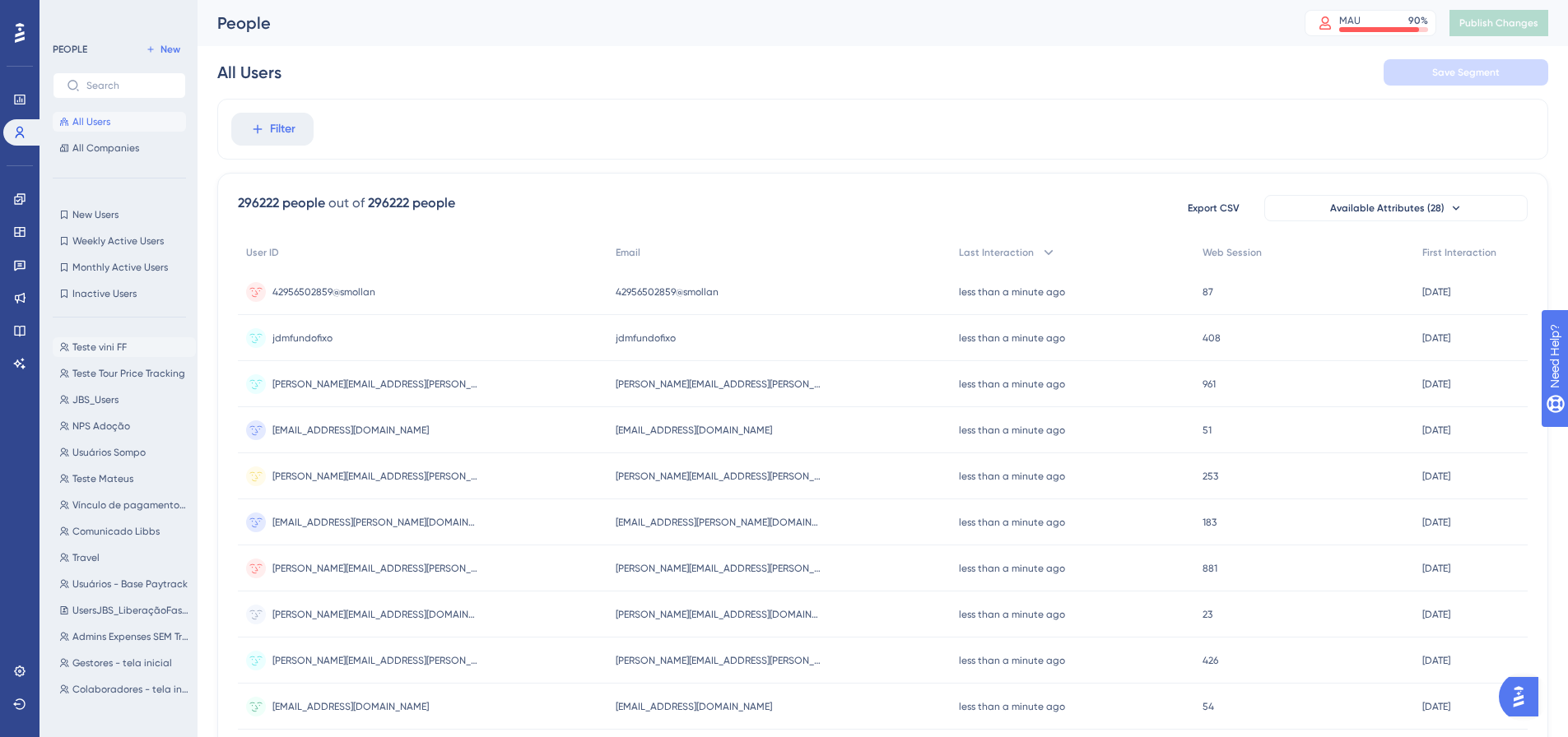
click at [110, 338] on button "Teste vini FF Teste vini FF" at bounding box center [124, 346] width 144 height 19
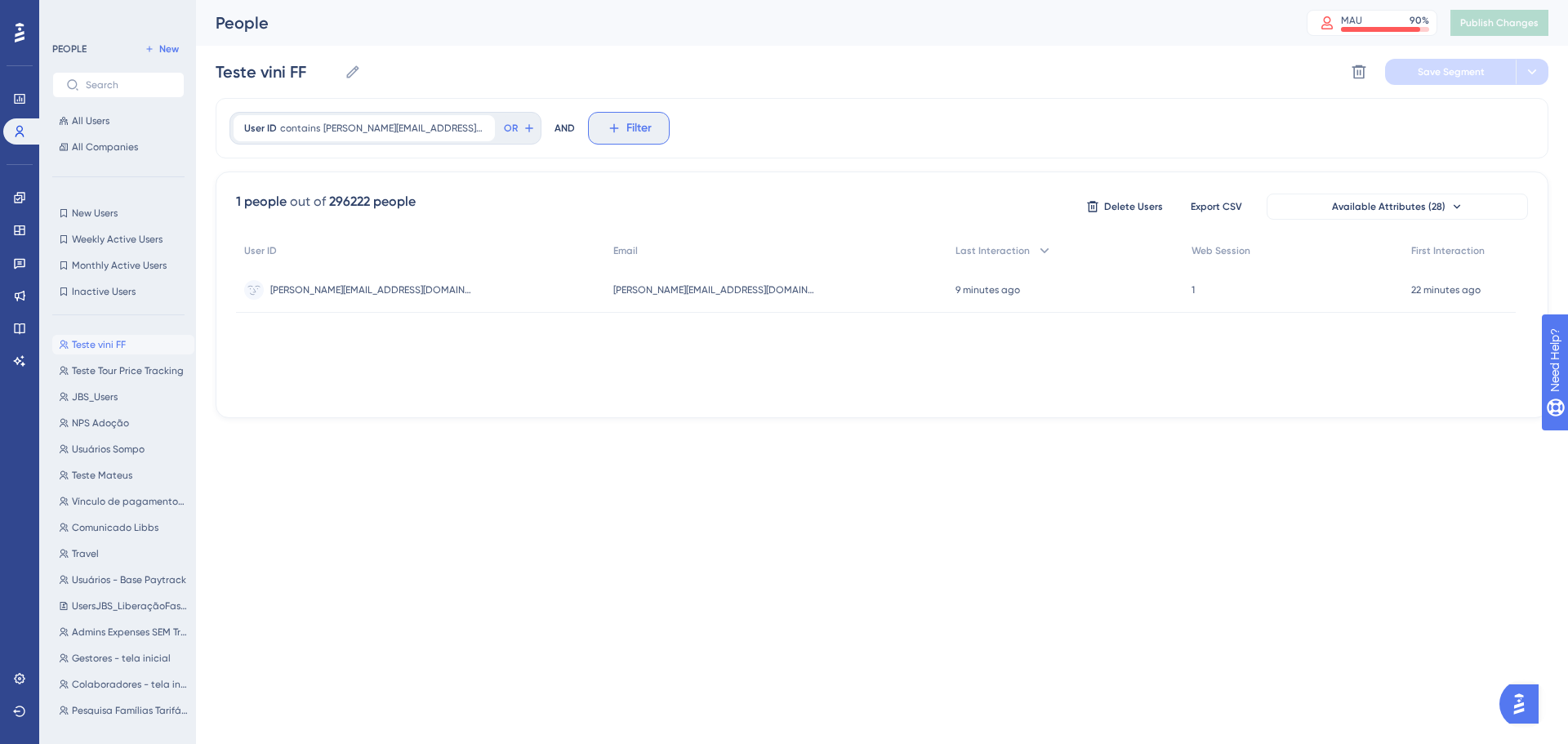
click at [599, 139] on button "Filter" at bounding box center [629, 129] width 82 height 33
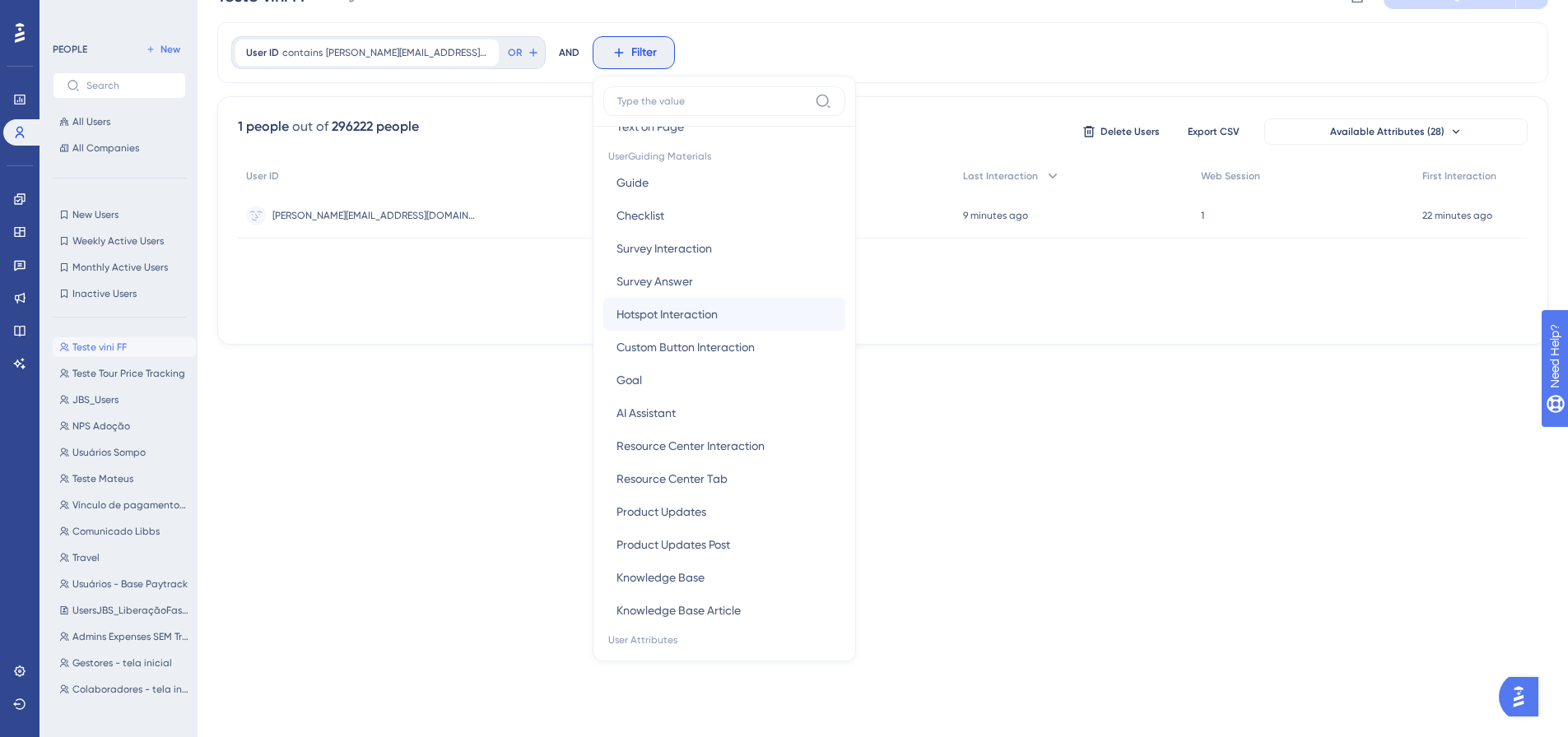
scroll to position [411, 0]
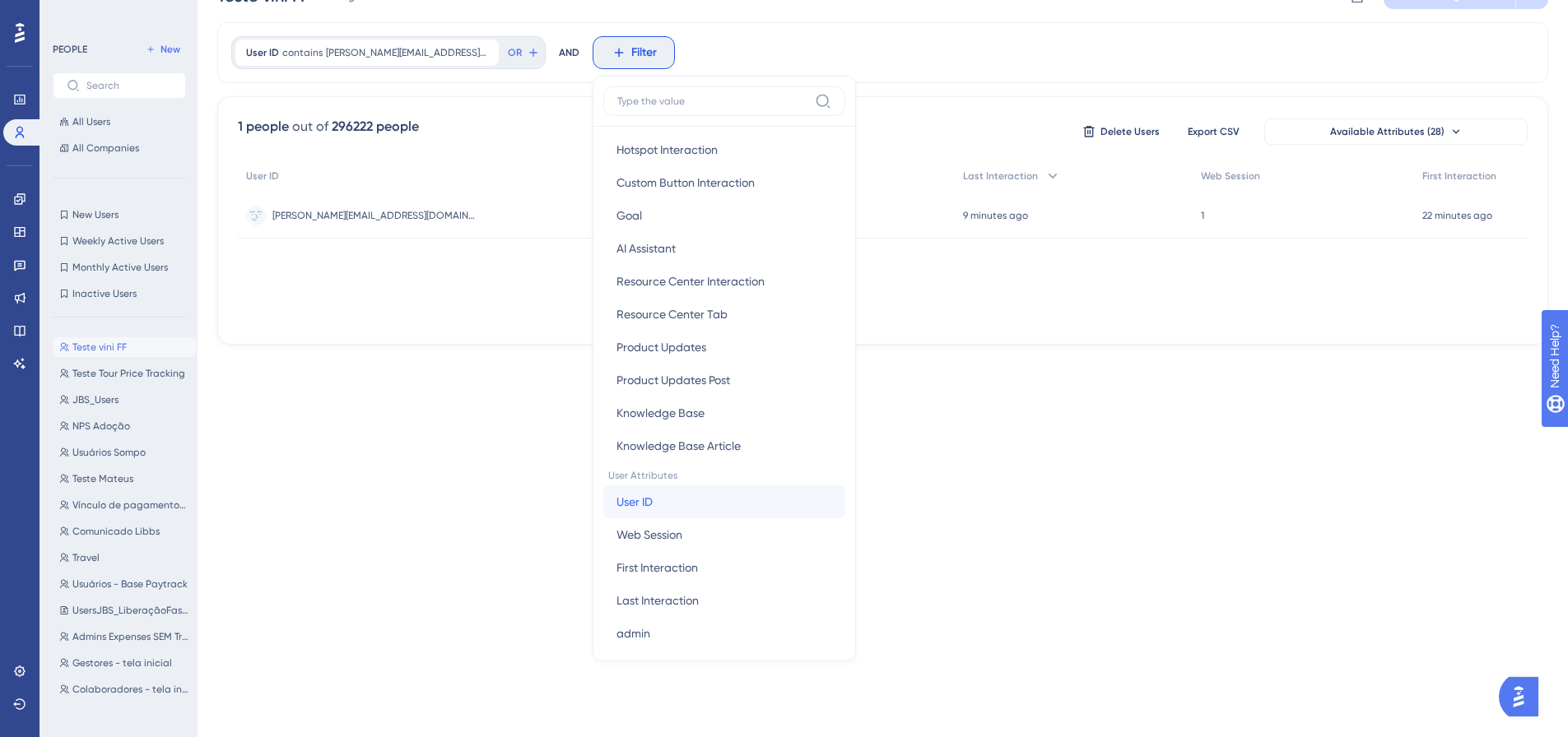
click at [640, 506] on button "User ID User ID" at bounding box center [723, 502] width 242 height 33
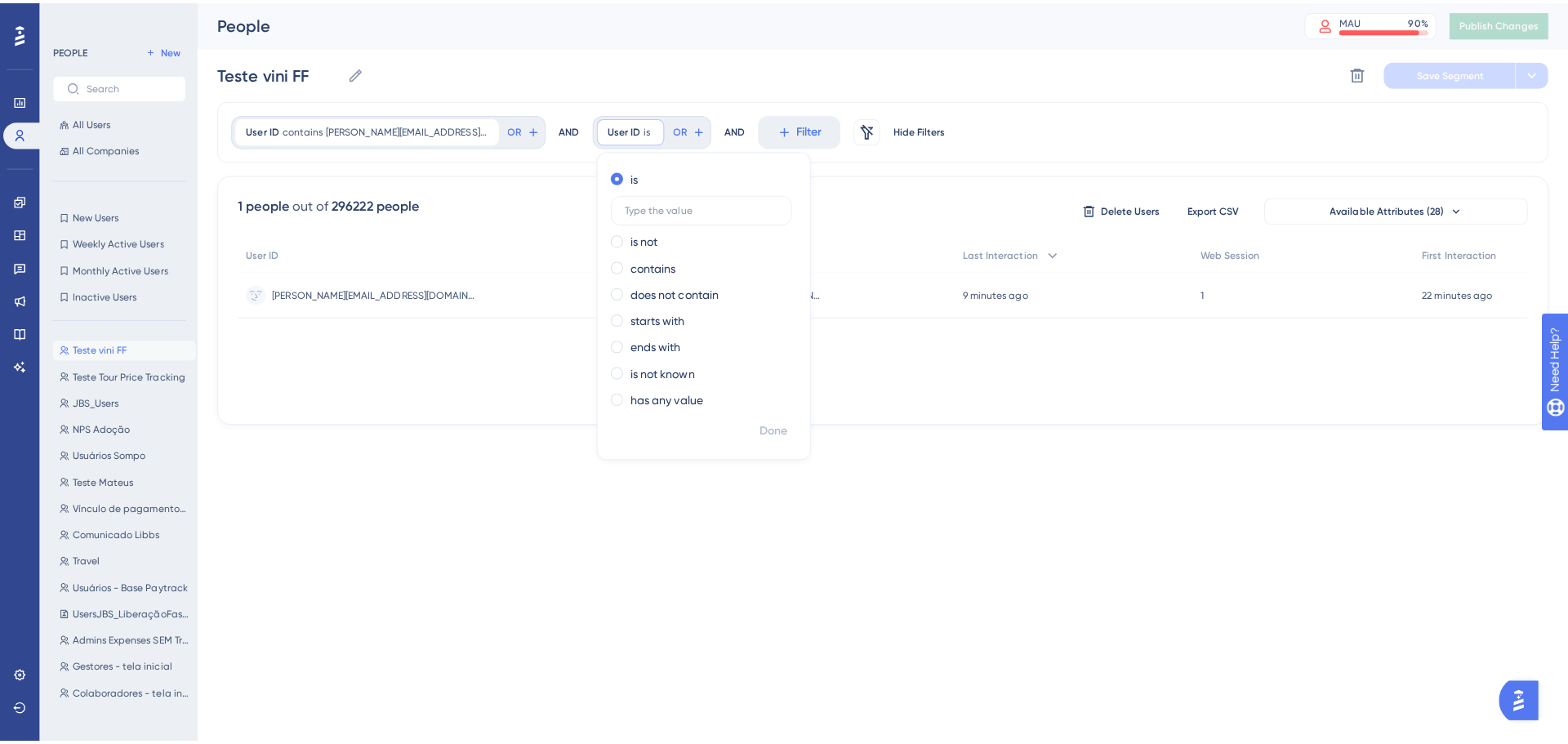
scroll to position [0, 0]
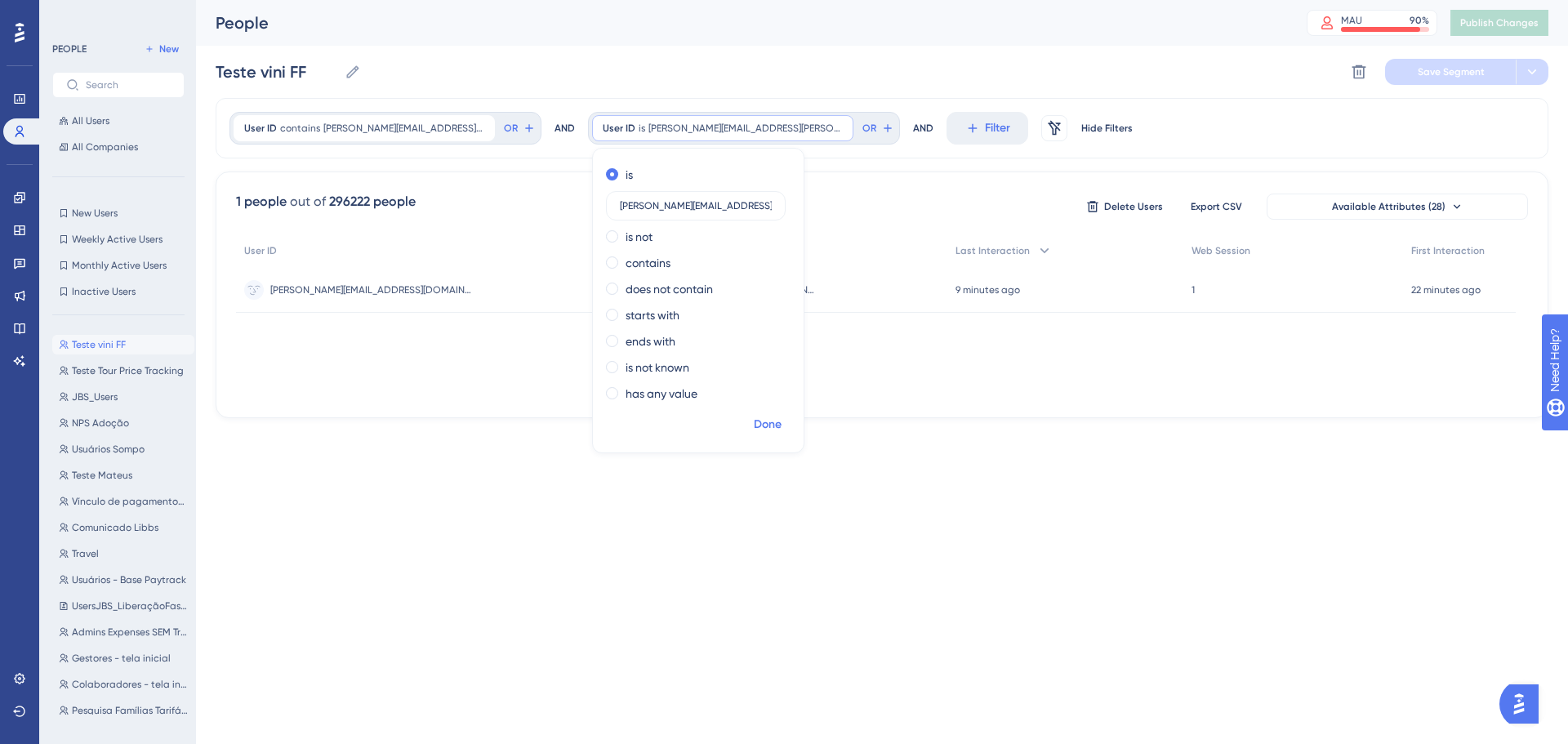
type input "isabelle.soares@paytrack.com.br"
click at [756, 425] on span "Done" at bounding box center [767, 424] width 28 height 19
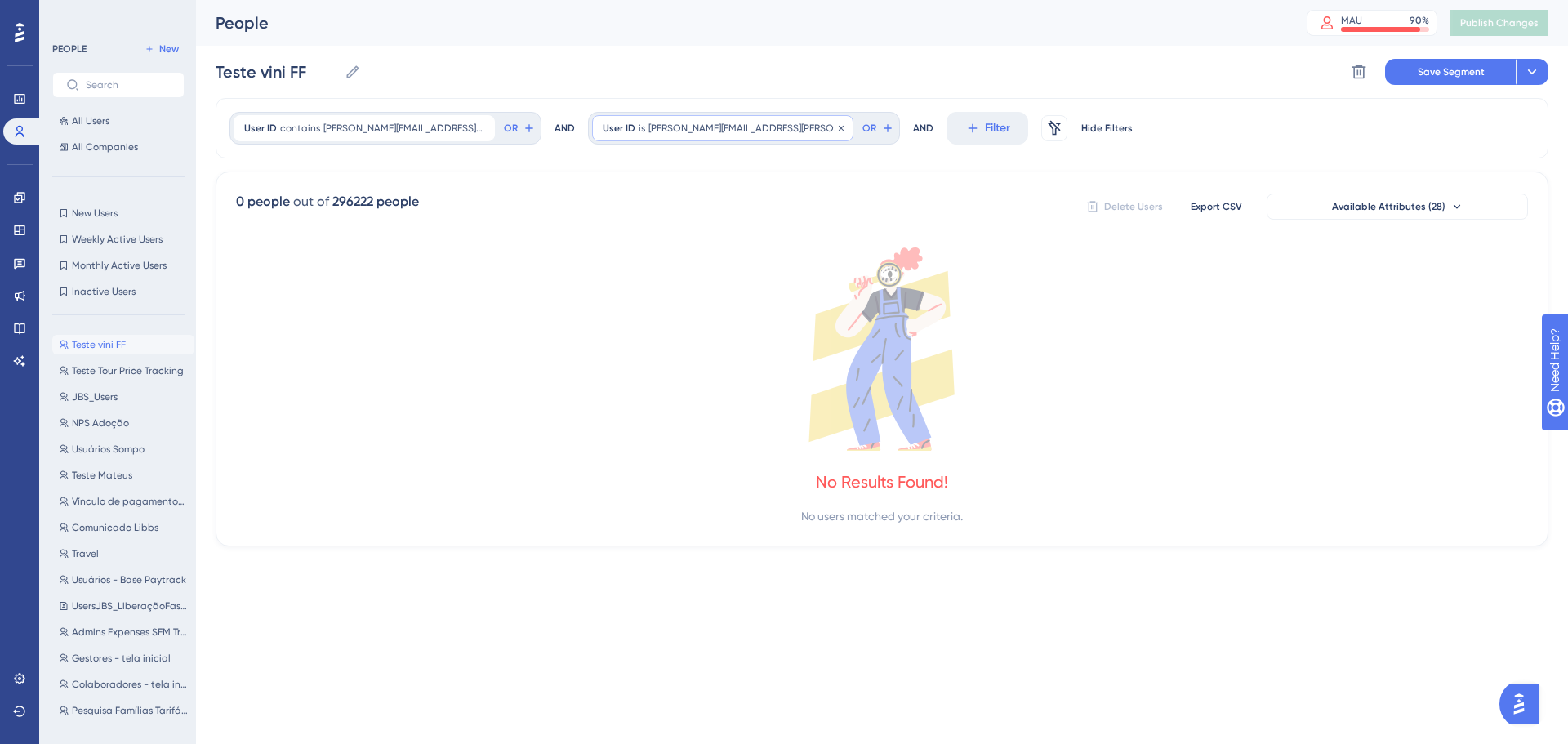
click at [682, 138] on div "User ID is isabelle.soares@paytrack.com.br isabelle.soares@paytrack.com.br Remo…" at bounding box center [722, 128] width 261 height 26
click at [606, 265] on div "contains" at bounding box center [695, 262] width 178 height 19
click at [757, 423] on span "Done" at bounding box center [767, 424] width 28 height 19
click at [739, 118] on div "User ID contains isabelle.soares@paytrack.com.br isabelle.soares@paytrack.com.b…" at bounding box center [722, 128] width 261 height 26
drag, startPoint x: 752, startPoint y: 260, endPoint x: 669, endPoint y: 259, distance: 83.0
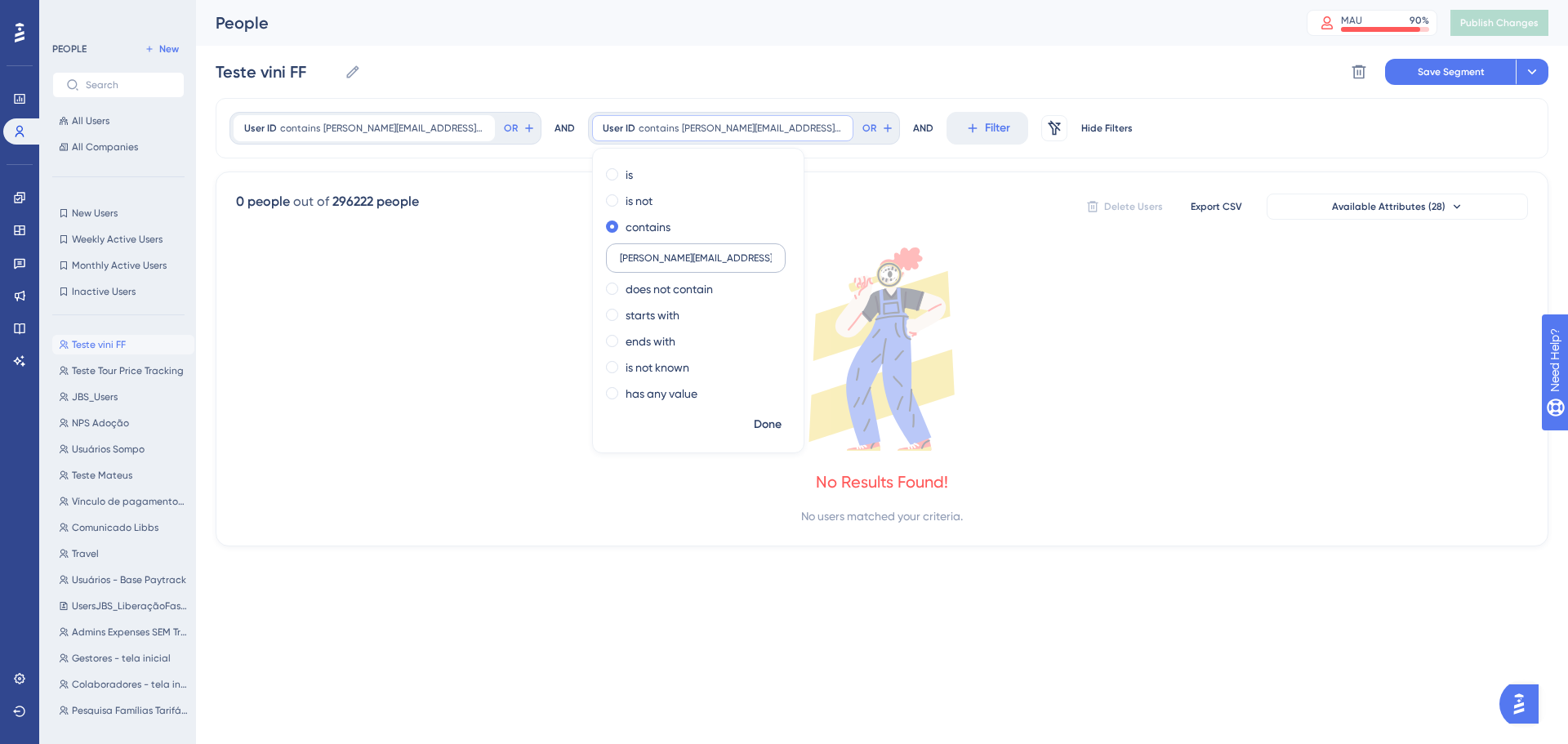
click at [669, 259] on input "isabelle.soares@paytrack.com.br" at bounding box center [695, 258] width 152 height 11
type input "isabelle.soares"
click at [757, 426] on span "Done" at bounding box center [767, 424] width 28 height 19
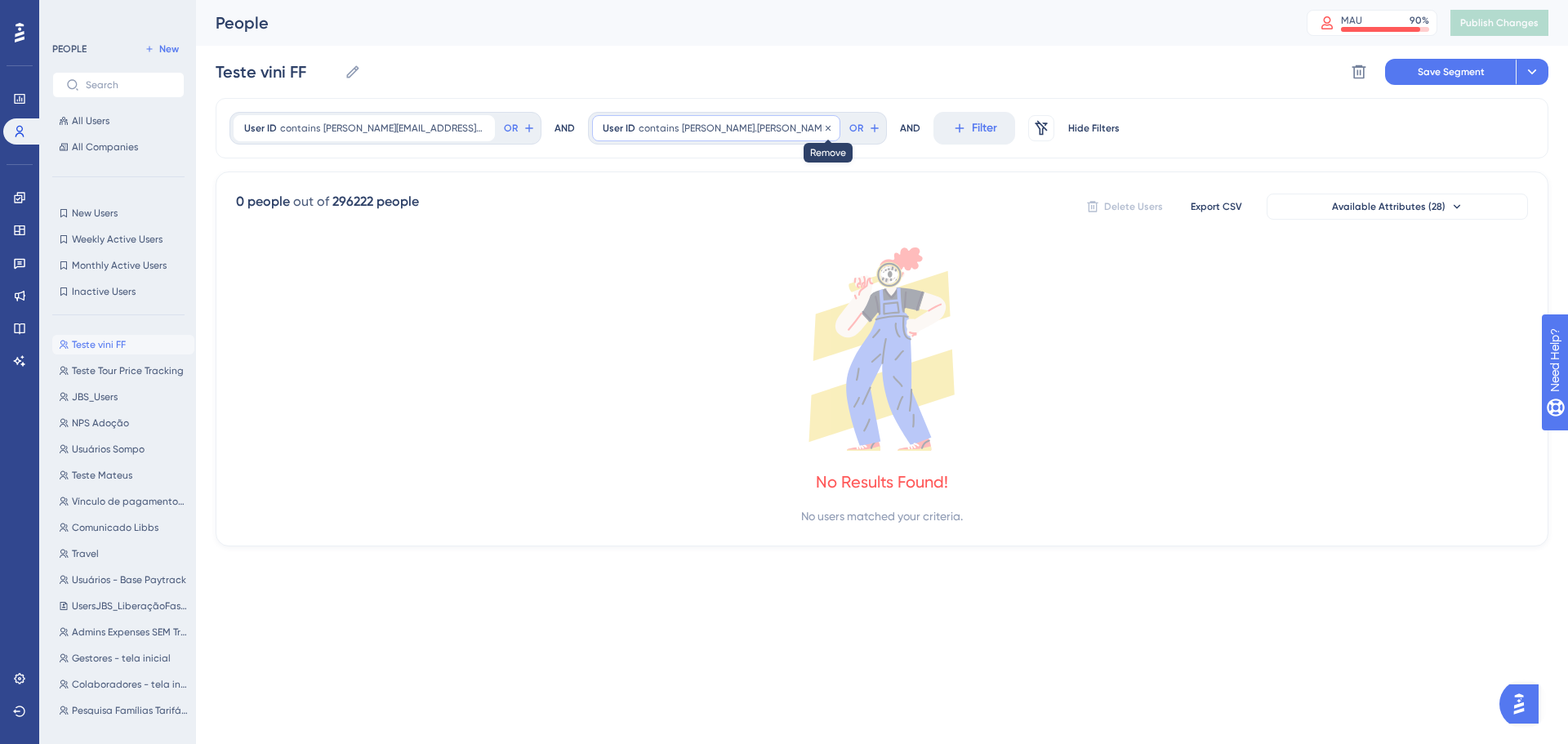
click at [824, 126] on icon at bounding box center [828, 128] width 10 height 10
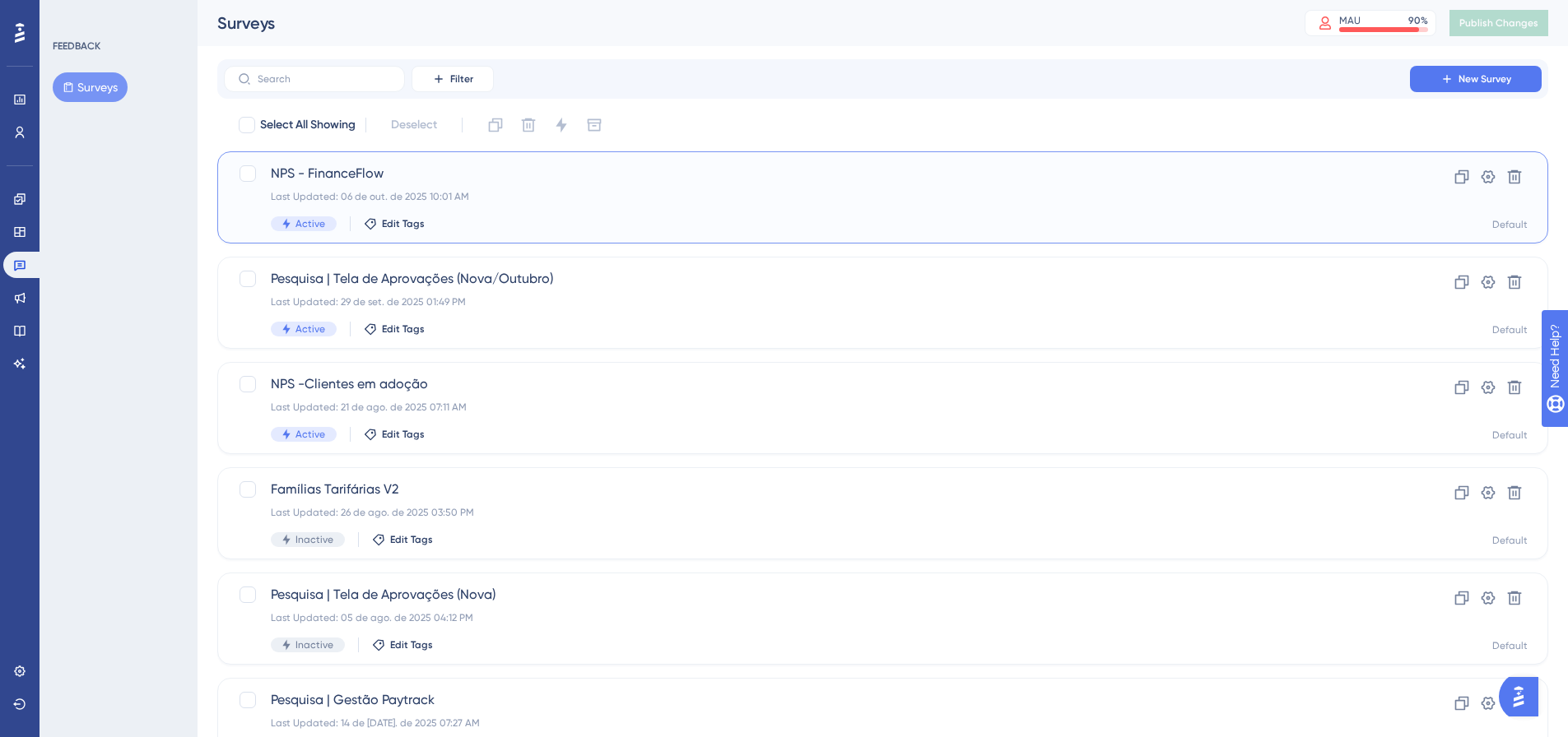
click at [324, 173] on span "NPS - FinanceFlow" at bounding box center [816, 173] width 1092 height 19
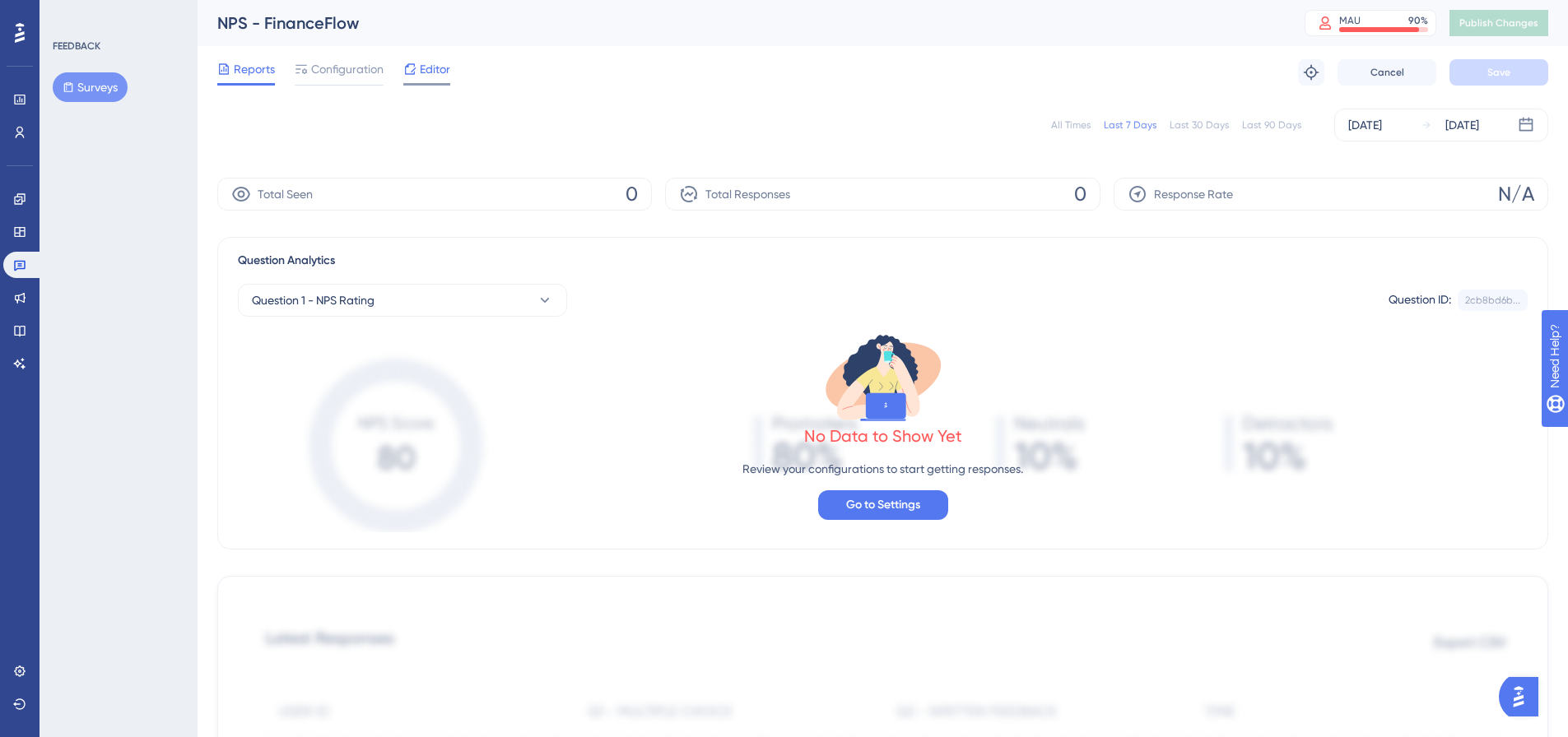
click at [420, 64] on span "Editor" at bounding box center [434, 69] width 31 height 19
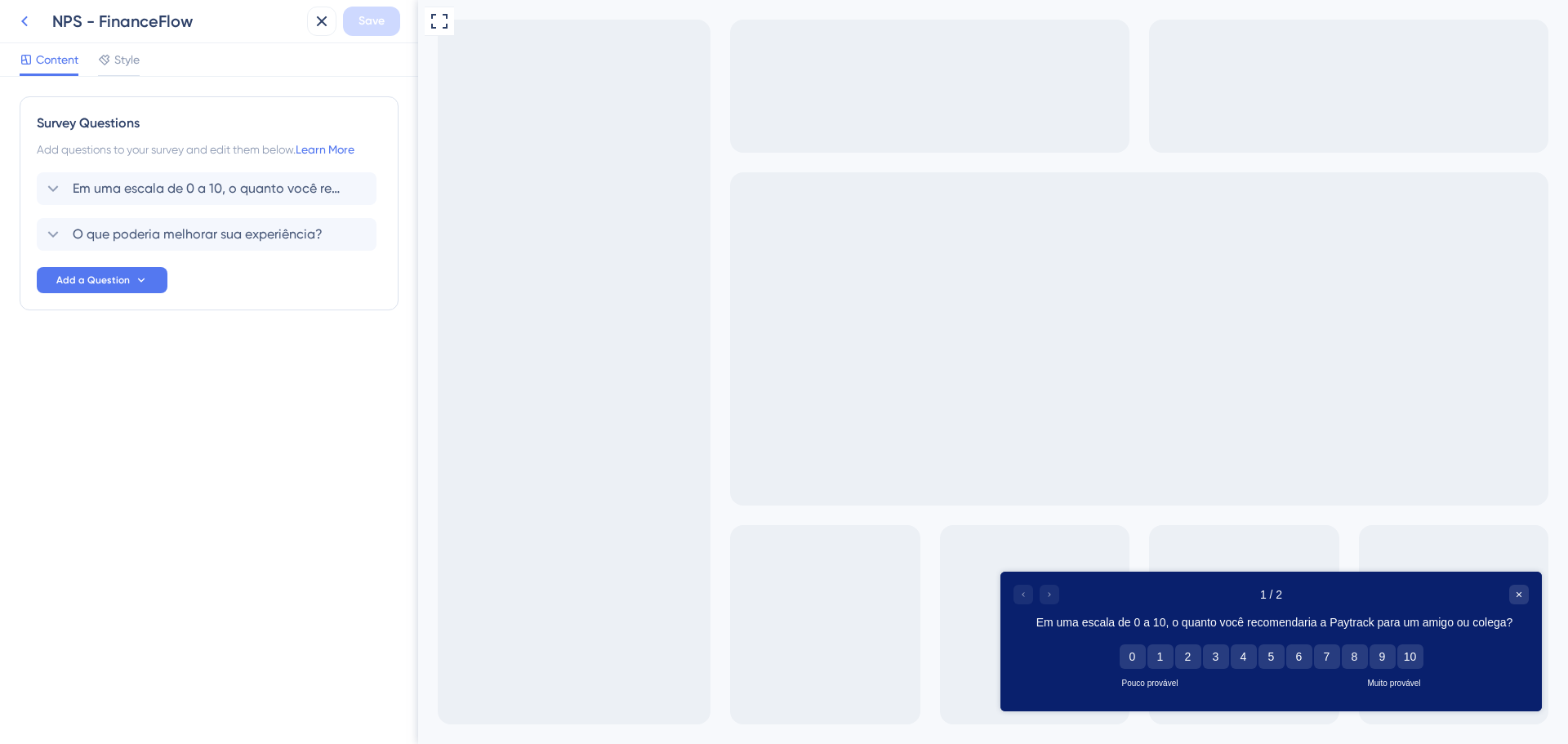
click at [15, 13] on icon at bounding box center [24, 20] width 19 height 19
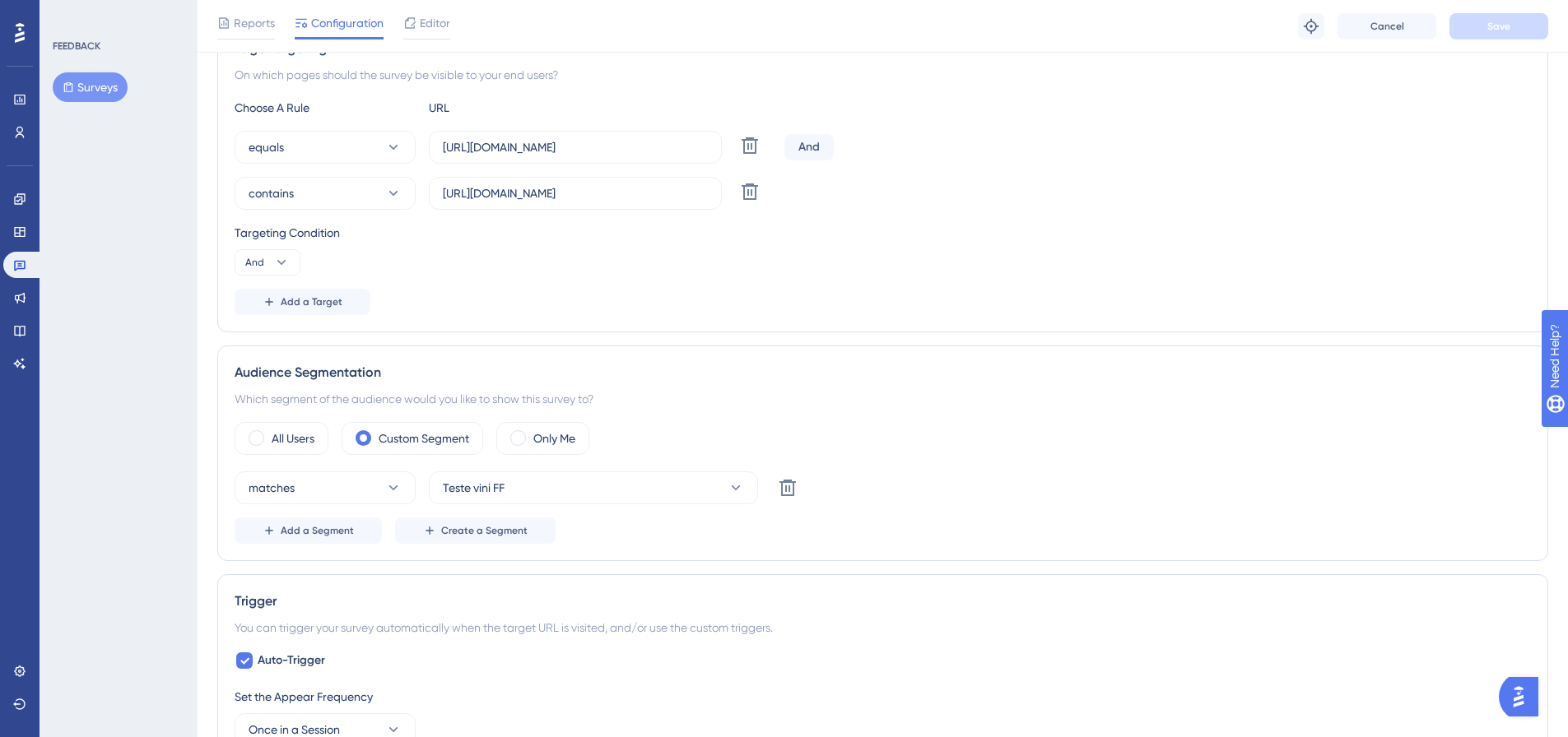
scroll to position [165, 0]
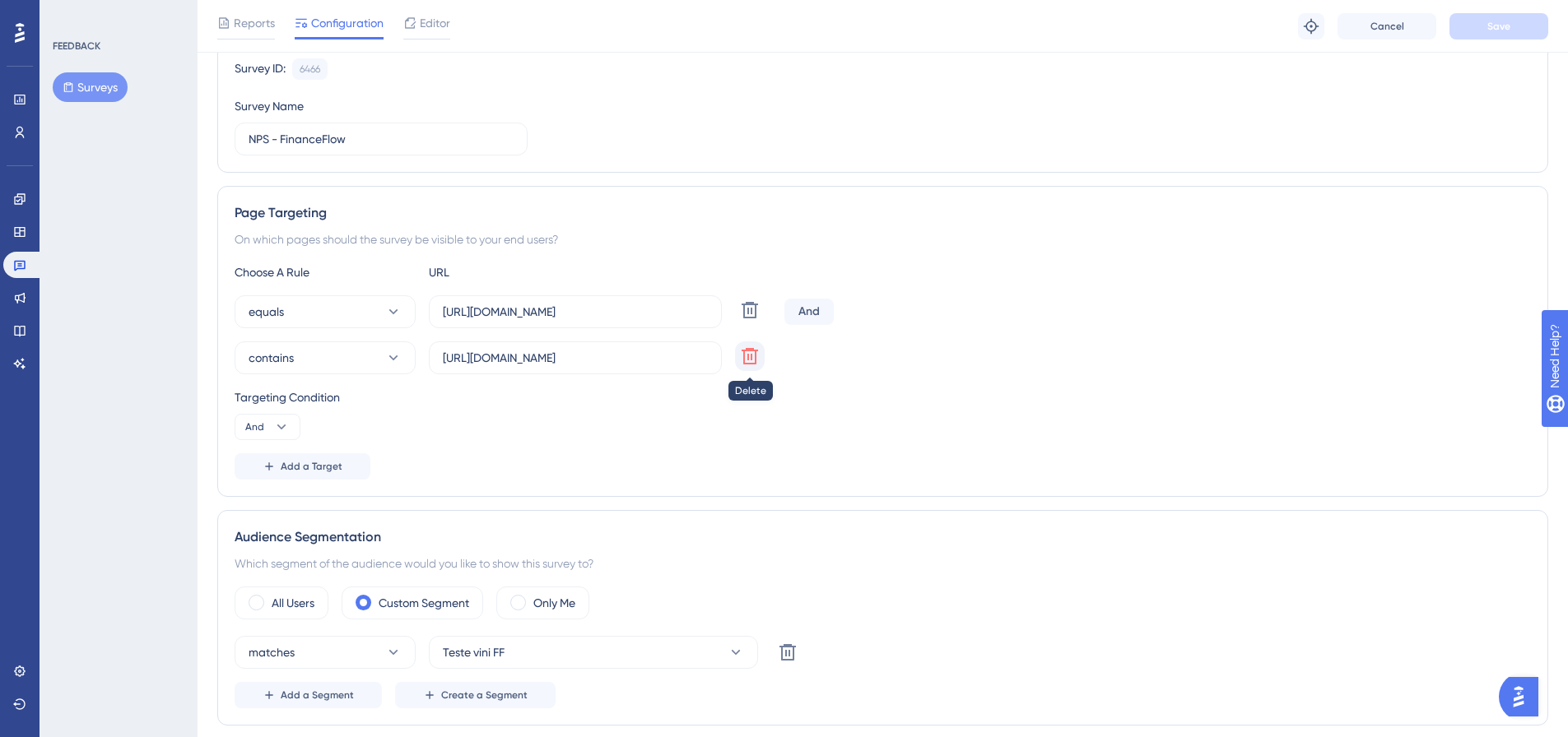
click at [751, 358] on icon at bounding box center [750, 356] width 17 height 17
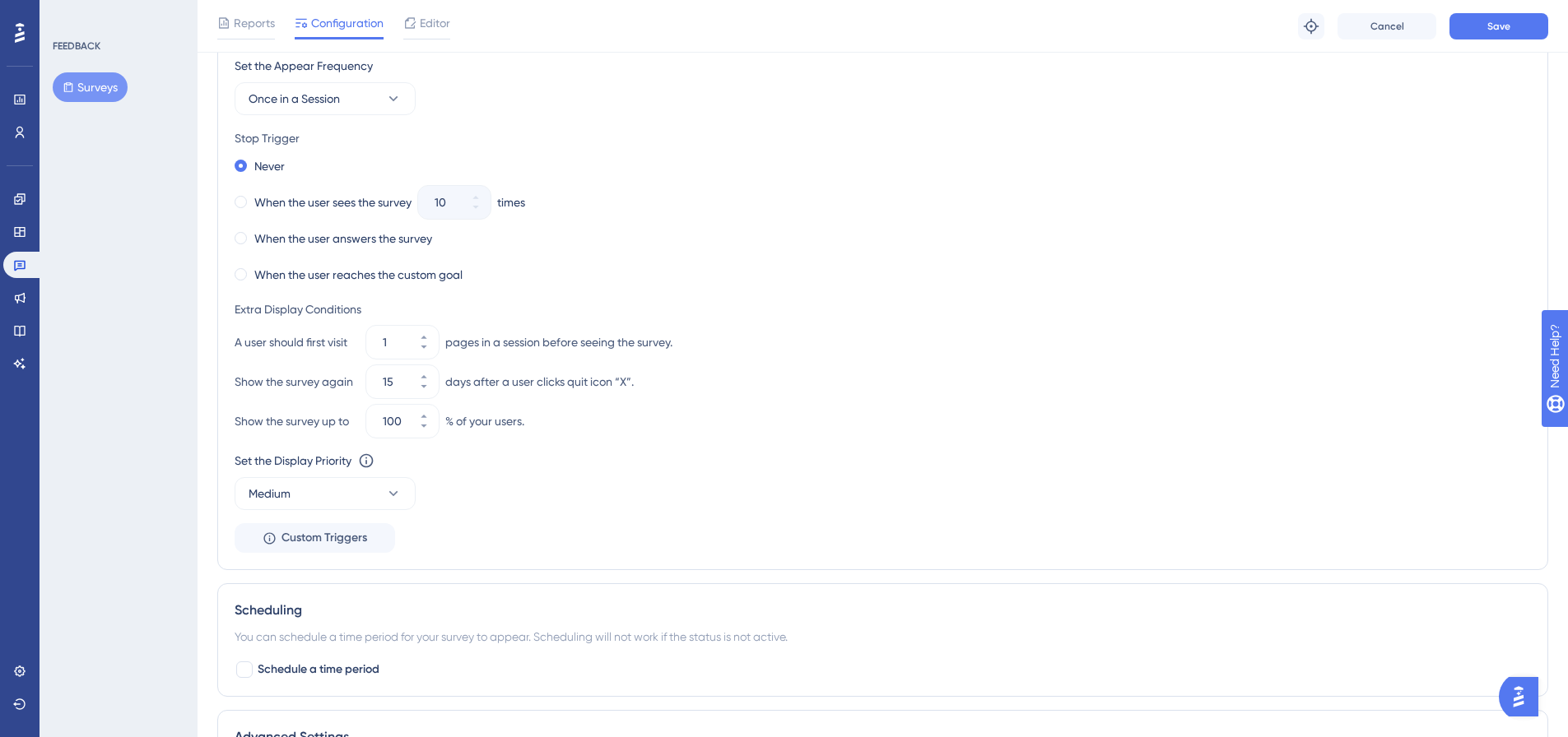
scroll to position [987, 0]
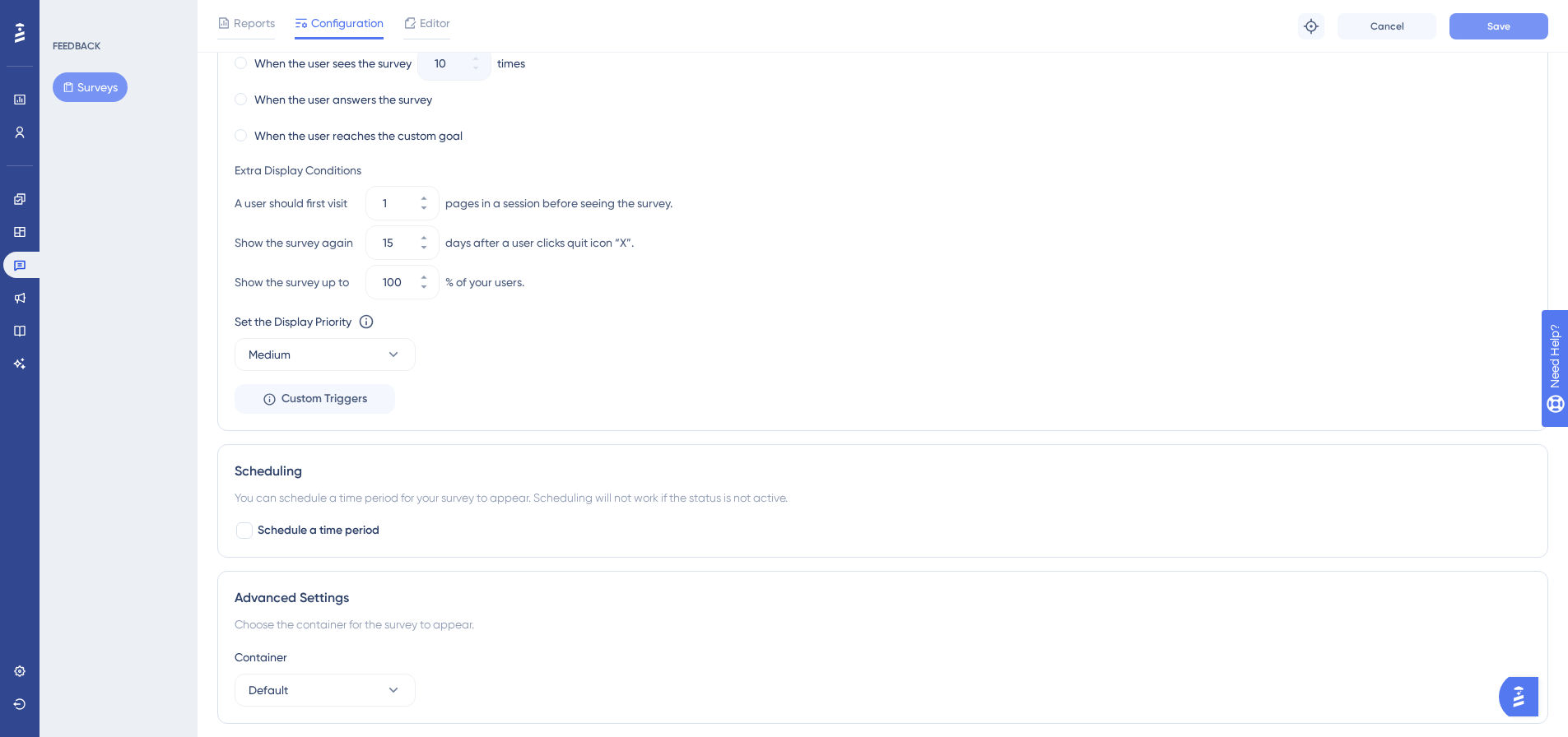
click at [1516, 27] on button "Save" at bounding box center [1499, 26] width 99 height 26
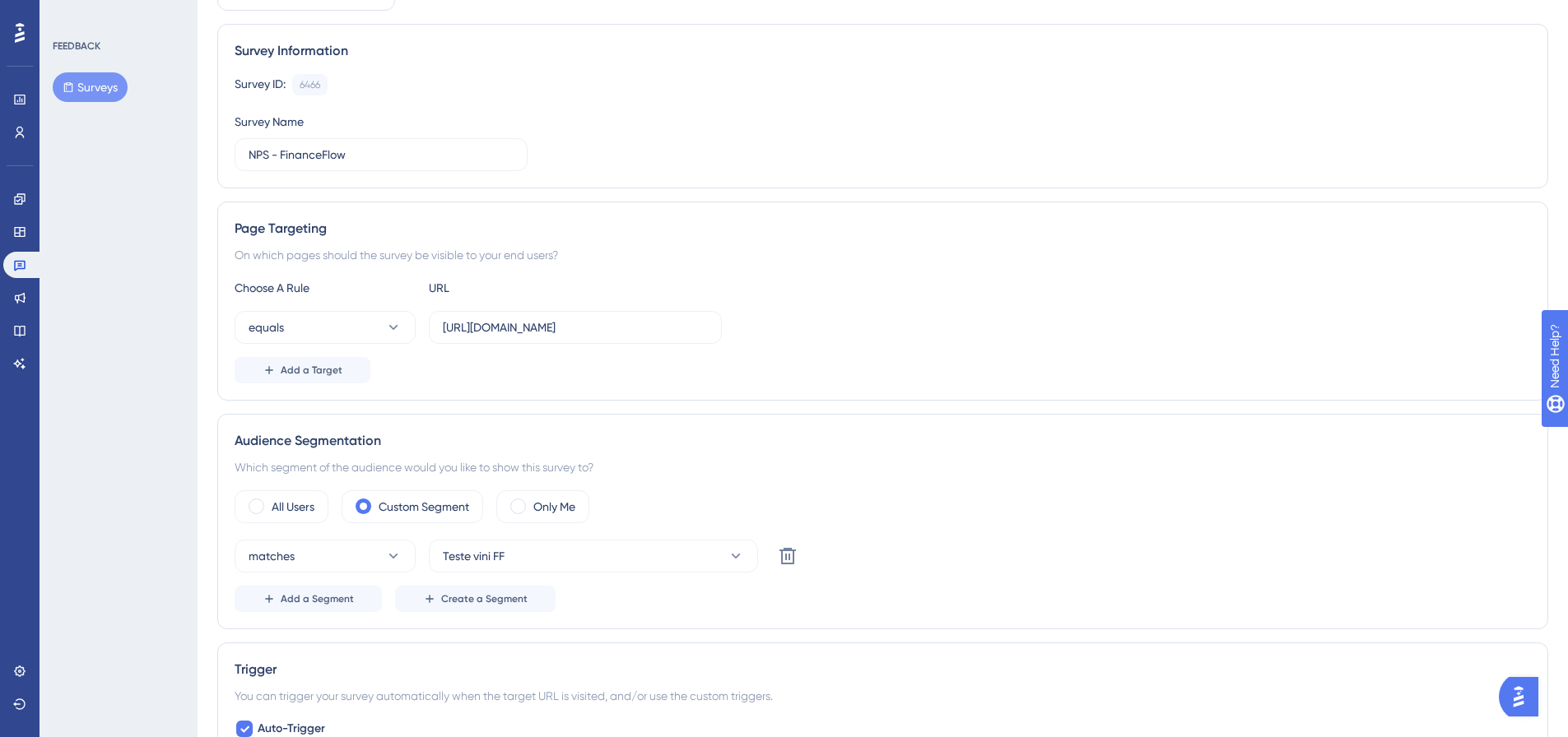
scroll to position [0, 0]
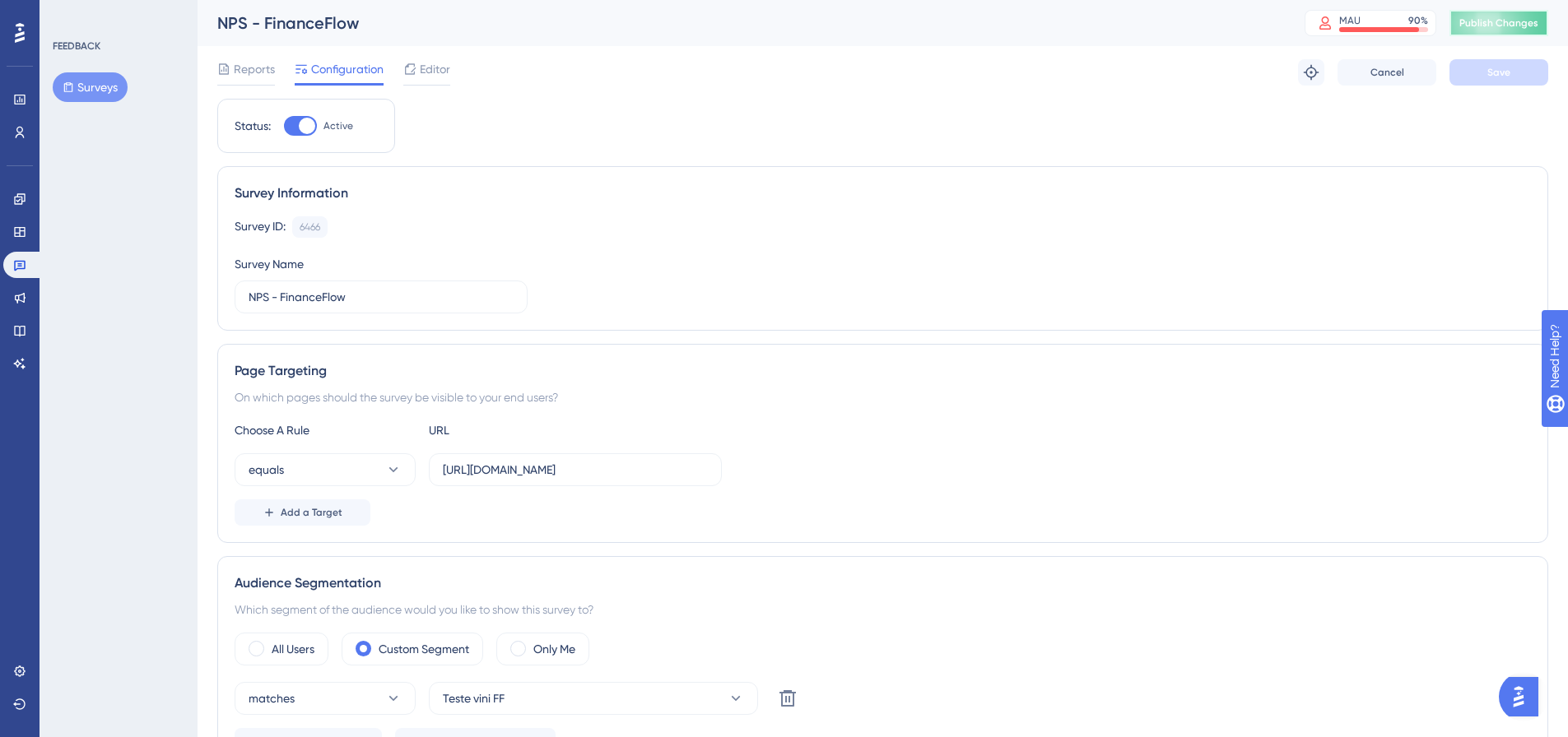
click at [1508, 27] on span "Publish Changes" at bounding box center [1498, 23] width 79 height 13
click at [6, 269] on link at bounding box center [23, 265] width 40 height 26
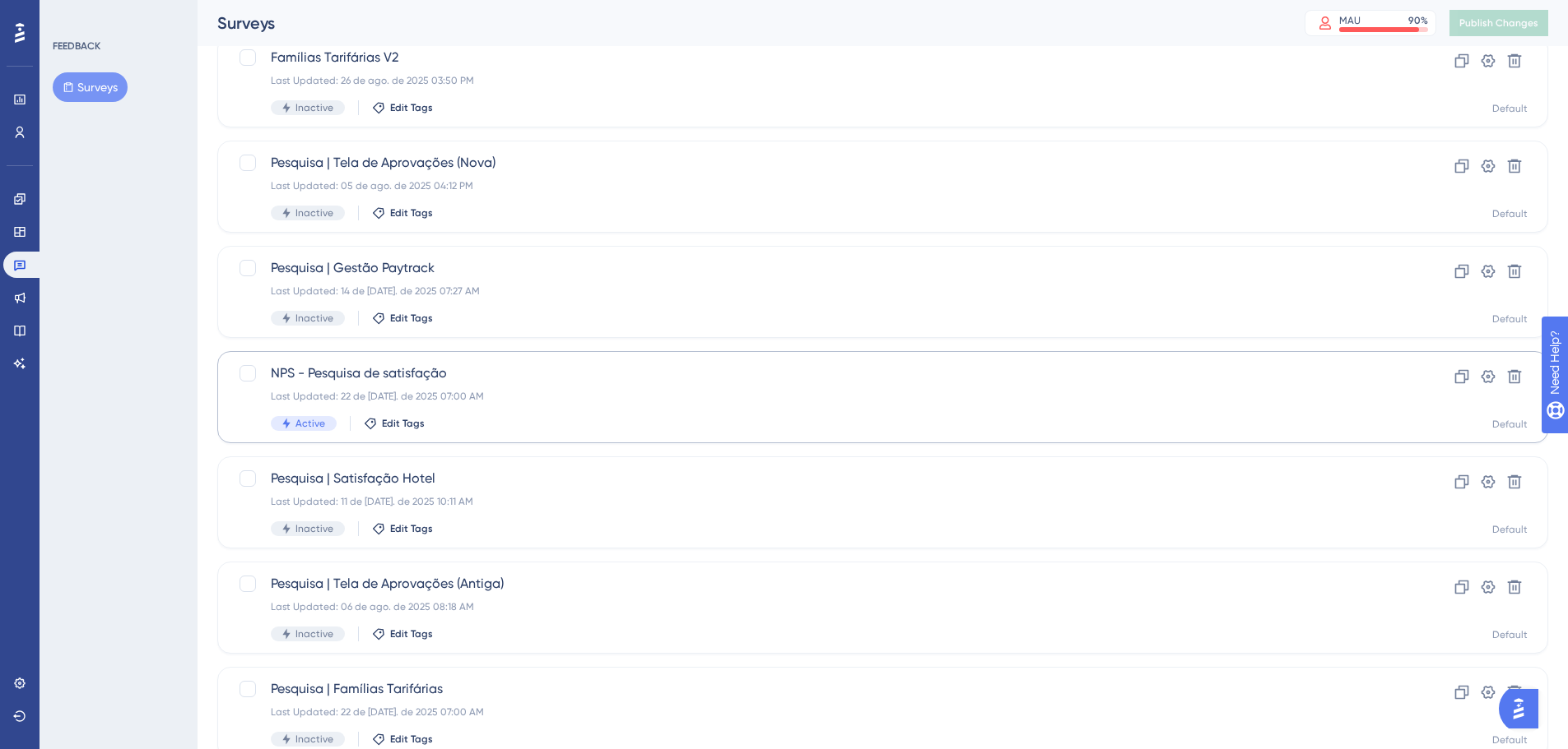
scroll to position [528, 0]
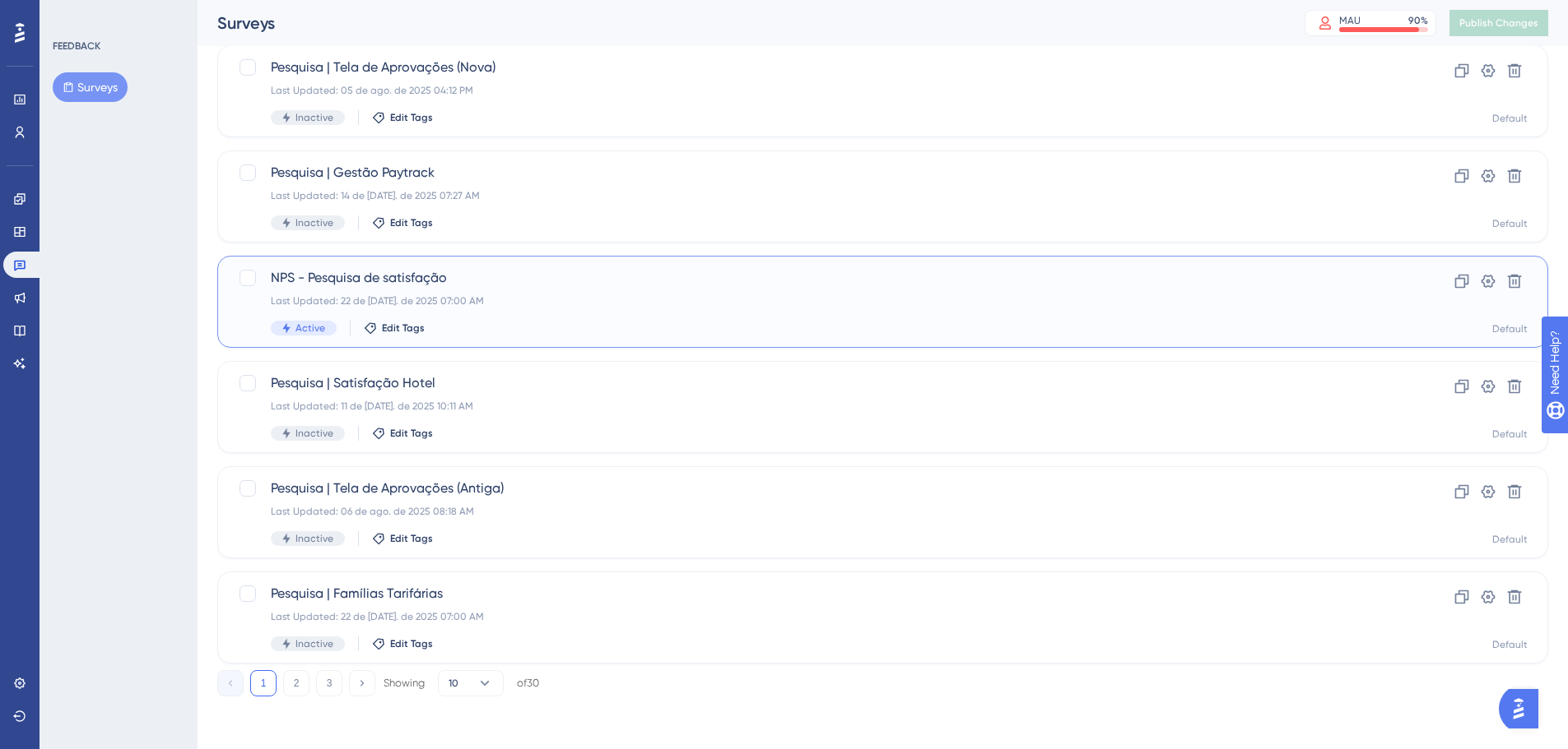
click at [458, 269] on span "NPS - Pesquisa de satisfação" at bounding box center [816, 278] width 1092 height 19
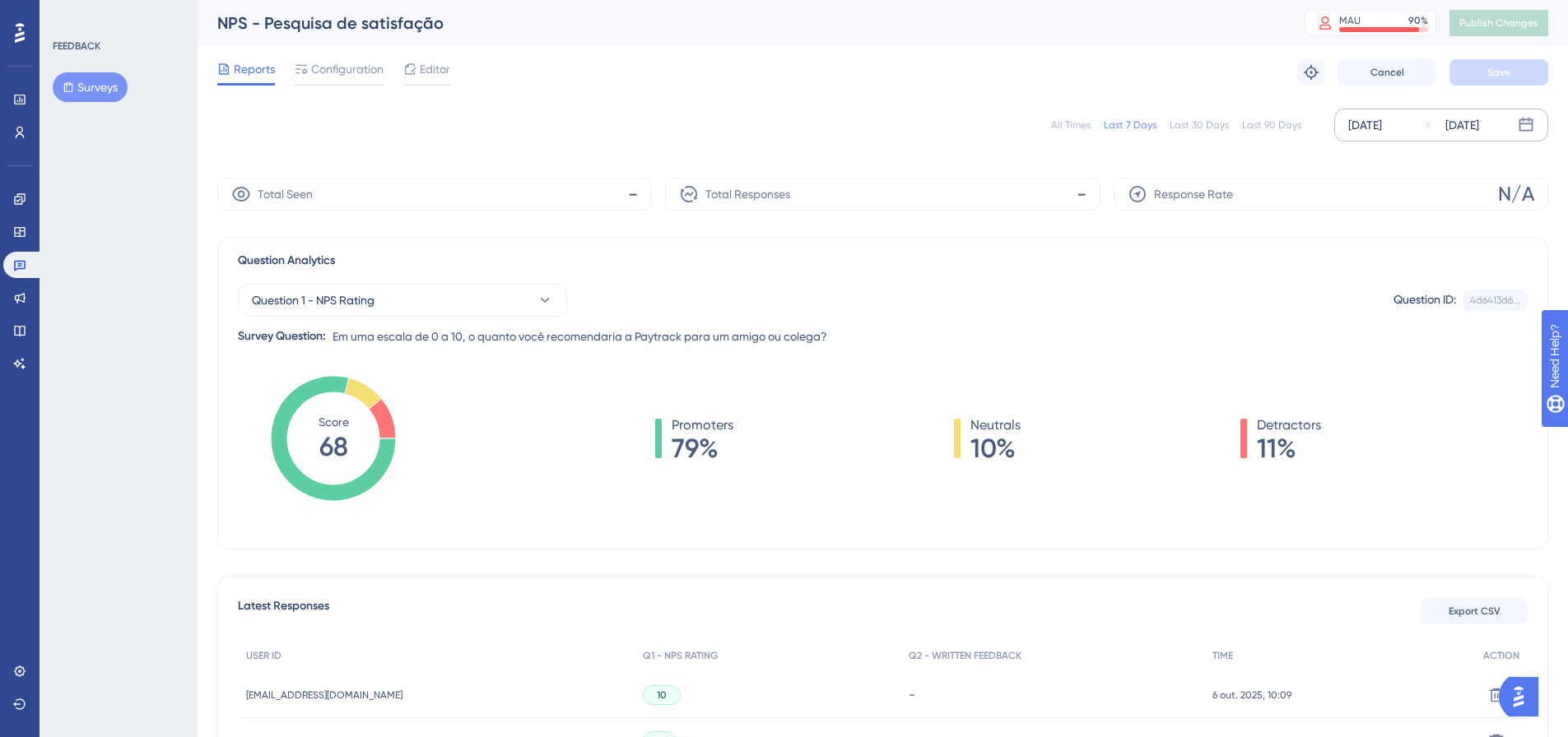
click at [1522, 122] on icon at bounding box center [1526, 125] width 17 height 17
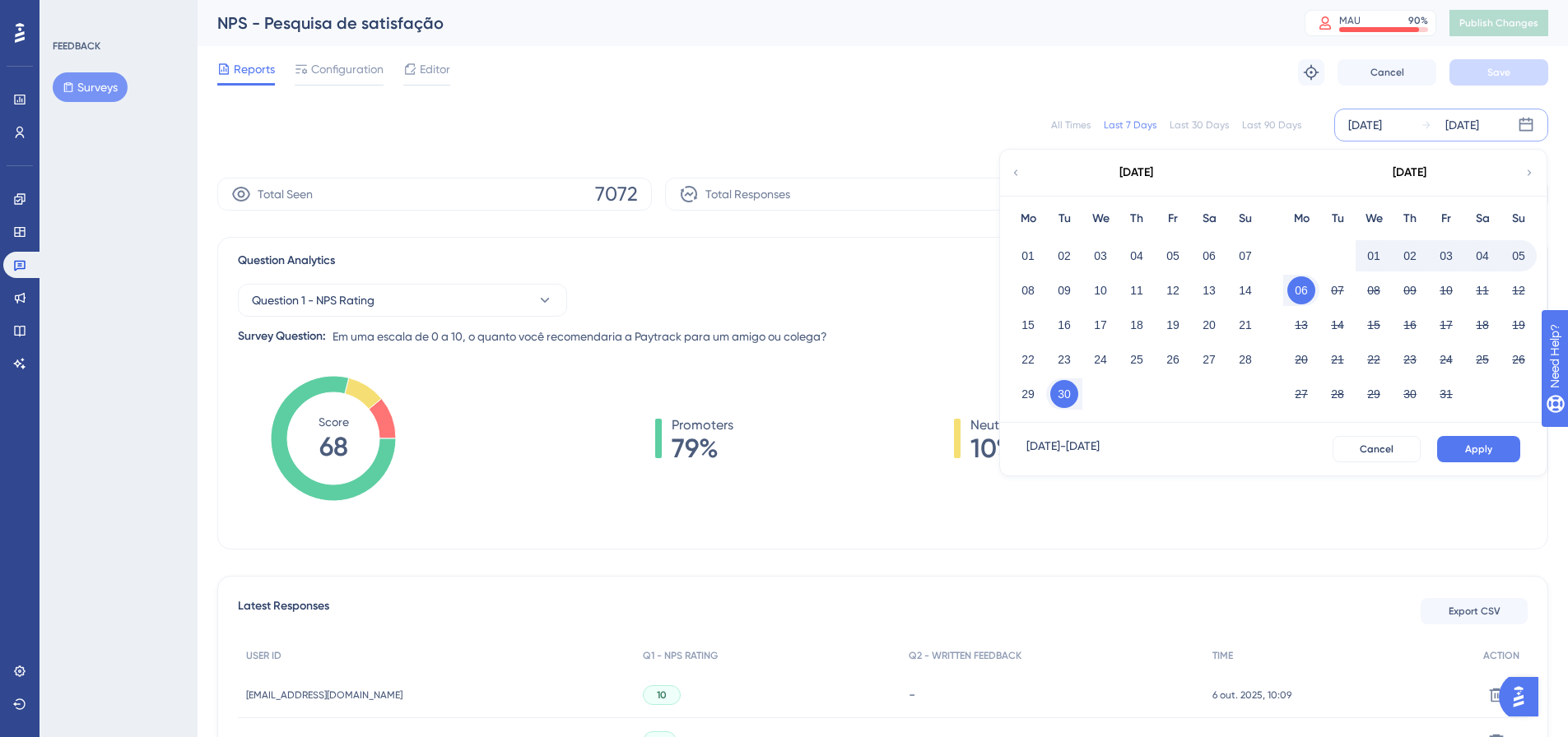
click at [1371, 247] on button "01" at bounding box center [1374, 256] width 28 height 28
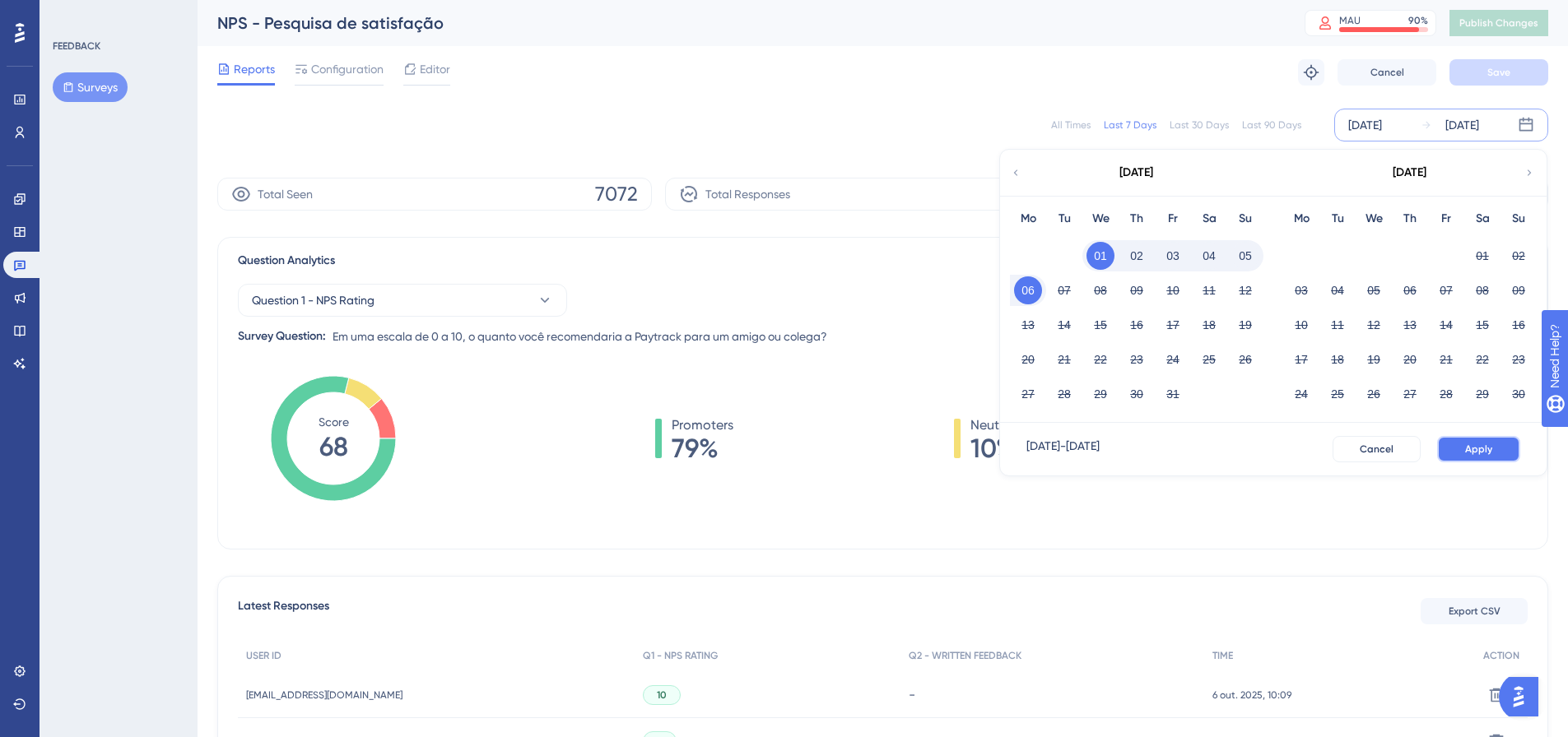
click at [1488, 451] on span "Apply" at bounding box center [1478, 449] width 27 height 13
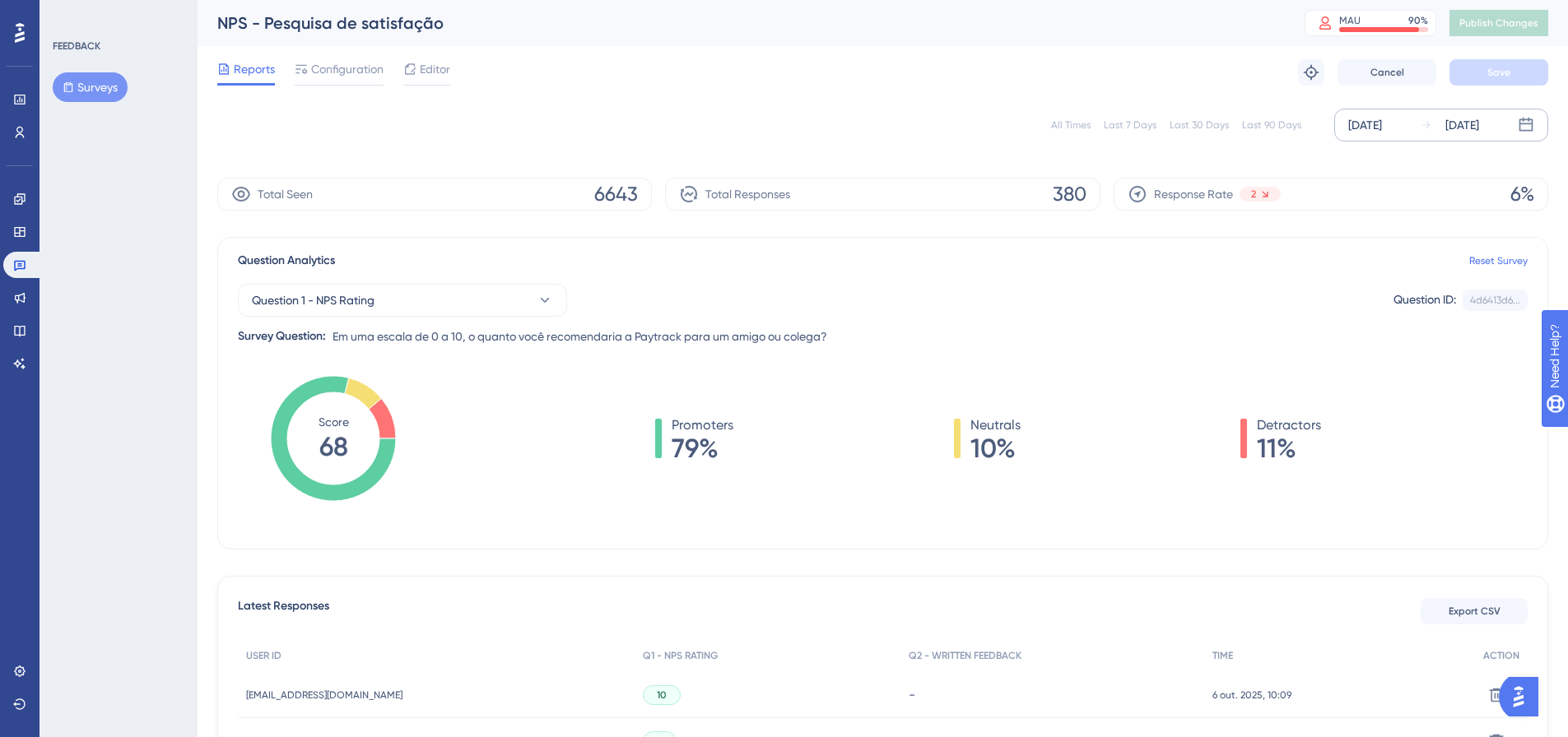
click at [1542, 130] on div "Oct 01 2025 Oct 06 2025" at bounding box center [1440, 125] width 214 height 33
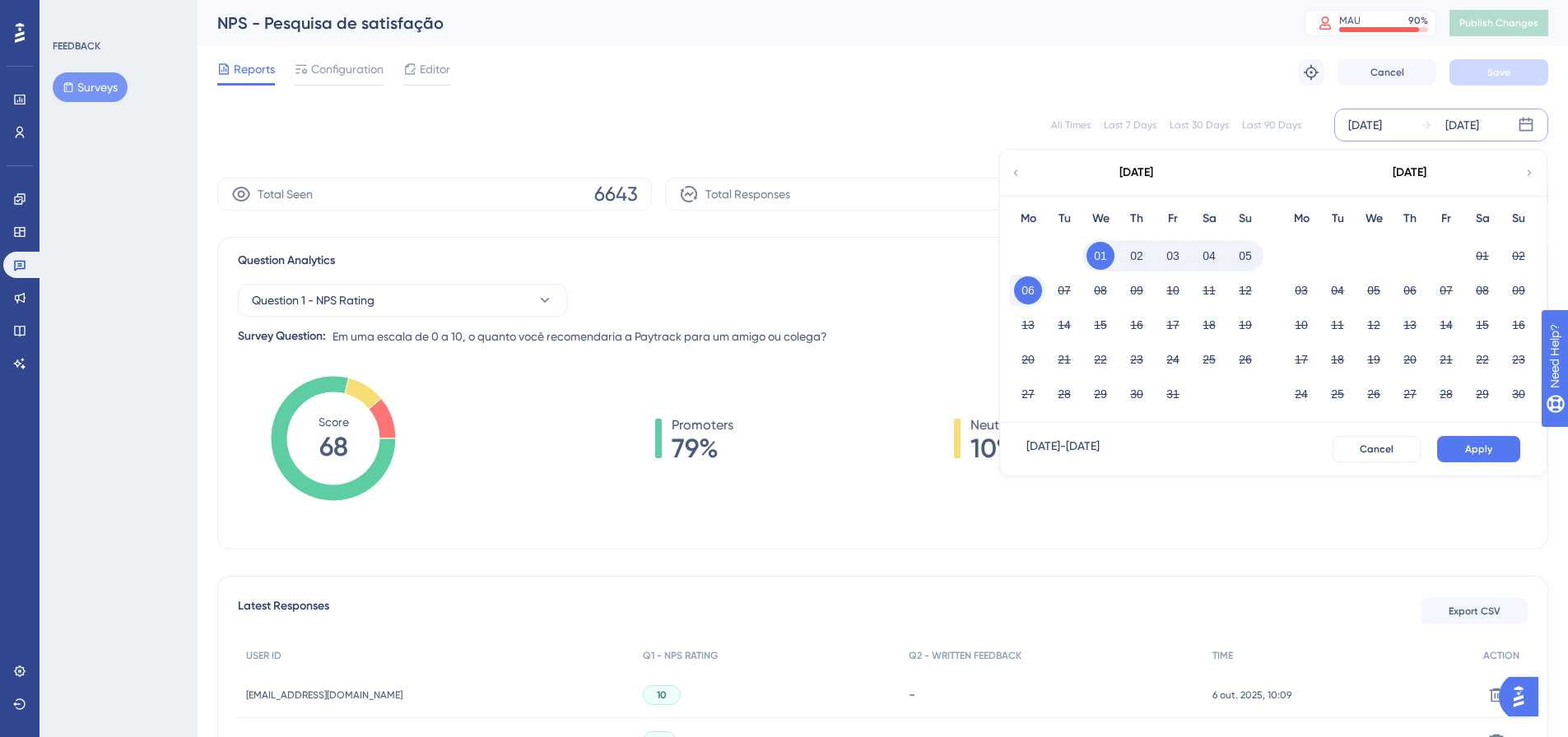
click at [1021, 176] on icon at bounding box center [1015, 173] width 11 height 15
click at [1311, 251] on button "01" at bounding box center [1301, 256] width 28 height 28
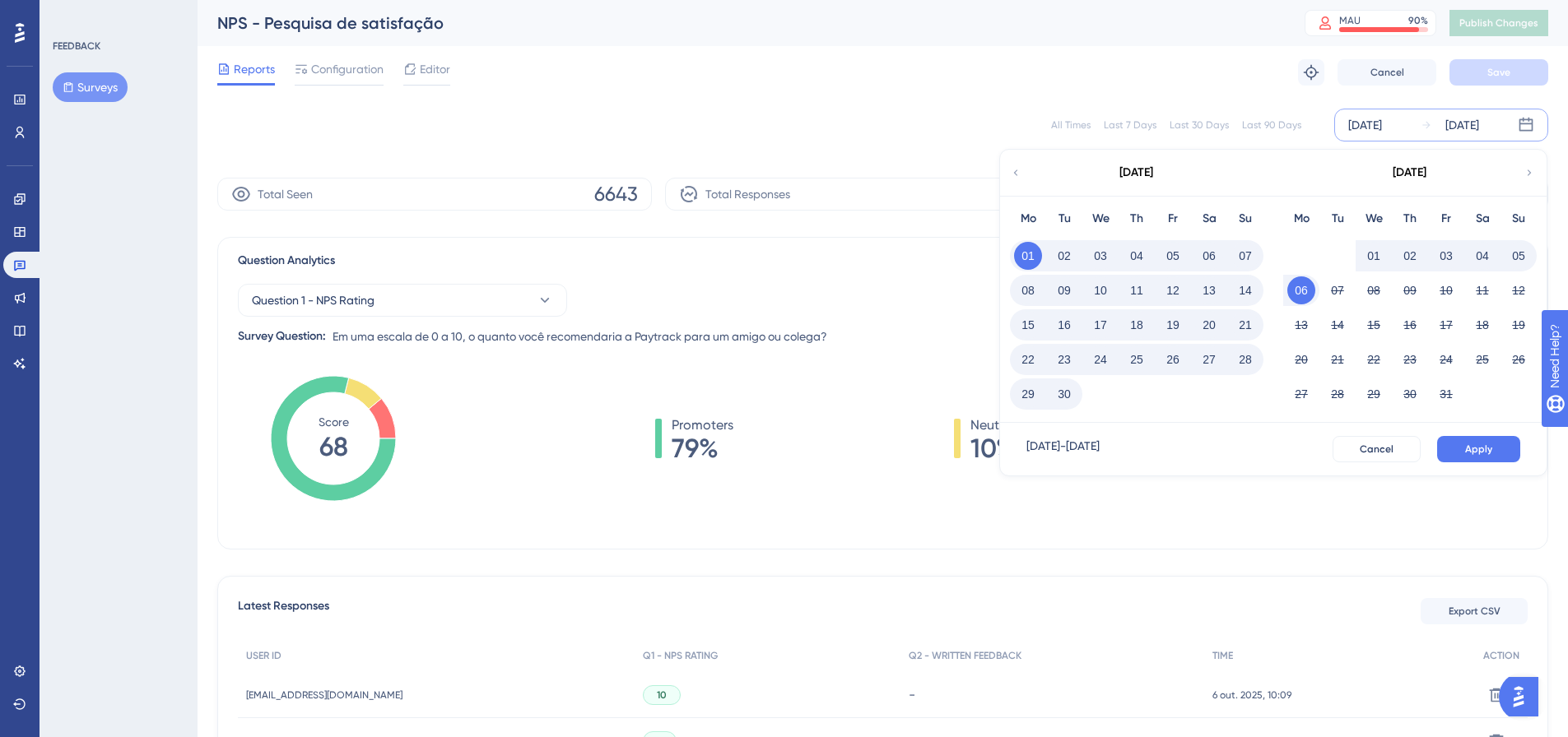
click at [1069, 393] on button "30" at bounding box center [1064, 394] width 28 height 28
click at [900, 283] on div "Question 1 - NPS Rating Question ID: 4d6413d6... Copy Survey Question: Em uma e…" at bounding box center [883, 308] width 1289 height 76
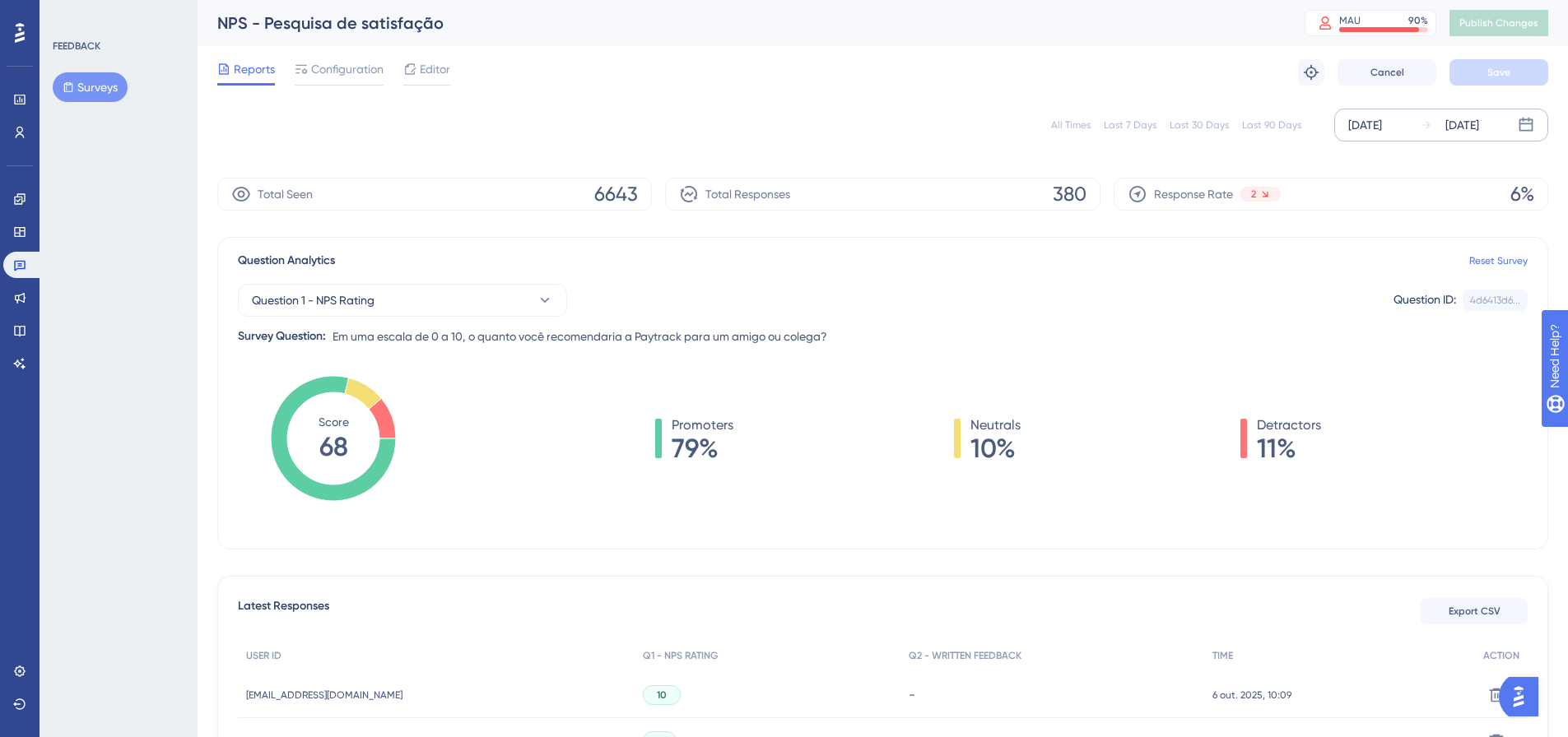
click at [1545, 124] on div "Oct 01 2025 Oct 06 2025" at bounding box center [1440, 125] width 214 height 33
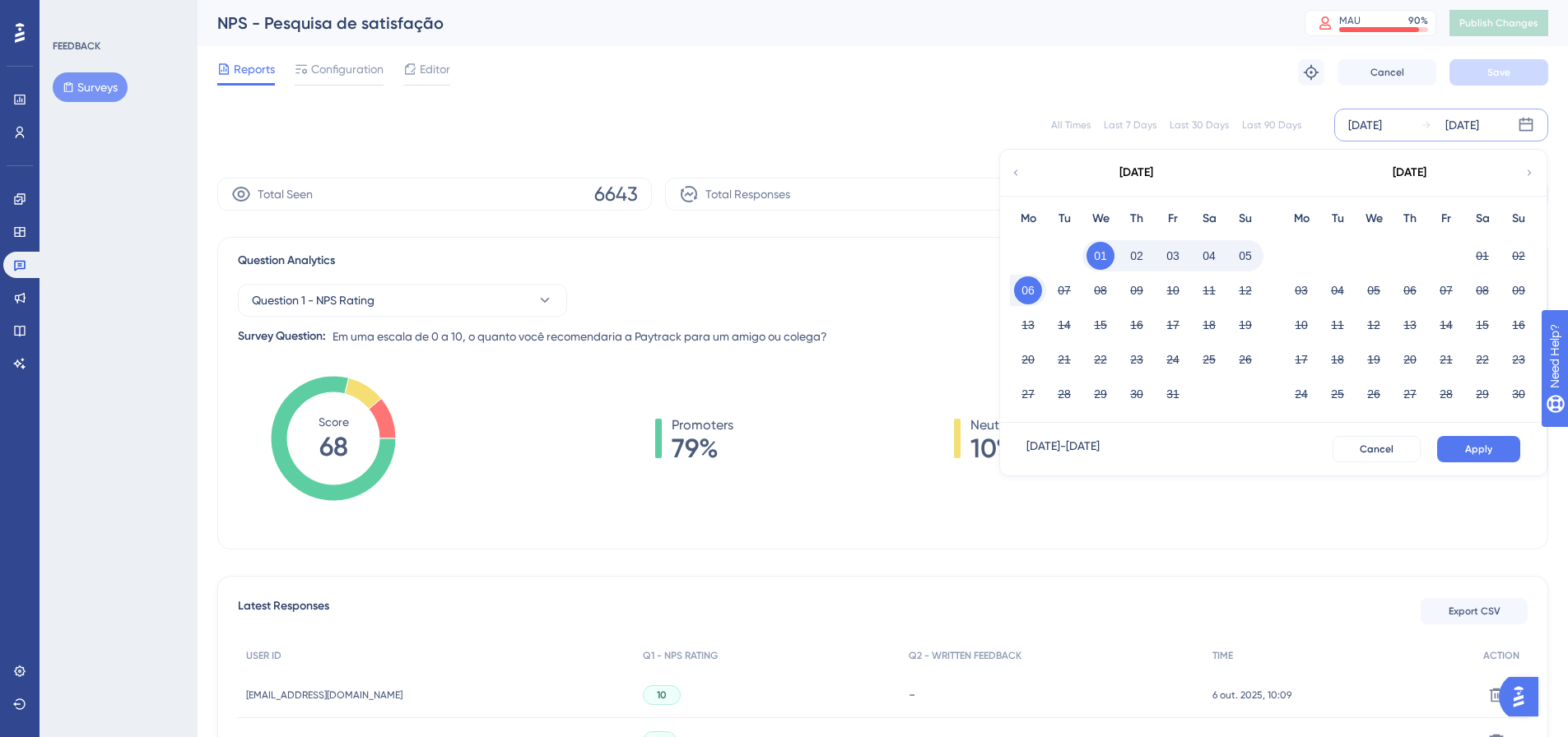
click at [1015, 175] on icon at bounding box center [1015, 173] width 11 height 15
click at [1310, 258] on button "01" at bounding box center [1301, 256] width 28 height 28
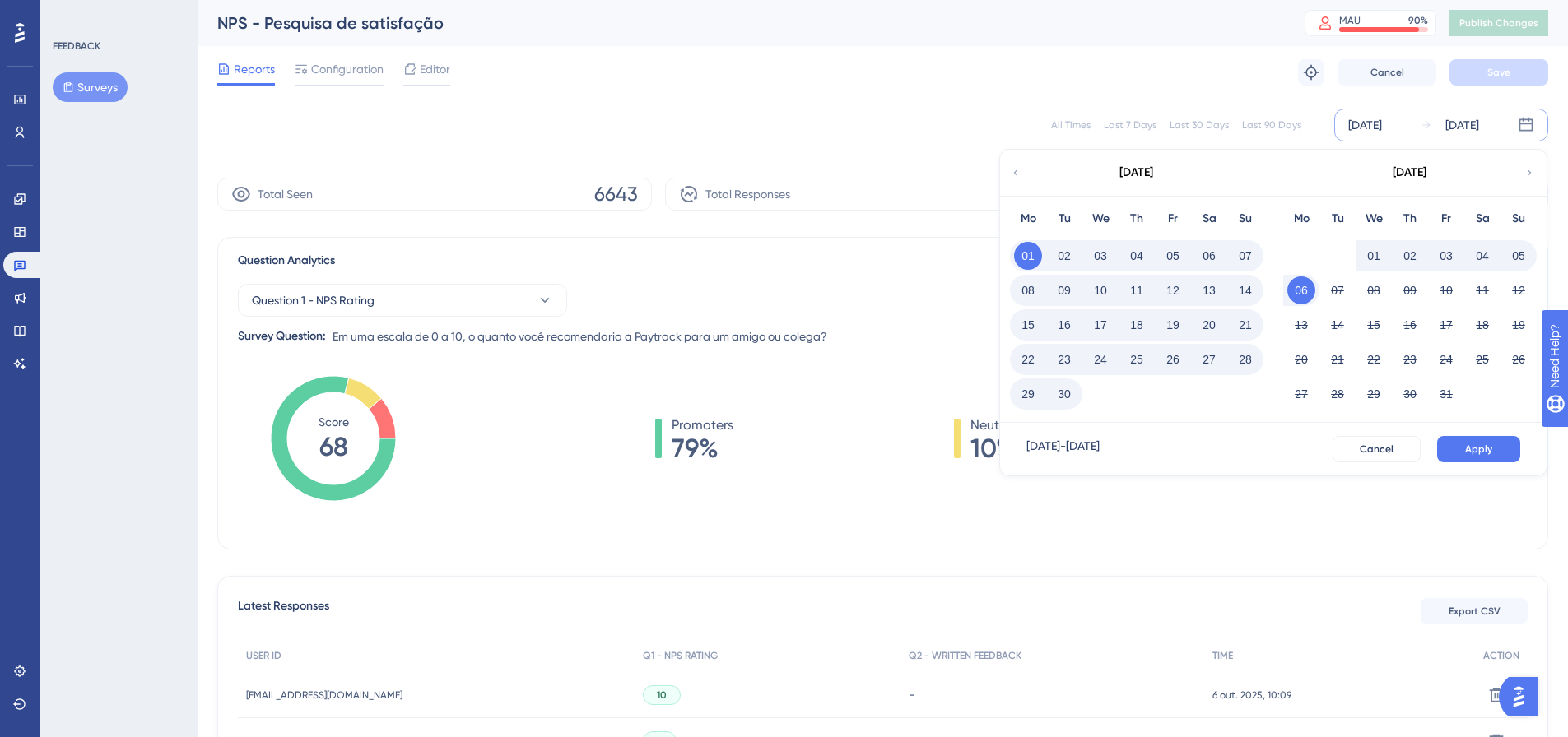
click at [1062, 393] on button "30" at bounding box center [1064, 394] width 28 height 28
click at [945, 269] on div "Question Analytics Reset Survey" at bounding box center [883, 260] width 1289 height 19
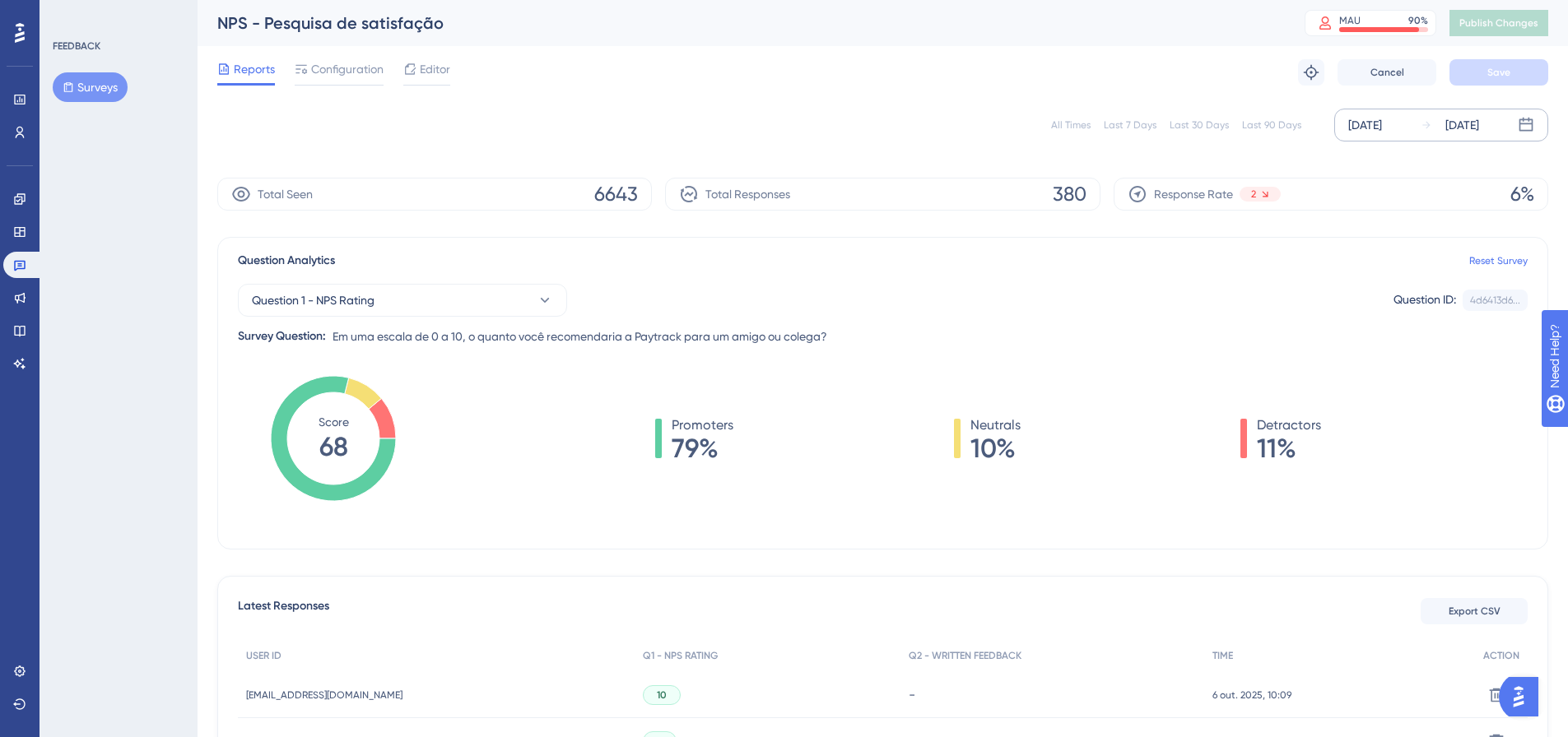
click at [1533, 123] on icon at bounding box center [1525, 124] width 14 height 14
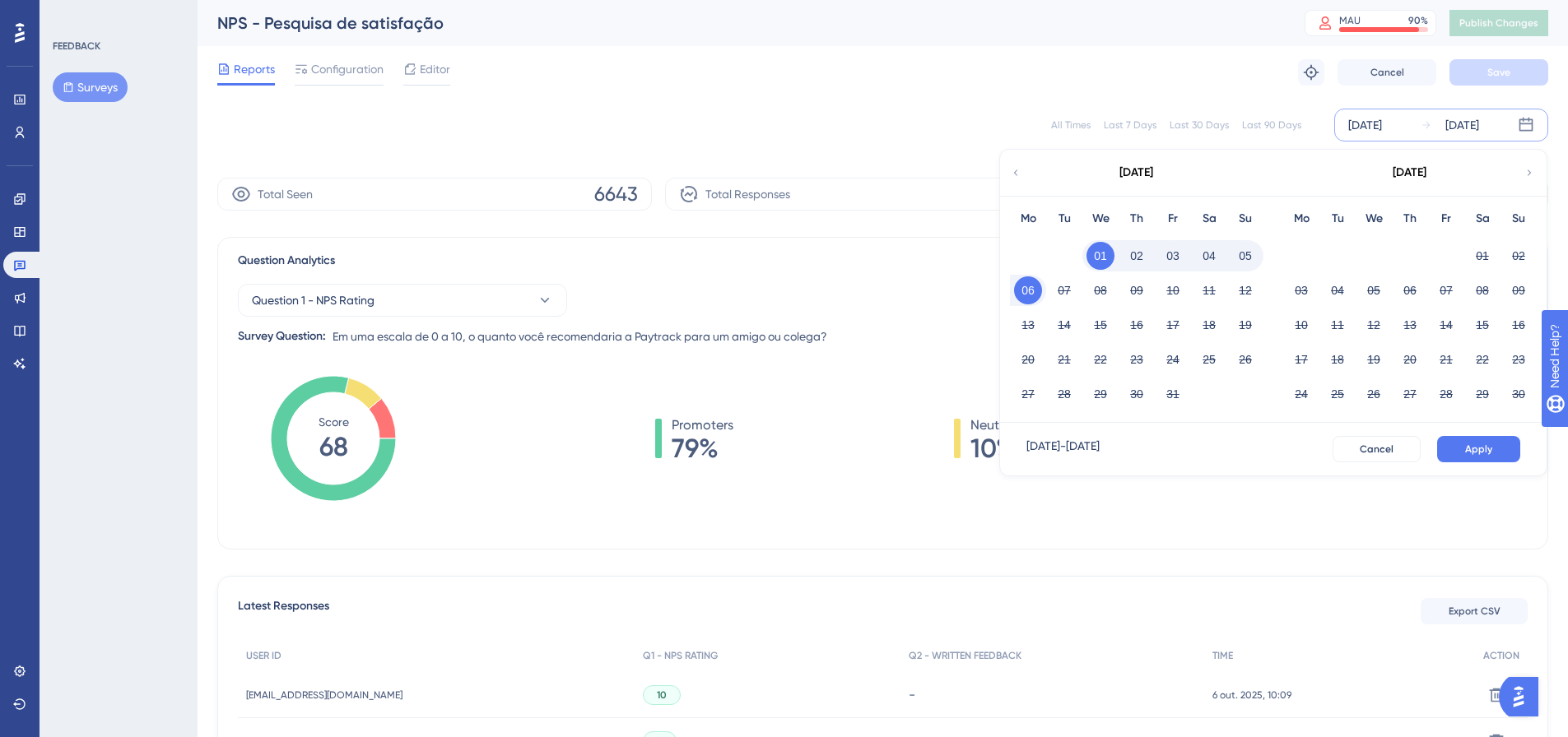
click at [1018, 172] on icon at bounding box center [1015, 173] width 11 height 15
click at [1298, 255] on button "01" at bounding box center [1301, 256] width 28 height 28
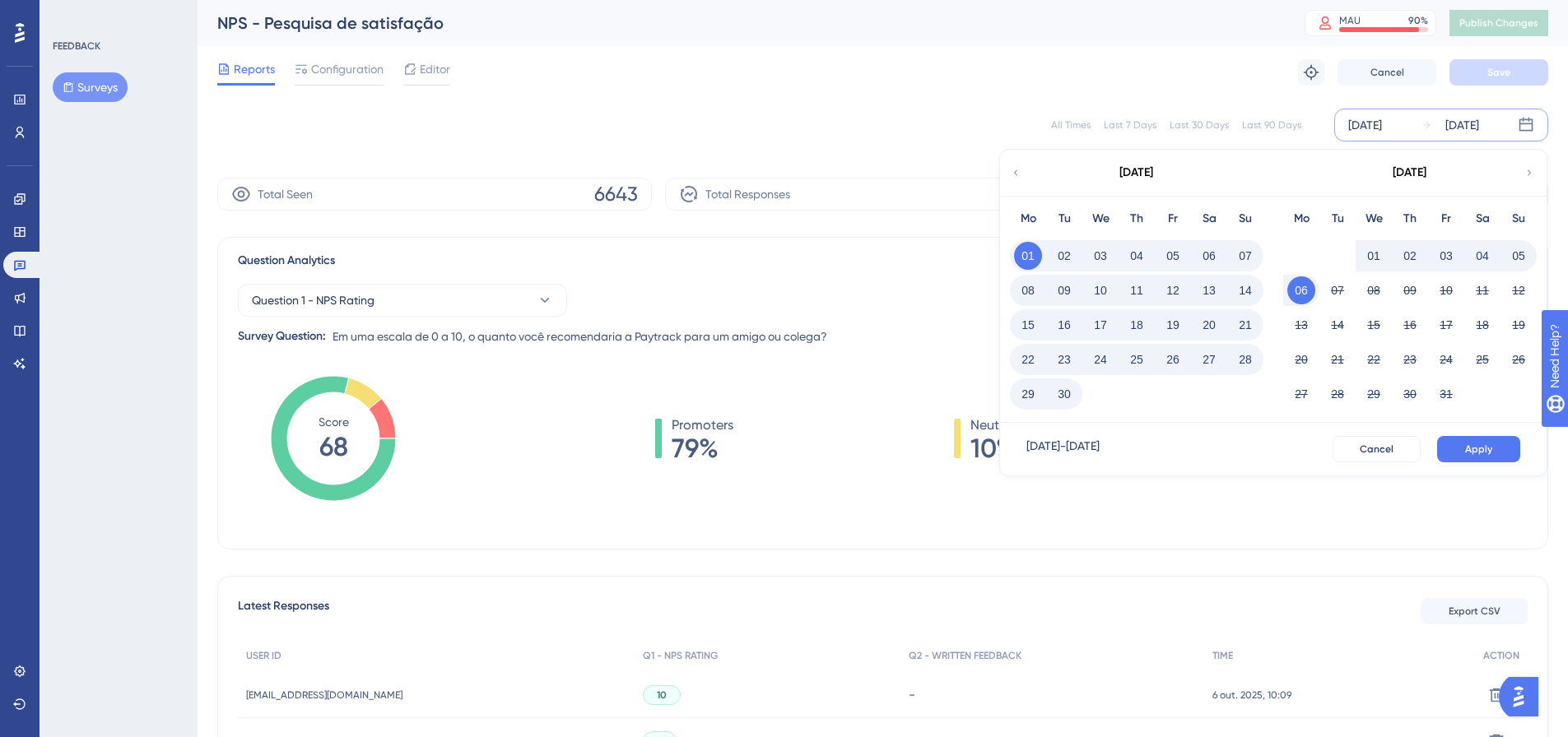
click at [1067, 399] on button "30" at bounding box center [1064, 394] width 28 height 28
click at [1467, 446] on span "Apply" at bounding box center [1478, 449] width 27 height 13
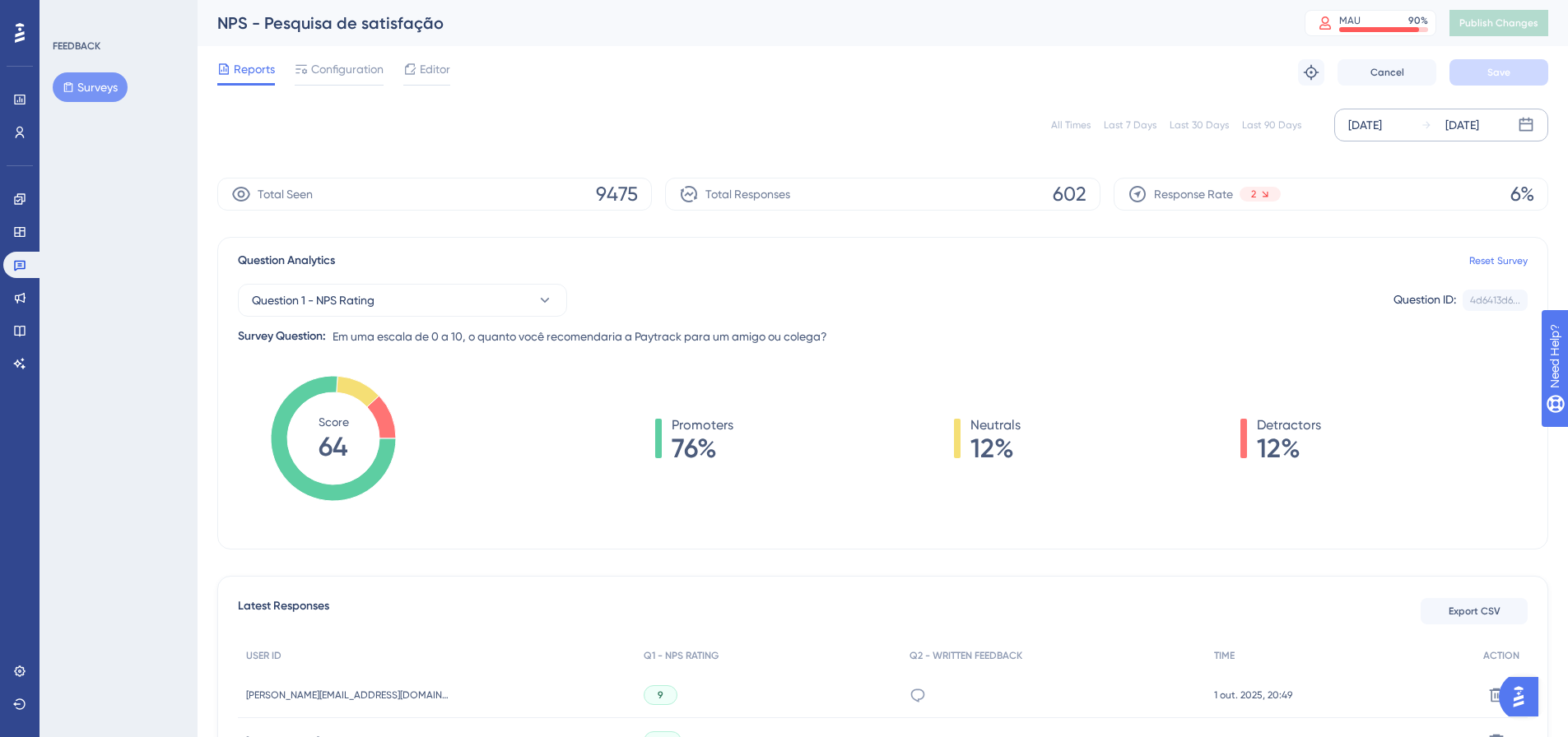
click at [1532, 119] on icon at bounding box center [1525, 124] width 14 height 14
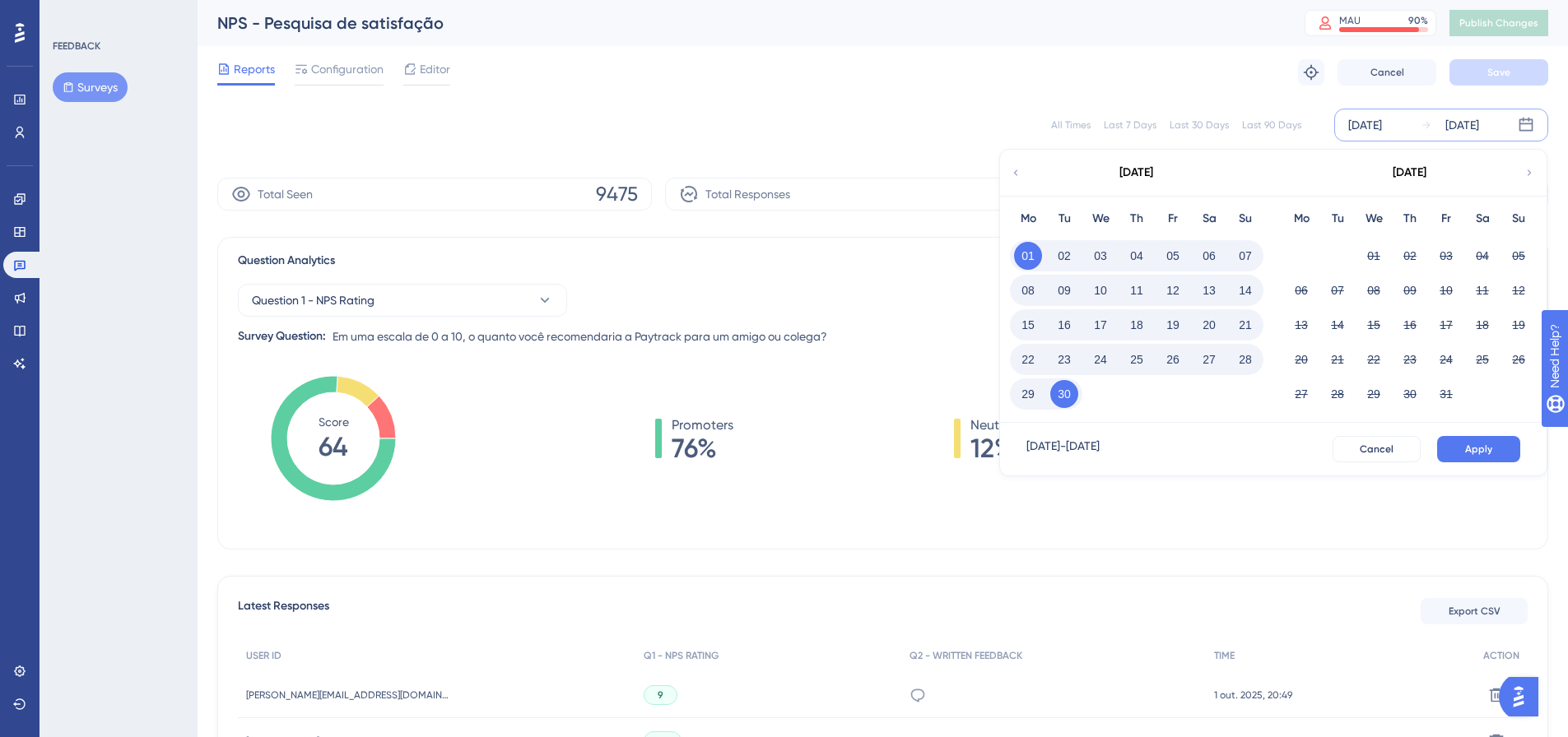
click at [1021, 177] on icon at bounding box center [1015, 173] width 11 height 15
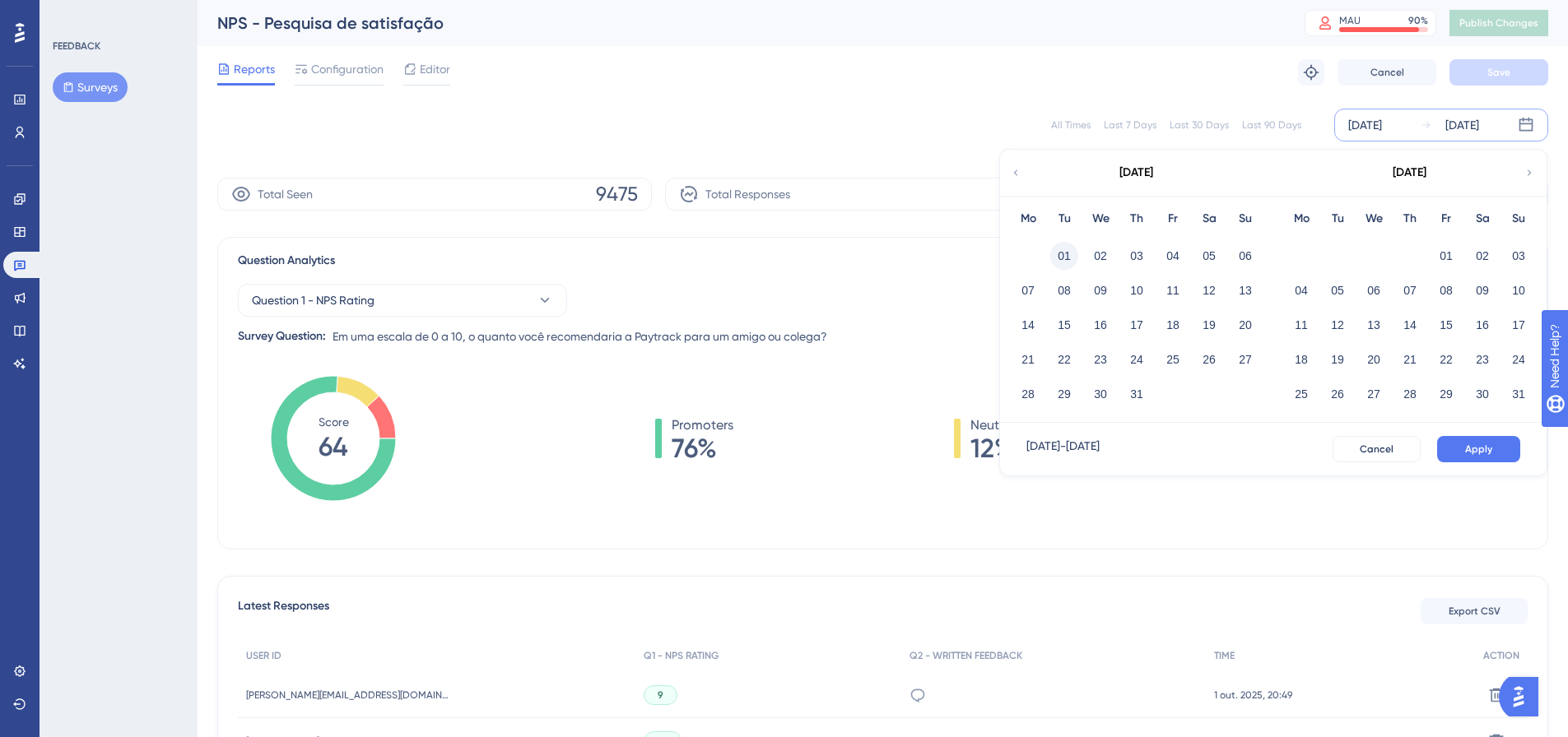
click at [1067, 253] on button "01" at bounding box center [1064, 256] width 28 height 28
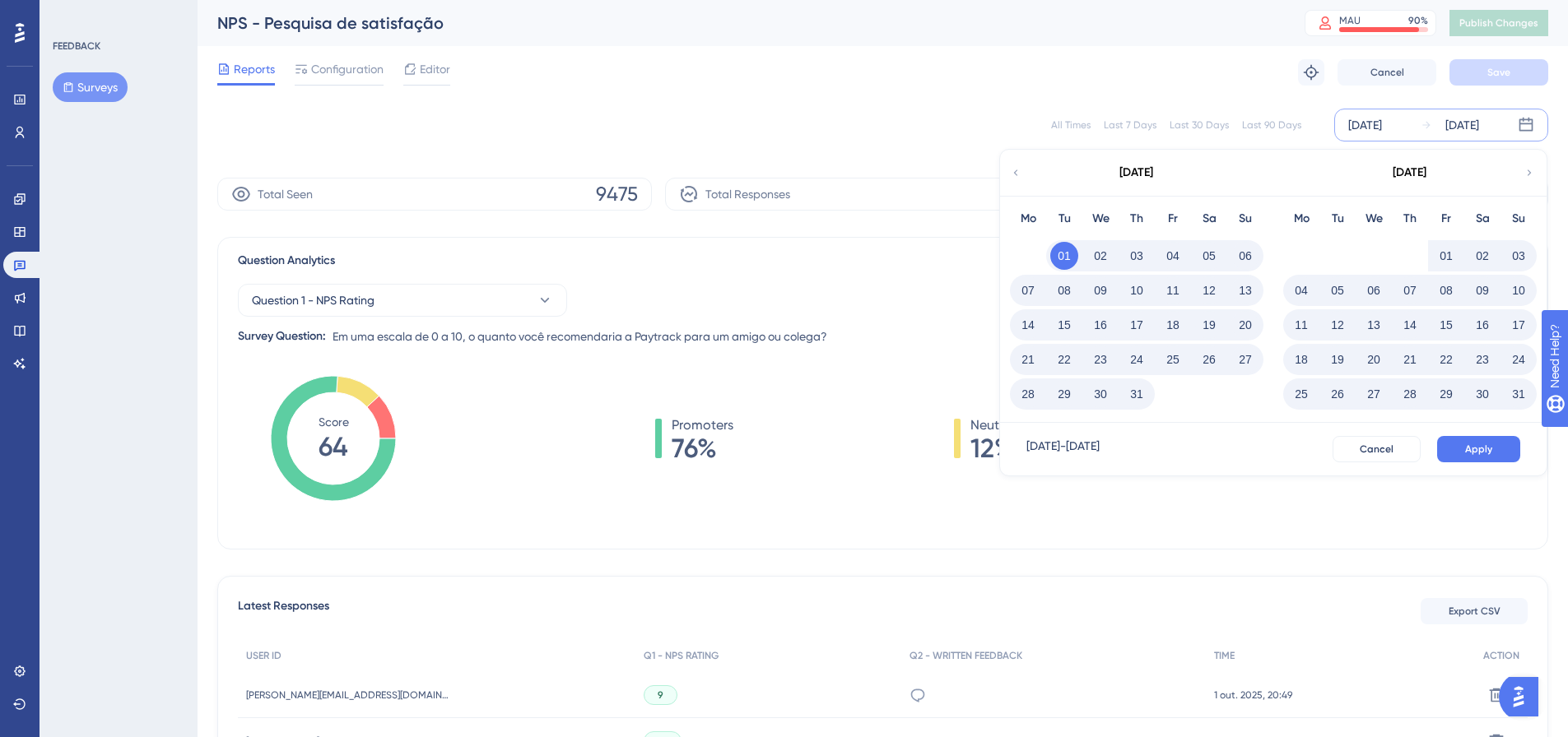
click at [1137, 397] on button "31" at bounding box center [1136, 394] width 28 height 28
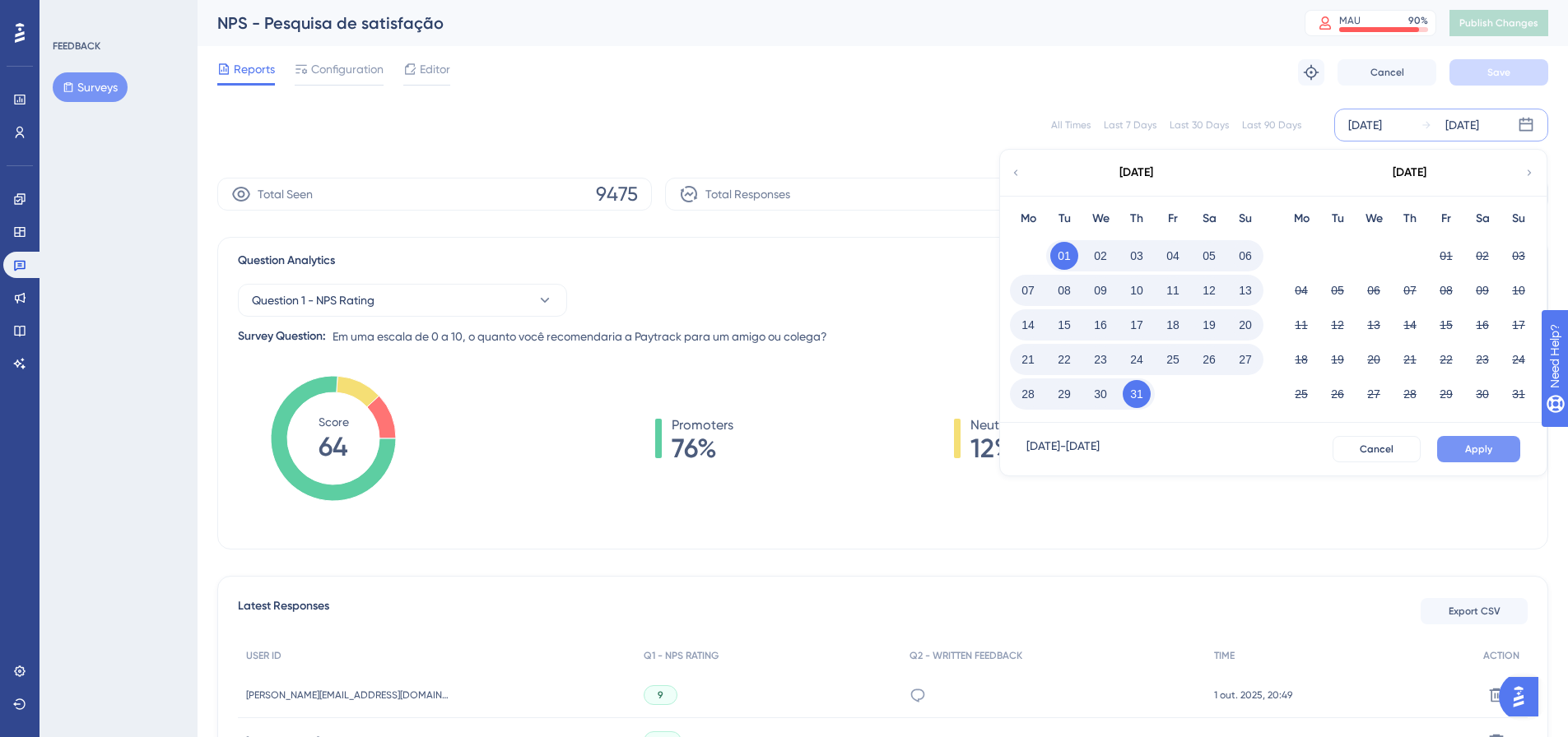
click at [1483, 451] on span "Apply" at bounding box center [1478, 449] width 27 height 13
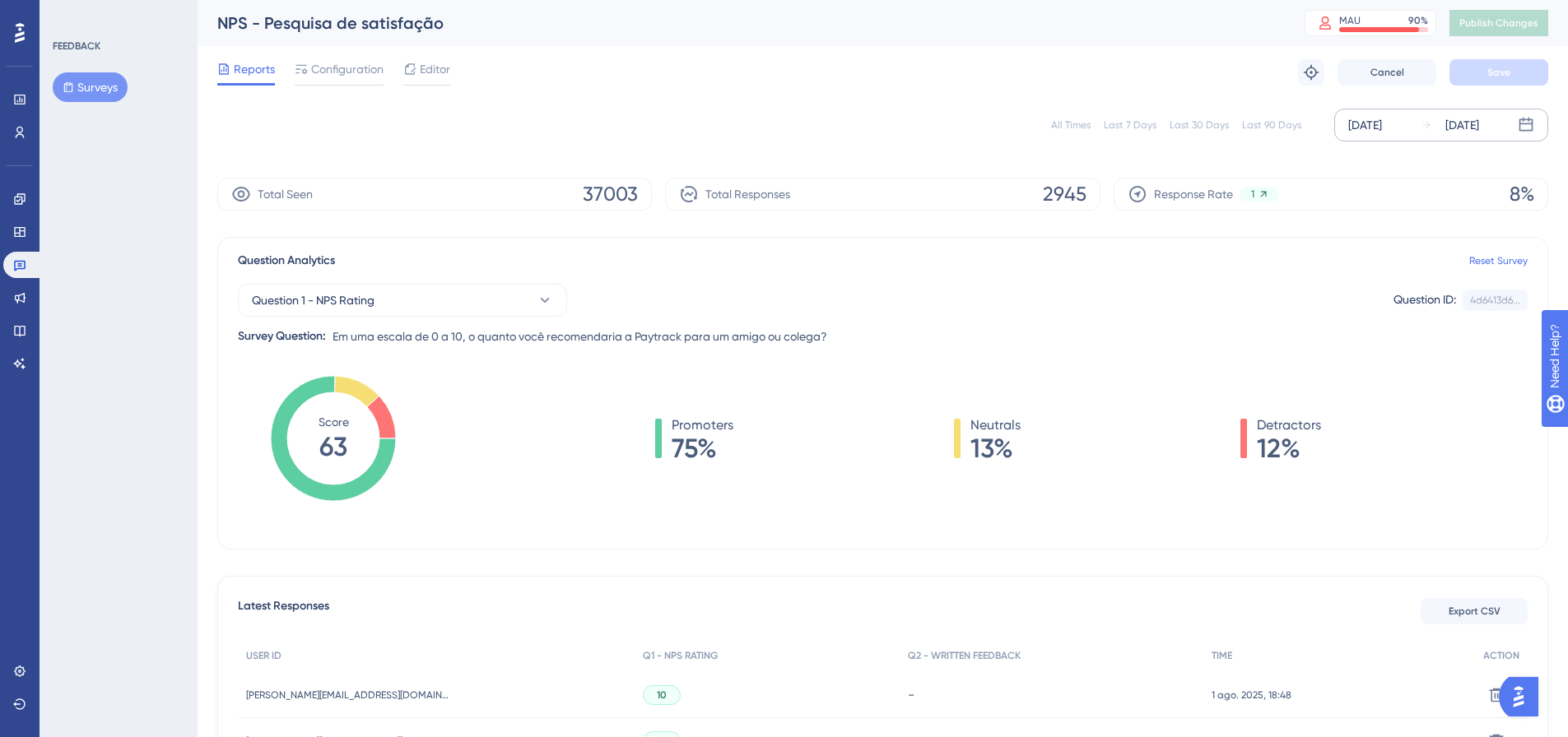
click at [1532, 126] on icon at bounding box center [1525, 124] width 14 height 14
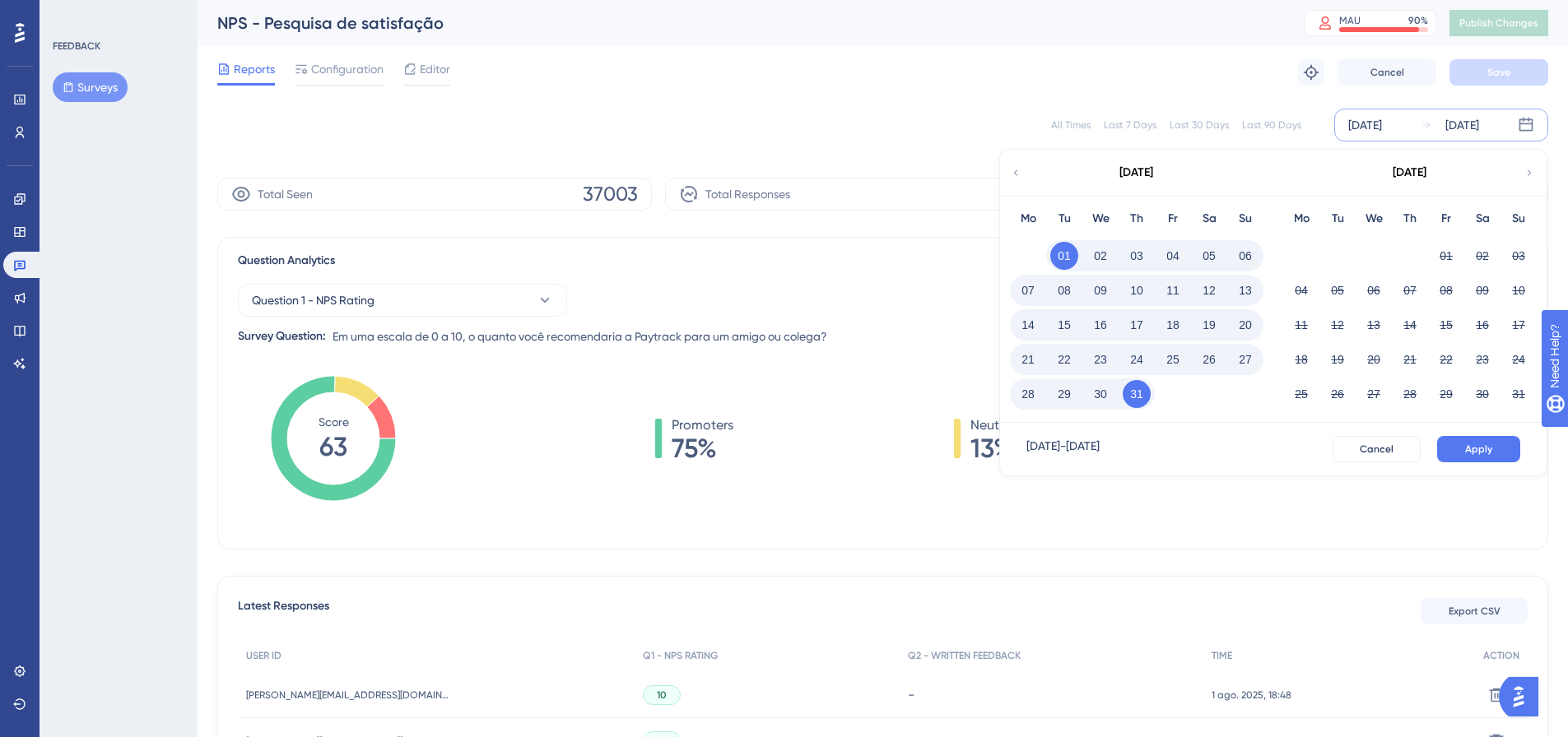
click at [1533, 166] on icon at bounding box center [1529, 173] width 11 height 15
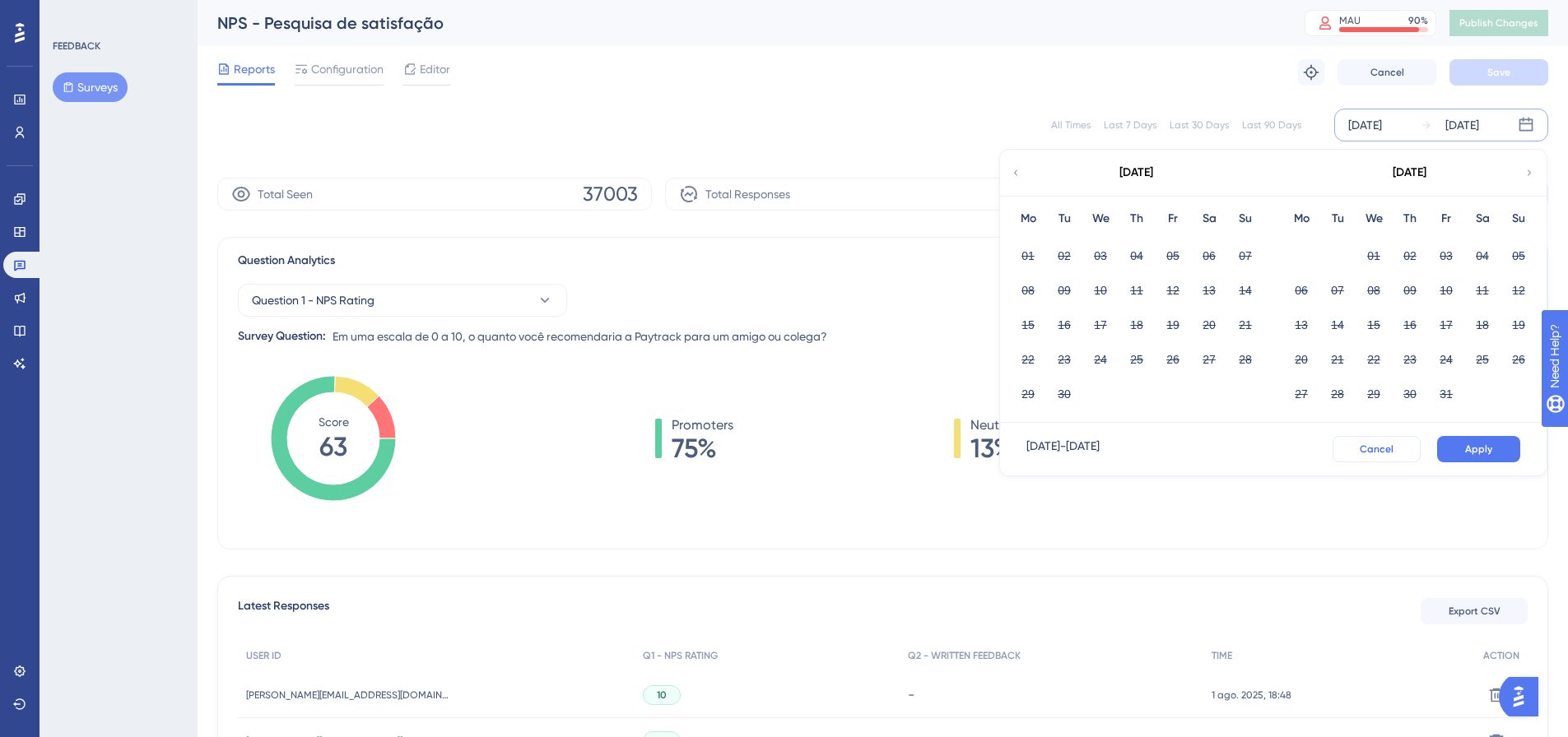
click at [1374, 450] on span "Cancel" at bounding box center [1376, 449] width 33 height 13
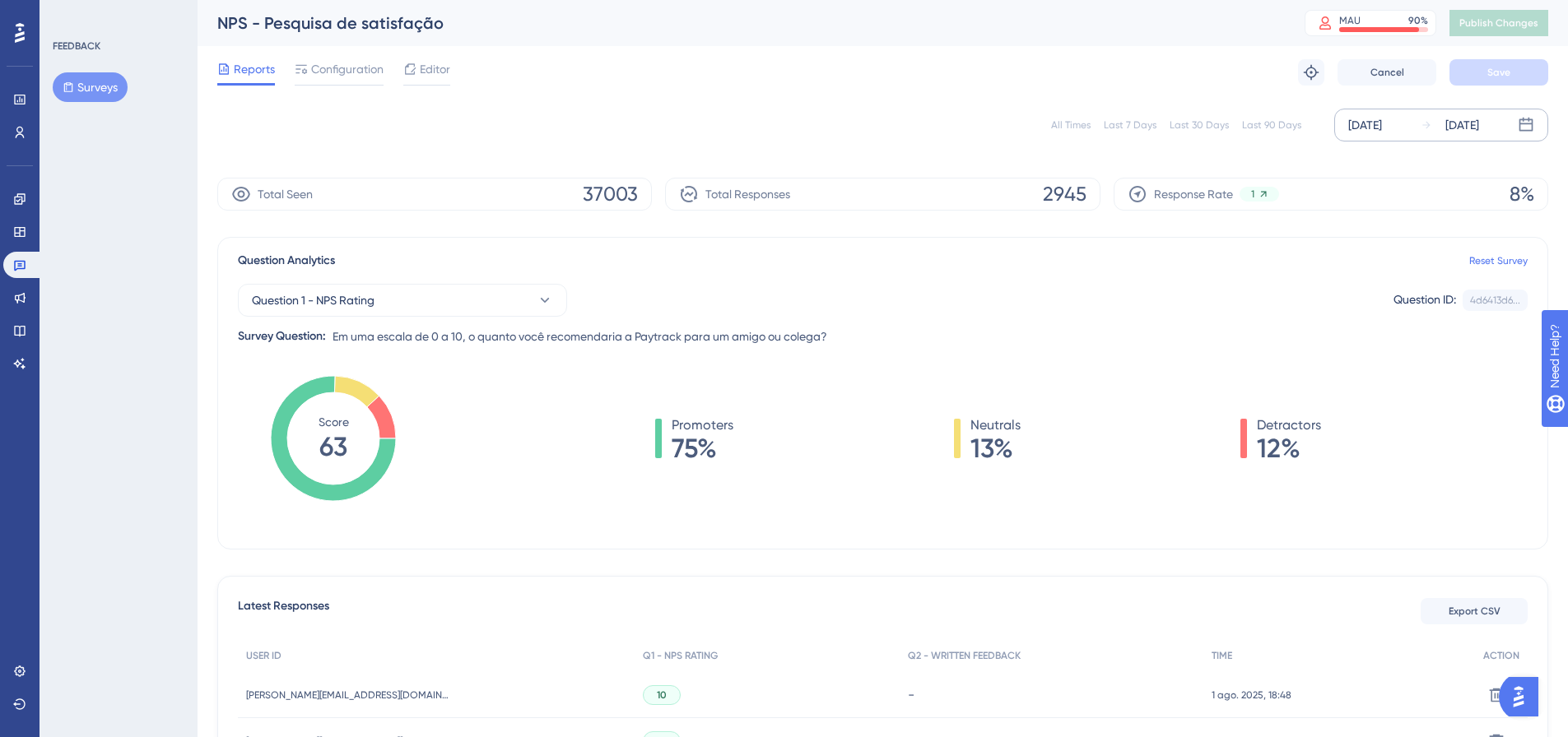
click at [1461, 122] on div "Jul 31 2025" at bounding box center [1461, 124] width 33 height 19
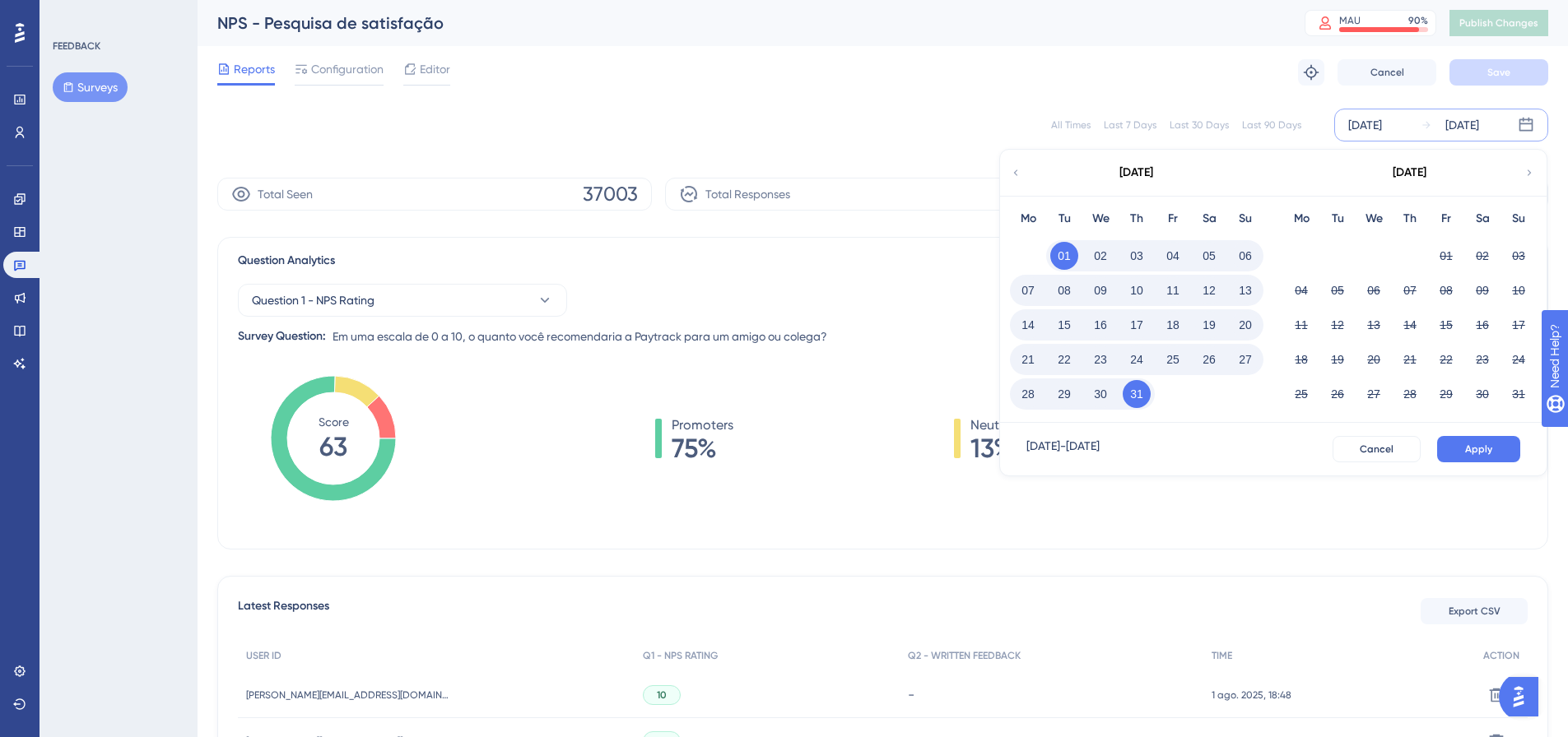
click at [1522, 170] on div "August 2025" at bounding box center [1409, 173] width 271 height 46
click at [1530, 174] on icon at bounding box center [1529, 173] width 11 height 15
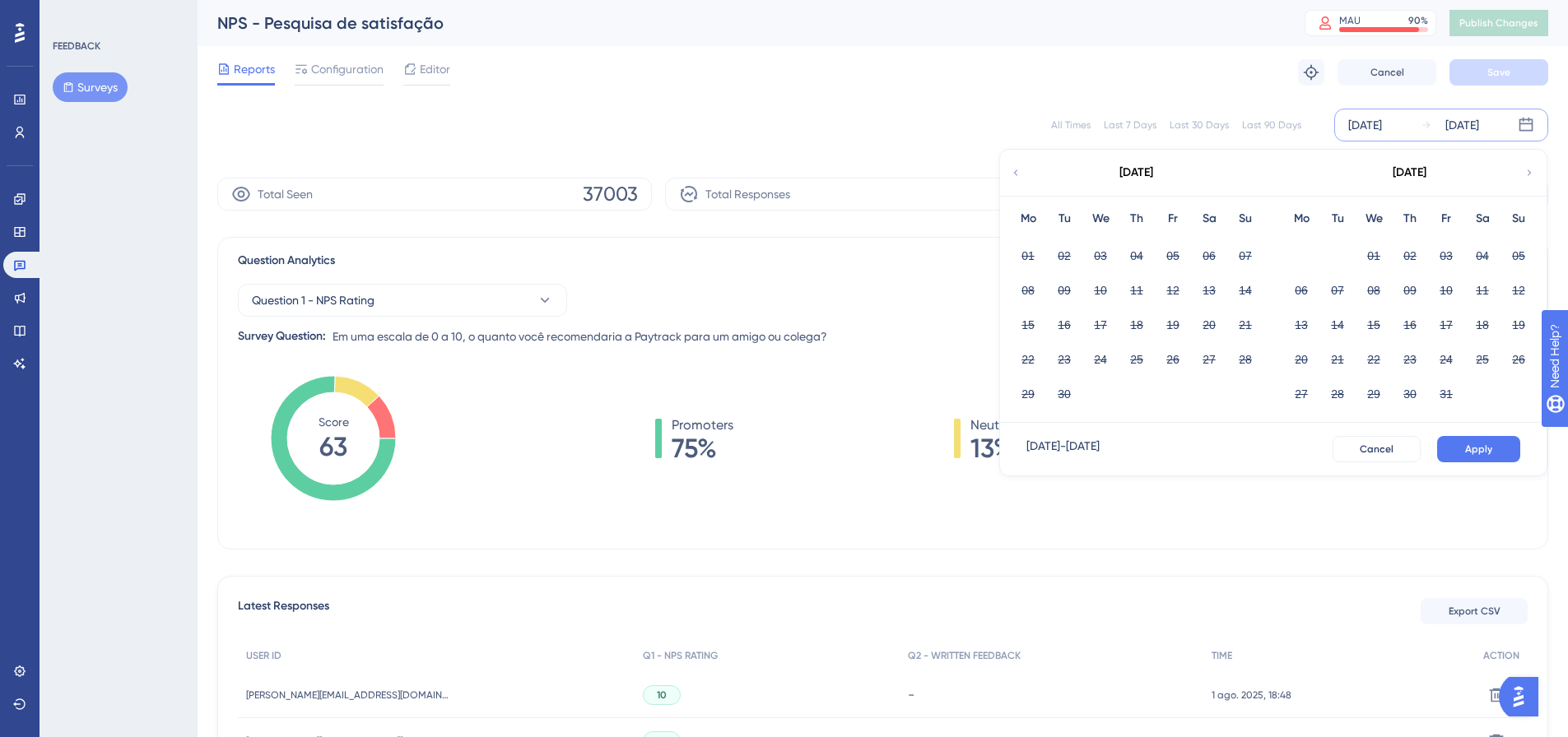
click at [1020, 174] on icon at bounding box center [1015, 173] width 11 height 15
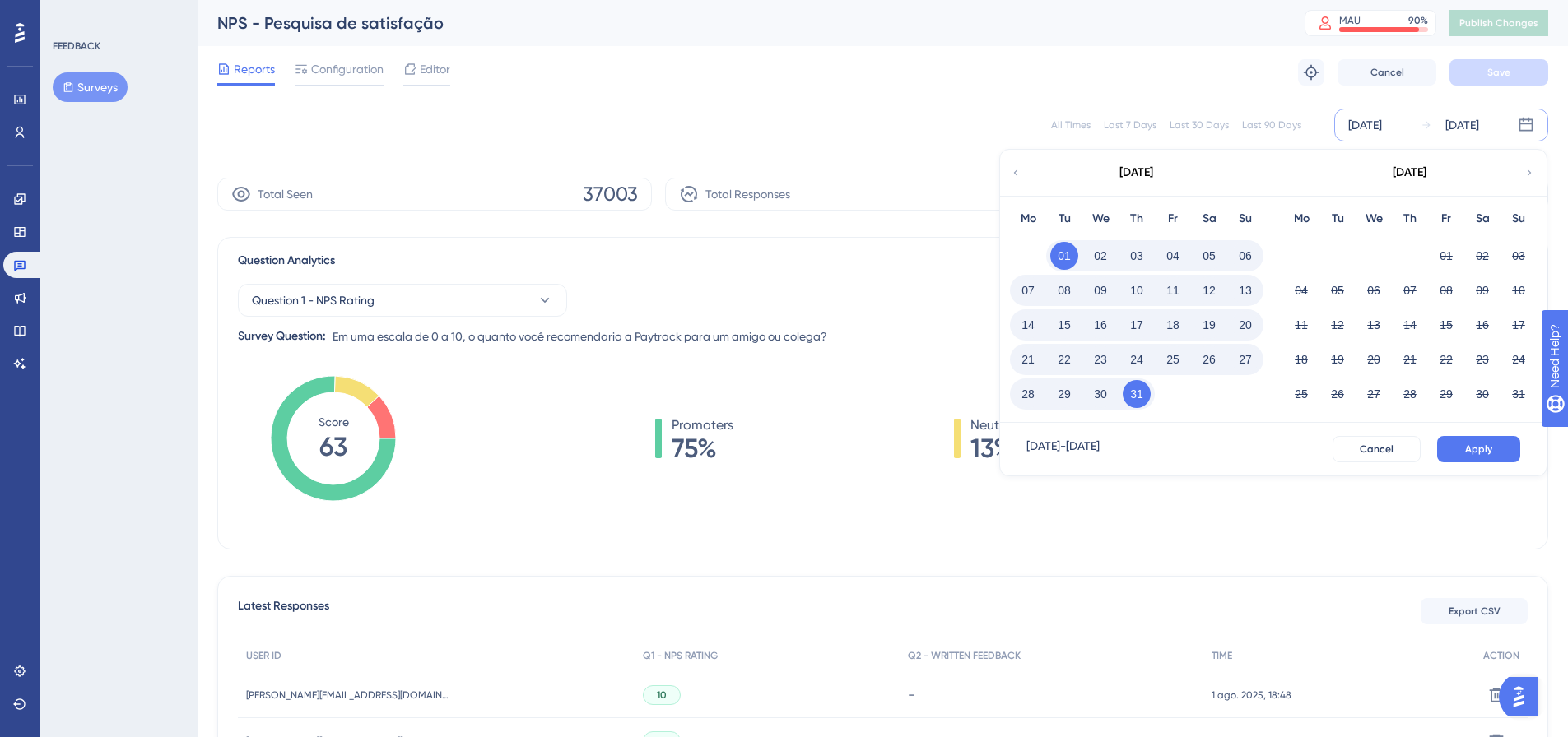
click at [1522, 172] on div "August 2025" at bounding box center [1409, 173] width 271 height 46
click at [1525, 176] on icon at bounding box center [1529, 173] width 11 height 15
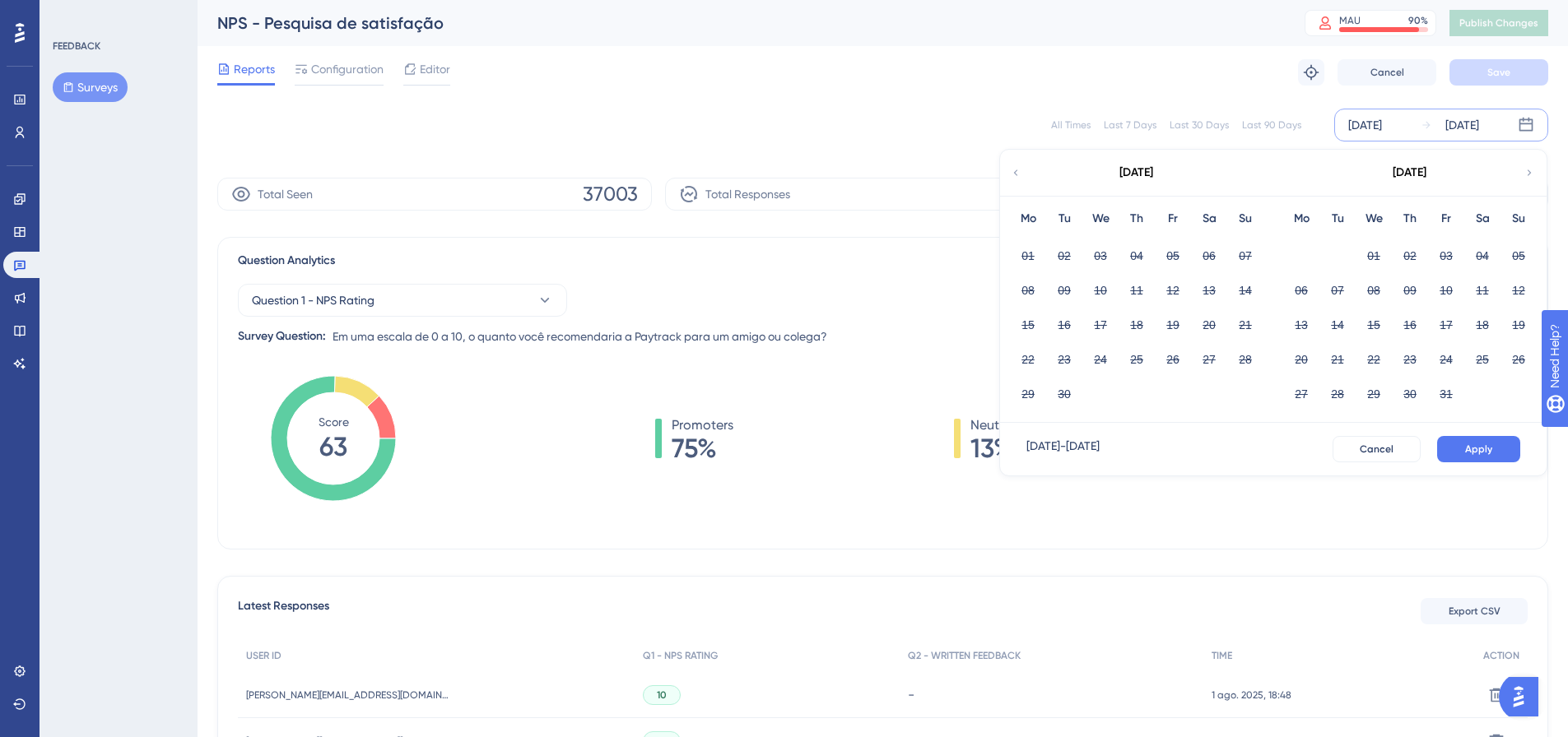
click at [1117, 244] on div "03" at bounding box center [1099, 256] width 36 height 31
click at [1407, 450] on button "Cancel" at bounding box center [1376, 449] width 88 height 26
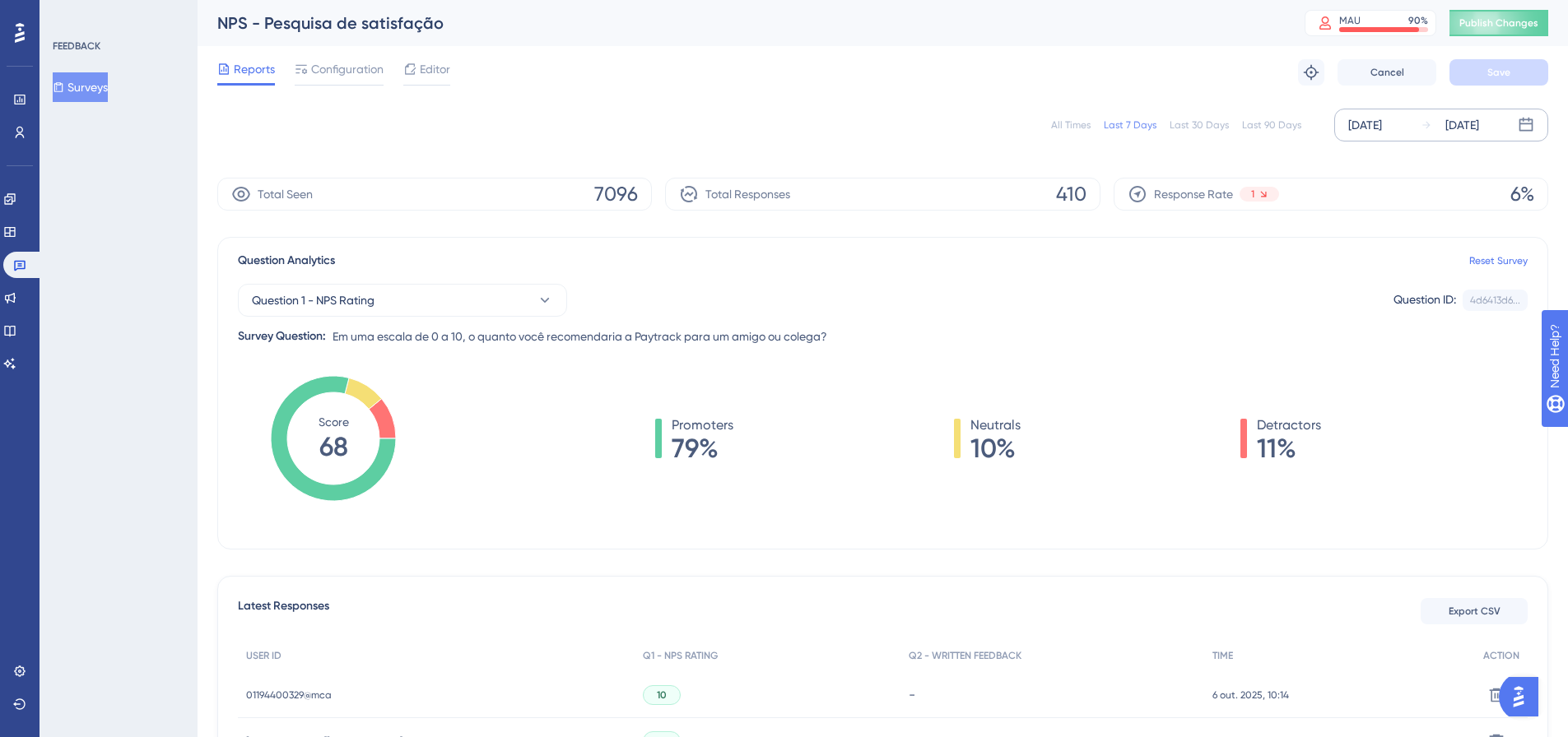
click at [1533, 126] on icon at bounding box center [1525, 124] width 14 height 14
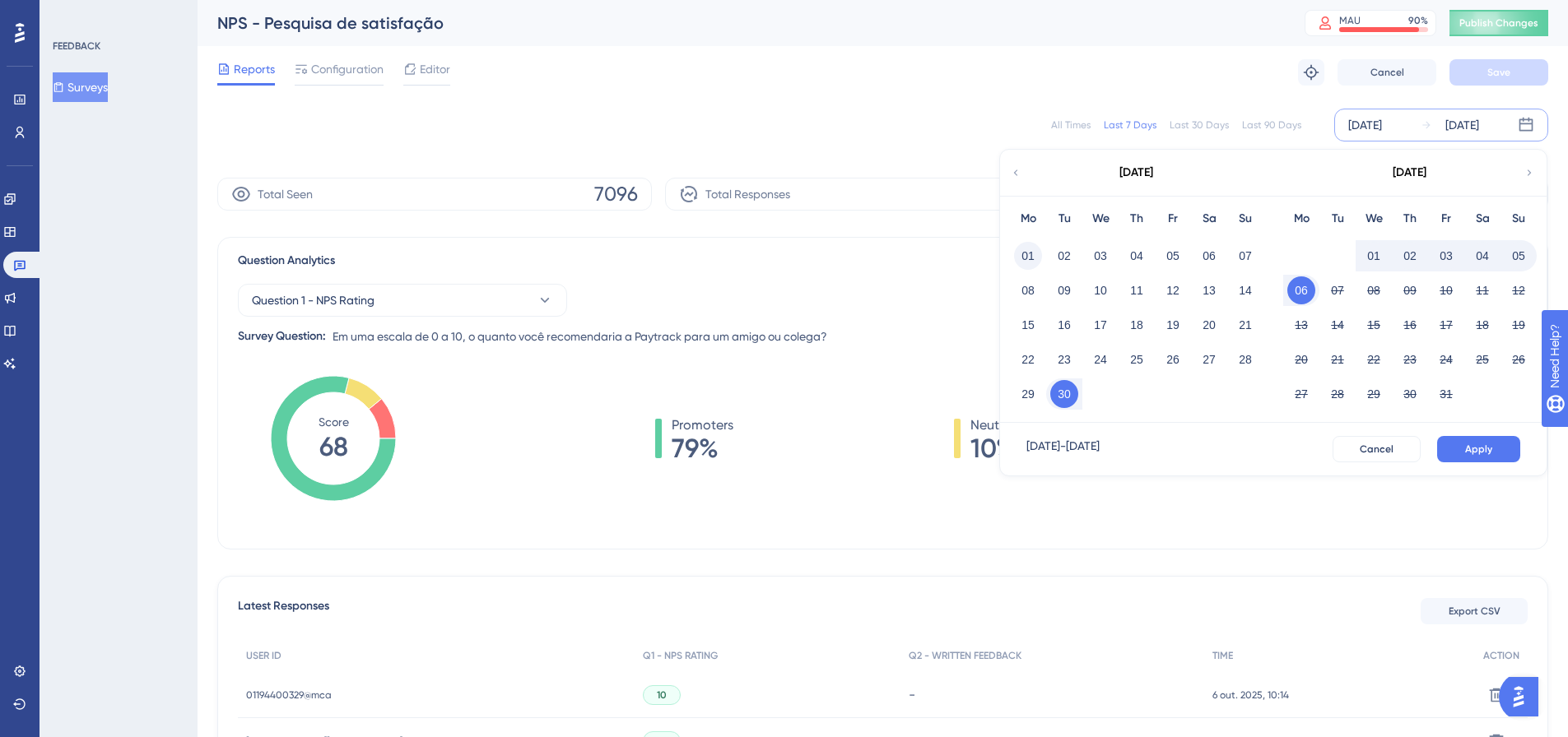
click at [1024, 254] on button "01" at bounding box center [1028, 256] width 28 height 28
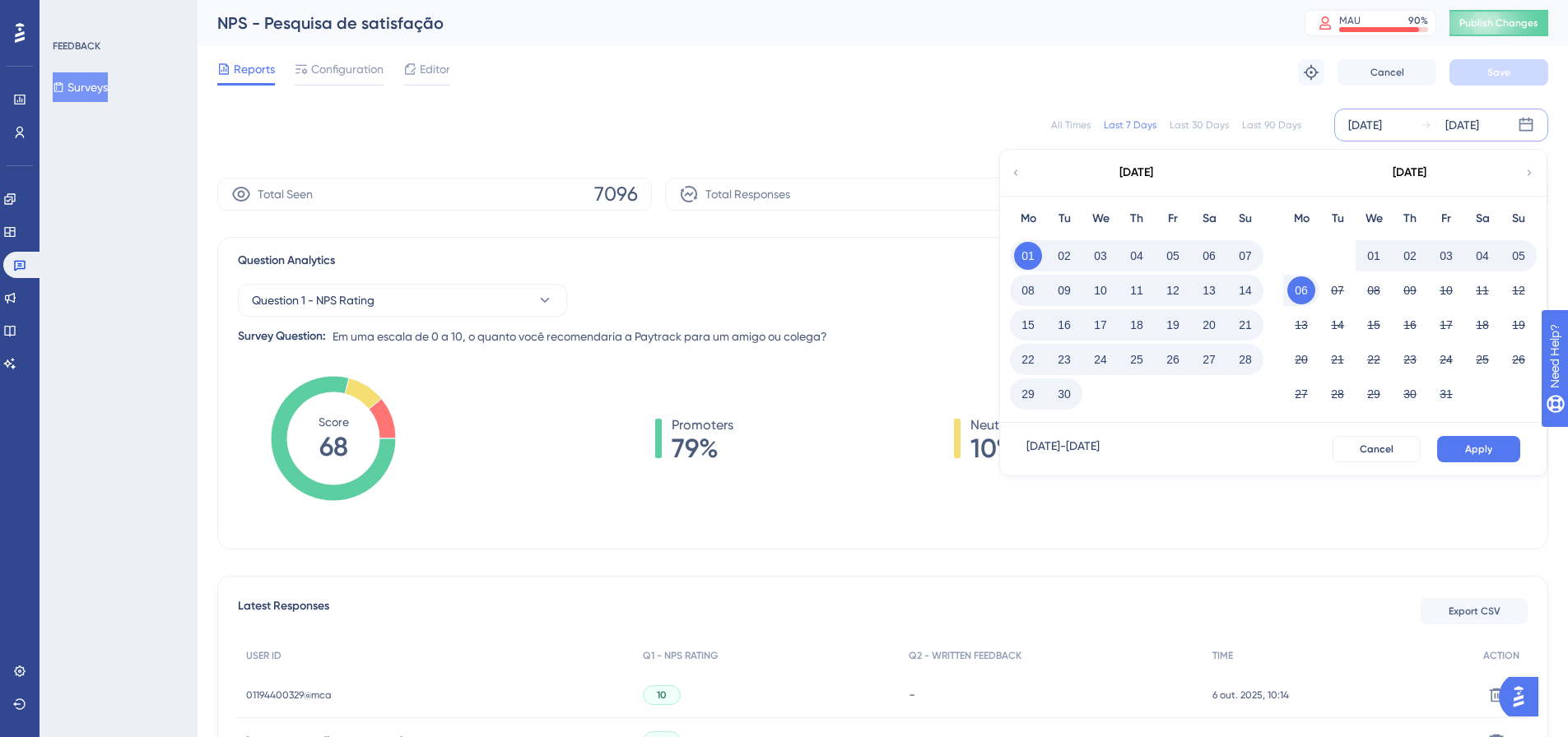
click at [1065, 397] on button "30" at bounding box center [1064, 394] width 28 height 28
click at [1483, 453] on span "Apply" at bounding box center [1478, 449] width 27 height 13
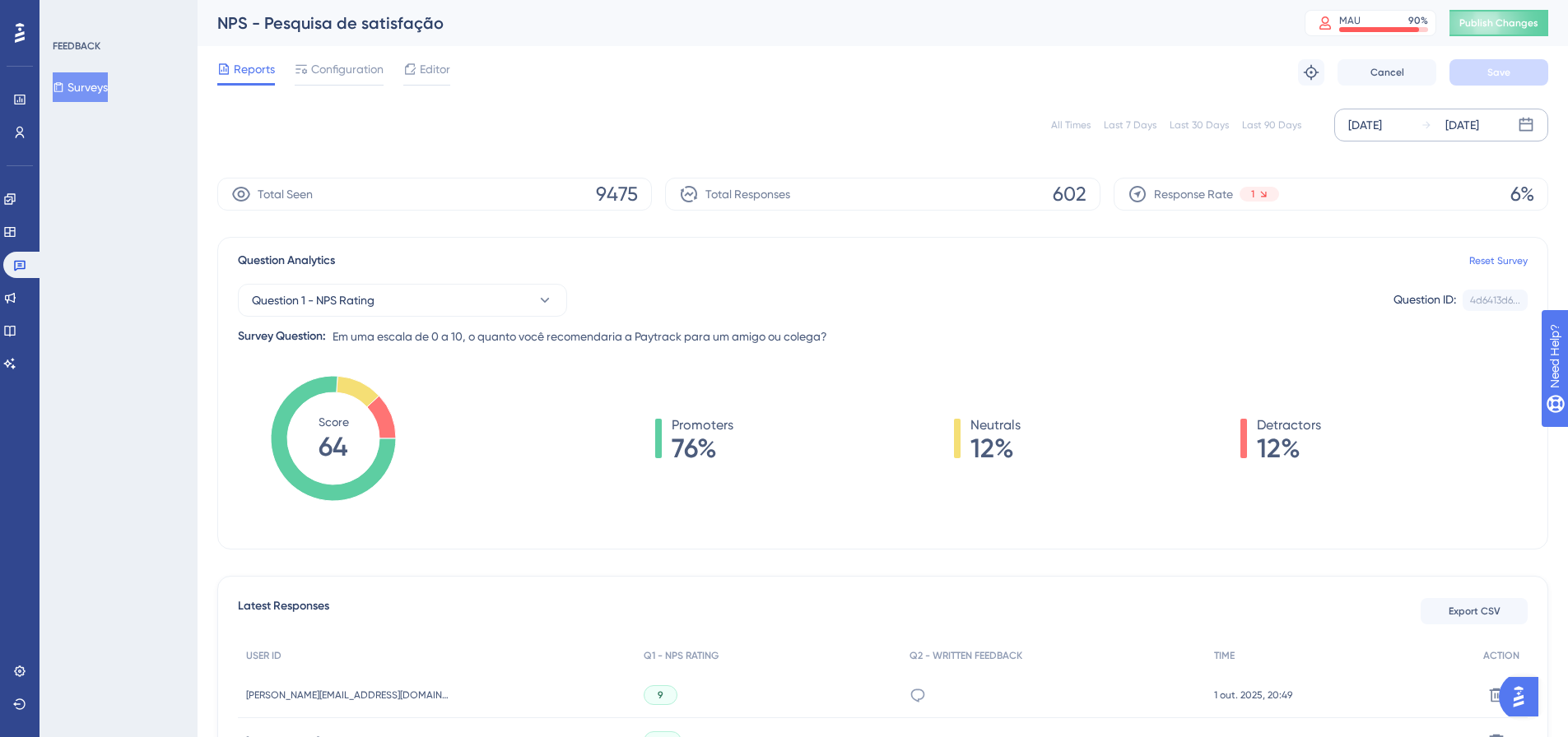
click at [1540, 125] on div "[DATE] [DATE]" at bounding box center [1440, 125] width 214 height 33
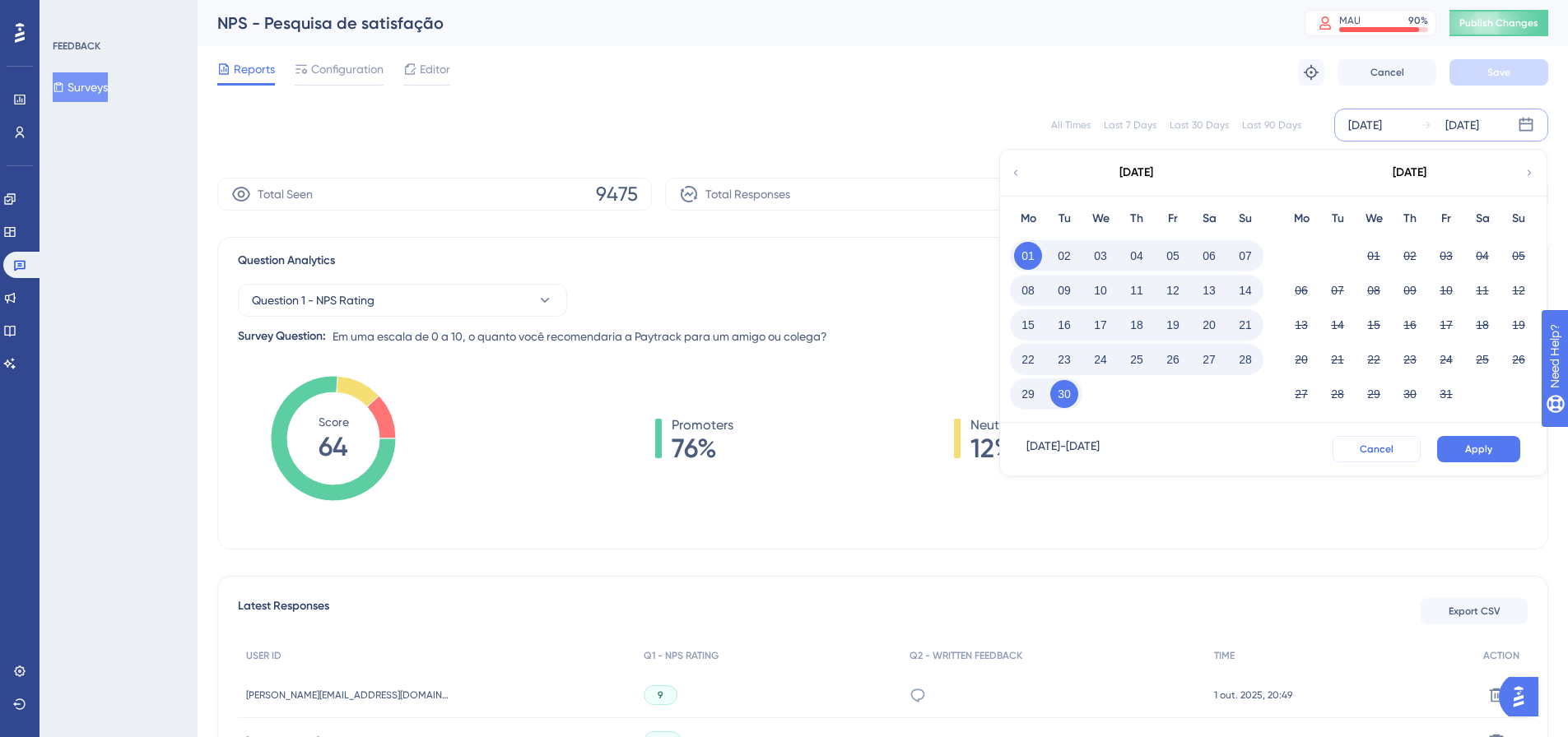
click at [1370, 443] on span "Cancel" at bounding box center [1376, 449] width 33 height 13
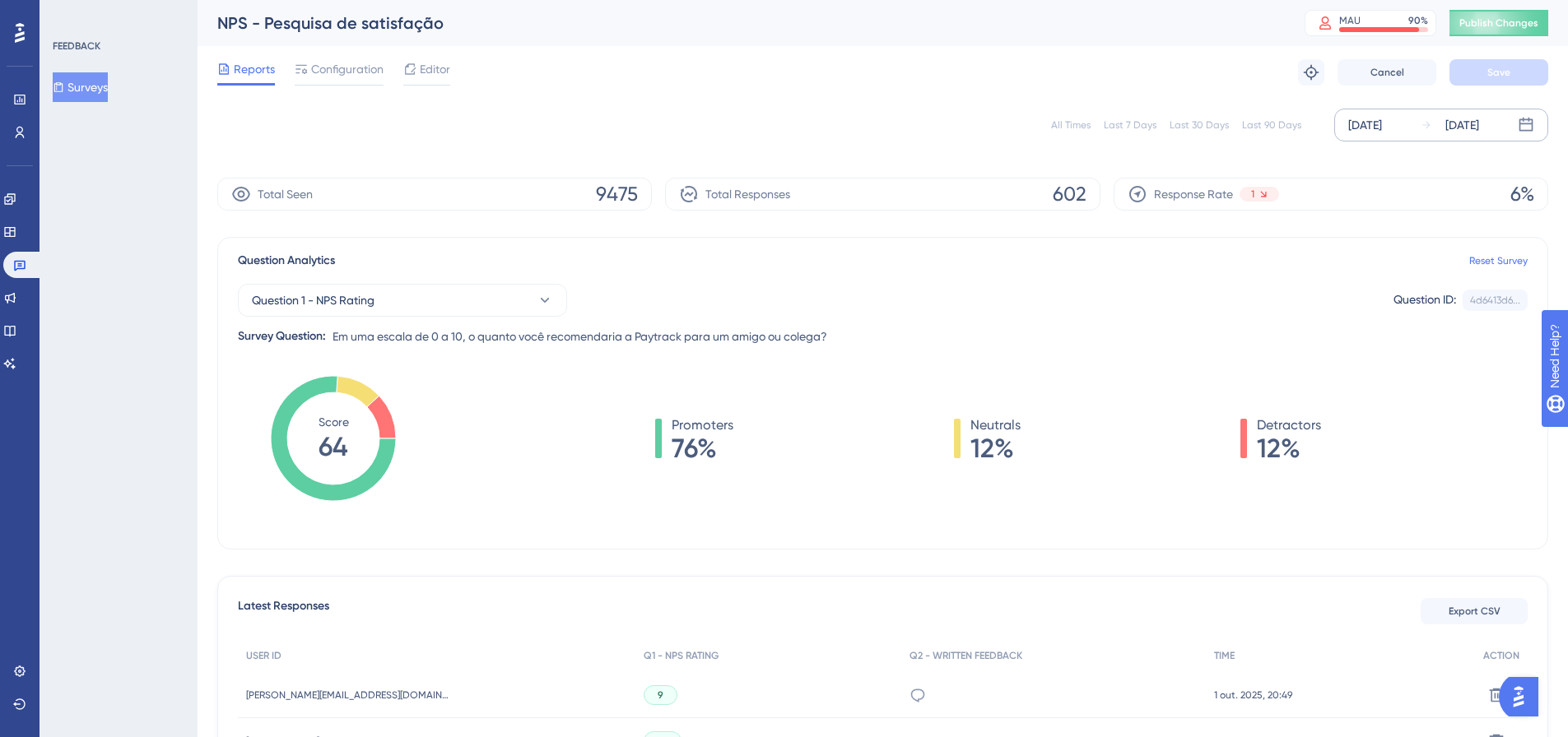
click at [1538, 117] on div "Sep 01 2025 Sep 30 2025" at bounding box center [1440, 125] width 214 height 33
click at [1530, 129] on icon at bounding box center [1526, 125] width 17 height 17
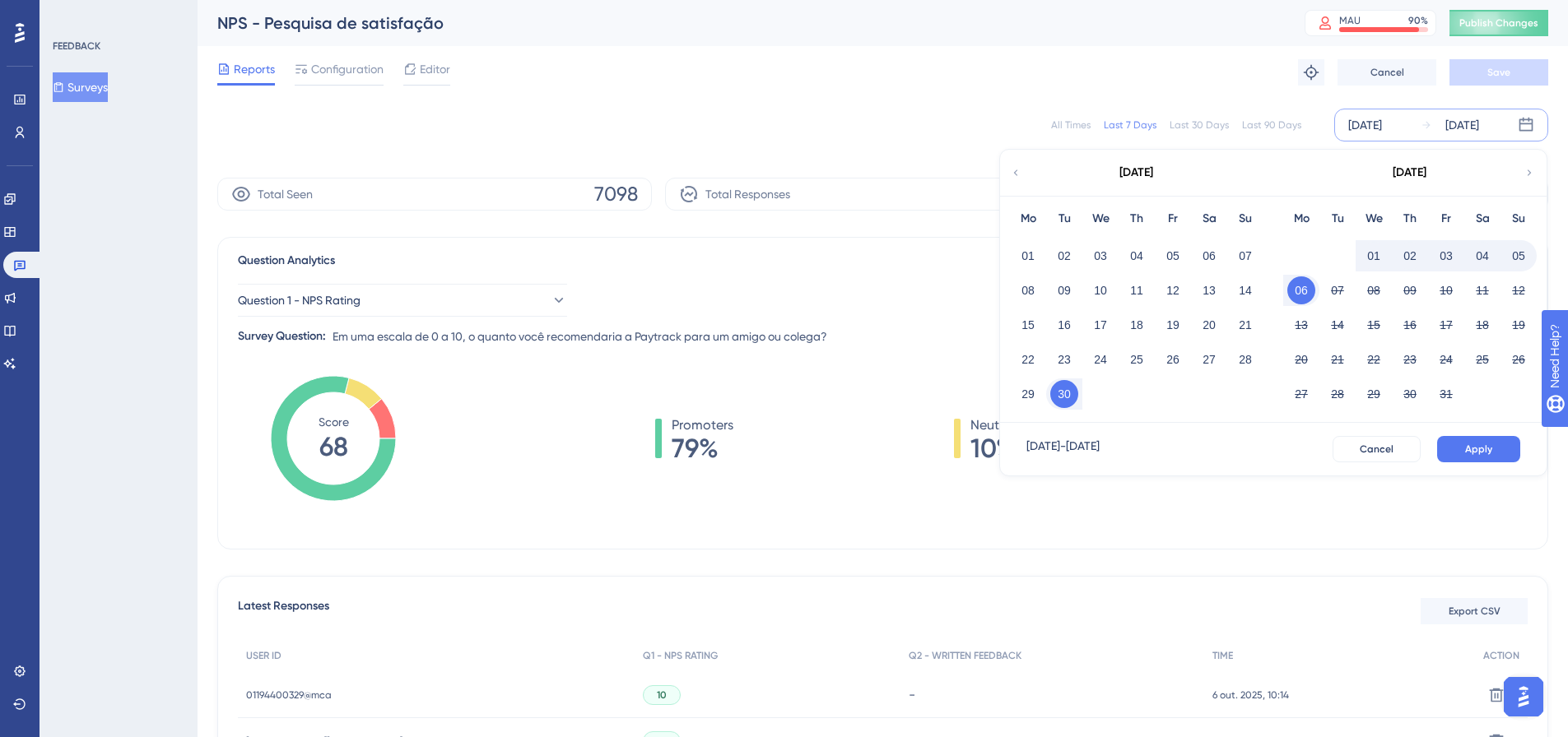
click at [1373, 253] on button "01" at bounding box center [1374, 256] width 28 height 28
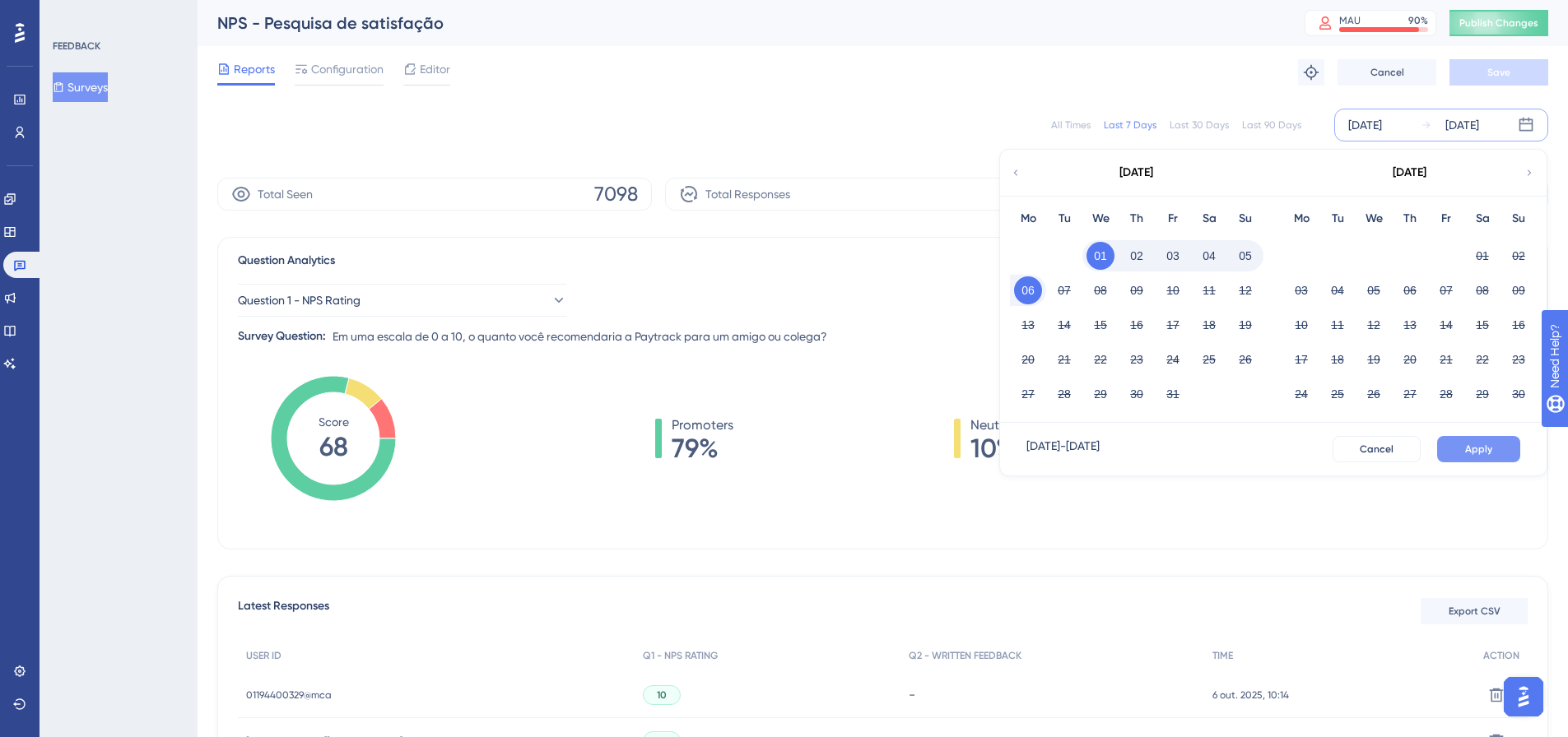
click at [1488, 457] on button "Apply" at bounding box center [1478, 449] width 83 height 26
